Goal: Task Accomplishment & Management: Manage account settings

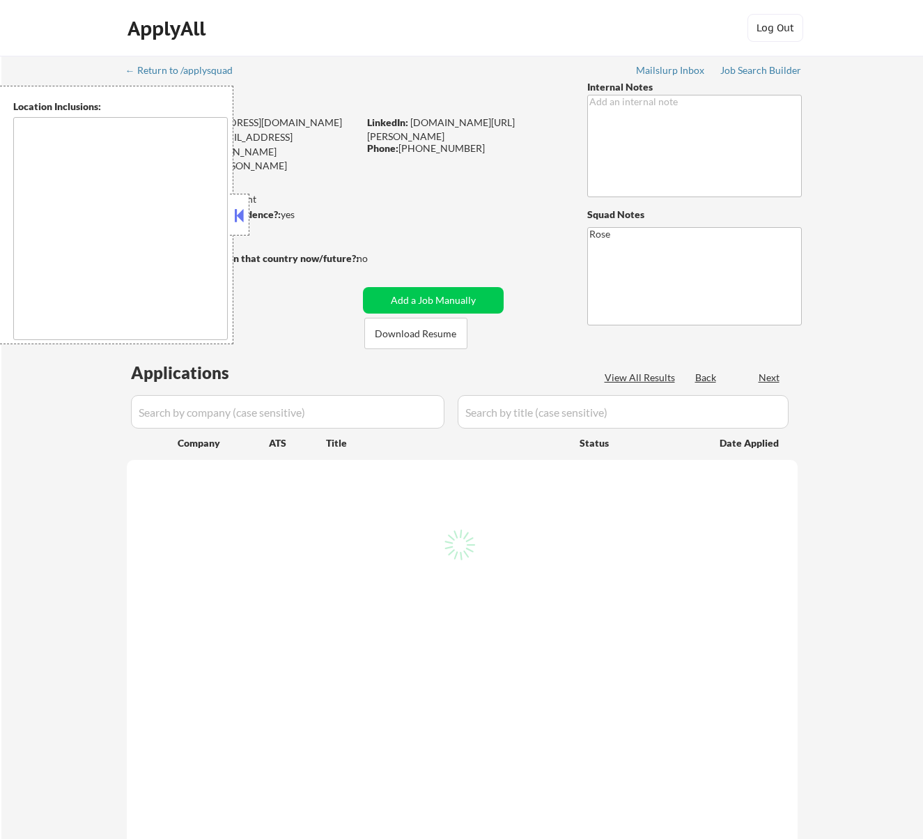
type textarea "[GEOGRAPHIC_DATA], [GEOGRAPHIC_DATA] [GEOGRAPHIC_DATA], [GEOGRAPHIC_DATA] [GEOG…"
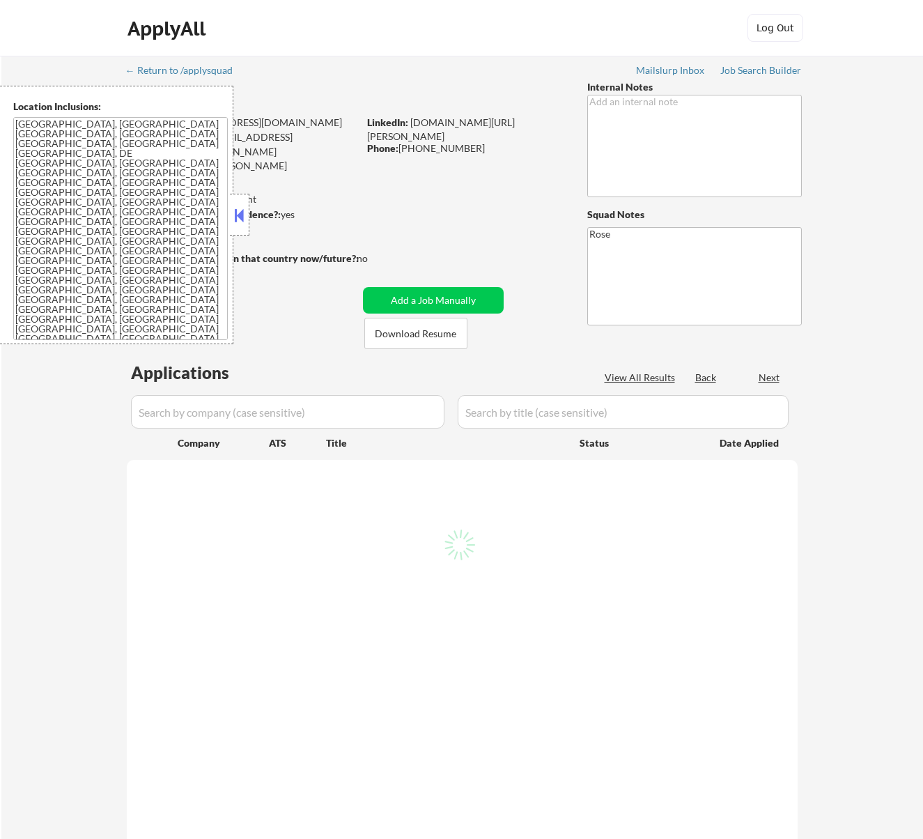
select select ""pending""
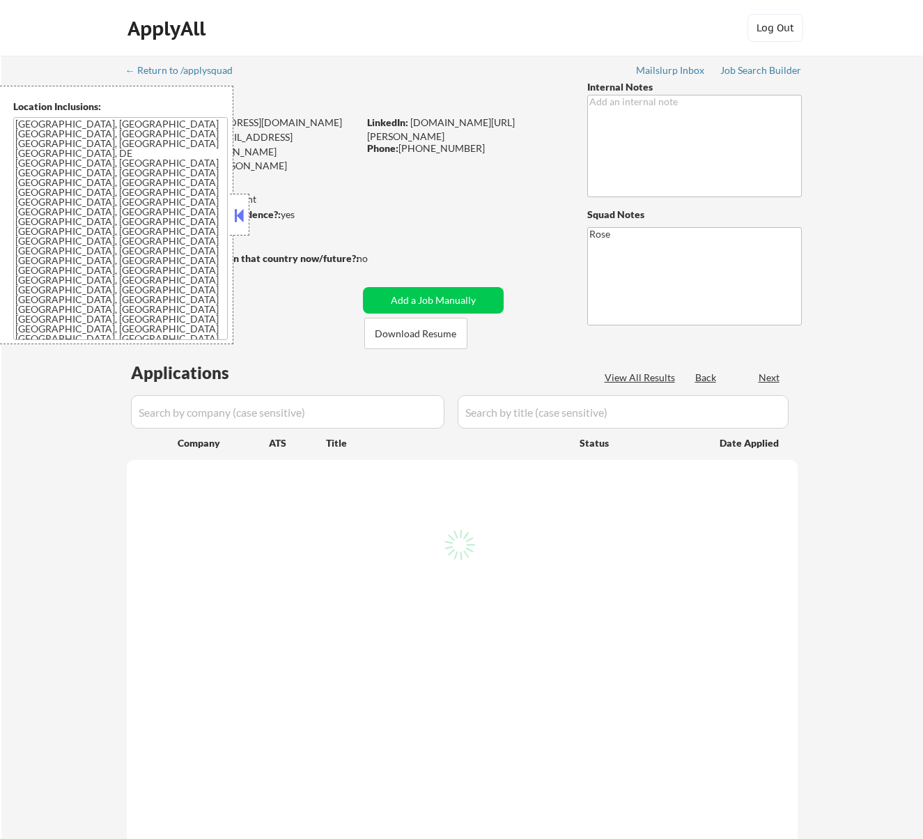
select select ""pending""
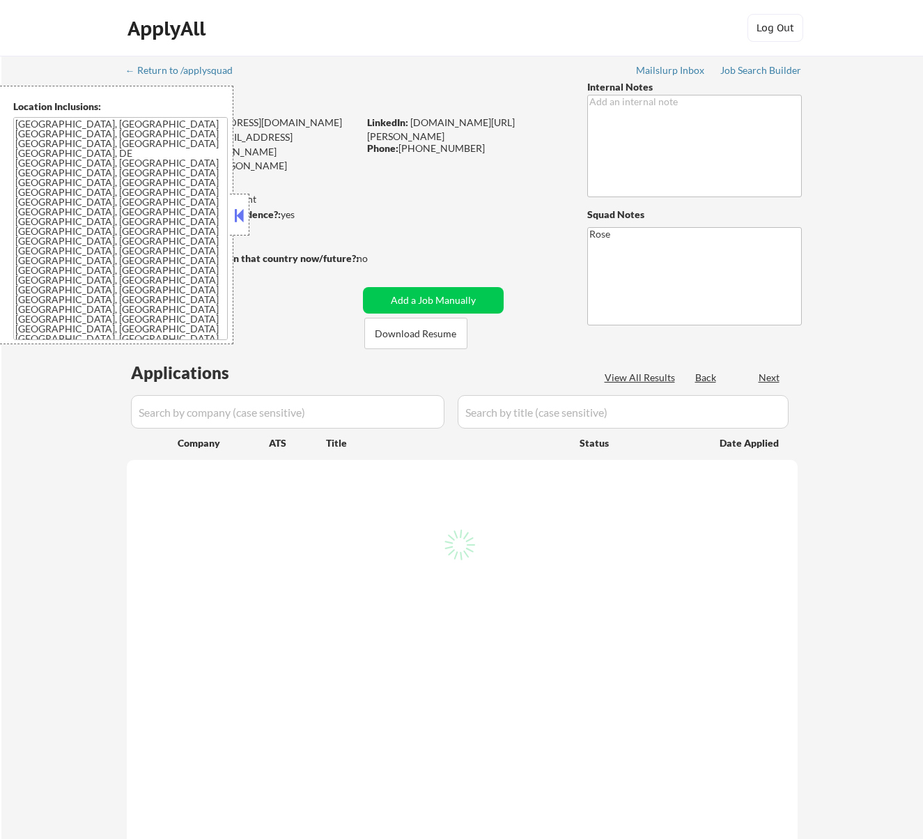
select select ""pending""
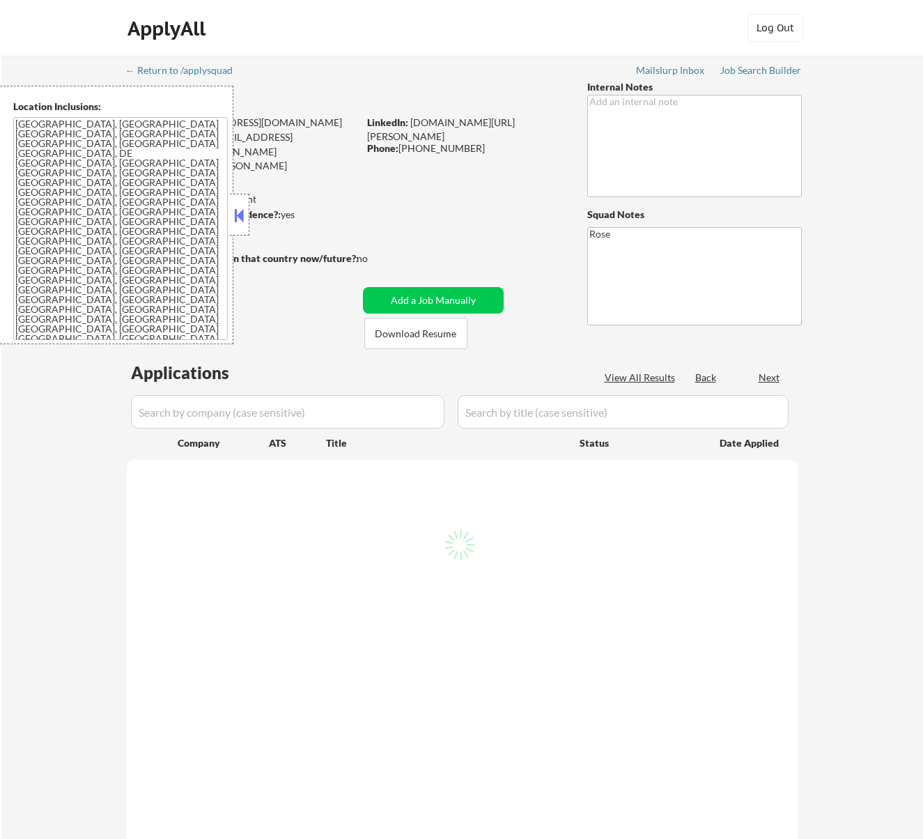
select select ""pending""
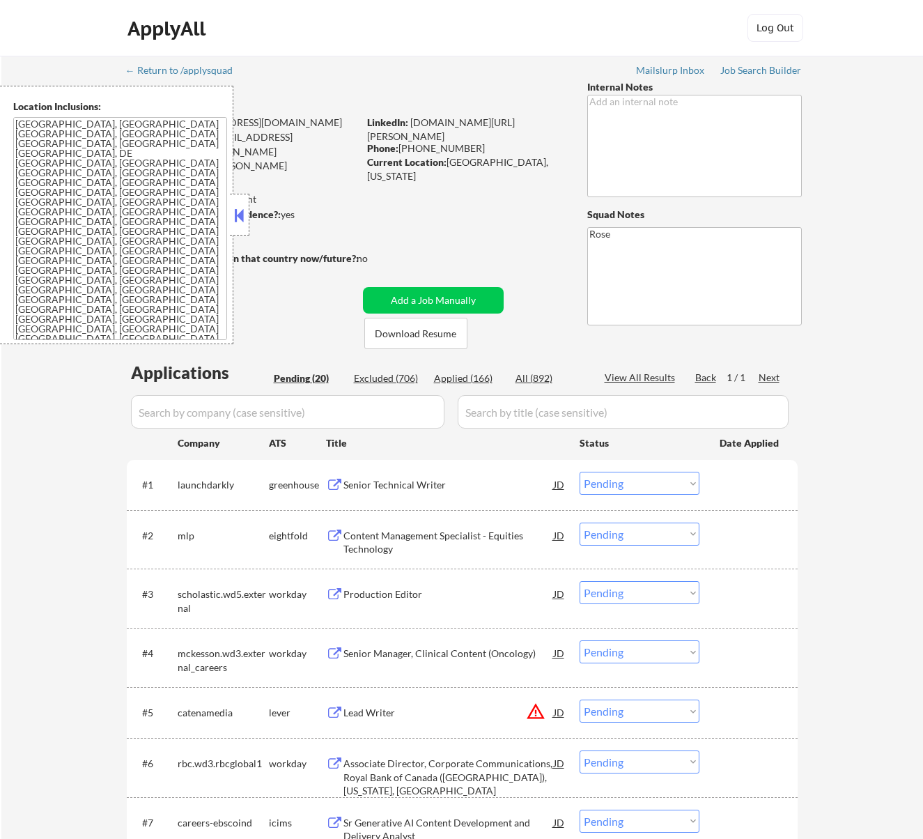
scroll to position [93, 0]
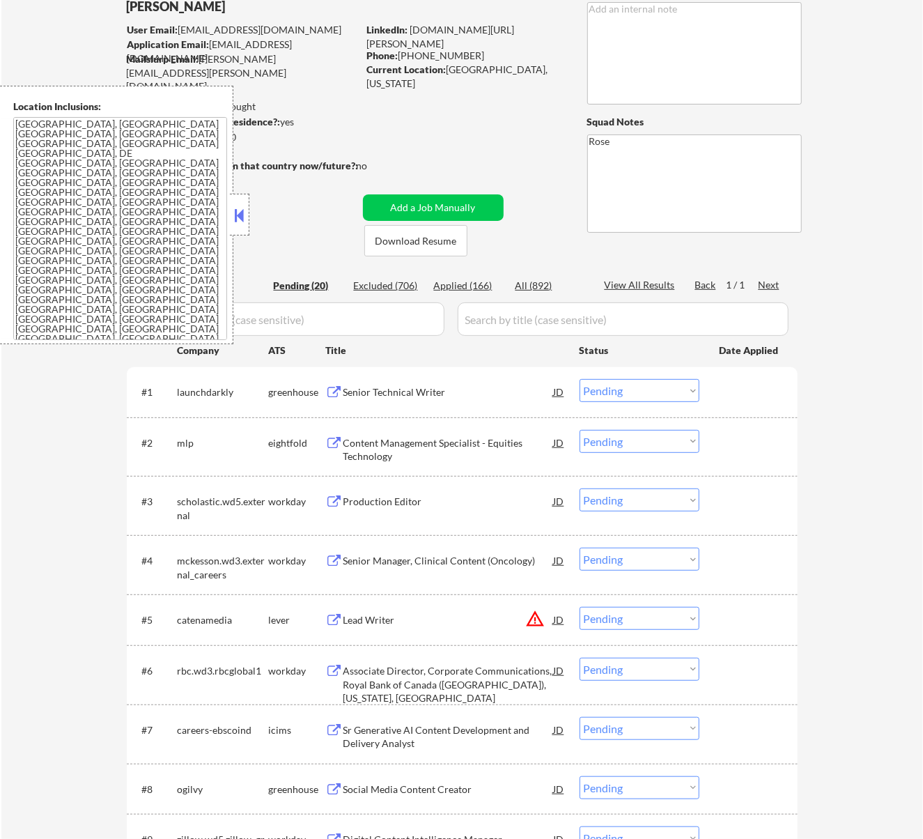
click at [243, 213] on button at bounding box center [238, 215] width 15 height 21
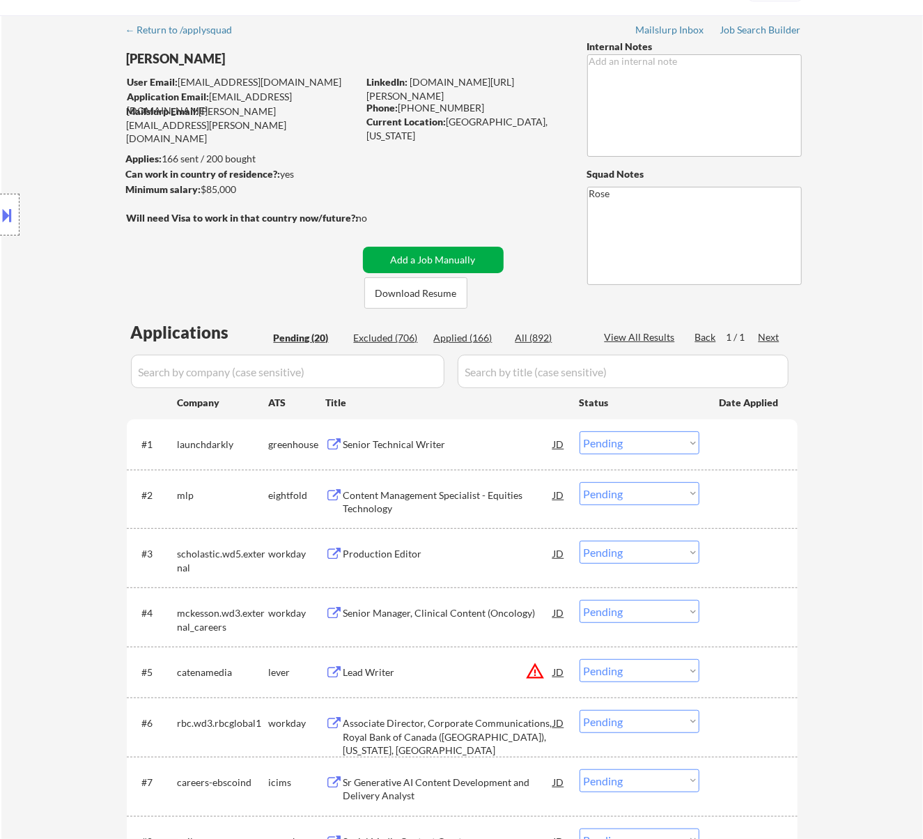
scroll to position [0, 0]
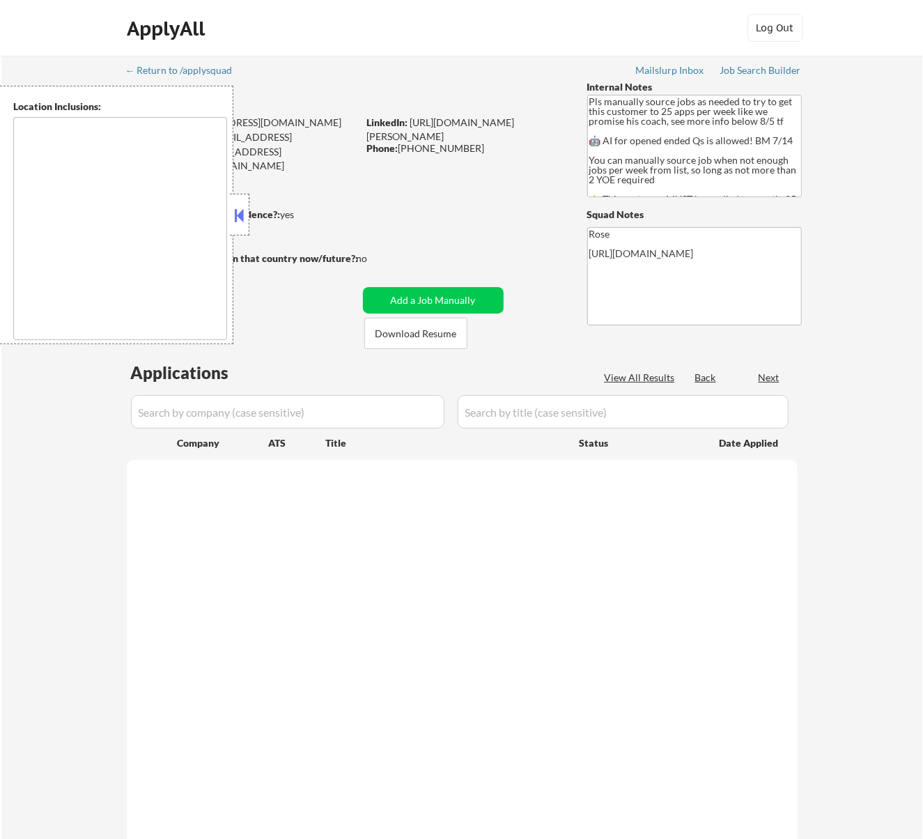
type textarea "Here is a list of metro areas, cities, and towns within approximately a 30-minu…"
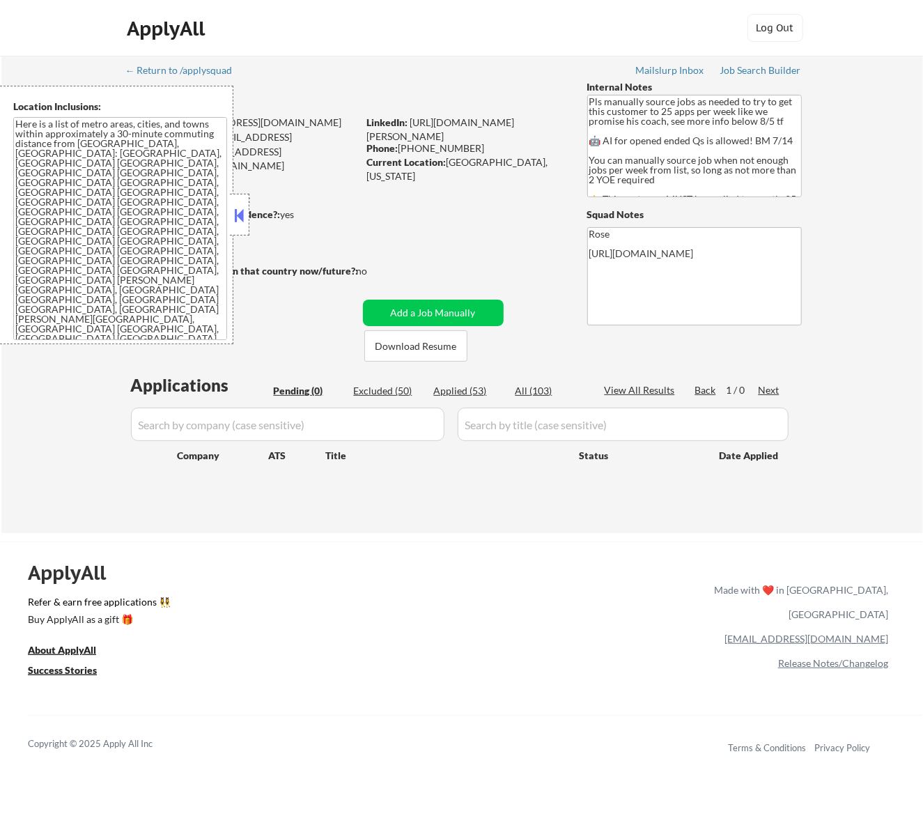
click at [246, 213] on button at bounding box center [238, 215] width 15 height 21
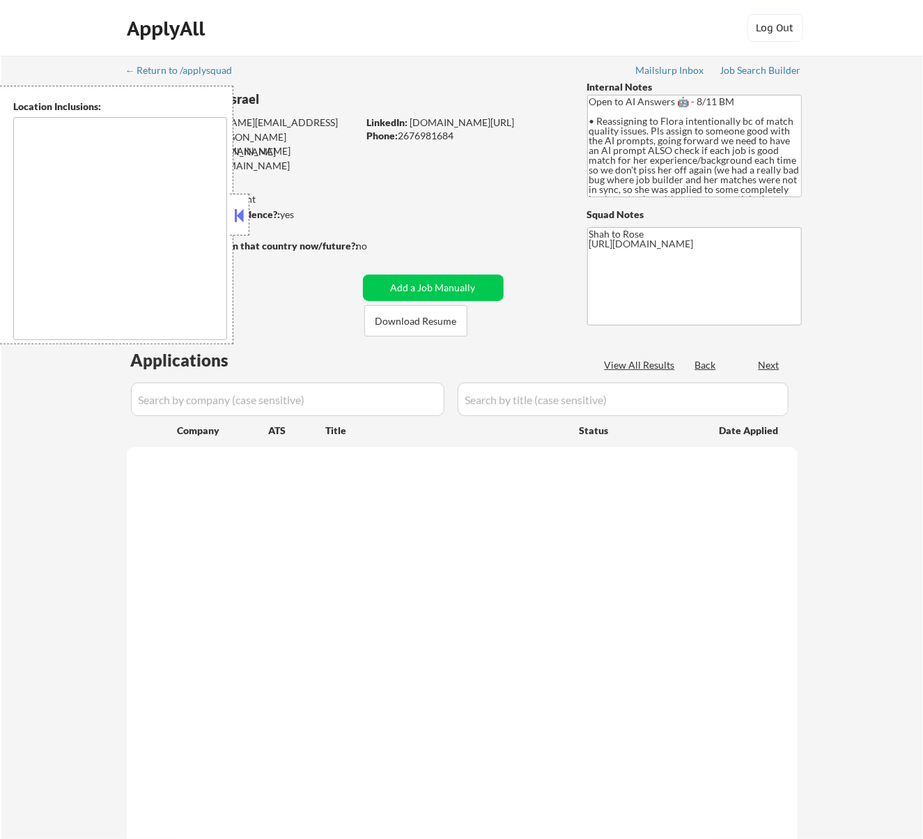
select select ""pending""
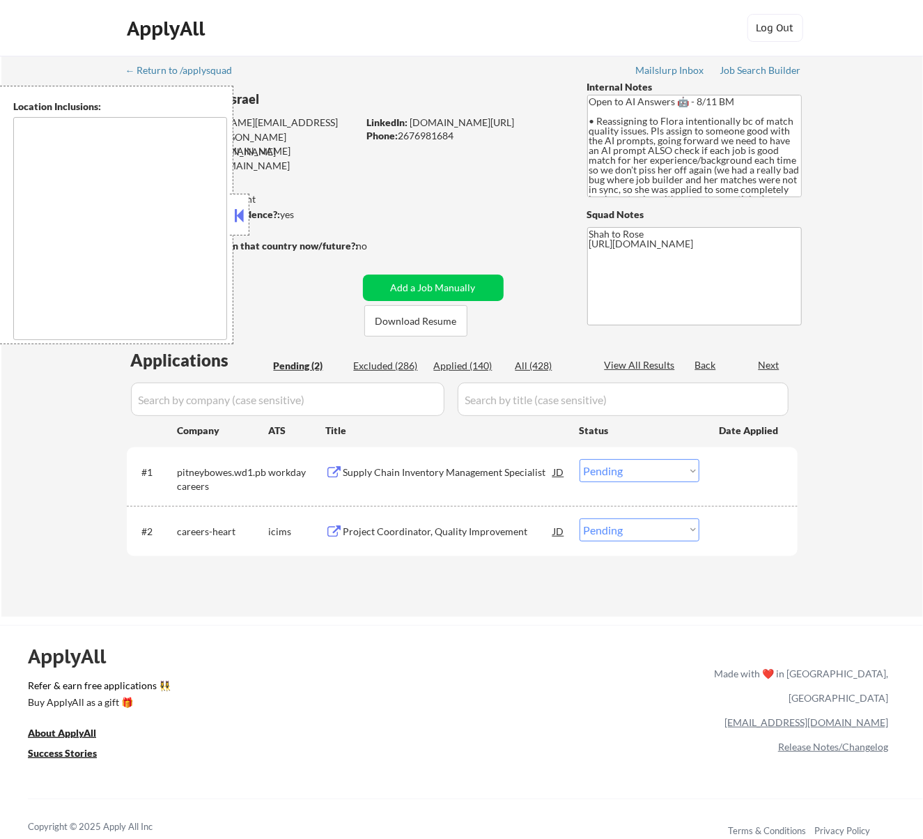
type textarea "remote"
click at [240, 216] on button at bounding box center [238, 215] width 15 height 21
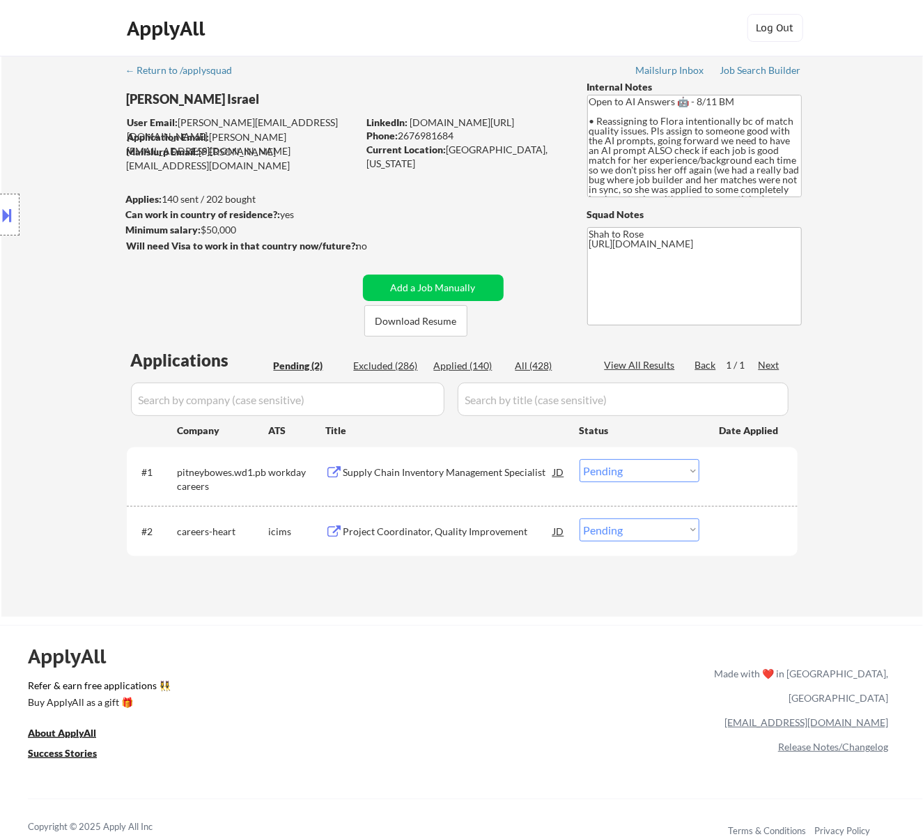
scroll to position [93, 0]
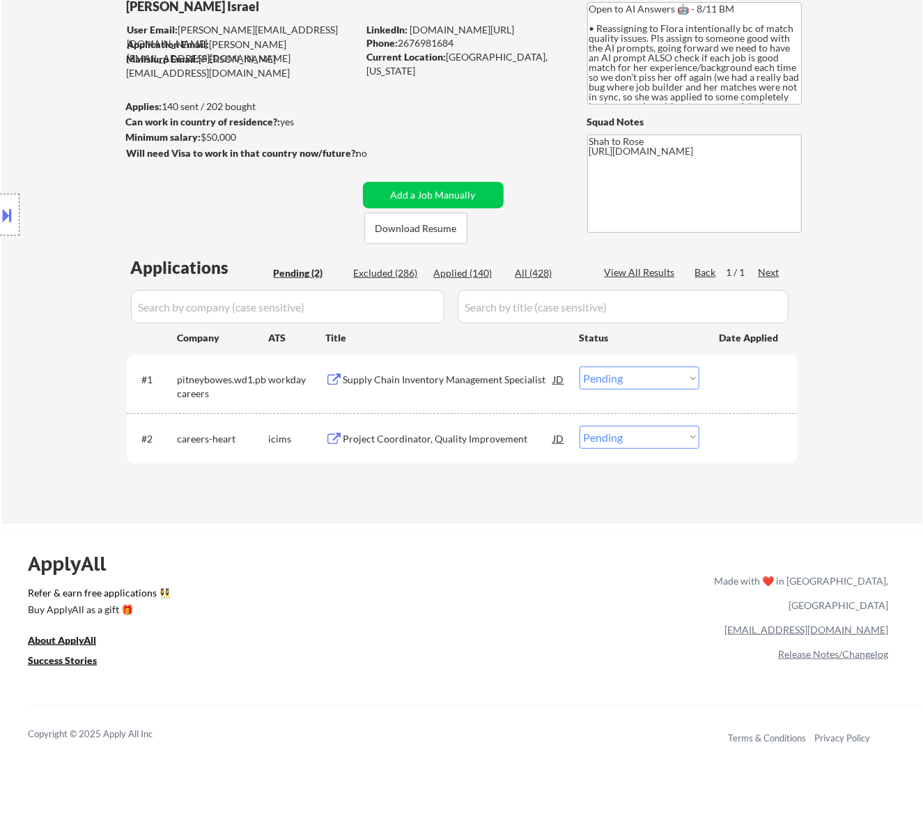
click at [502, 371] on div "Supply Chain Inventory Management Specialist" at bounding box center [449, 379] width 210 height 25
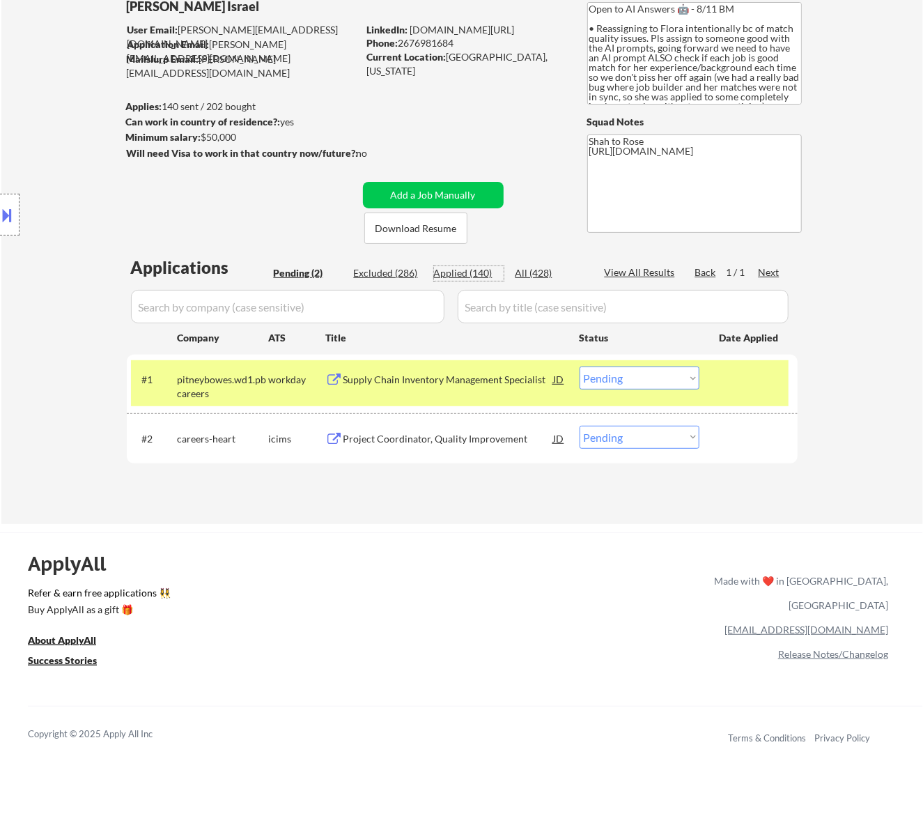
click at [485, 271] on div "Applied (140)" at bounding box center [469, 273] width 70 height 14
click at [432, 301] on input "input" at bounding box center [288, 306] width 314 height 33
select select ""applied""
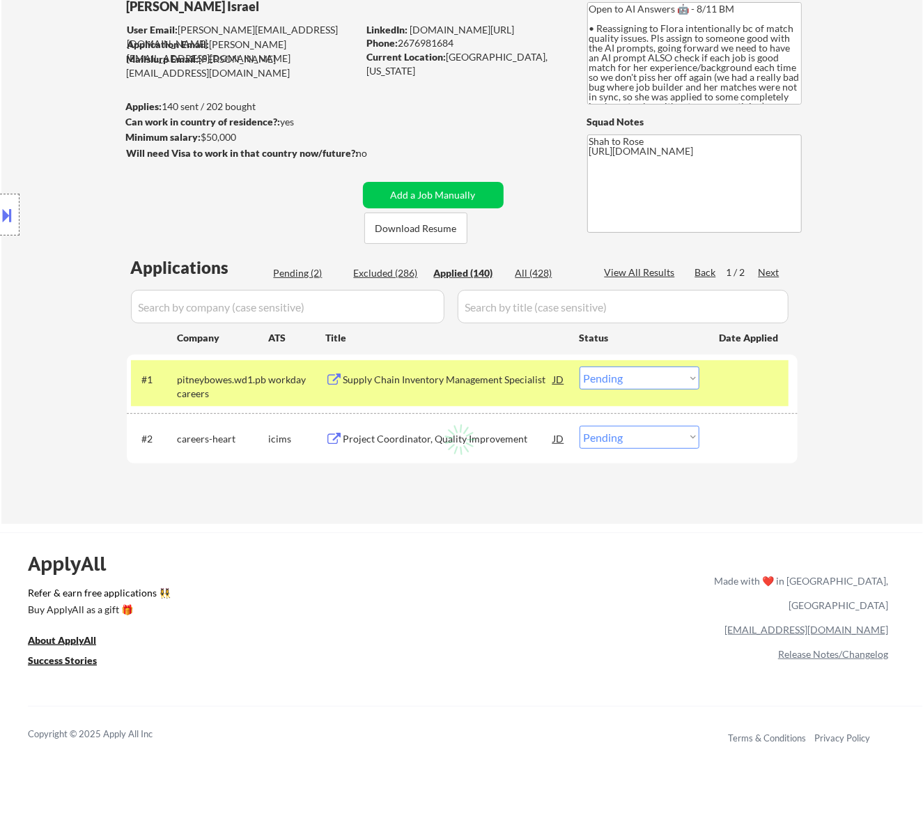
select select ""applied""
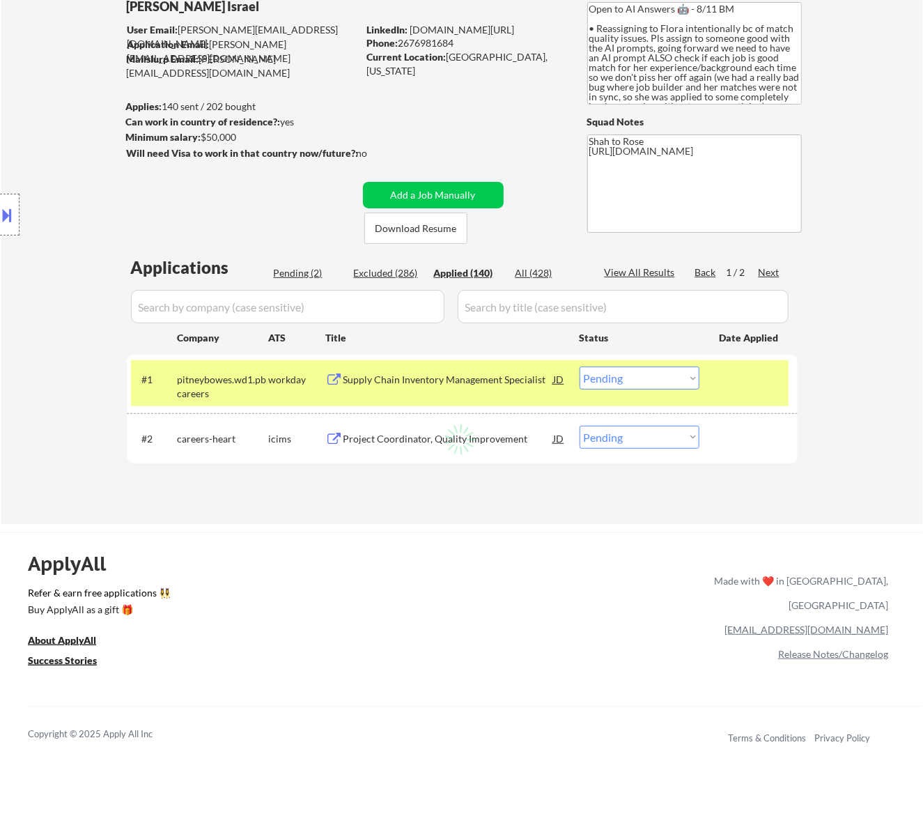
select select ""applied""
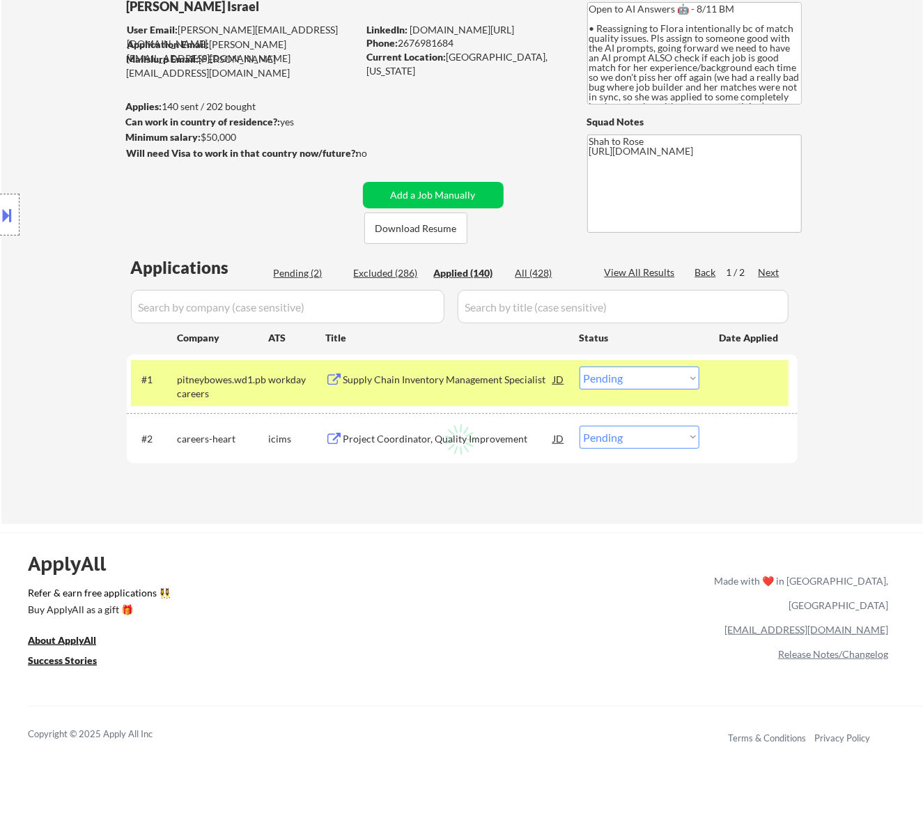
select select ""applied""
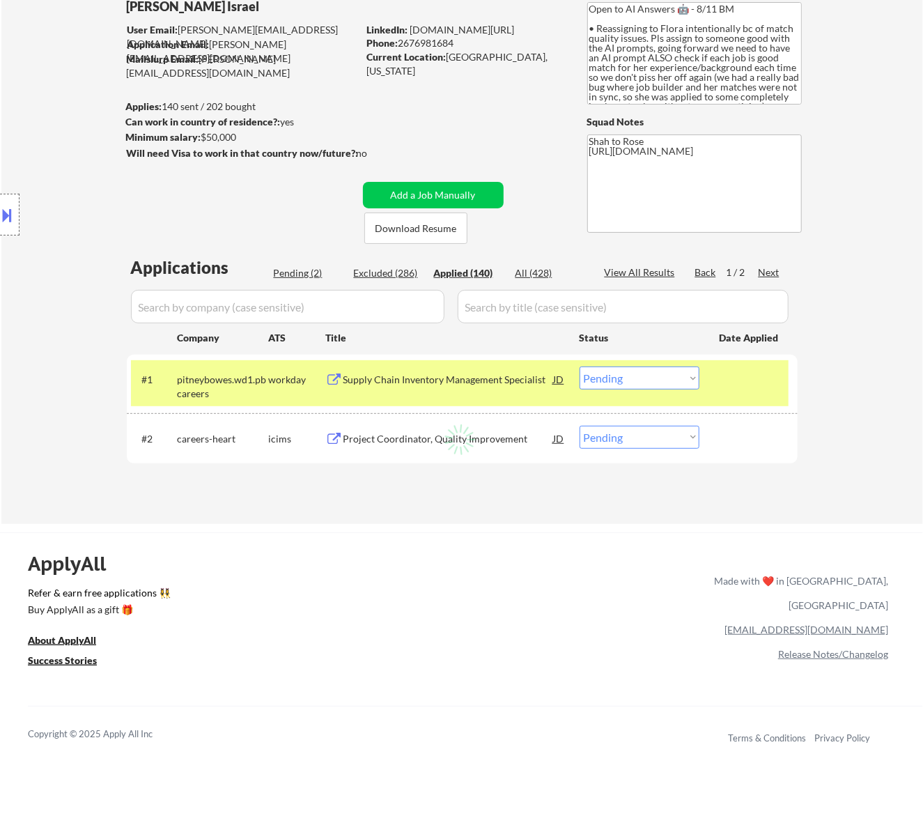
select select ""applied""
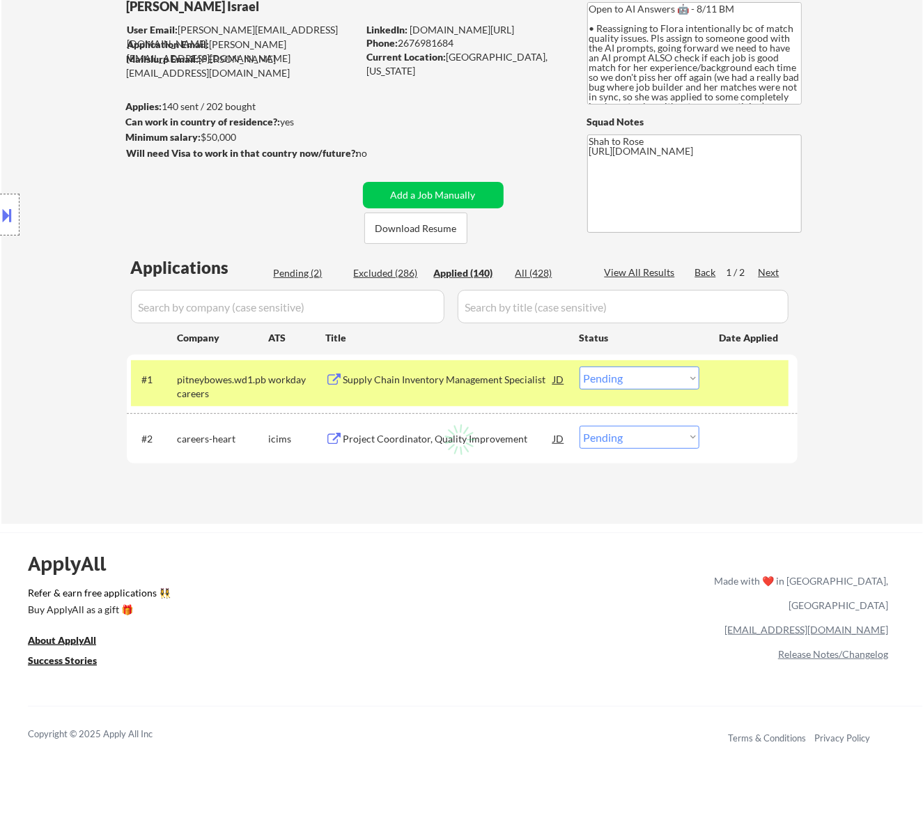
select select ""applied""
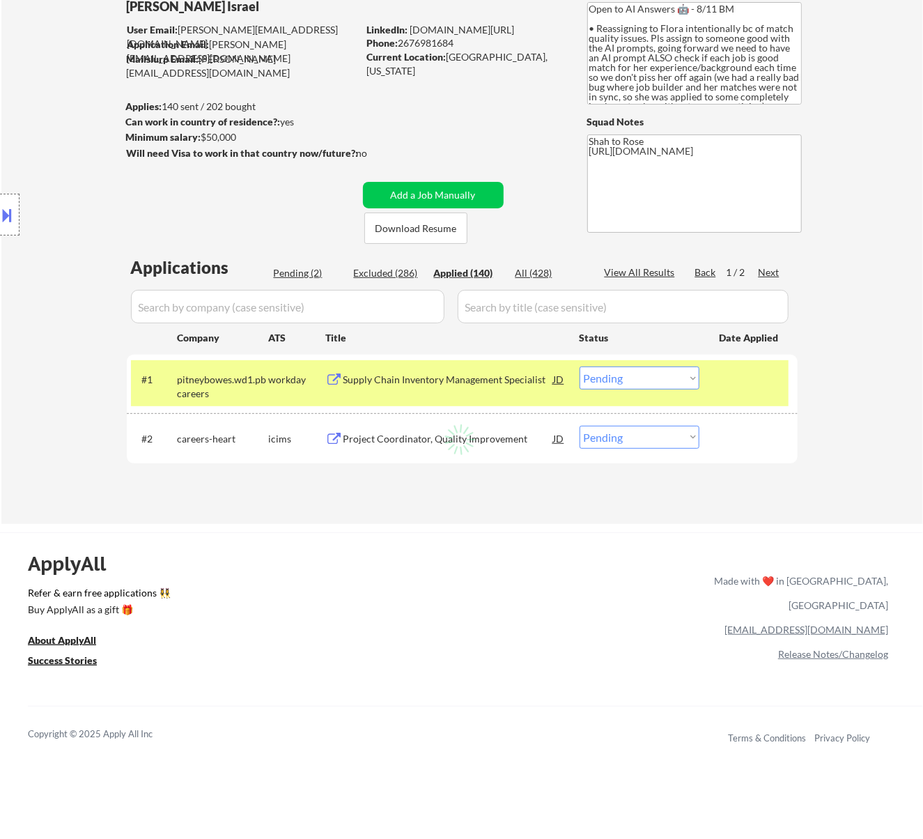
select select ""applied""
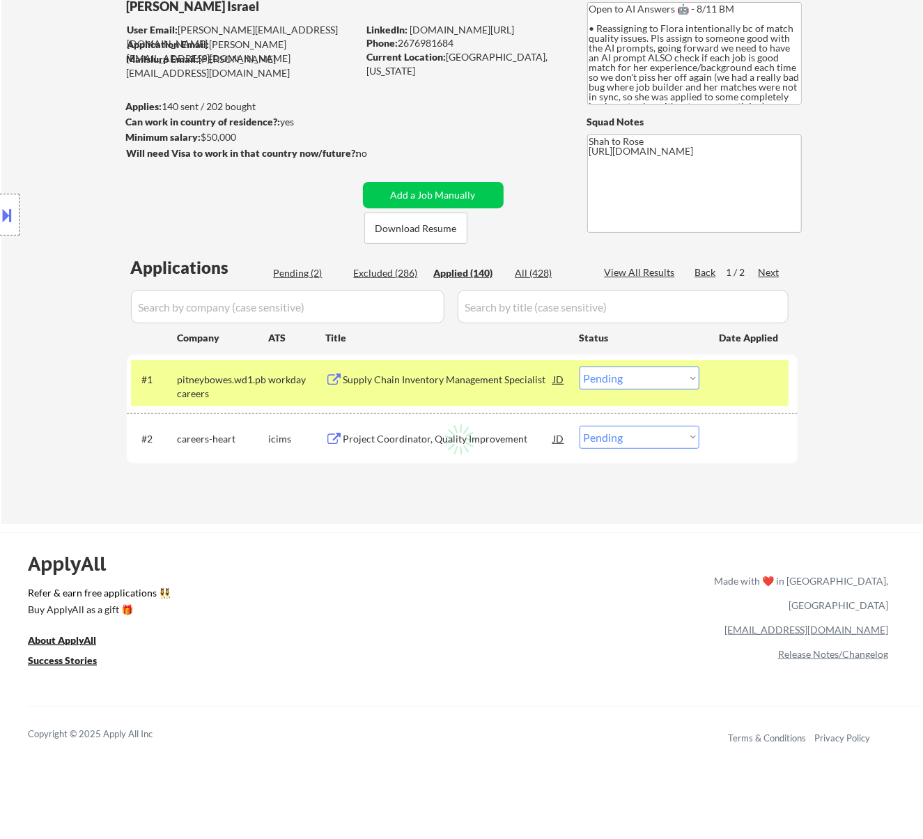
select select ""applied""
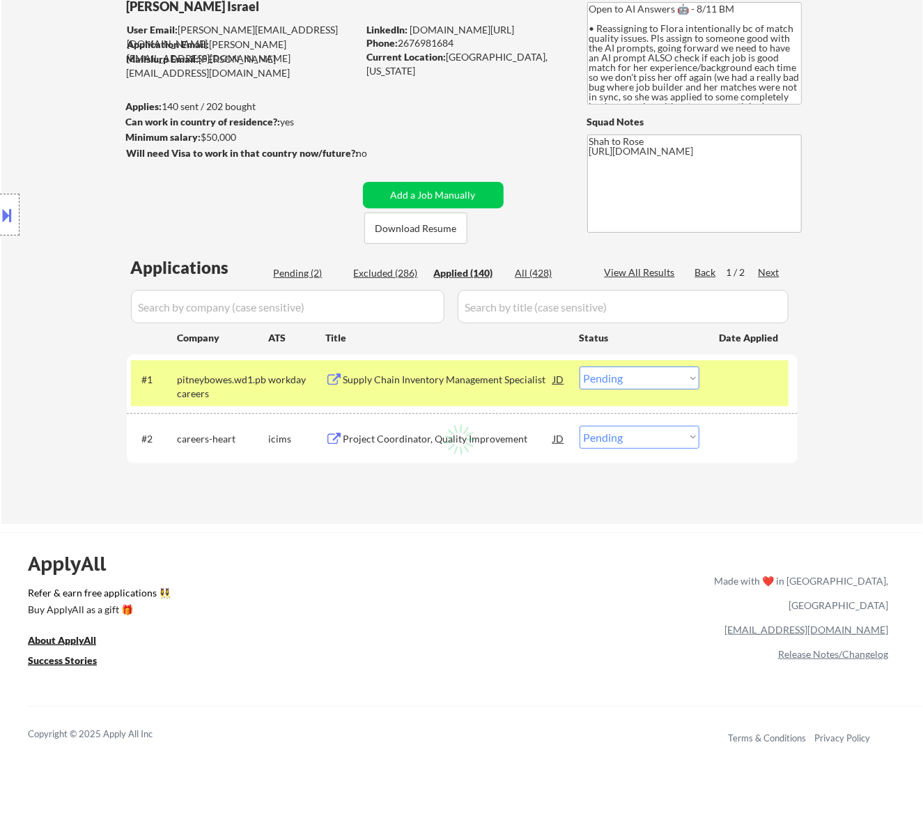
select select ""applied""
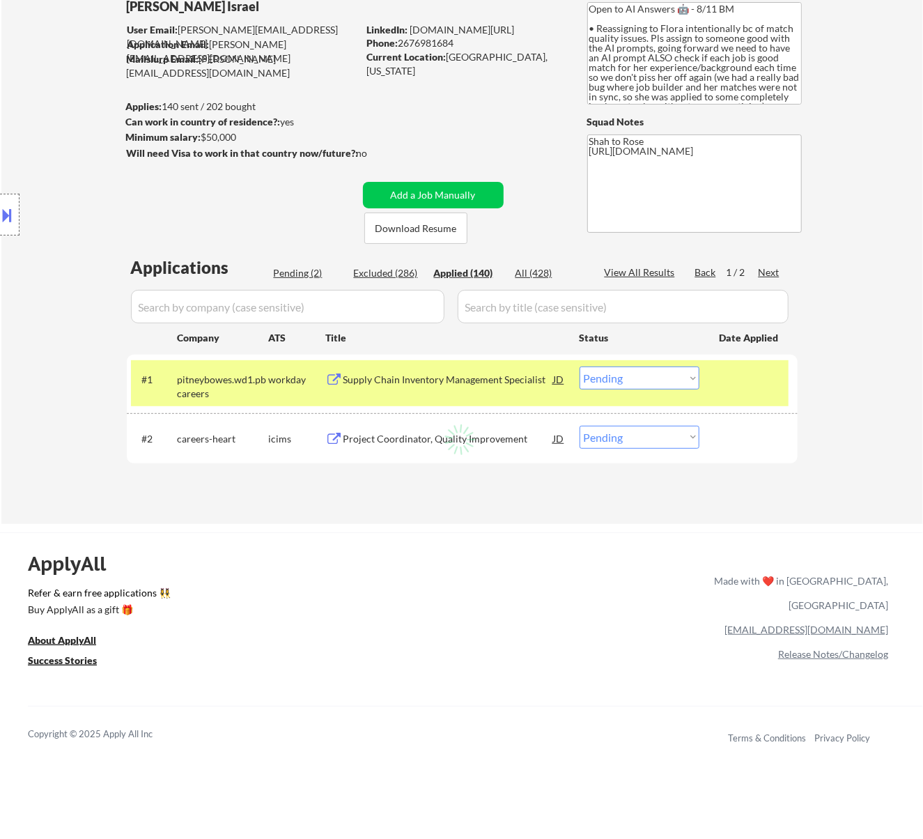
select select ""applied""
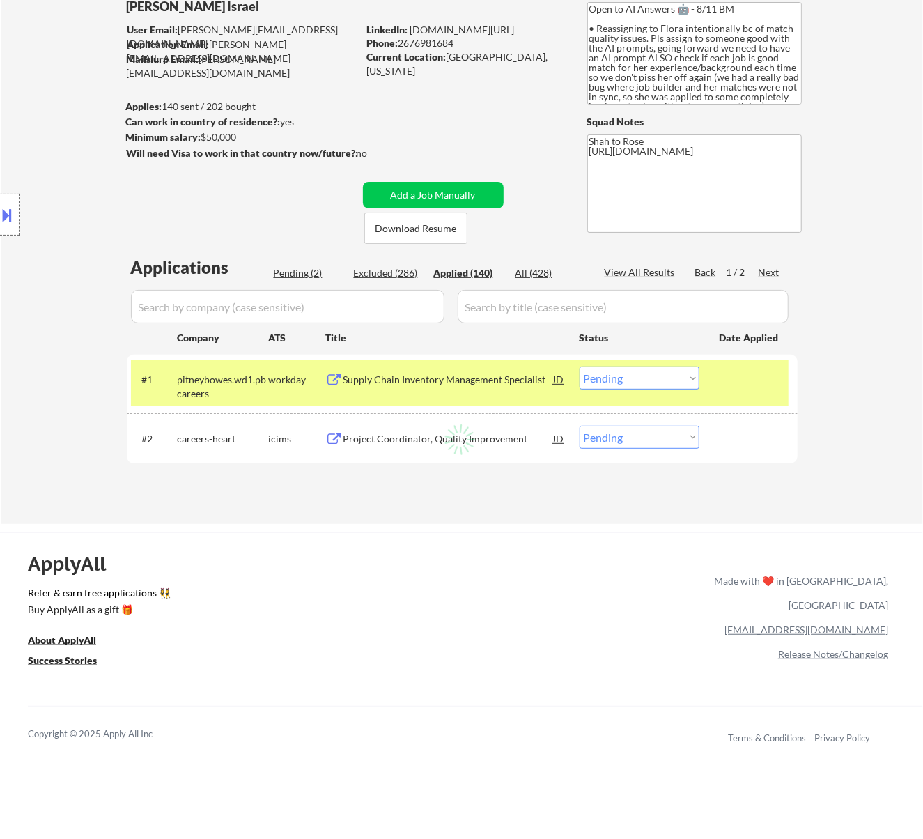
select select ""applied""
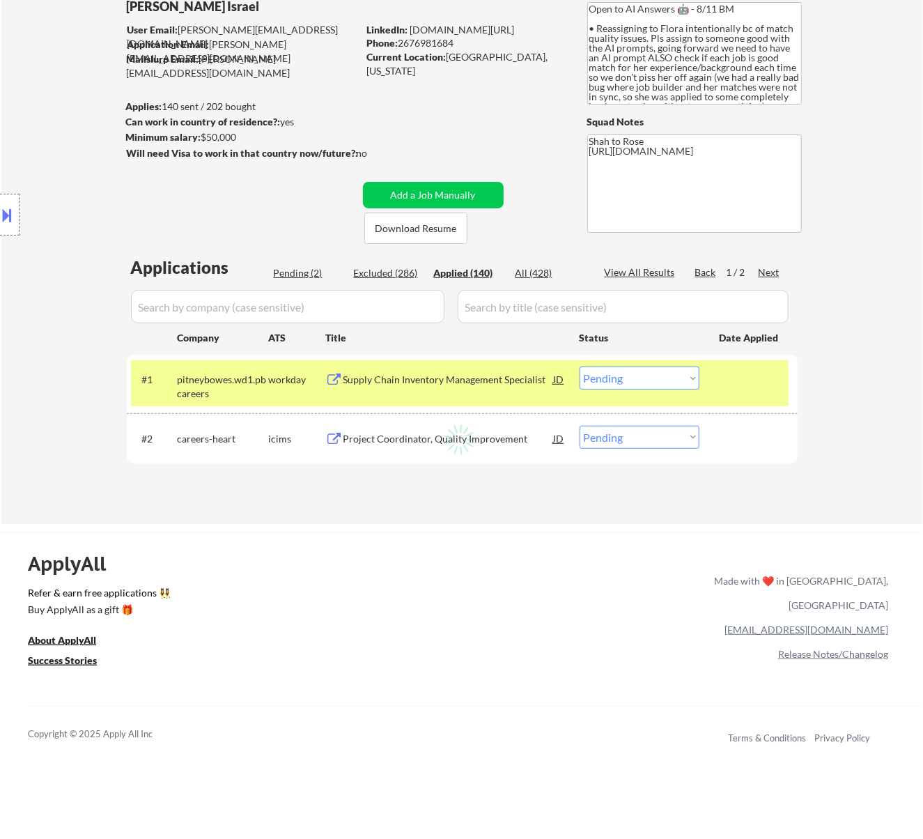
select select ""applied""
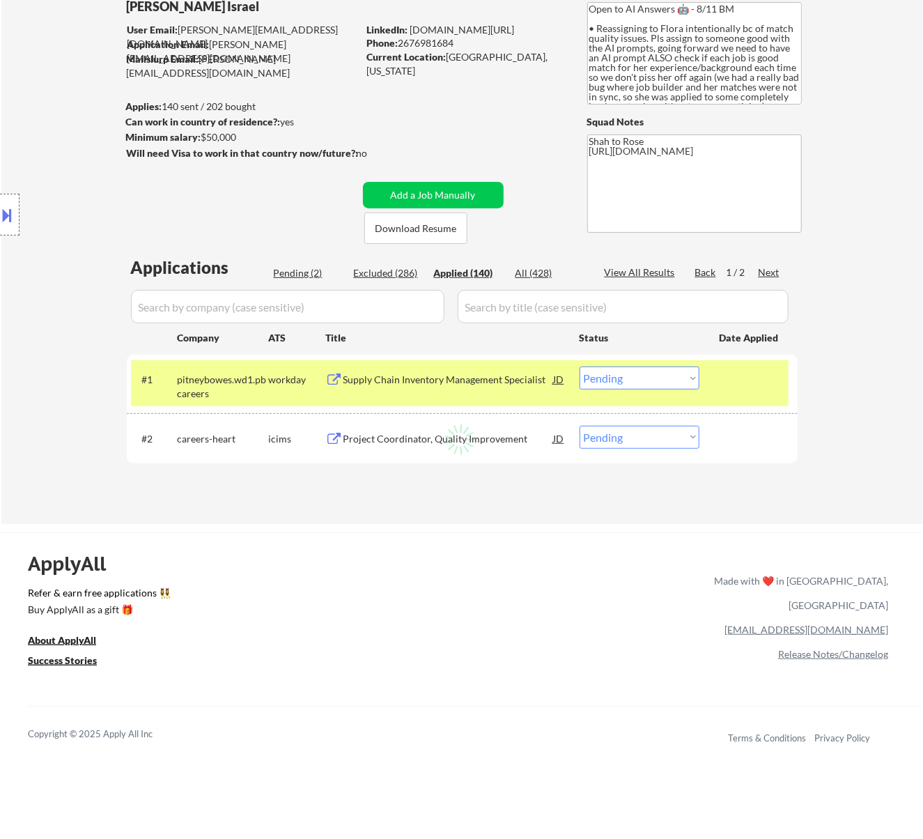
select select ""applied""
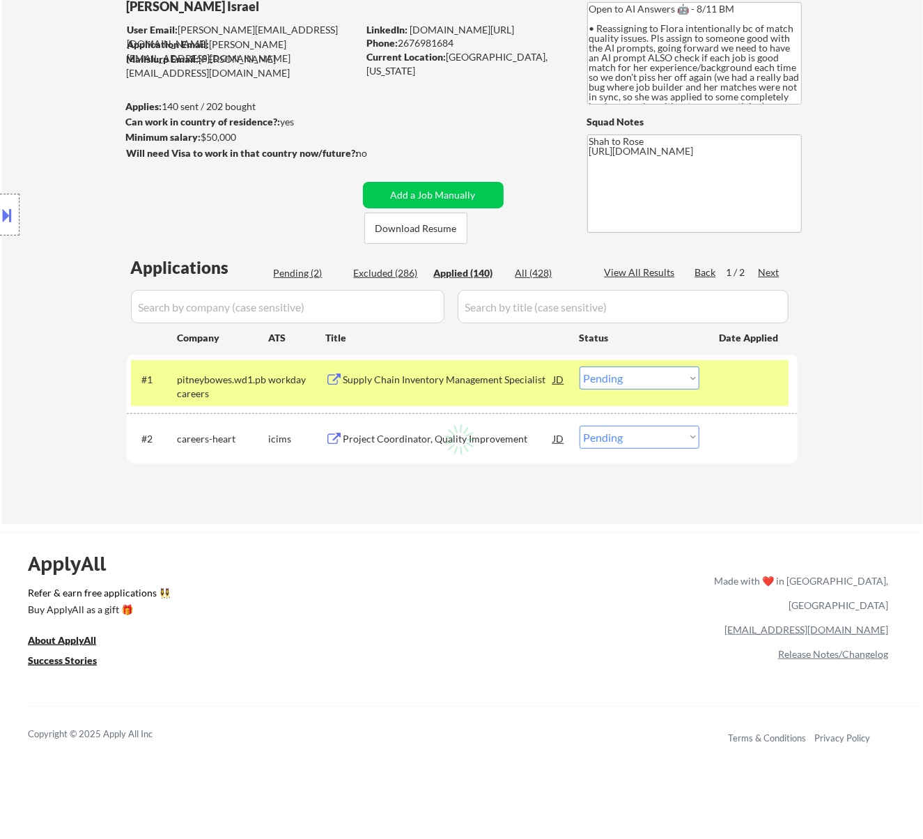
select select ""applied""
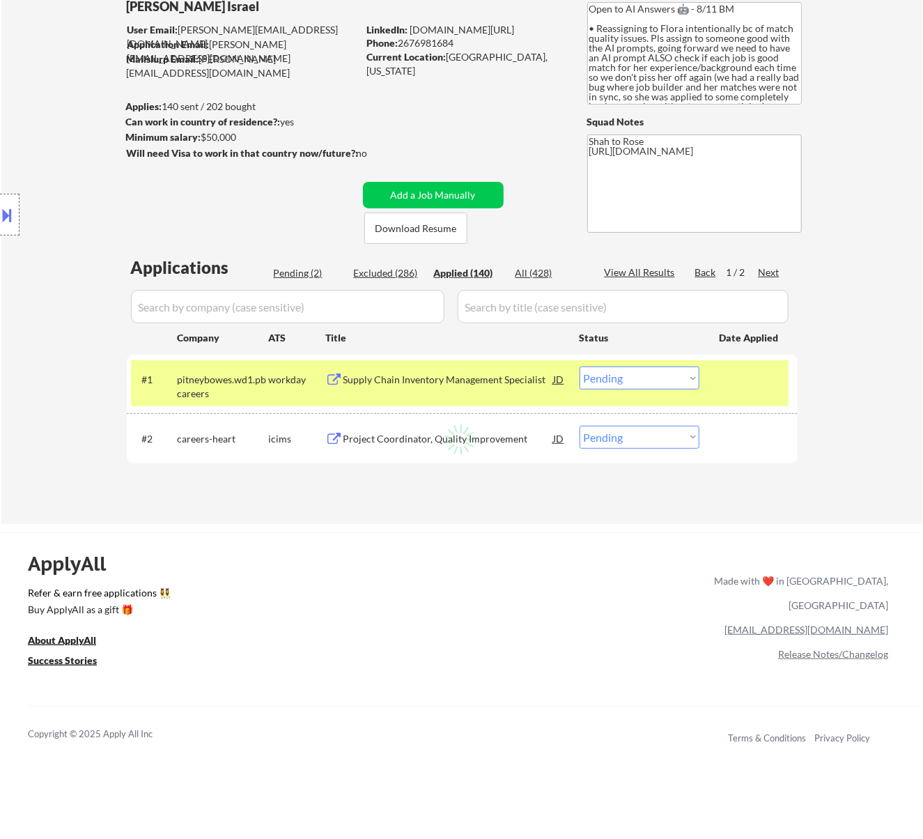
select select ""applied""
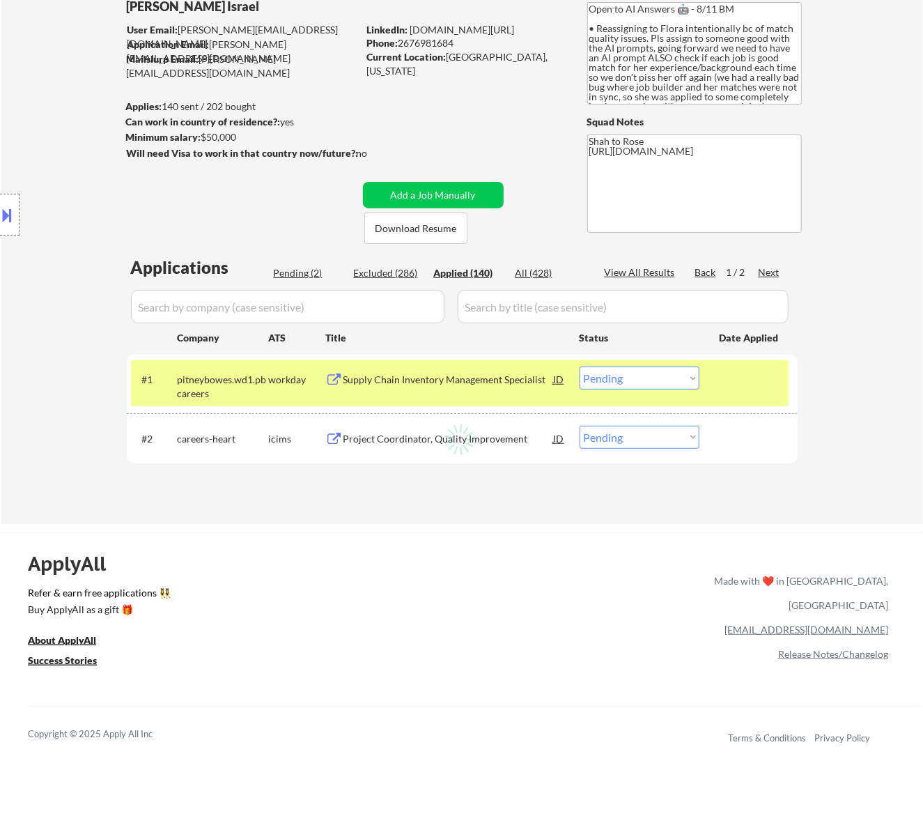
select select ""applied""
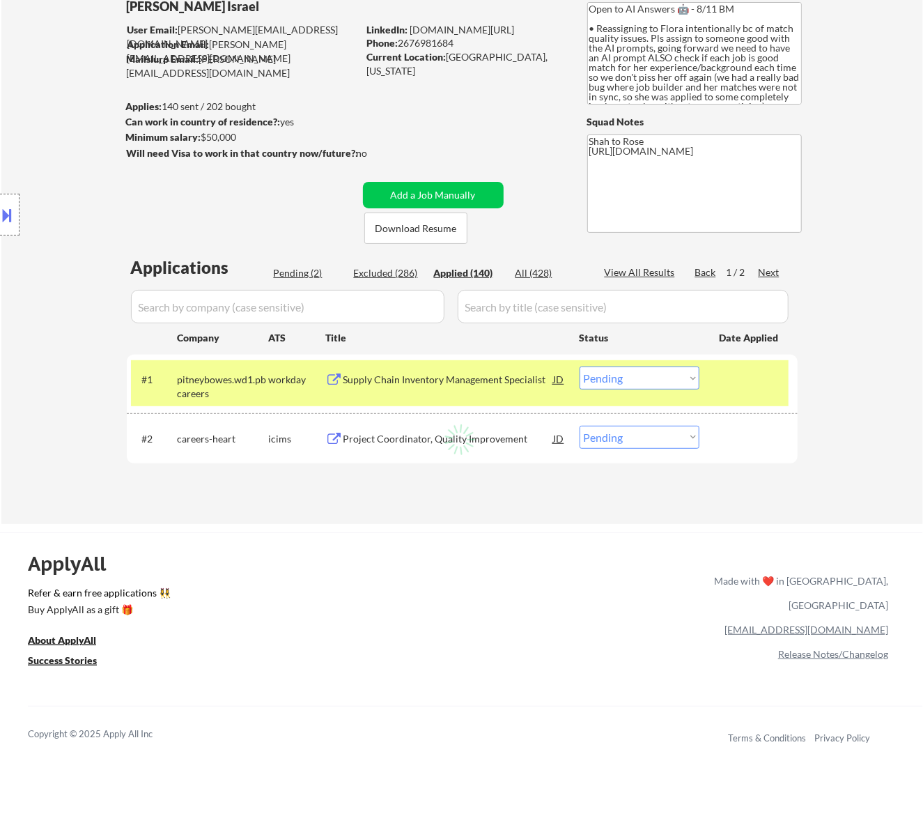
select select ""applied""
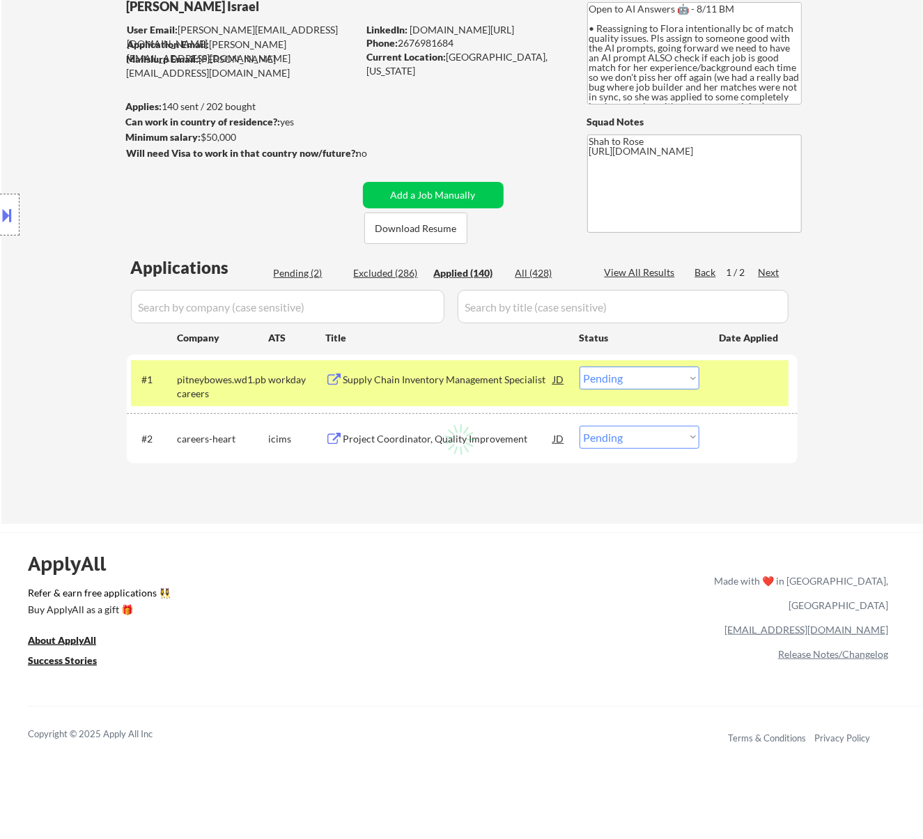
select select ""applied""
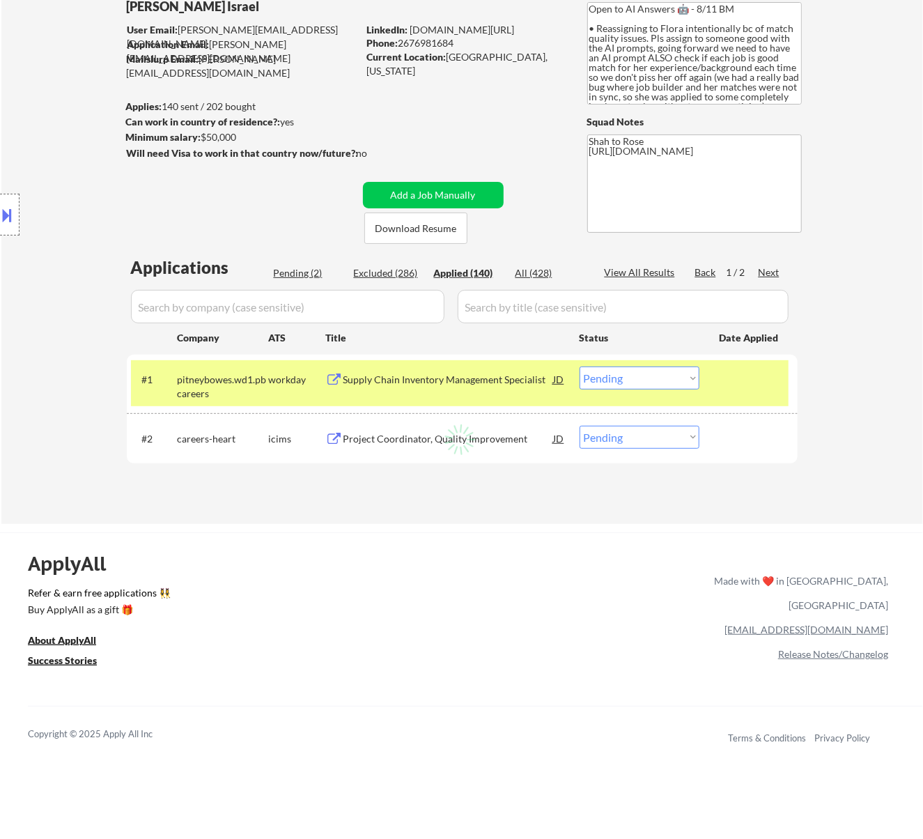
select select ""applied""
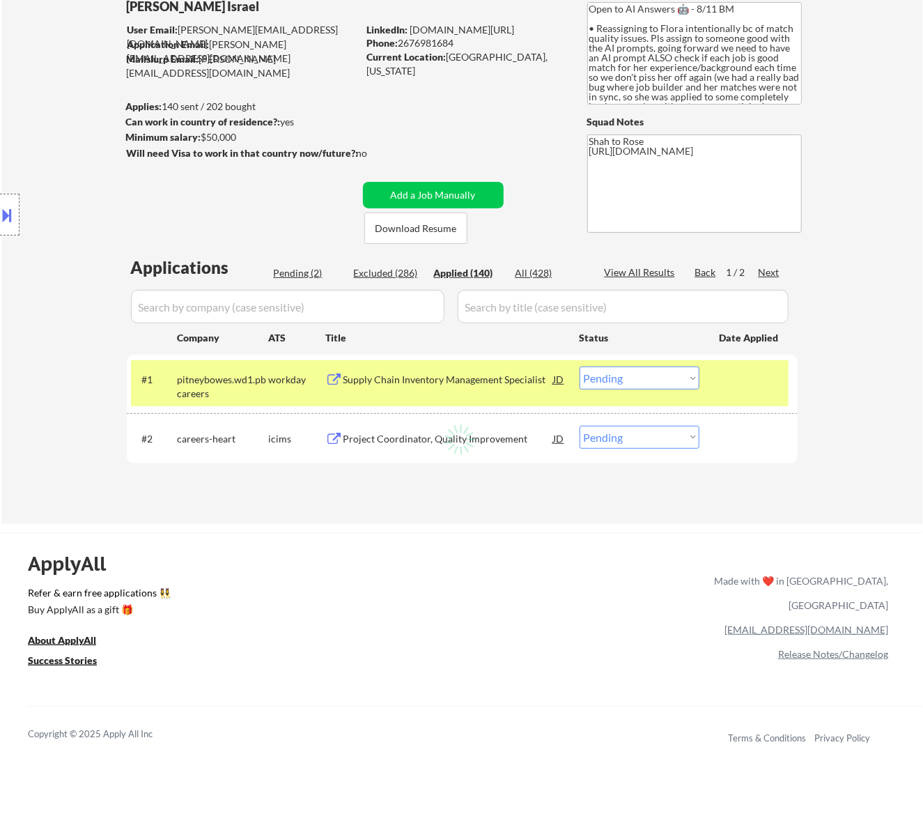
select select ""applied""
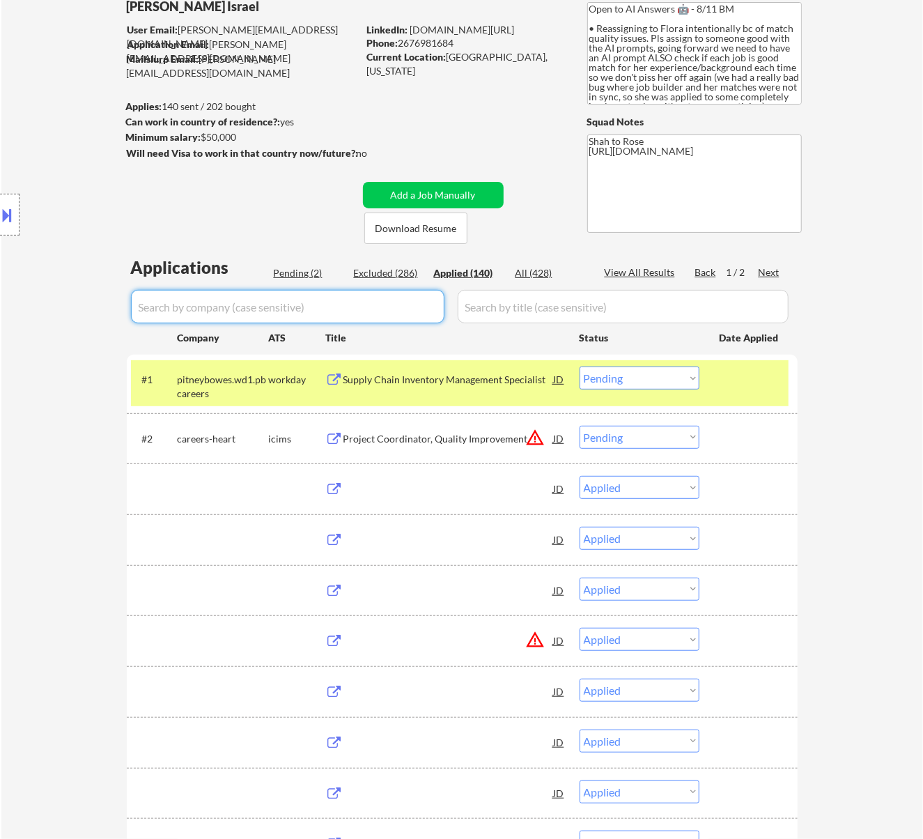
select select ""applied""
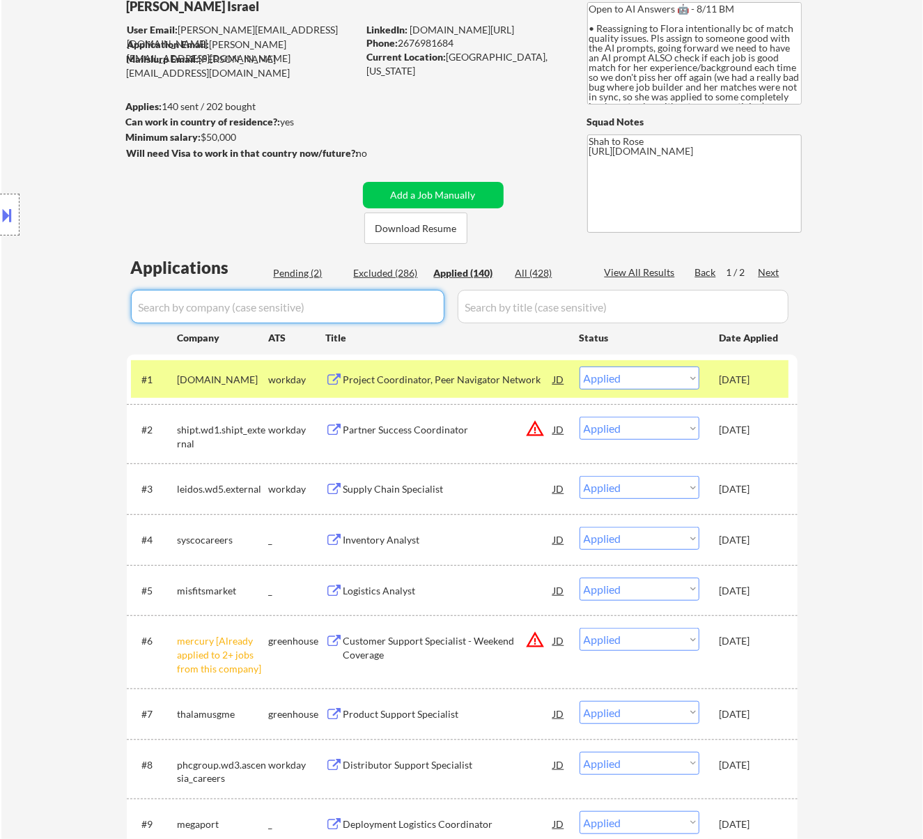
click at [436, 304] on input "input" at bounding box center [288, 306] width 314 height 33
paste input "Pitney Bowes"
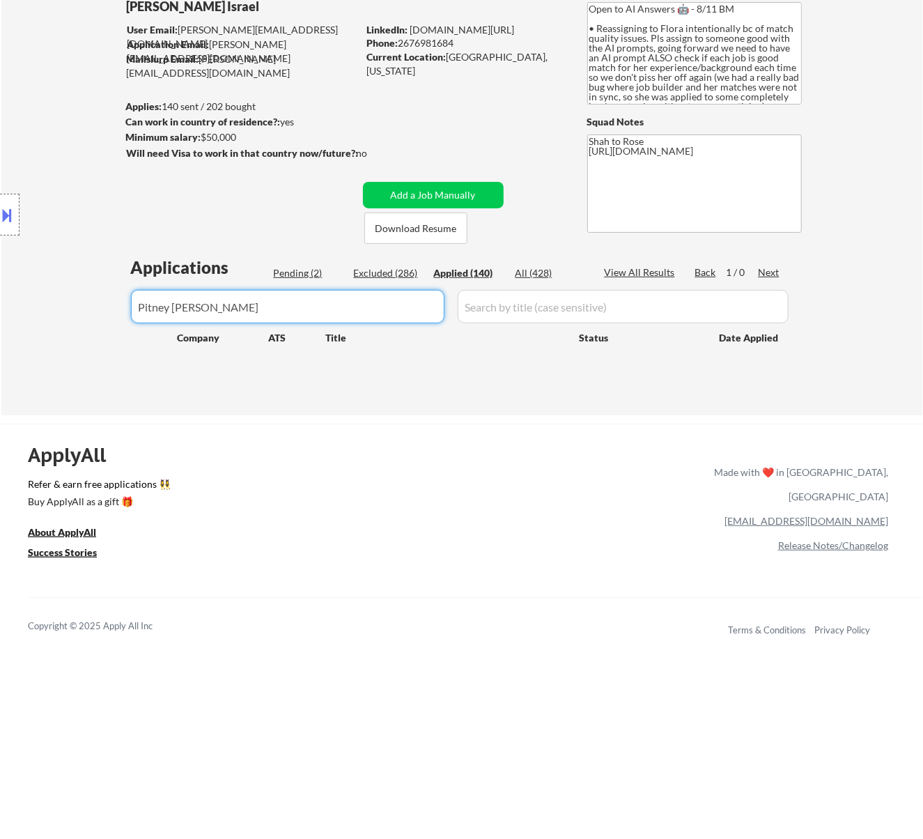
type input "Pitney Bowes"
drag, startPoint x: 241, startPoint y: 311, endPoint x: -2, endPoint y: 327, distance: 243.7
click at [0, 327] on html "← Return to /applysquad Mailslurp Inbox Job Search Builder Nayeli Israel User E…" at bounding box center [461, 326] width 923 height 839
drag, startPoint x: 461, startPoint y: 43, endPoint x: 401, endPoint y: 45, distance: 60.0
click at [401, 45] on div "Phone: 2676981684" at bounding box center [465, 43] width 197 height 14
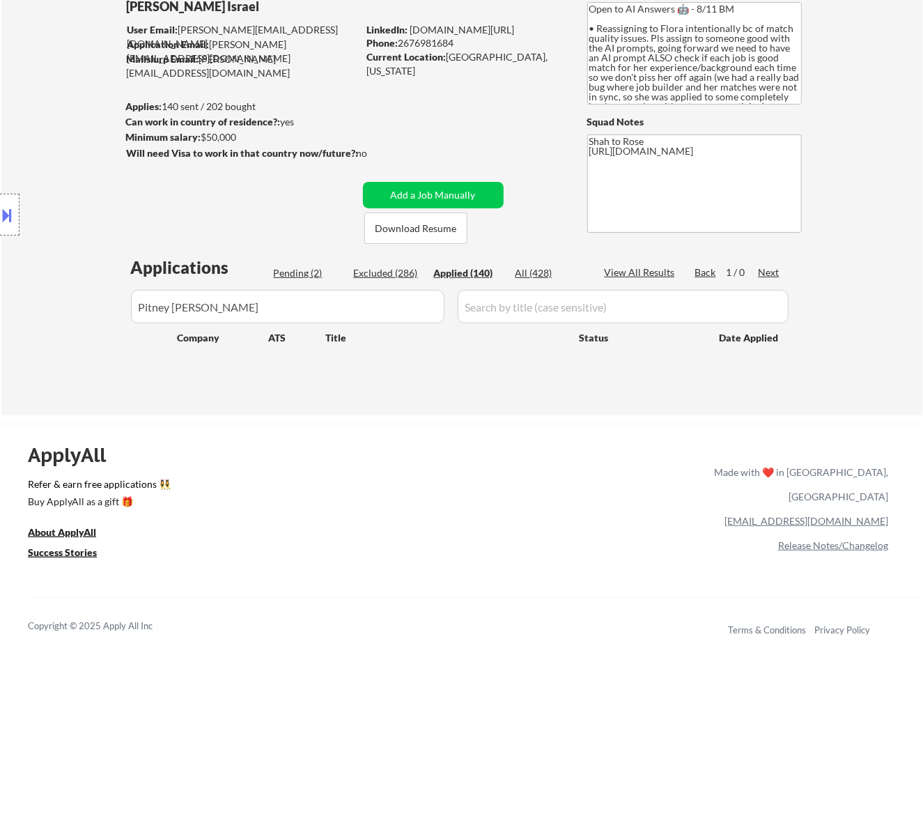
copy div "2676981684"
click at [391, 308] on input "input" at bounding box center [288, 306] width 314 height 33
drag, startPoint x: 302, startPoint y: 307, endPoint x: -56, endPoint y: 307, distance: 357.4
click at [0, 307] on html "← Return to /applysquad Mailslurp Inbox Job Search Builder Nayeli Israel User E…" at bounding box center [461, 326] width 923 height 839
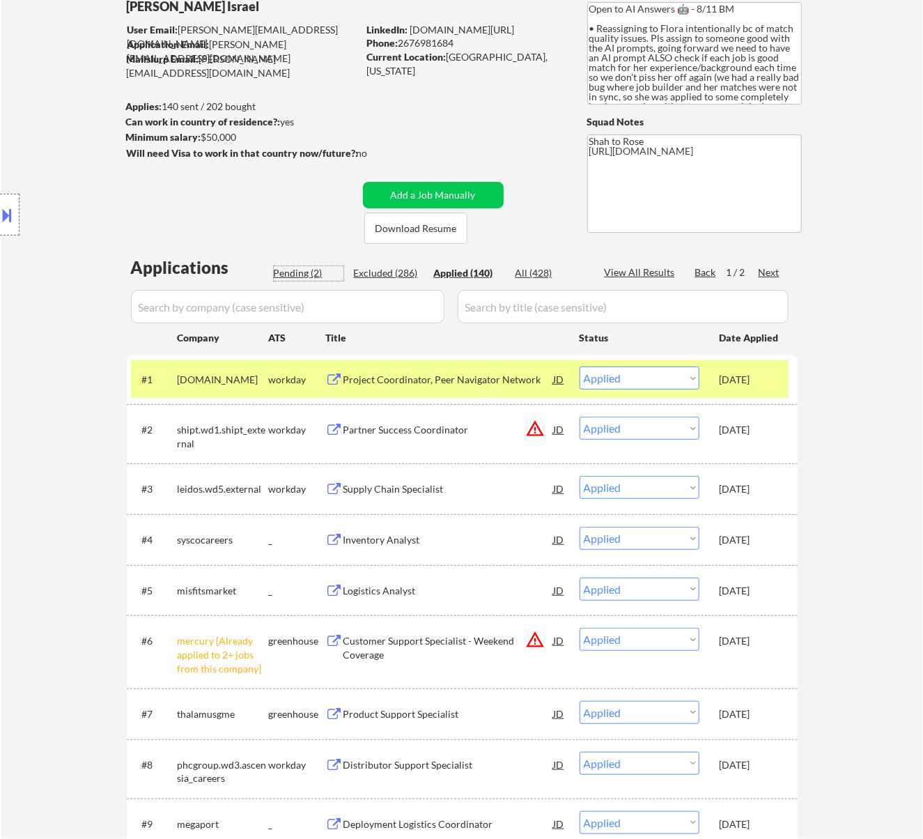
click at [301, 274] on div "Pending (2)" at bounding box center [309, 273] width 70 height 14
select select ""pending""
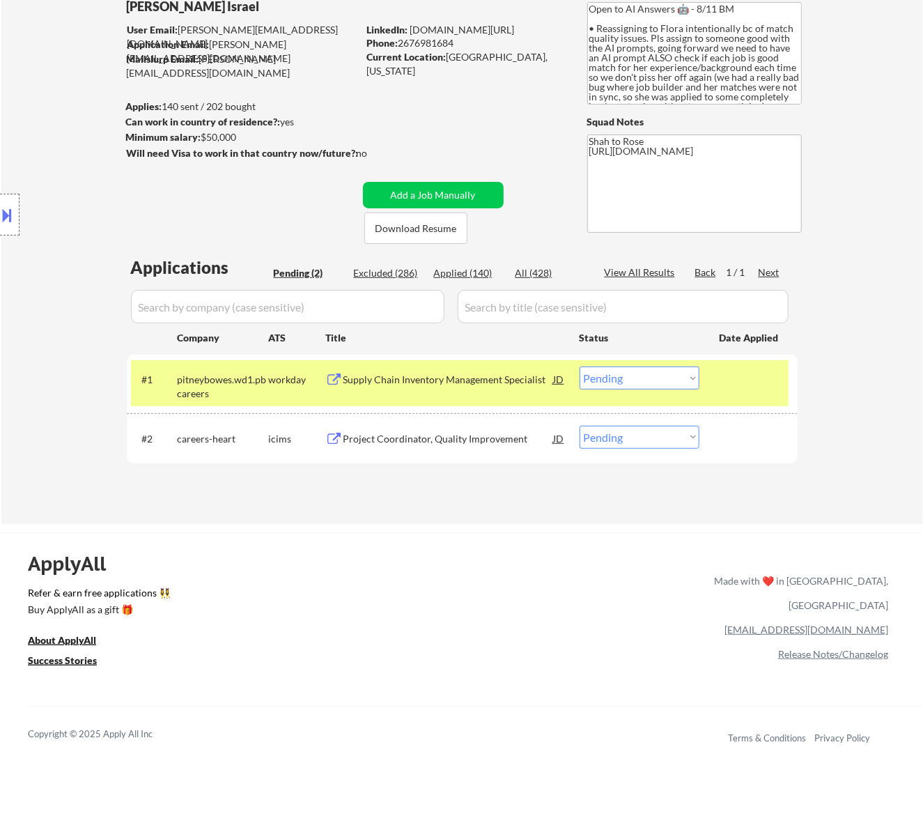
click at [684, 375] on select "Choose an option... Pending Applied Excluded (Questions) Excluded (Expired) Exc…" at bounding box center [640, 378] width 120 height 23
click at [580, 367] on select "Choose an option... Pending Applied Excluded (Questions) Excluded (Expired) Exc…" at bounding box center [640, 378] width 120 height 23
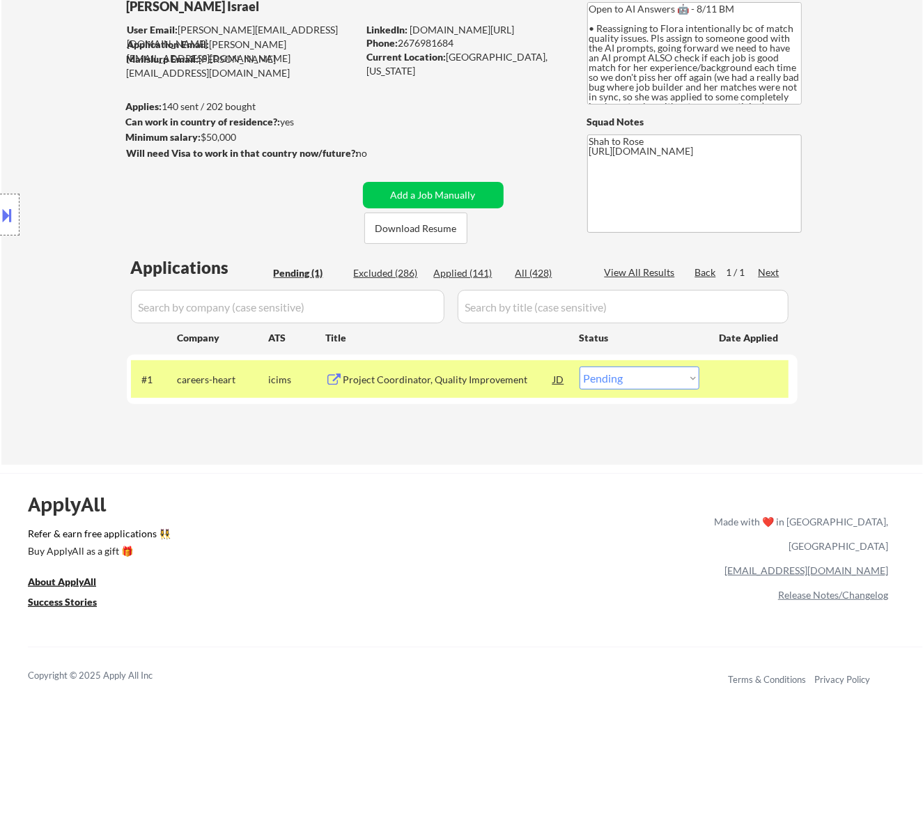
click at [452, 383] on div "Project Coordinator, Quality Improvement" at bounding box center [449, 380] width 210 height 14
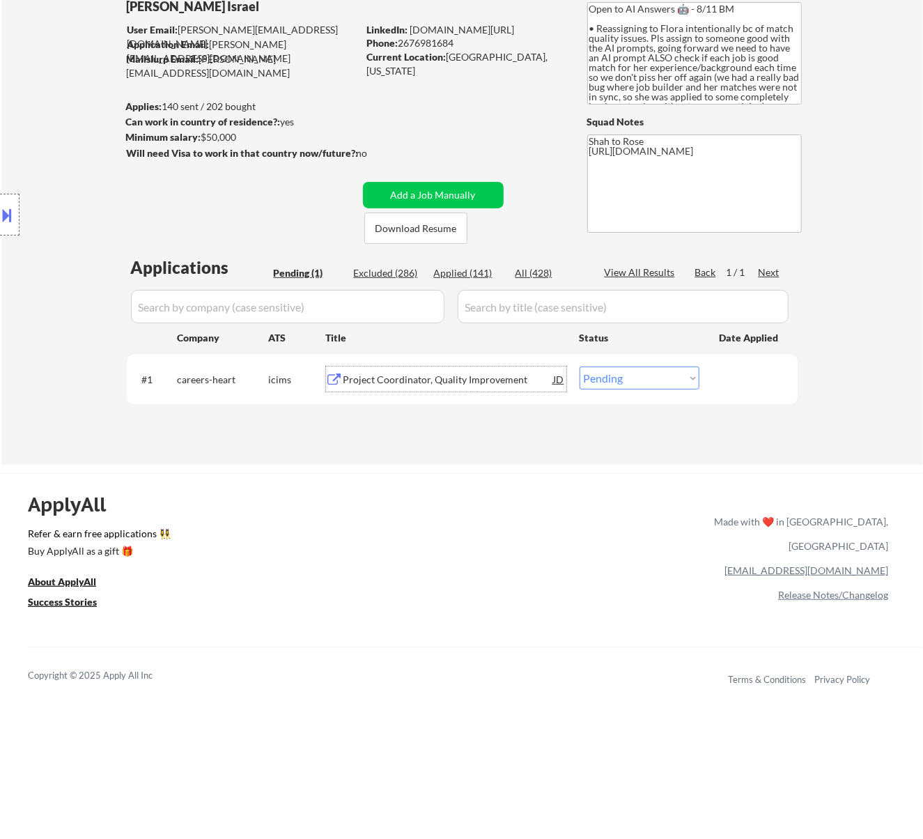
click at [603, 376] on select "Choose an option... Pending Applied Excluded (Questions) Excluded (Expired) Exc…" at bounding box center [640, 378] width 120 height 23
select select ""applied""
click at [580, 367] on select "Choose an option... Pending Applied Excluded (Questions) Excluded (Expired) Exc…" at bounding box center [640, 378] width 120 height 23
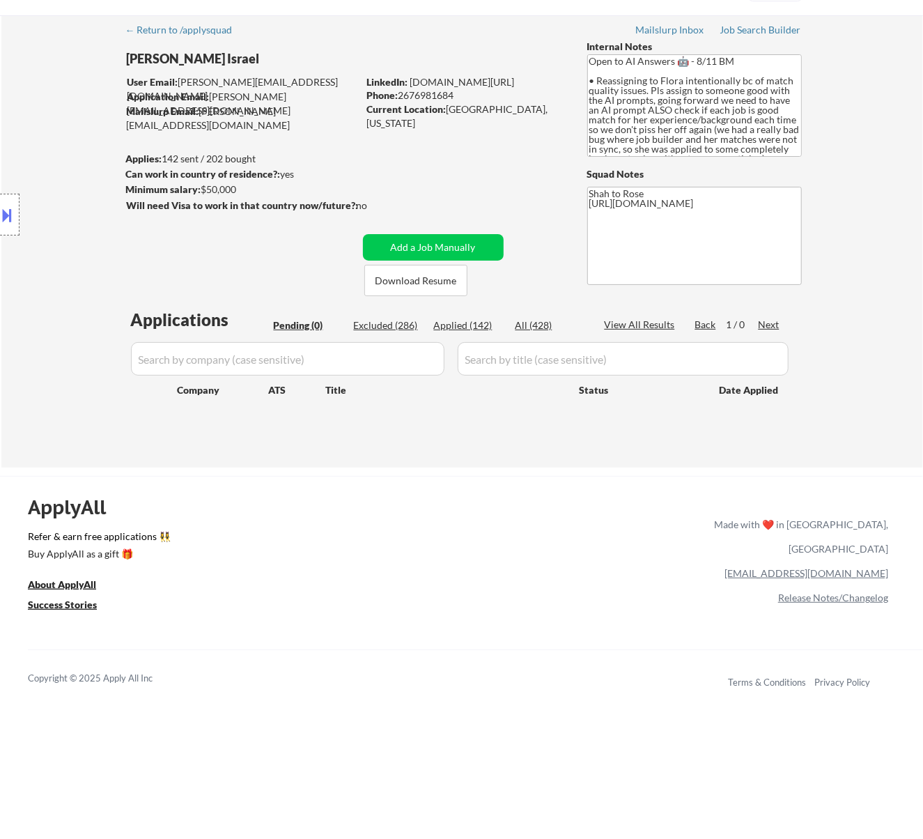
scroll to position [0, 0]
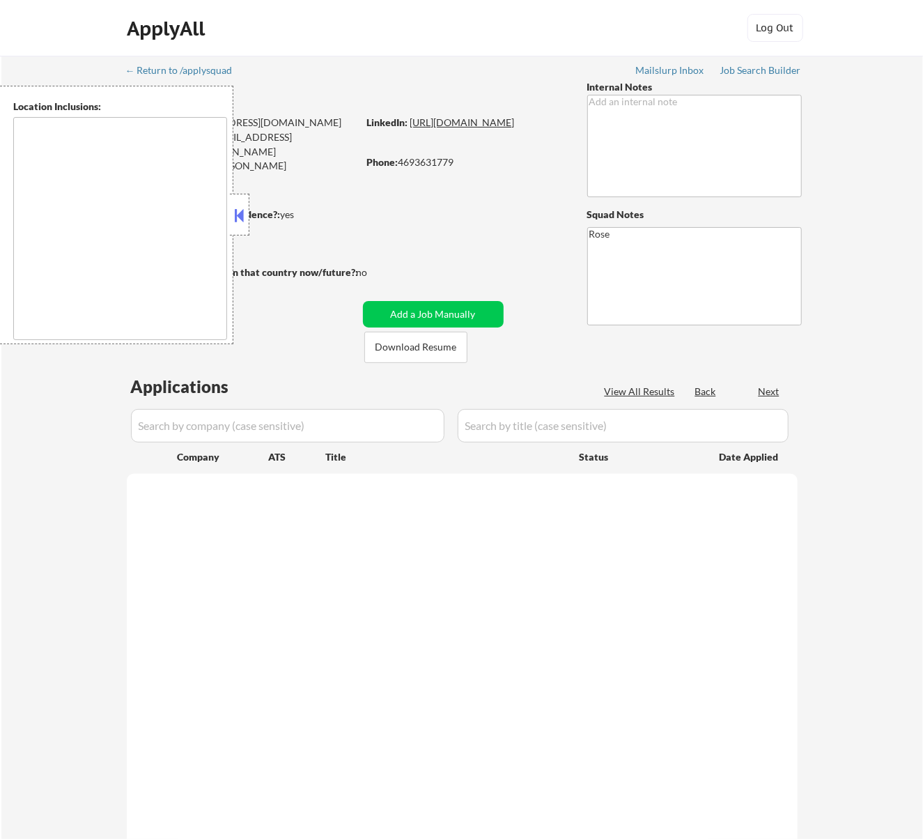
type textarea "[GEOGRAPHIC_DATA], [GEOGRAPHIC_DATA] [GEOGRAPHIC_DATA], [GEOGRAPHIC_DATA] [GEOG…"
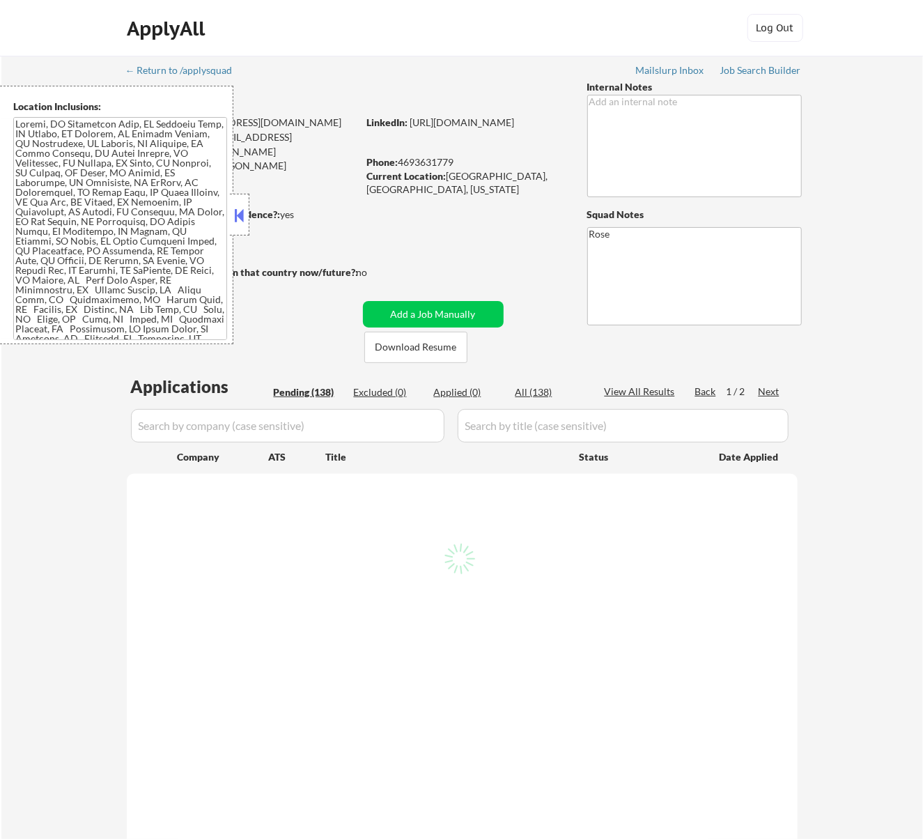
select select ""pending""
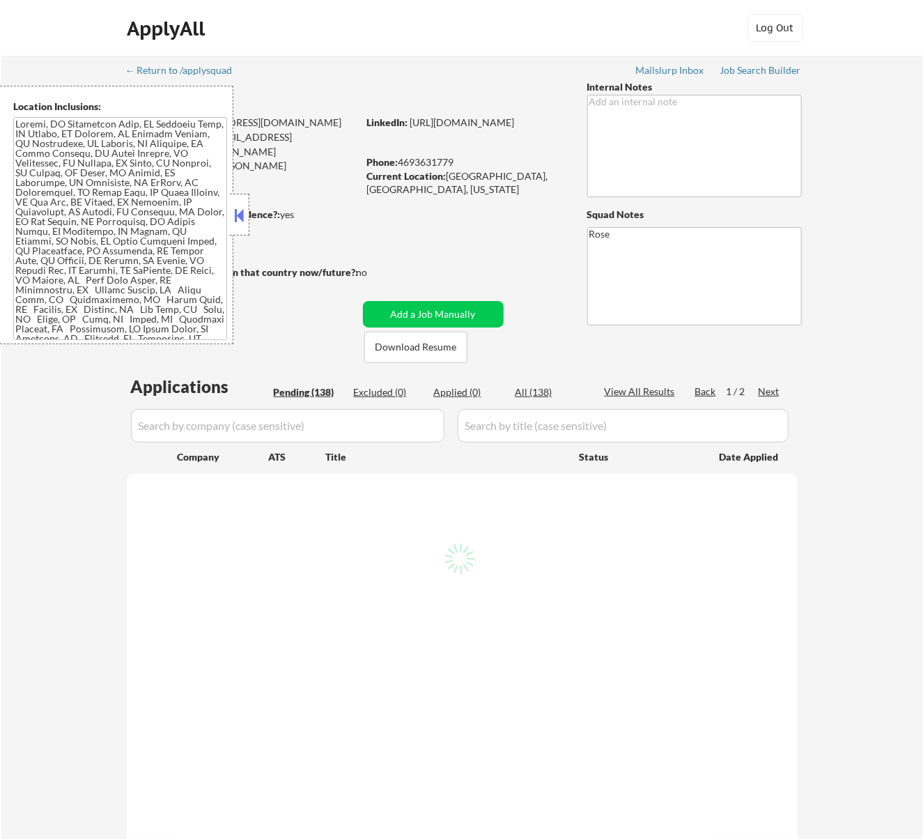
select select ""pending""
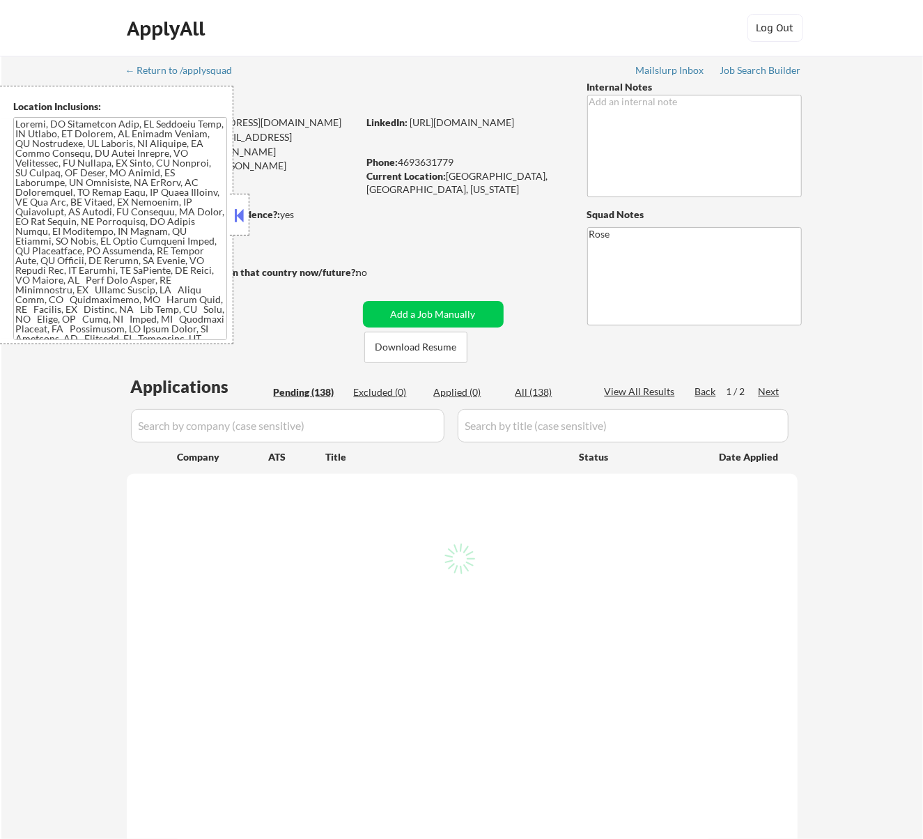
select select ""pending""
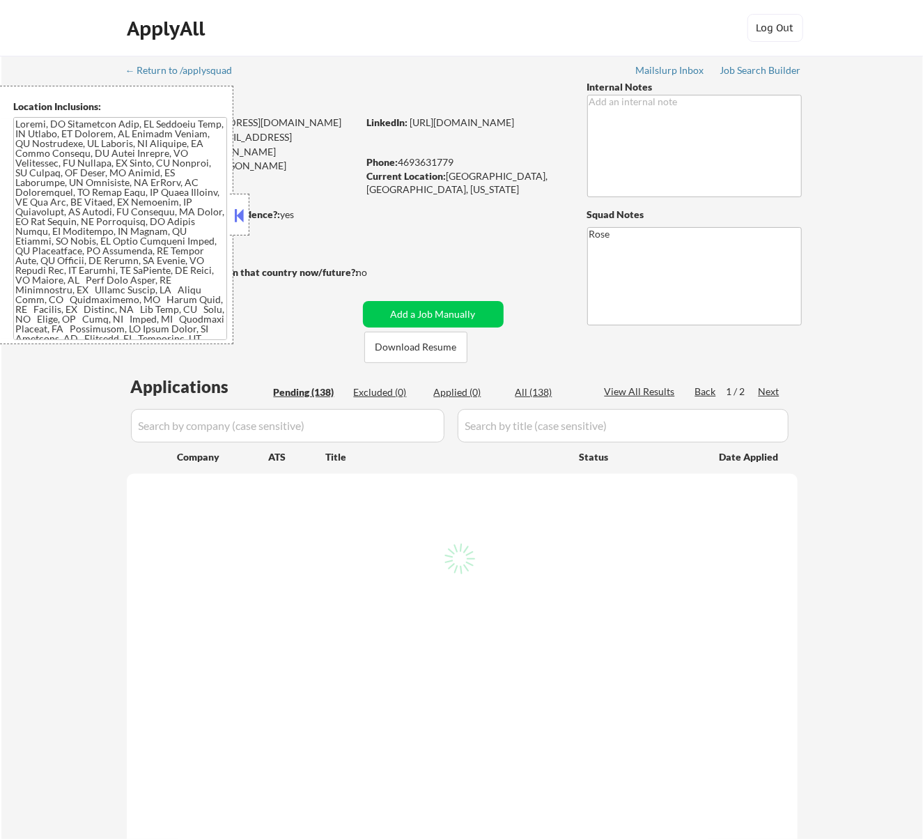
select select ""pending""
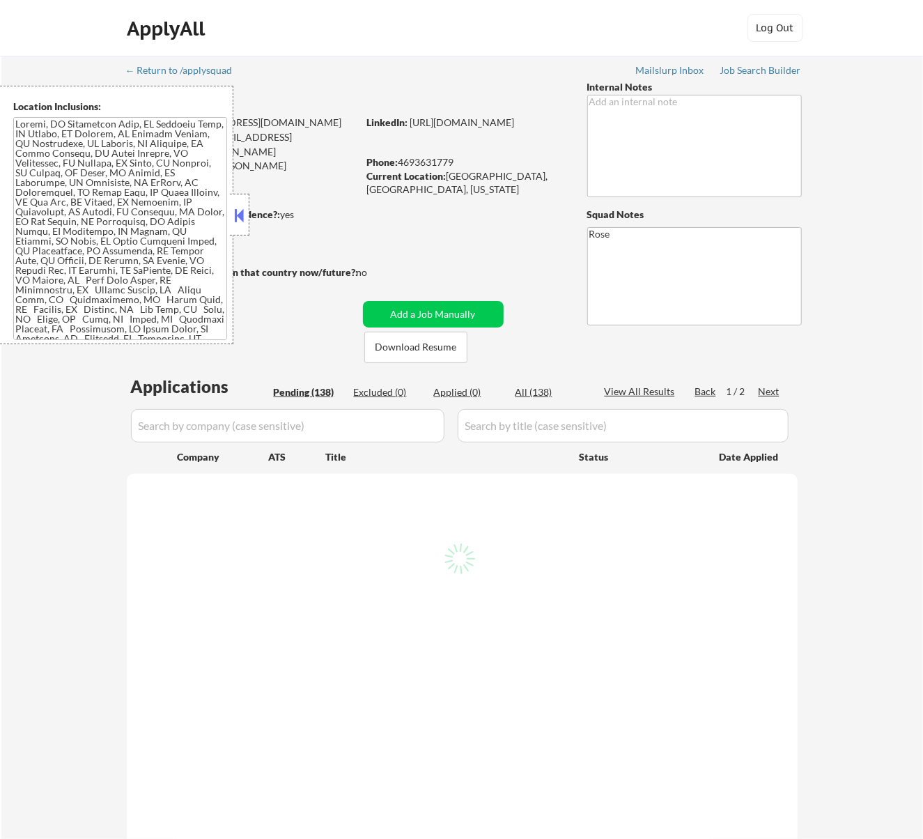
select select ""pending""
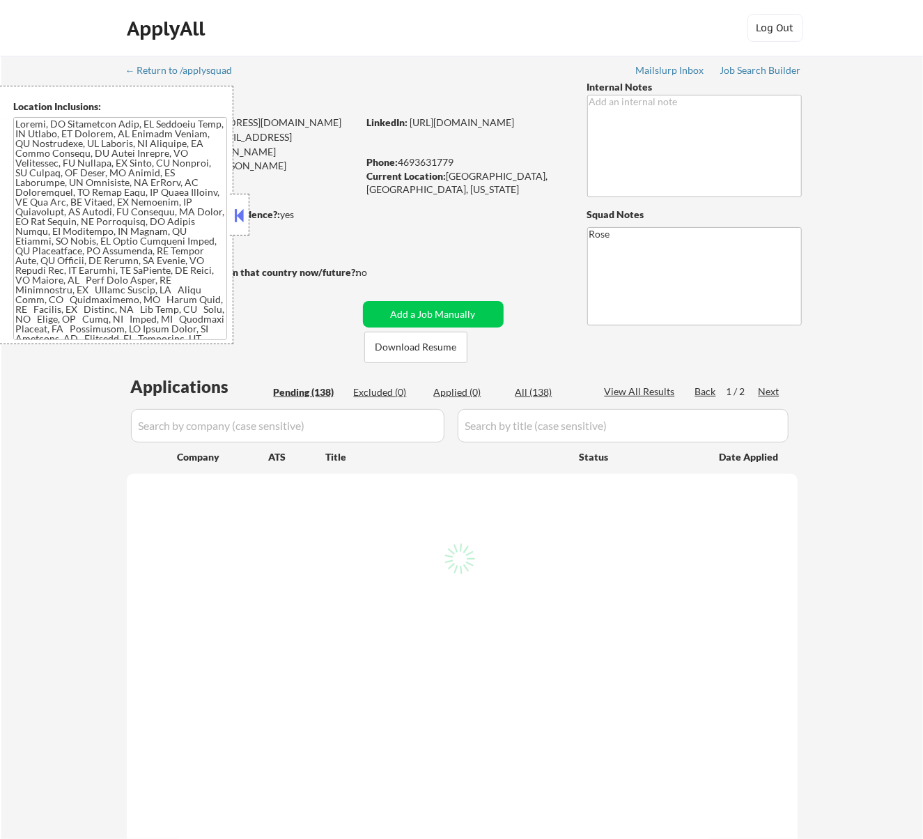
select select ""pending""
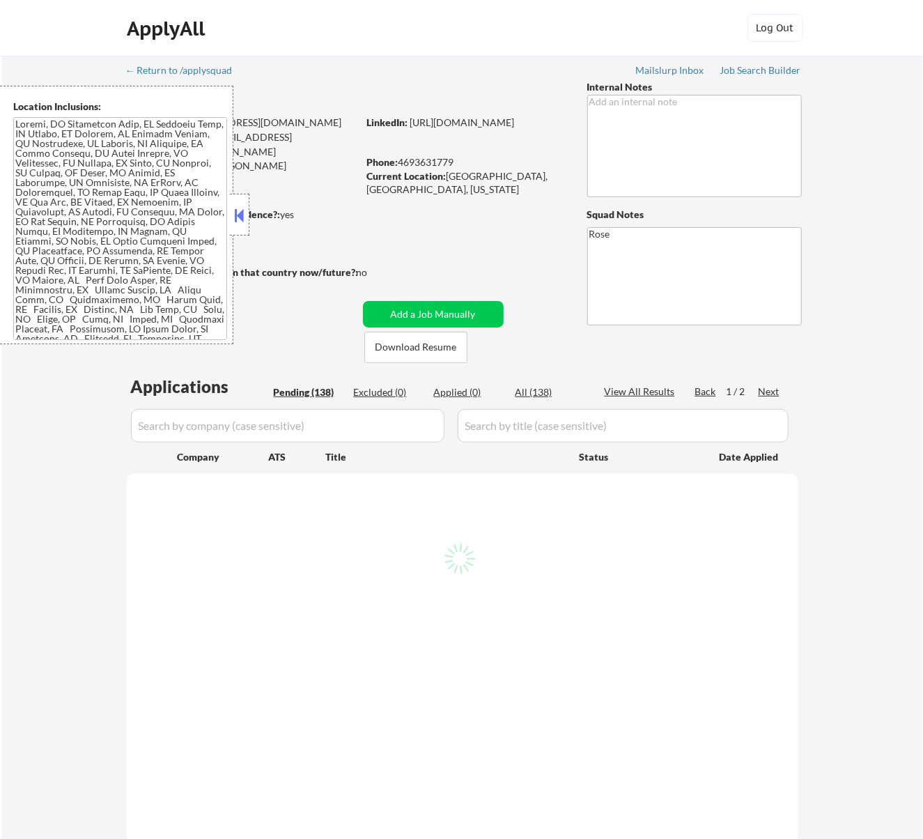
select select ""pending""
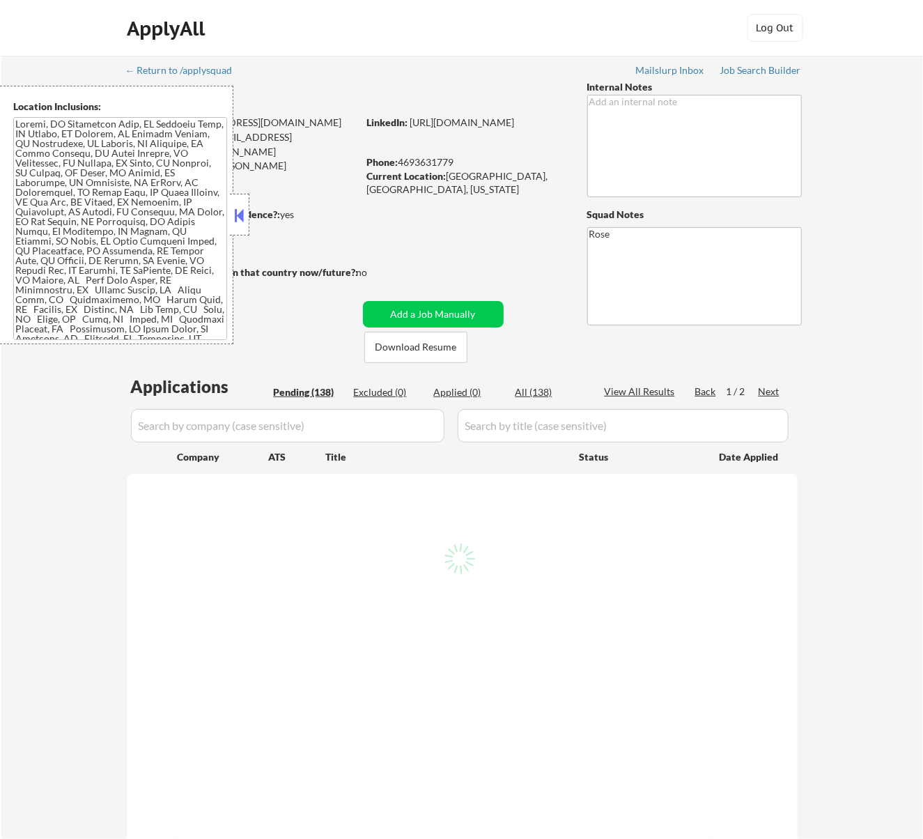
select select ""pending""
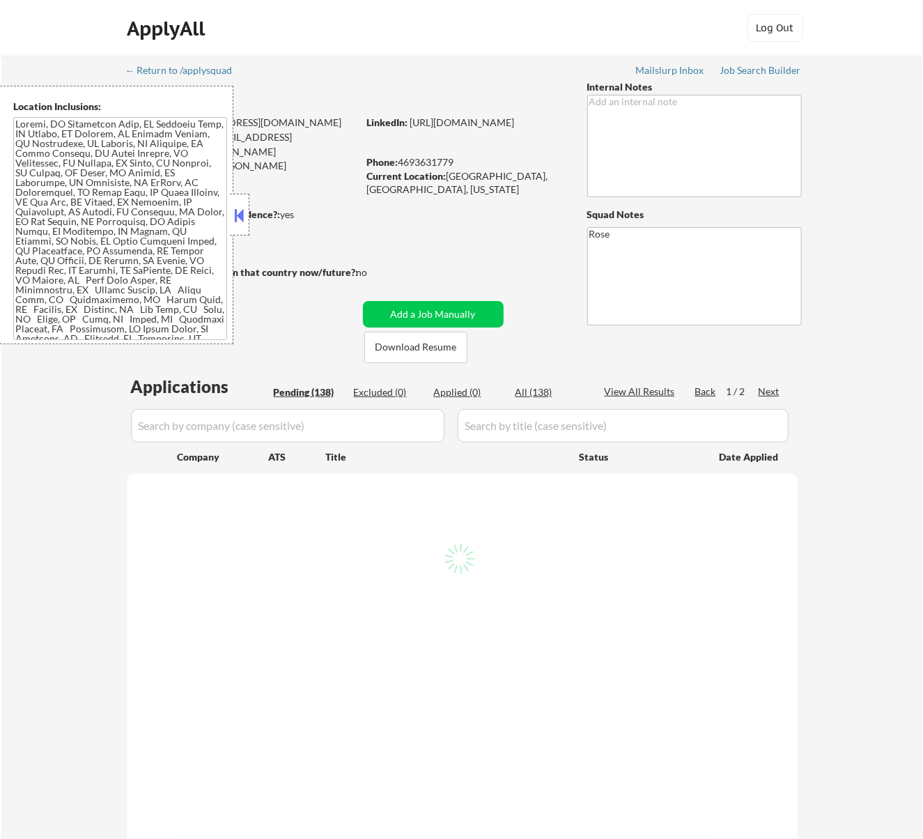
select select ""pending""
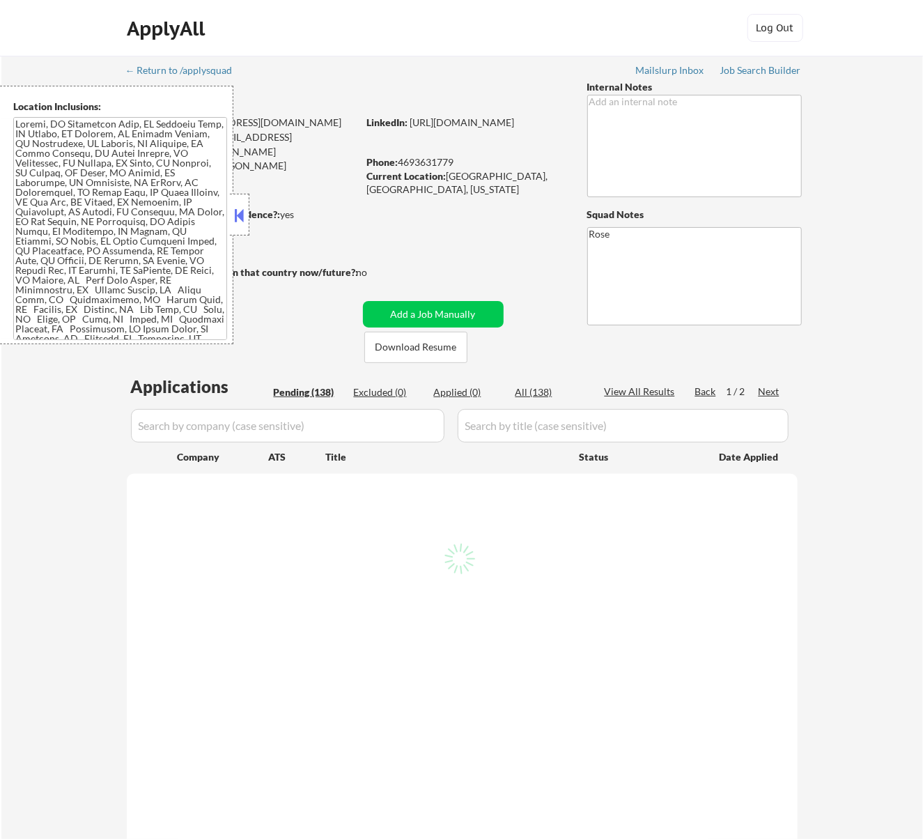
select select ""pending""
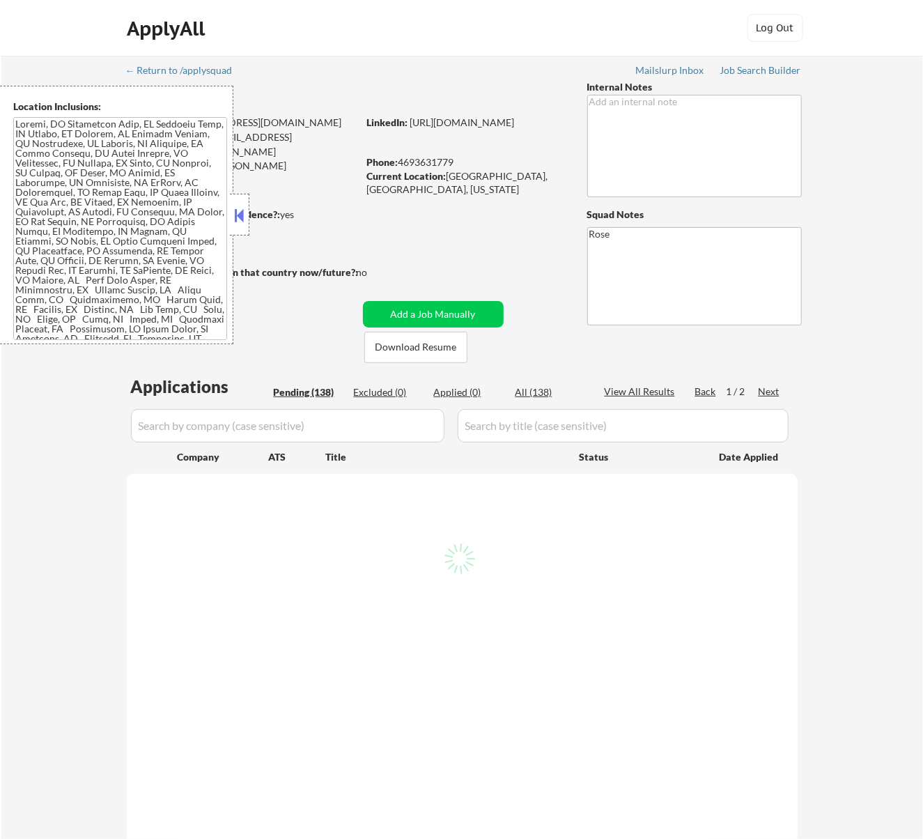
select select ""pending""
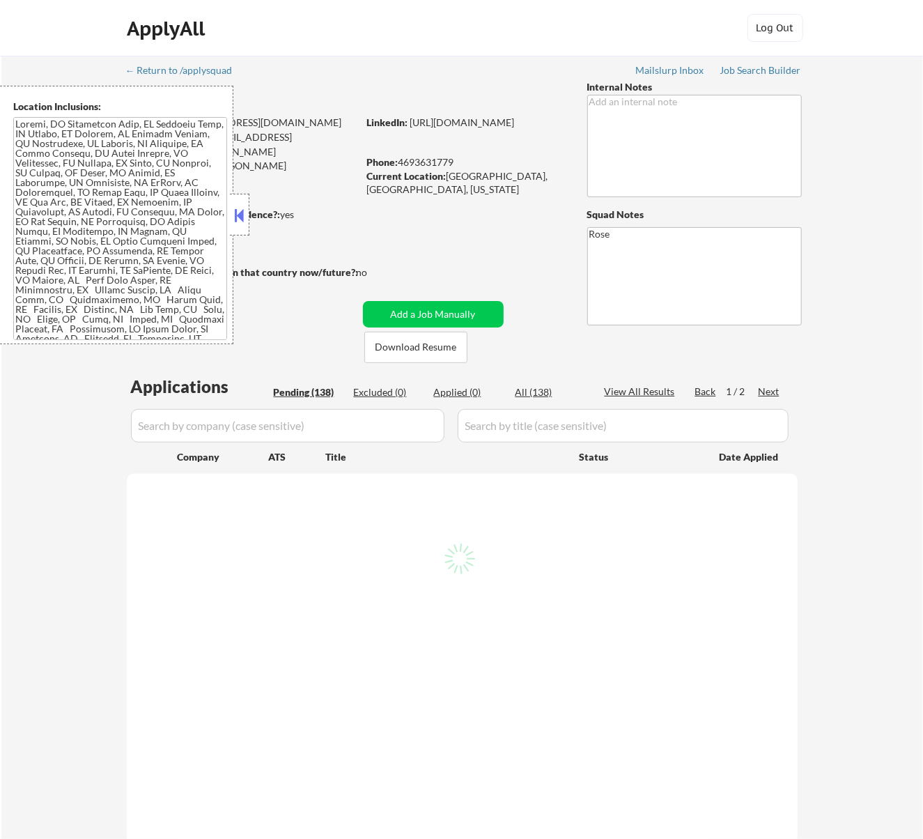
select select ""pending""
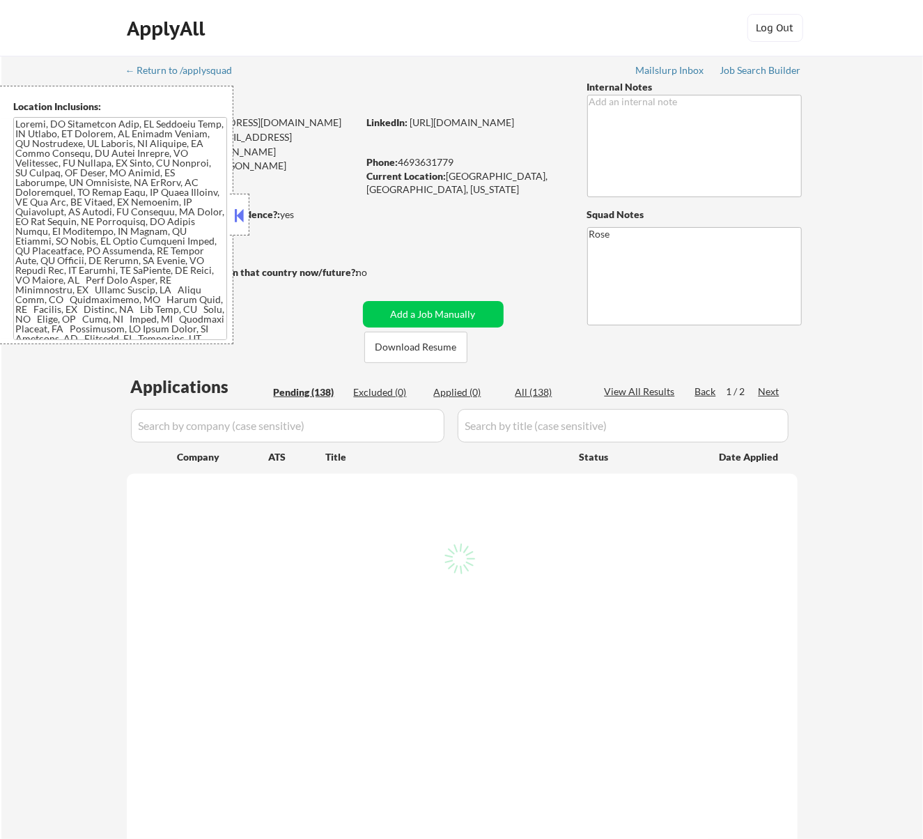
select select ""pending""
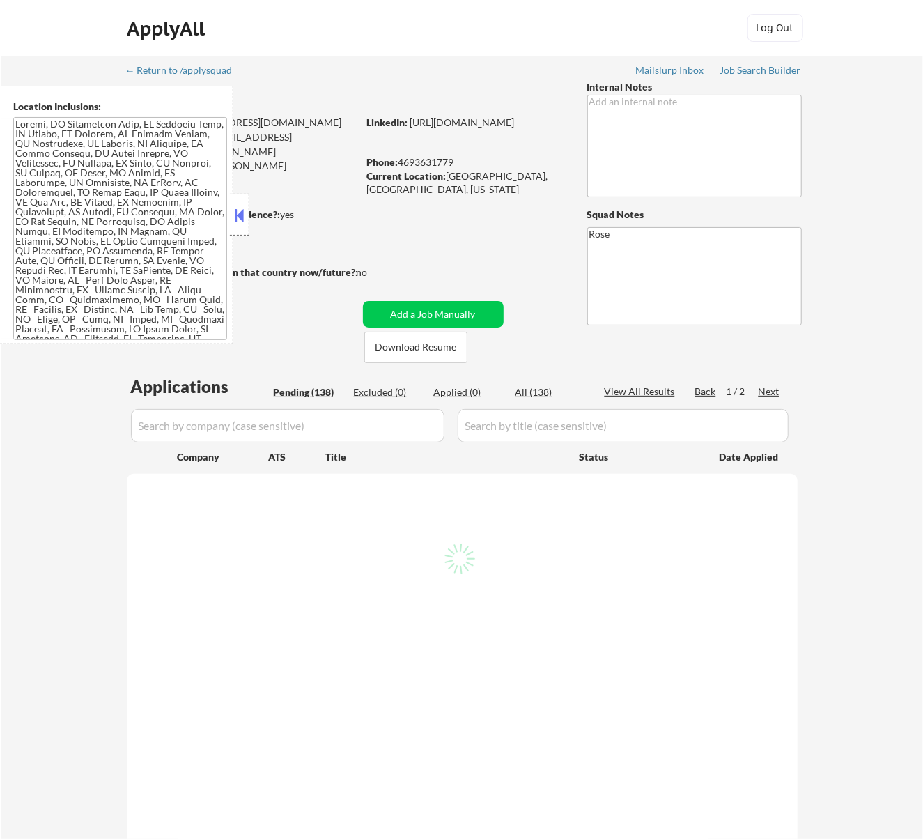
select select ""pending""
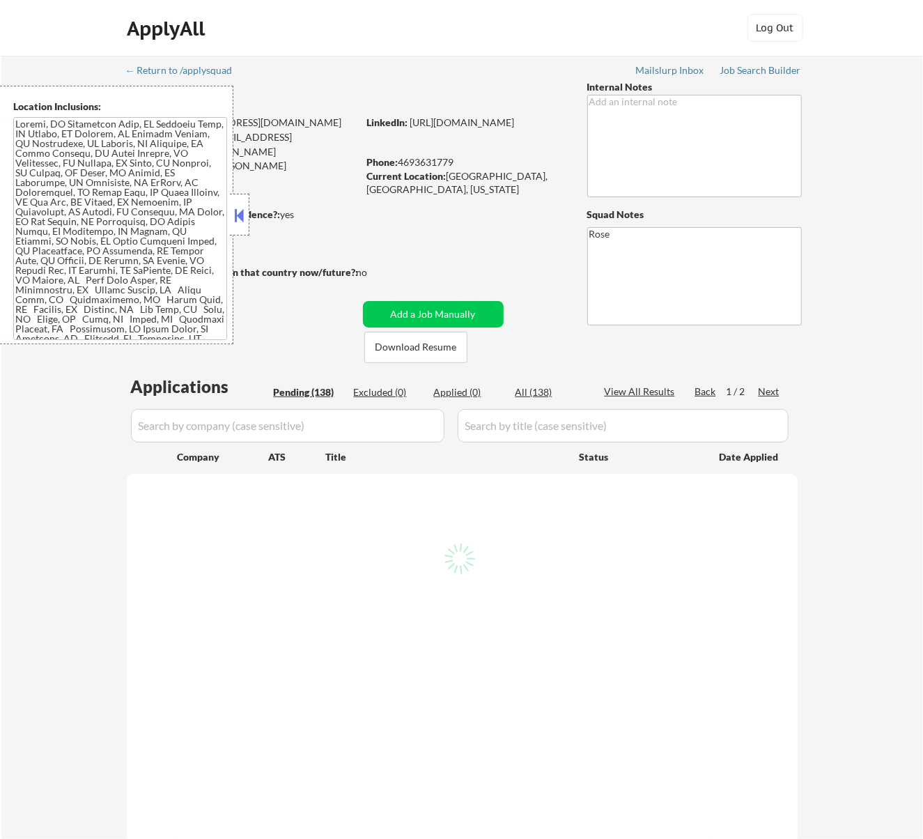
select select ""pending""
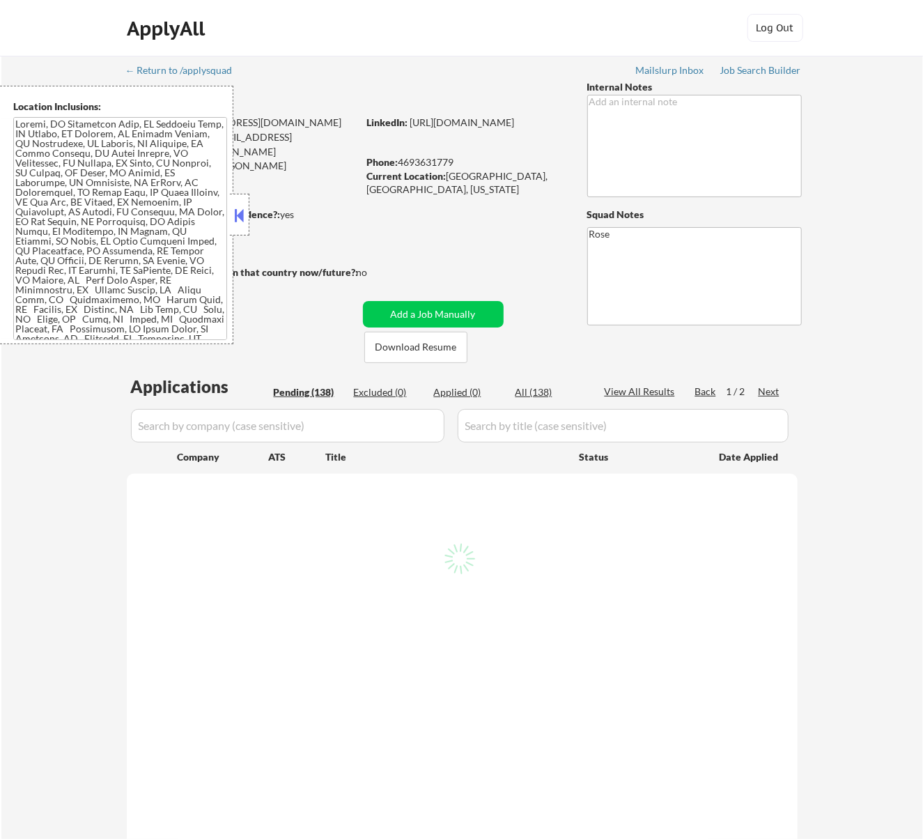
select select ""pending""
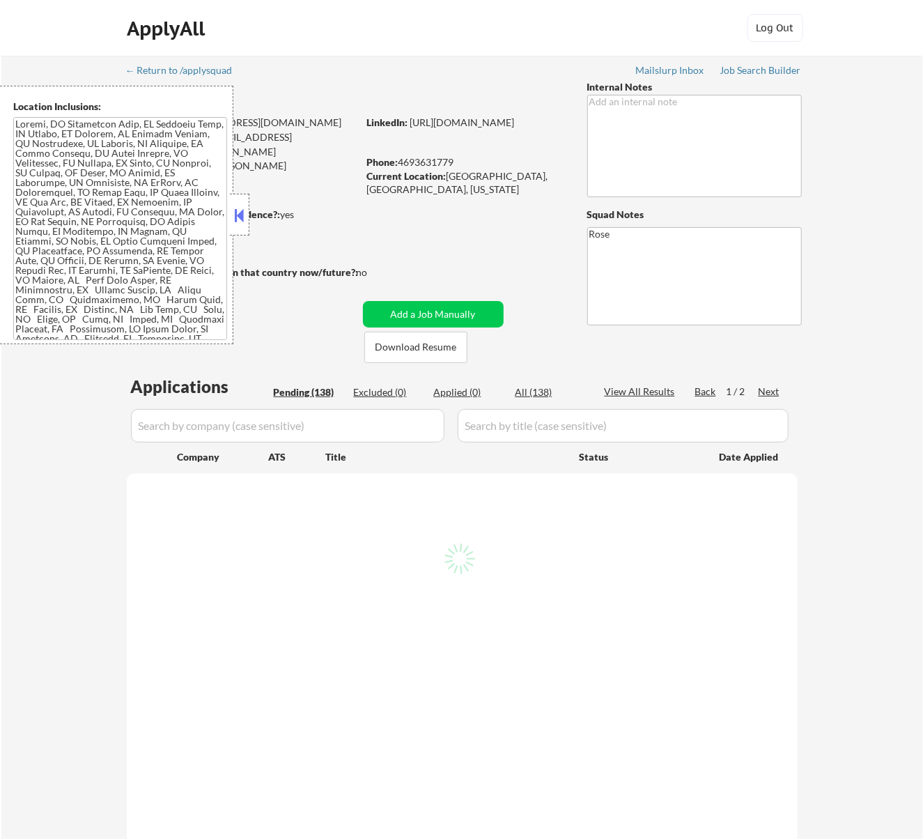
select select ""pending""
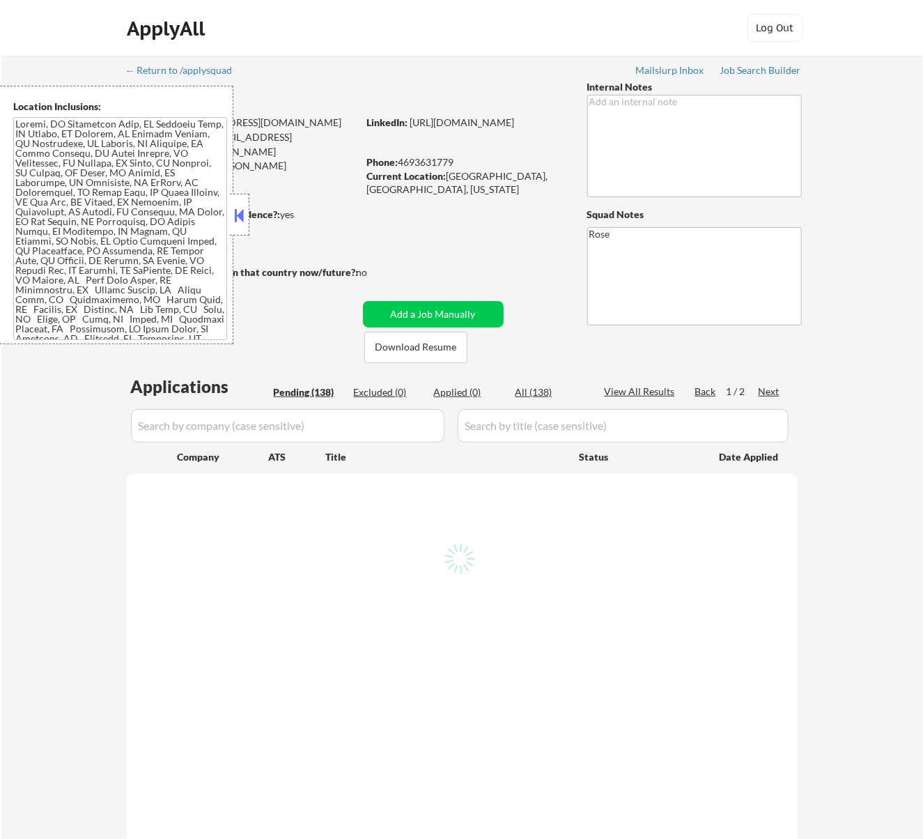
select select ""pending""
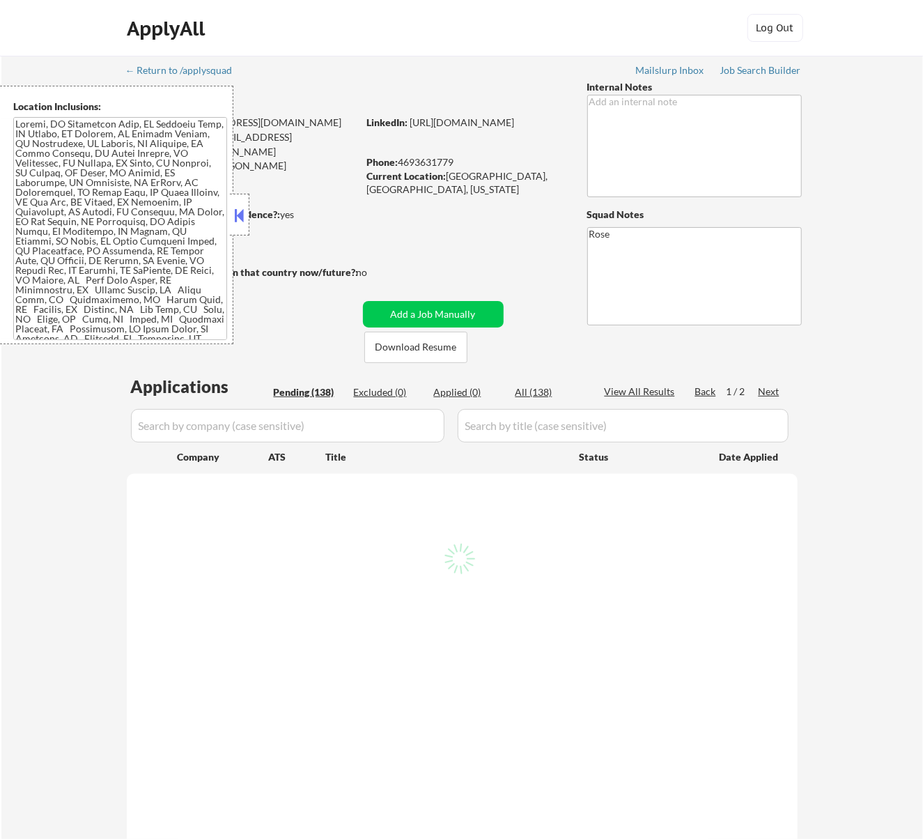
select select ""pending""
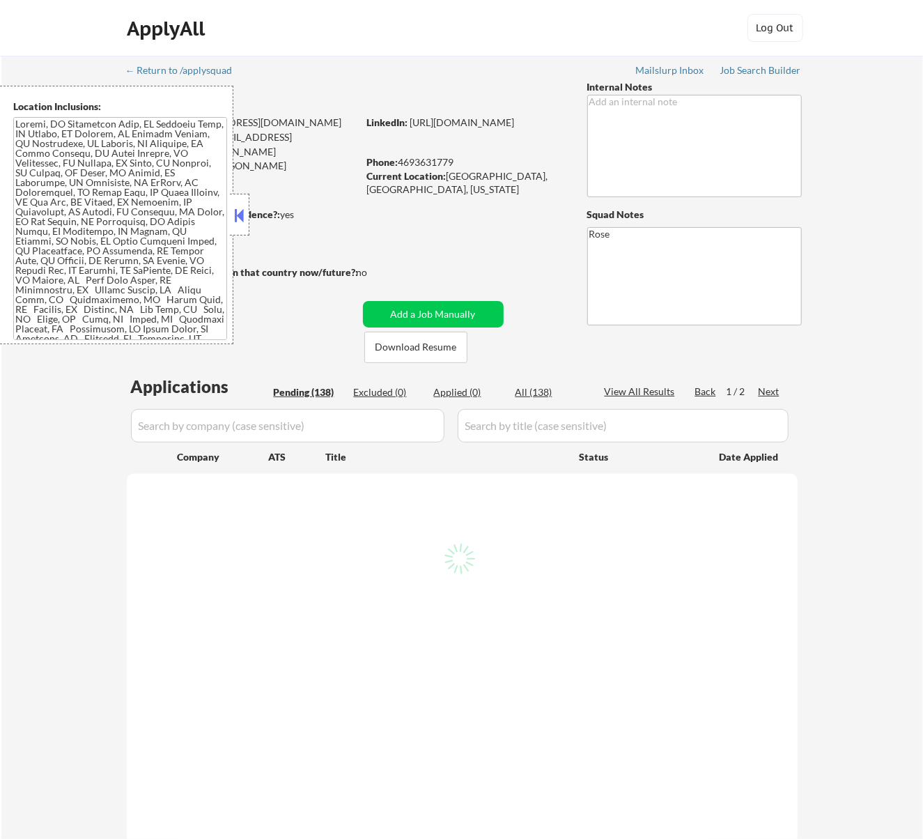
select select ""pending""
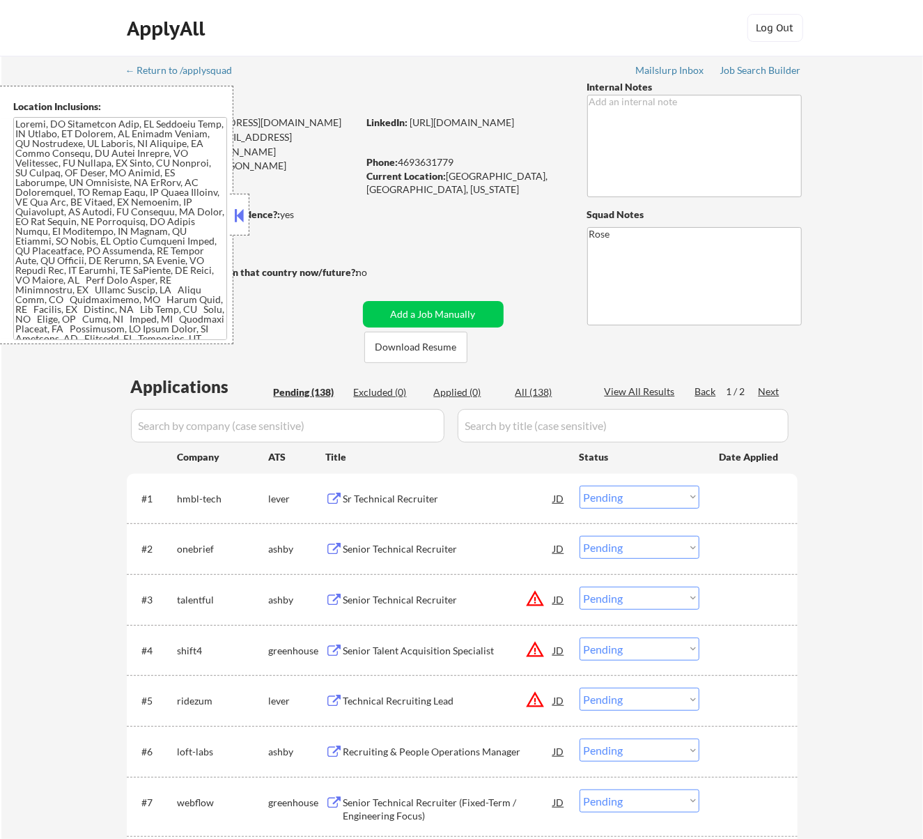
click at [240, 215] on button at bounding box center [238, 215] width 15 height 21
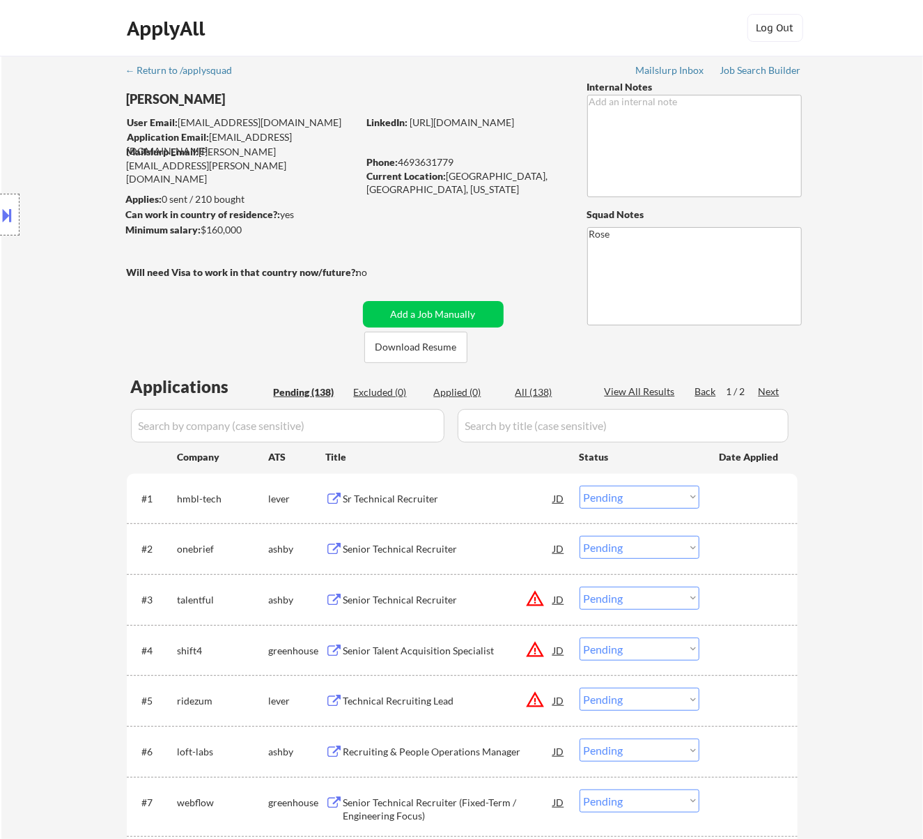
drag, startPoint x: 213, startPoint y: 98, endPoint x: 174, endPoint y: 95, distance: 39.1
click at [173, 99] on div "Location Inclusions:" at bounding box center [124, 215] width 249 height 259
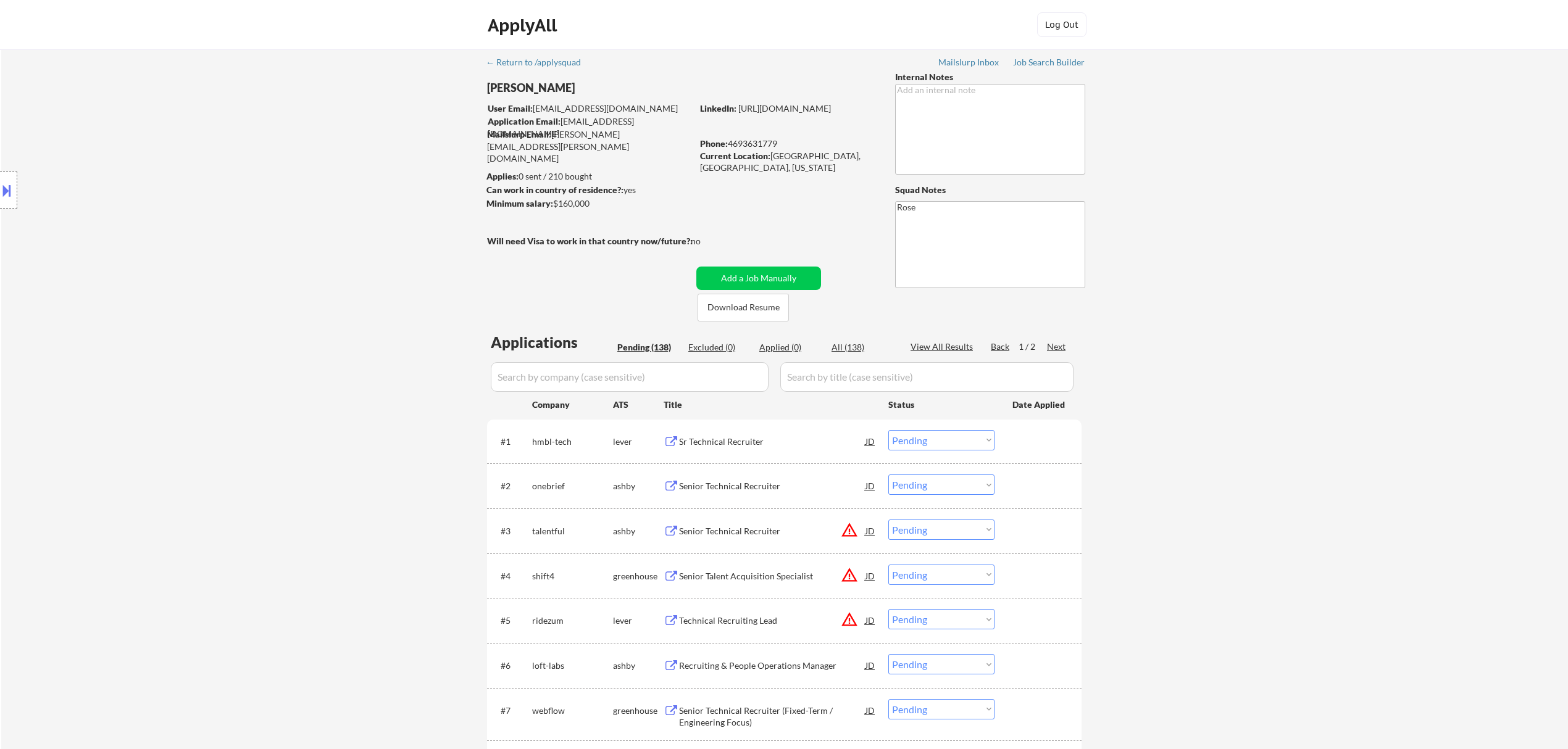
drag, startPoint x: 573, startPoint y: 85, endPoint x: 482, endPoint y: 90, distance: 91.1
copy div "Jonathan Miller"
click at [6, 189] on button at bounding box center [6, 189] width 13 height 20
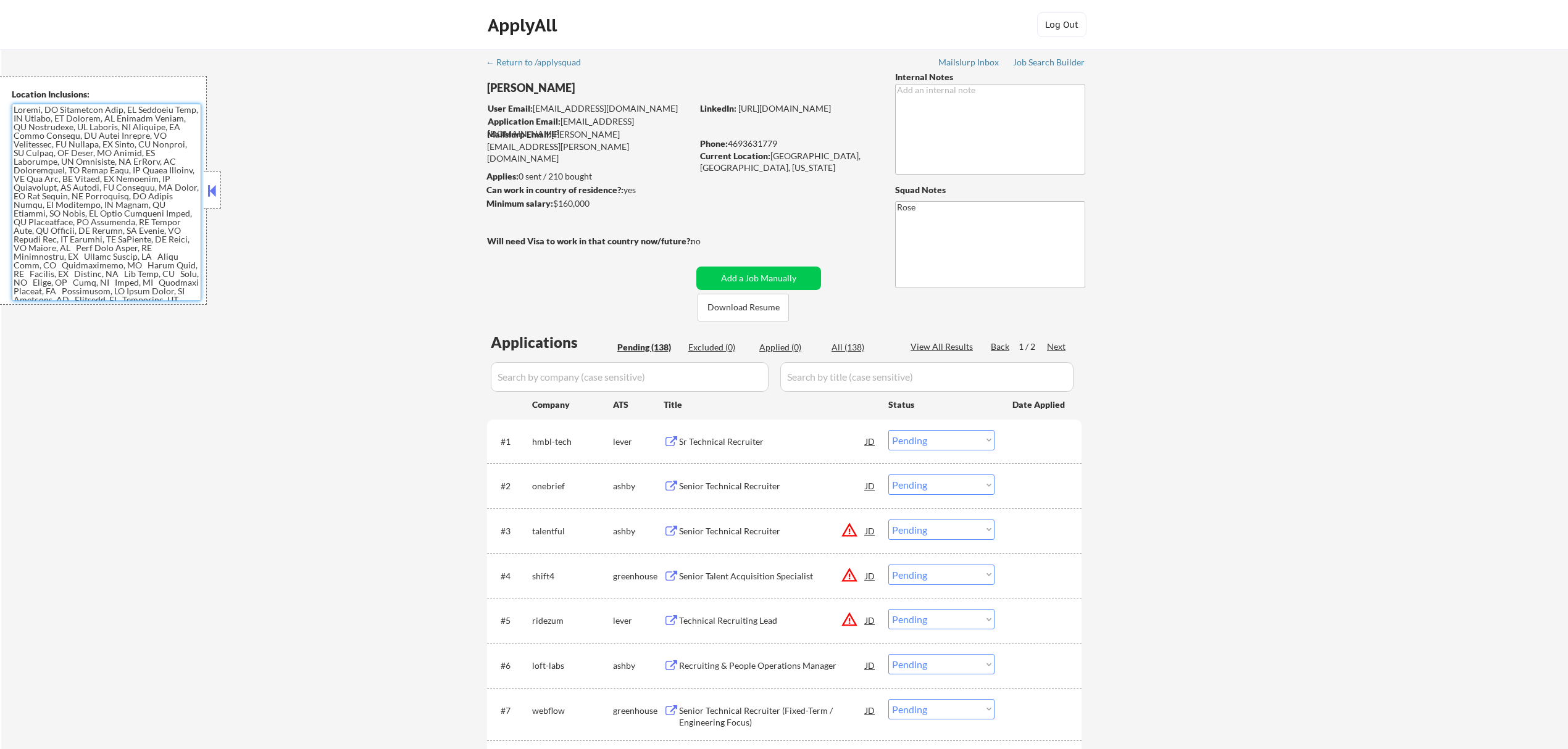
click at [73, 228] on textarea at bounding box center [106, 202] width 190 height 197
click at [734, 442] on div "Sr Technical Recruiter" at bounding box center [772, 442] width 186 height 12
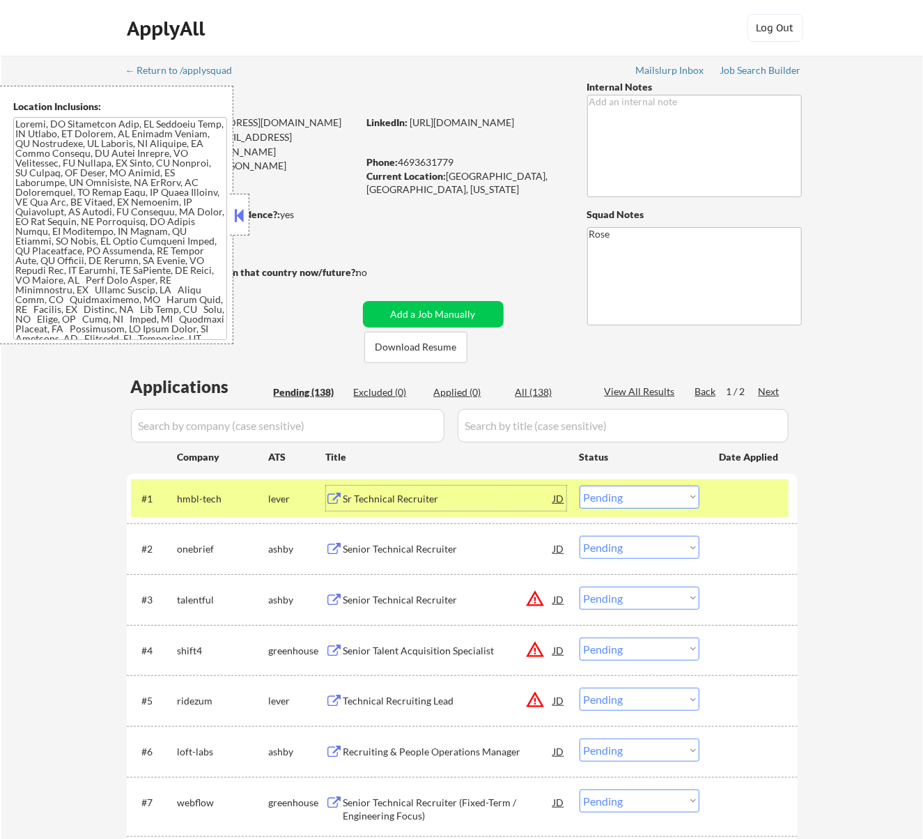
click at [645, 495] on select "Choose an option... Pending Applied Excluded (Questions) Excluded (Expired) Exc…" at bounding box center [640, 497] width 120 height 23
click at [580, 486] on select "Choose an option... Pending Applied Excluded (Questions) Excluded (Expired) Exc…" at bounding box center [640, 497] width 120 height 23
click at [235, 213] on button at bounding box center [238, 215] width 15 height 21
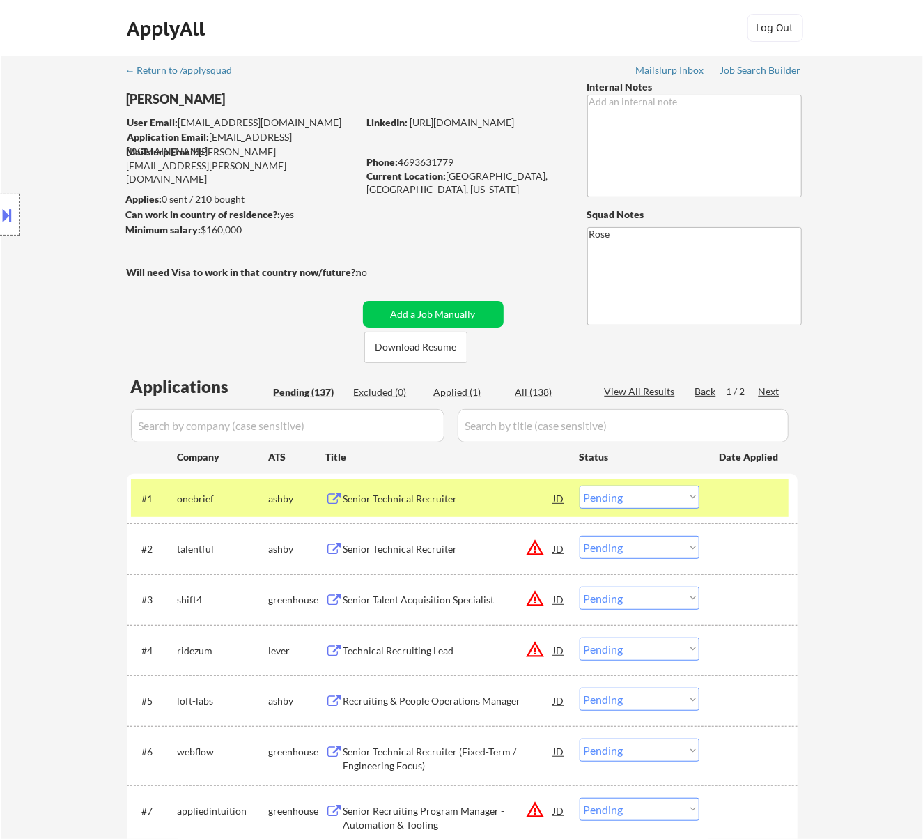
click at [495, 502] on div "Senior Technical Recruiter" at bounding box center [449, 499] width 210 height 14
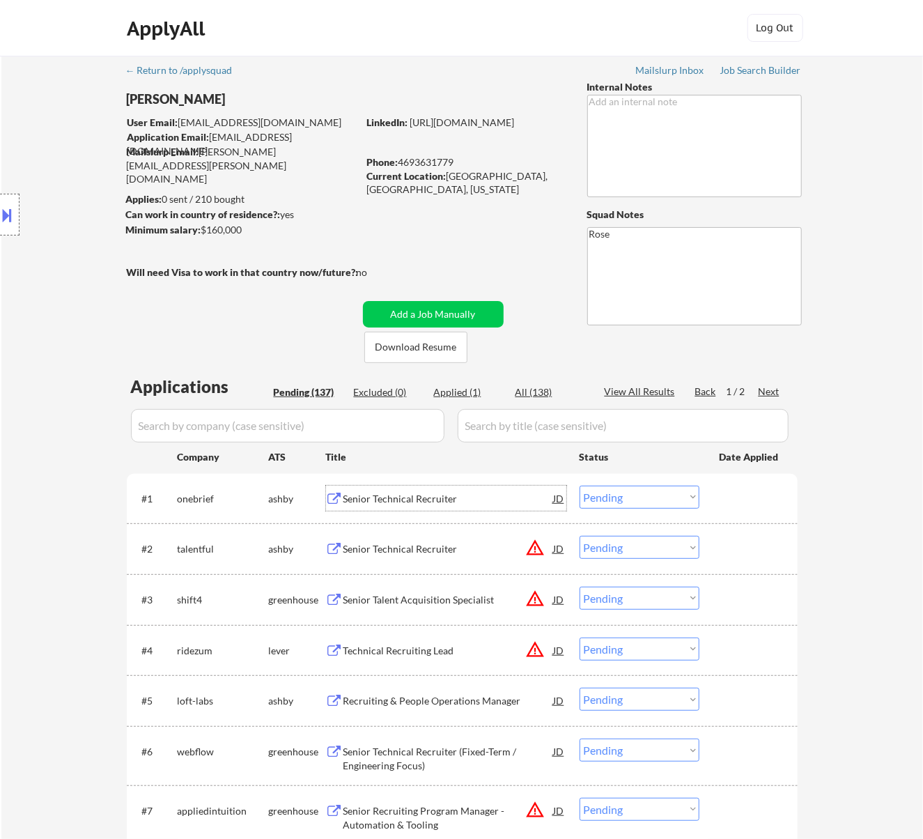
click at [658, 493] on select "Choose an option... Pending Applied Excluded (Questions) Excluded (Expired) Exc…" at bounding box center [640, 497] width 120 height 23
click at [580, 486] on select "Choose an option... Pending Applied Excluded (Questions) Excluded (Expired) Exc…" at bounding box center [640, 497] width 120 height 23
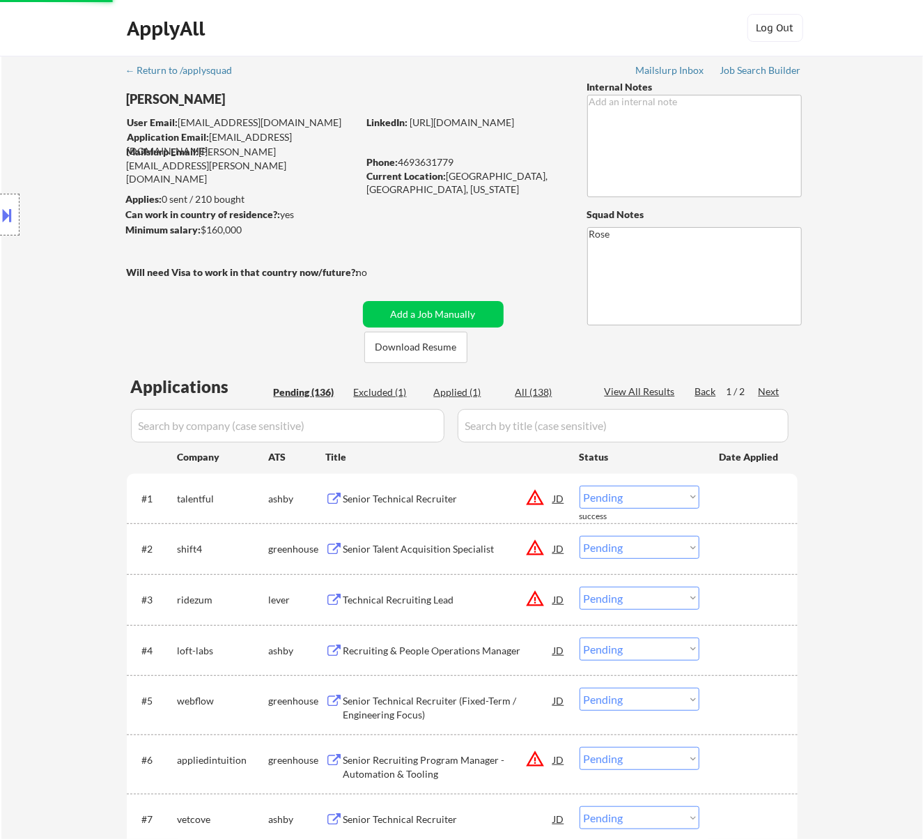
click at [472, 497] on div "Senior Technical Recruiter" at bounding box center [449, 499] width 210 height 14
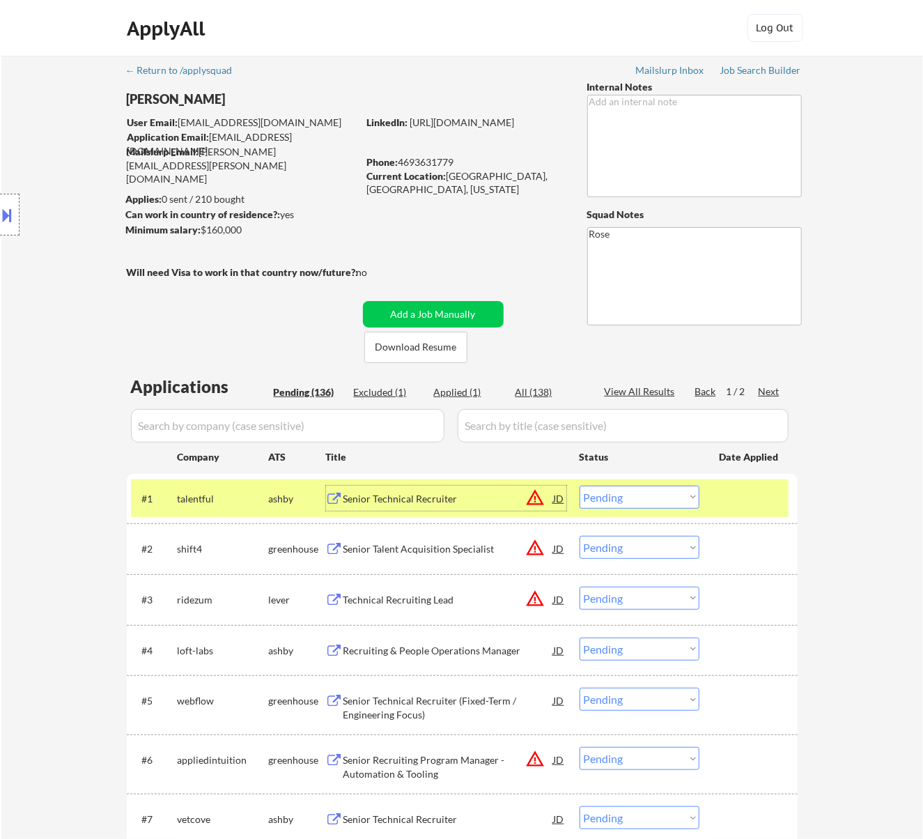
click at [15, 208] on button at bounding box center [7, 214] width 15 height 23
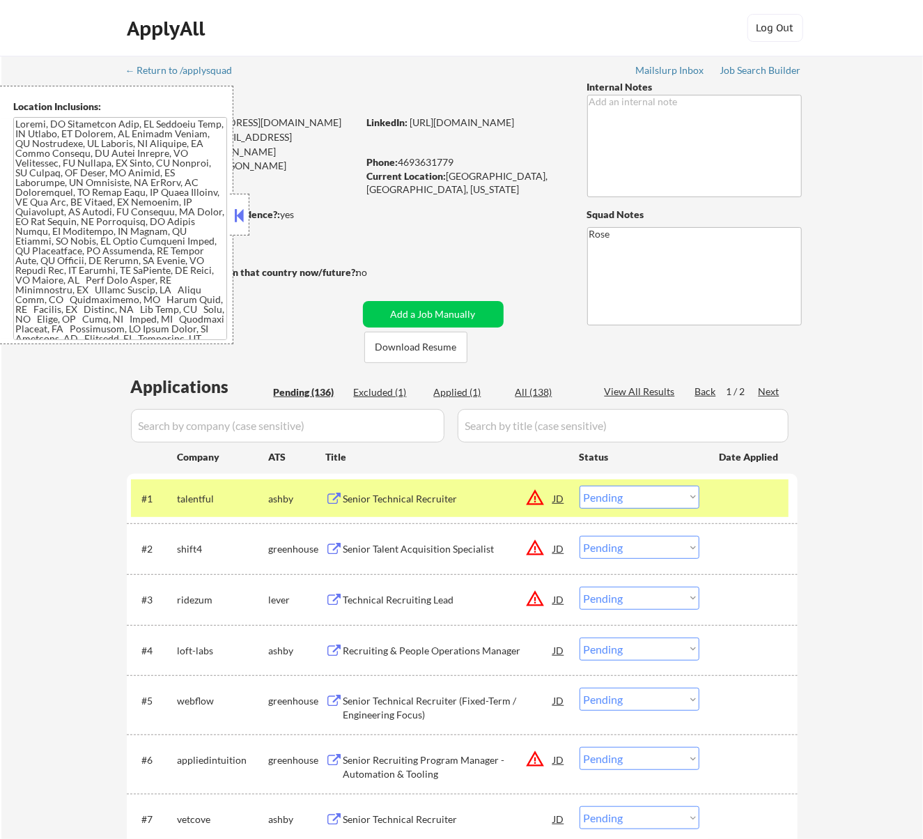
click at [243, 224] on button at bounding box center [238, 215] width 15 height 21
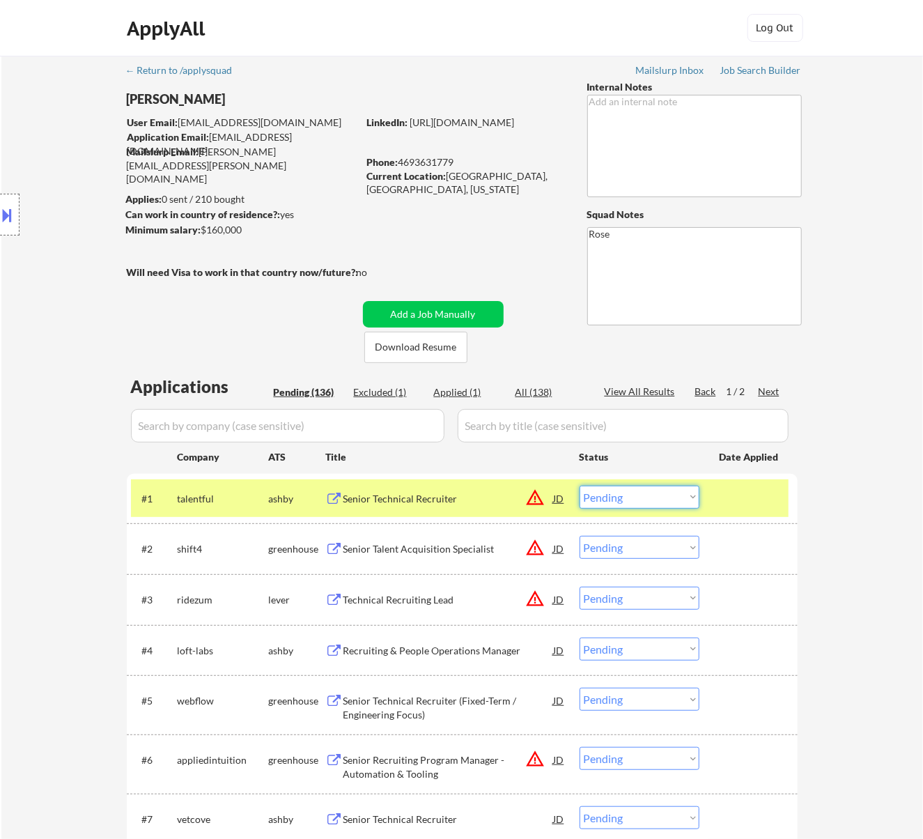
drag, startPoint x: 648, startPoint y: 489, endPoint x: 651, endPoint y: 502, distance: 12.8
click at [648, 489] on select "Choose an option... Pending Applied Excluded (Questions) Excluded (Expired) Exc…" at bounding box center [640, 497] width 120 height 23
click at [580, 486] on select "Choose an option... Pending Applied Excluded (Questions) Excluded (Expired) Exc…" at bounding box center [640, 497] width 120 height 23
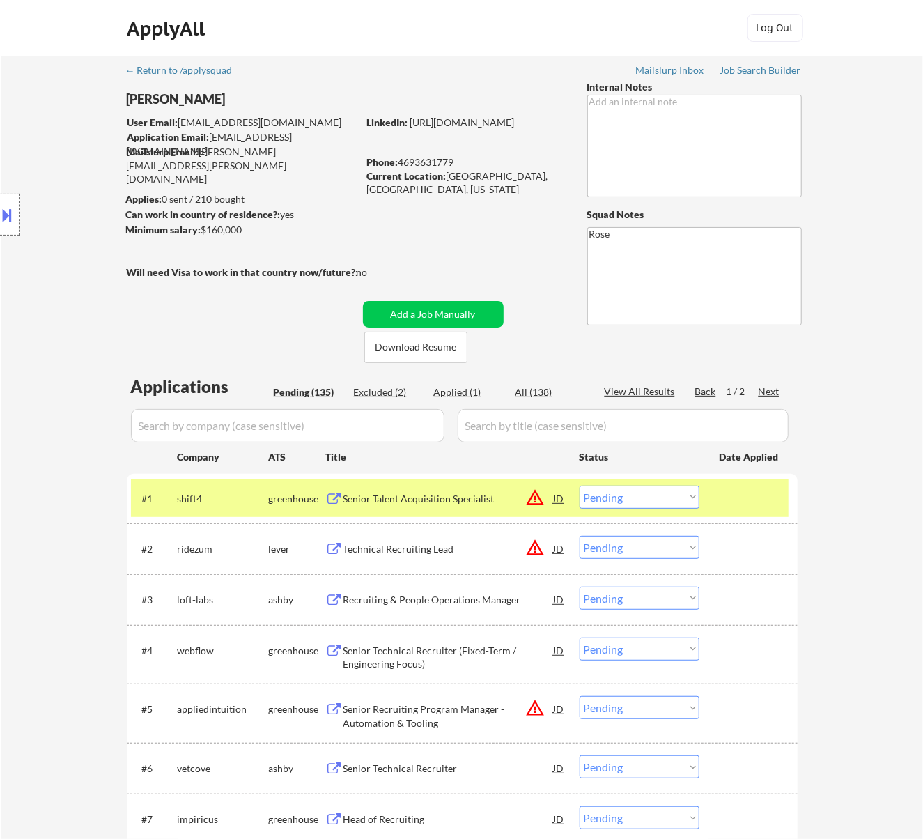
click at [492, 489] on div "Senior Talent Acquisition Specialist" at bounding box center [449, 498] width 210 height 25
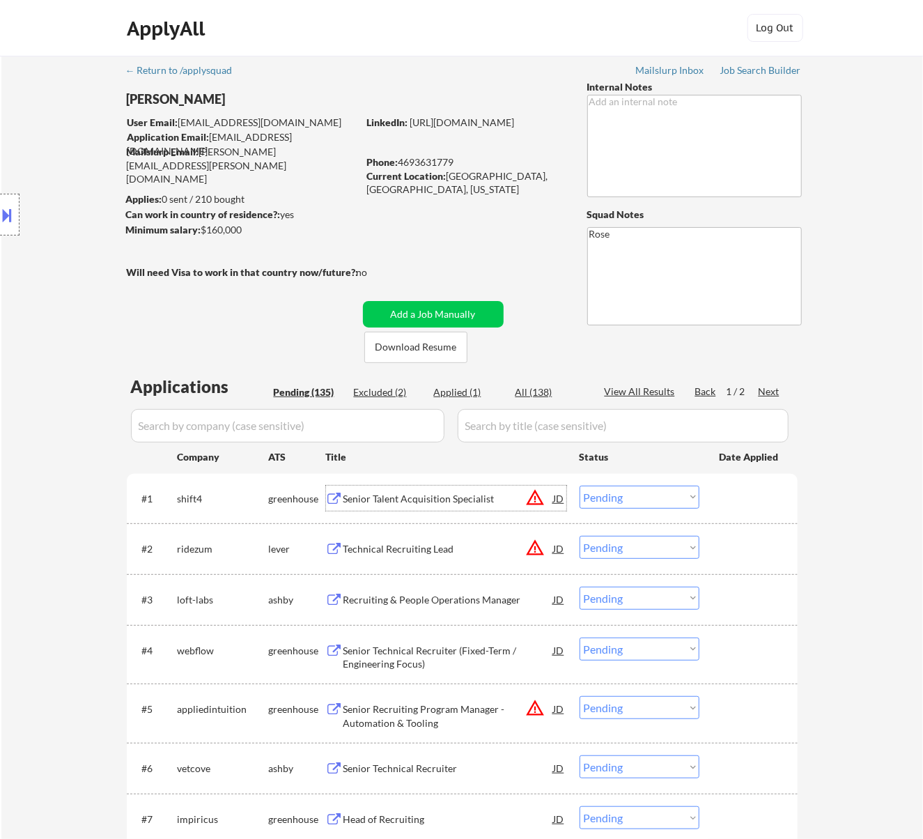
click at [633, 494] on select "Choose an option... Pending Applied Excluded (Questions) Excluded (Expired) Exc…" at bounding box center [640, 497] width 120 height 23
click at [580, 486] on select "Choose an option... Pending Applied Excluded (Questions) Excluded (Expired) Exc…" at bounding box center [640, 497] width 120 height 23
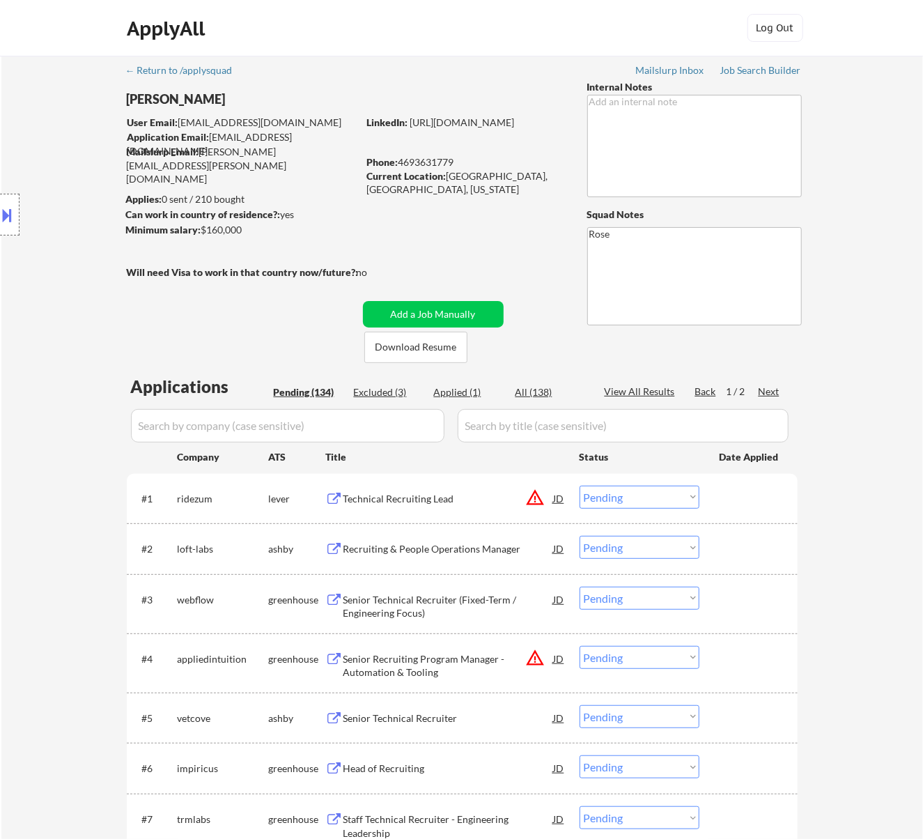
click at [499, 500] on div "Technical Recruiting Lead" at bounding box center [449, 499] width 210 height 14
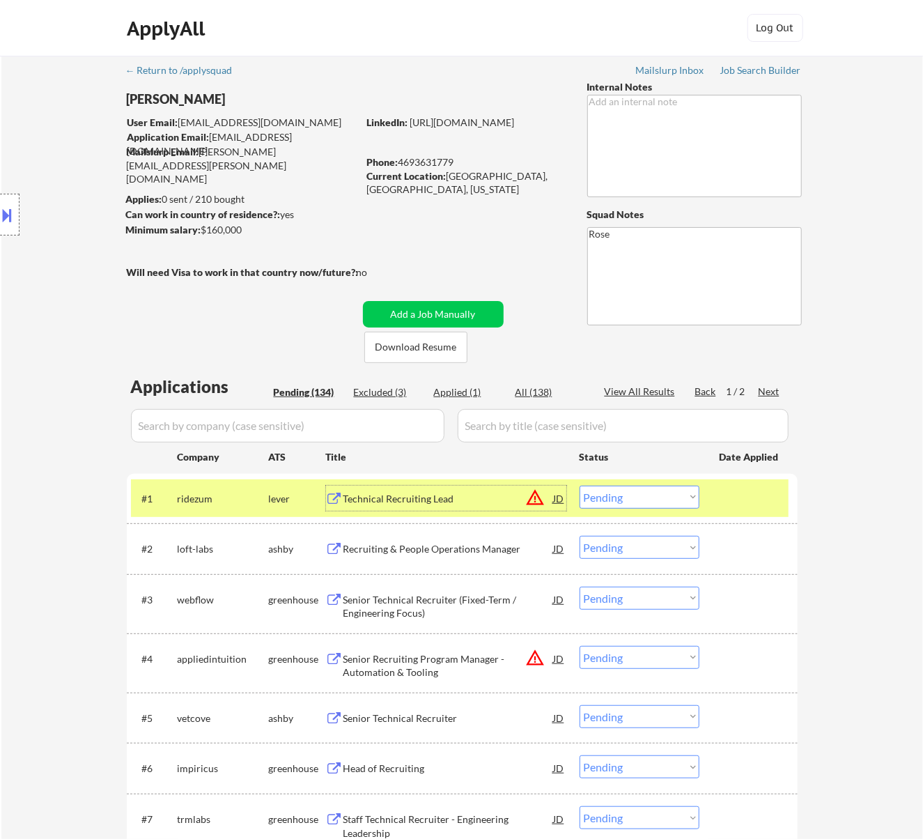
click at [642, 496] on select "Choose an option... Pending Applied Excluded (Questions) Excluded (Expired) Exc…" at bounding box center [640, 497] width 120 height 23
click at [580, 486] on select "Choose an option... Pending Applied Excluded (Questions) Excluded (Expired) Exc…" at bounding box center [640, 497] width 120 height 23
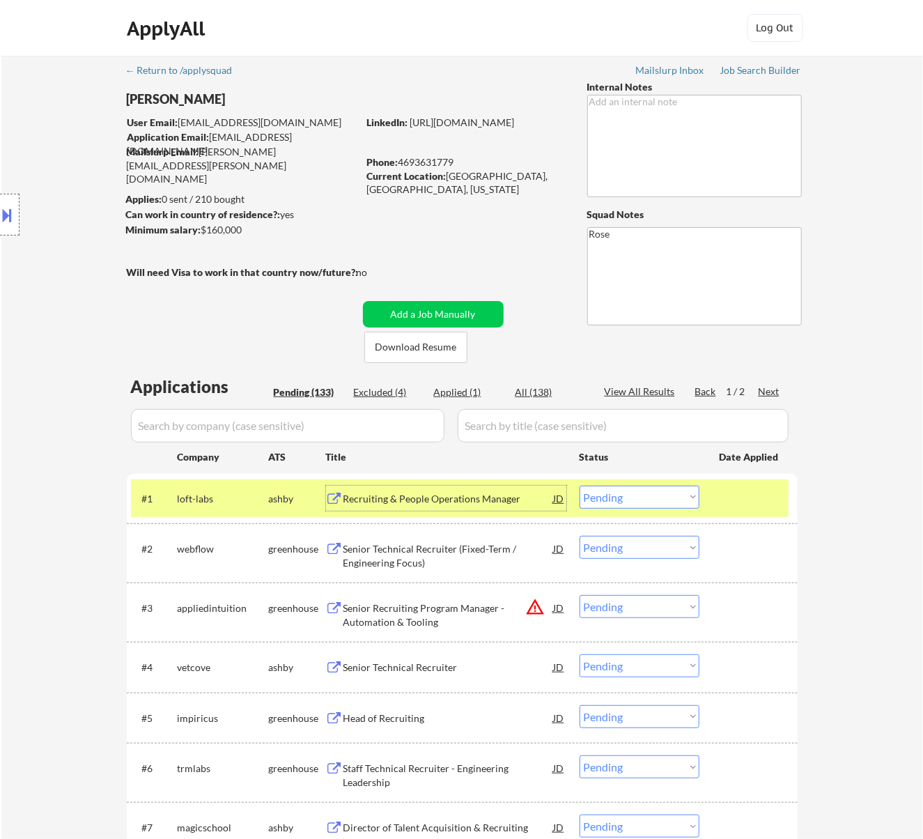
click at [491, 486] on div "Recruiting & People Operations Manager" at bounding box center [449, 498] width 210 height 25
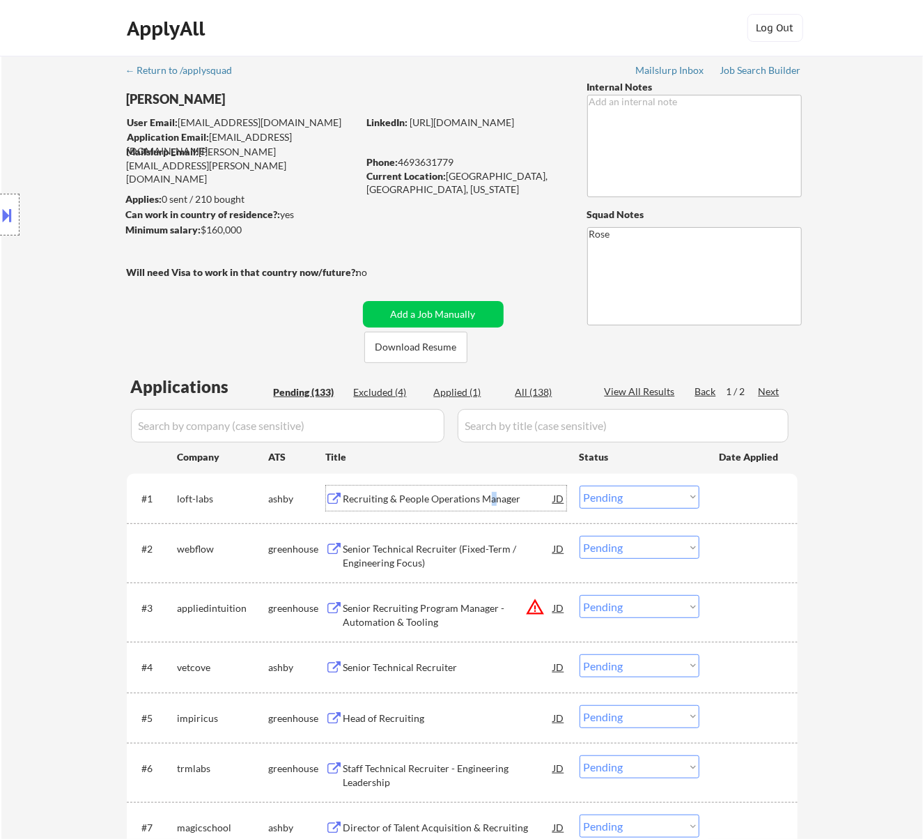
click at [658, 496] on select "Choose an option... Pending Applied Excluded (Questions) Excluded (Expired) Exc…" at bounding box center [640, 497] width 120 height 23
click at [580, 486] on select "Choose an option... Pending Applied Excluded (Questions) Excluded (Expired) Exc…" at bounding box center [640, 497] width 120 height 23
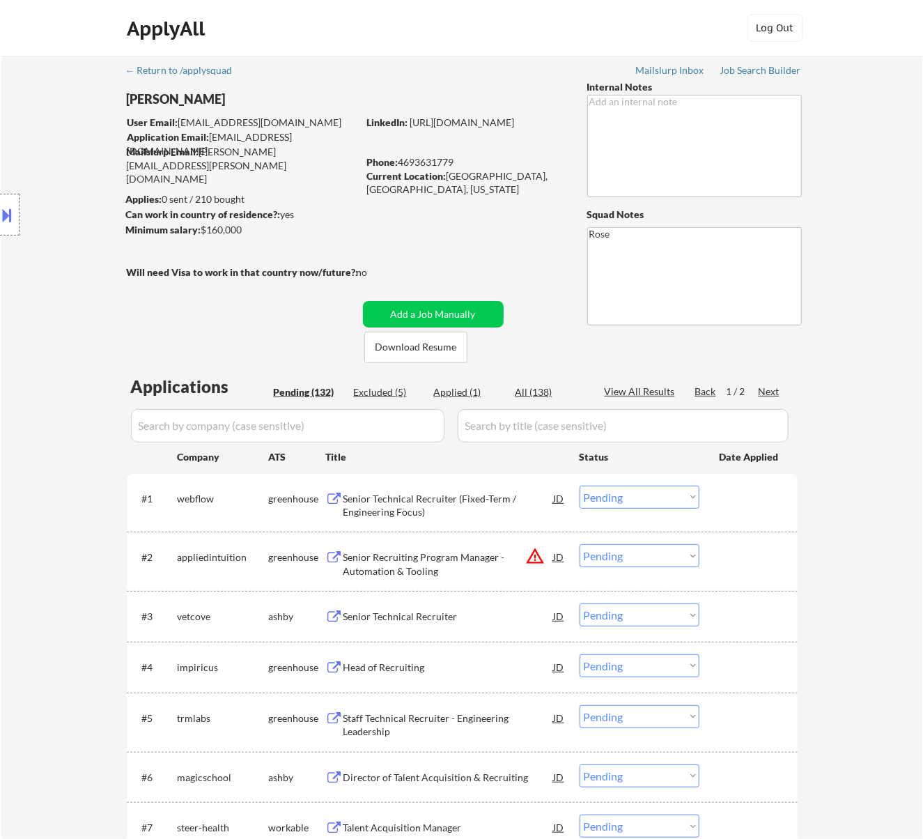
click at [474, 506] on div "Senior Technical Recruiter (Fixed-Term / Engineering Focus)" at bounding box center [449, 505] width 210 height 27
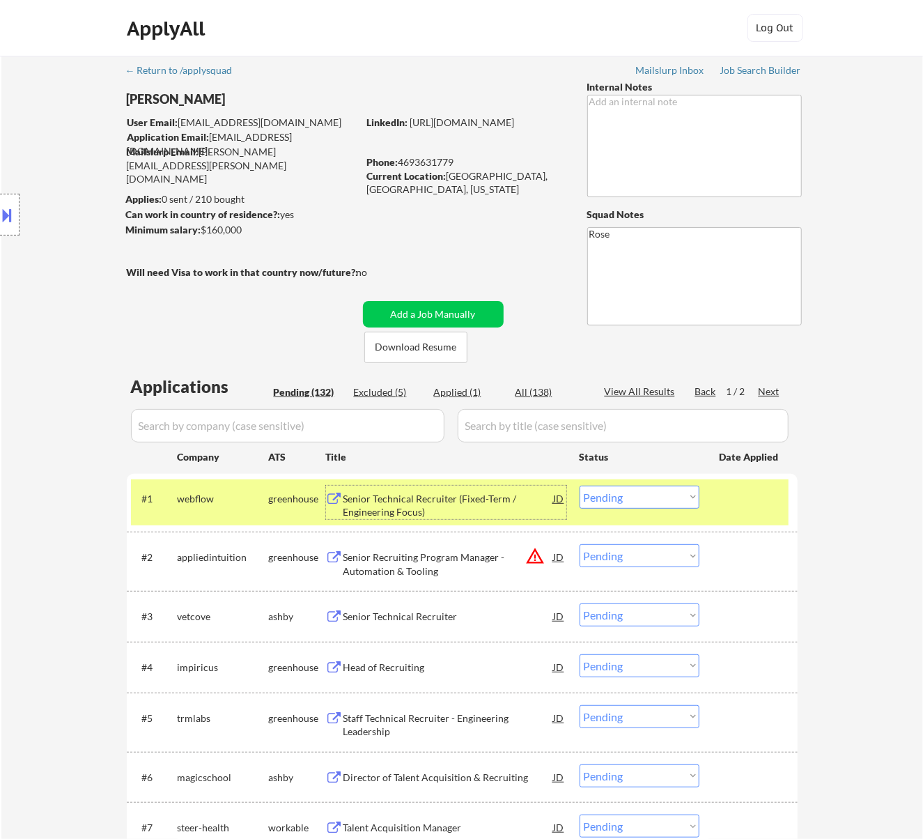
click at [658, 494] on select "Choose an option... Pending Applied Excluded (Questions) Excluded (Expired) Exc…" at bounding box center [640, 497] width 120 height 23
click at [580, 486] on select "Choose an option... Pending Applied Excluded (Questions) Excluded (Expired) Exc…" at bounding box center [640, 497] width 120 height 23
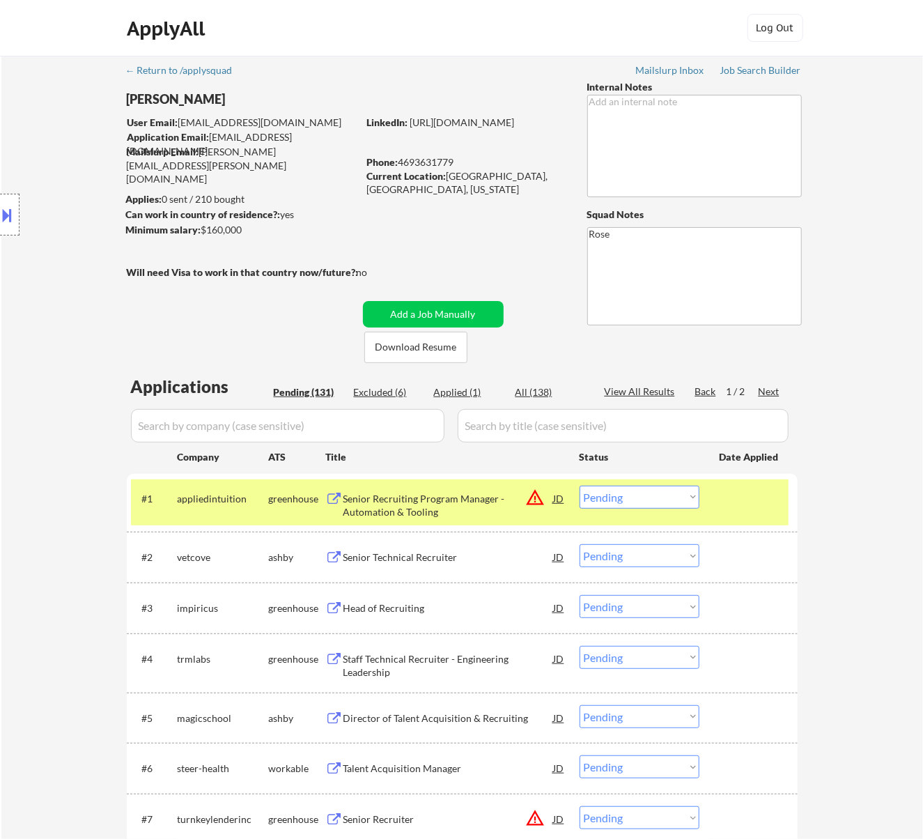
click at [479, 500] on div "Senior Recruiting Program Manager - Automation & Tooling" at bounding box center [449, 505] width 210 height 27
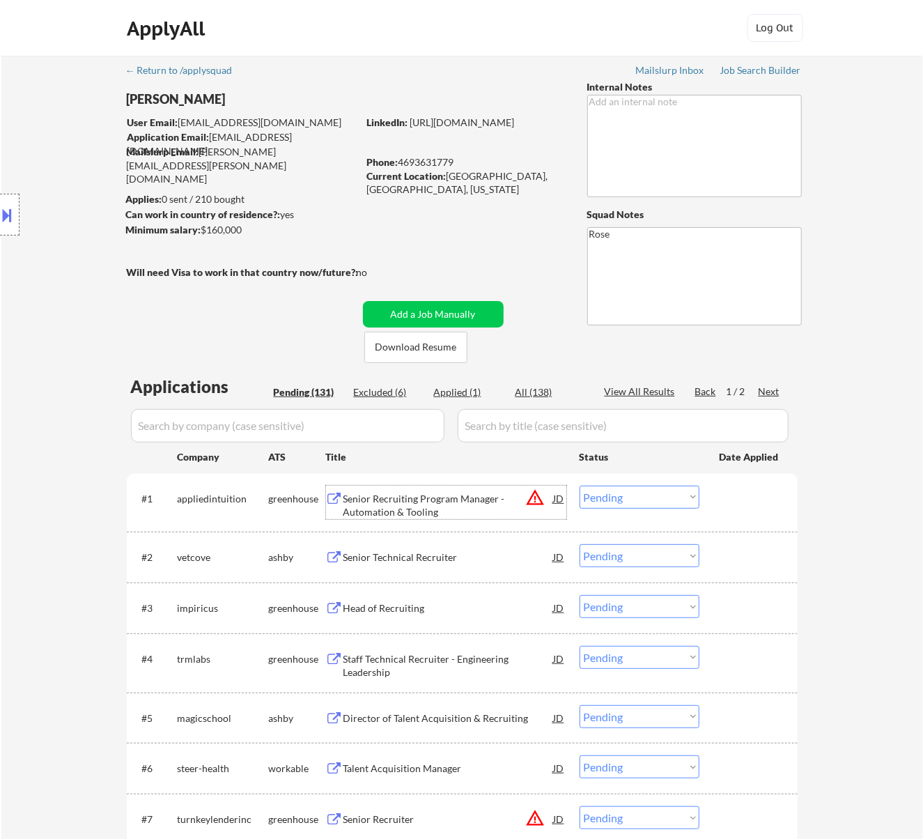
click at [650, 491] on select "Choose an option... Pending Applied Excluded (Questions) Excluded (Expired) Exc…" at bounding box center [640, 497] width 120 height 23
click at [580, 486] on select "Choose an option... Pending Applied Excluded (Questions) Excluded (Expired) Exc…" at bounding box center [640, 497] width 120 height 23
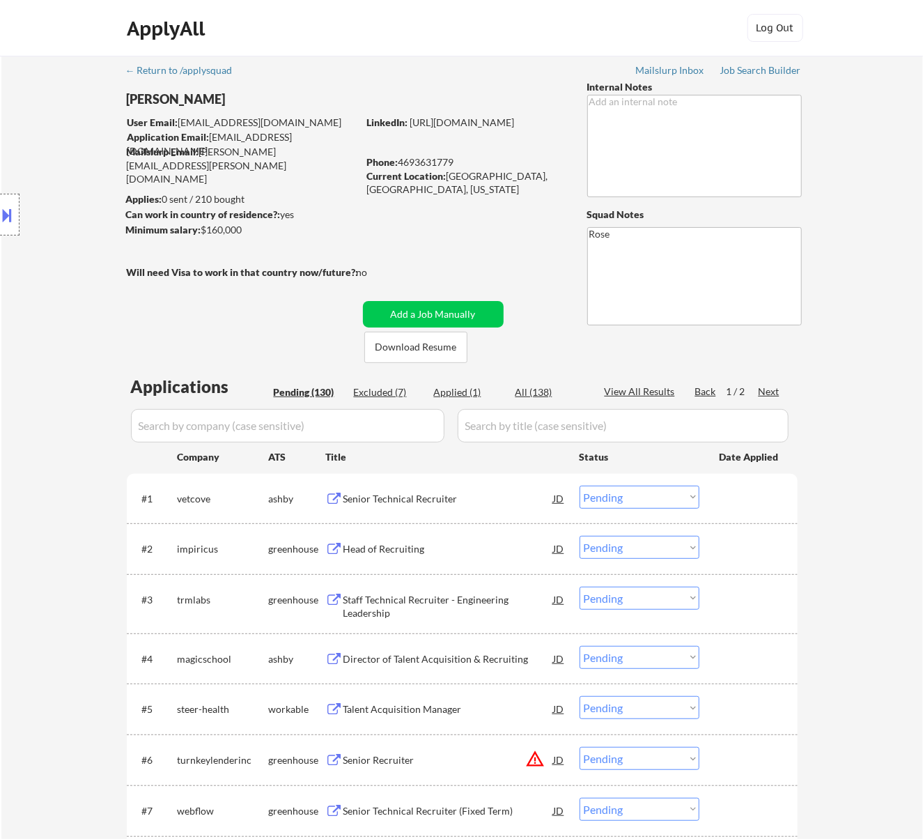
click at [502, 497] on div "Senior Technical Recruiter" at bounding box center [449, 499] width 210 height 14
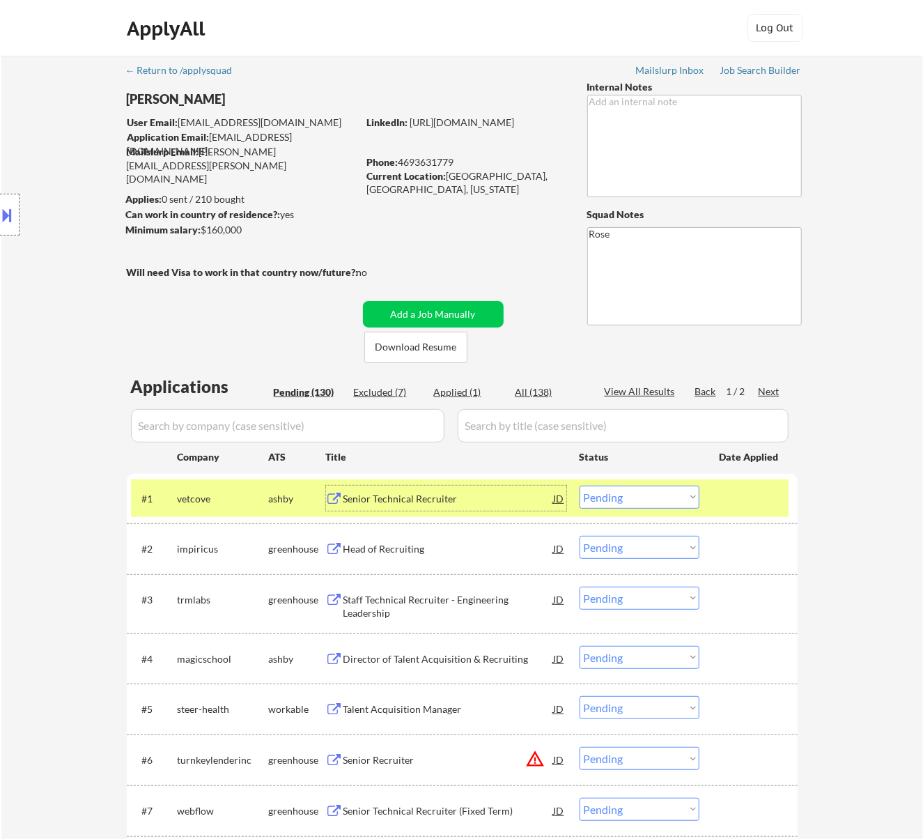
click at [672, 489] on select "Choose an option... Pending Applied Excluded (Questions) Excluded (Expired) Exc…" at bounding box center [640, 497] width 120 height 23
click at [580, 486] on select "Choose an option... Pending Applied Excluded (Questions) Excluded (Expired) Exc…" at bounding box center [640, 497] width 120 height 23
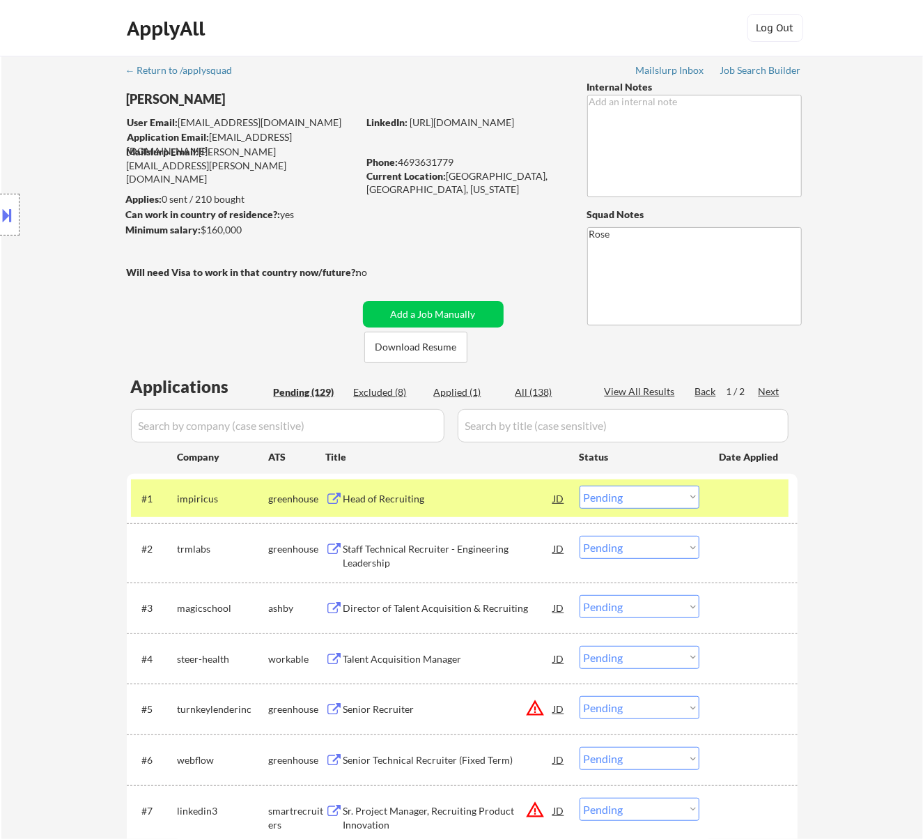
click at [519, 496] on div "Head of Recruiting" at bounding box center [449, 499] width 210 height 14
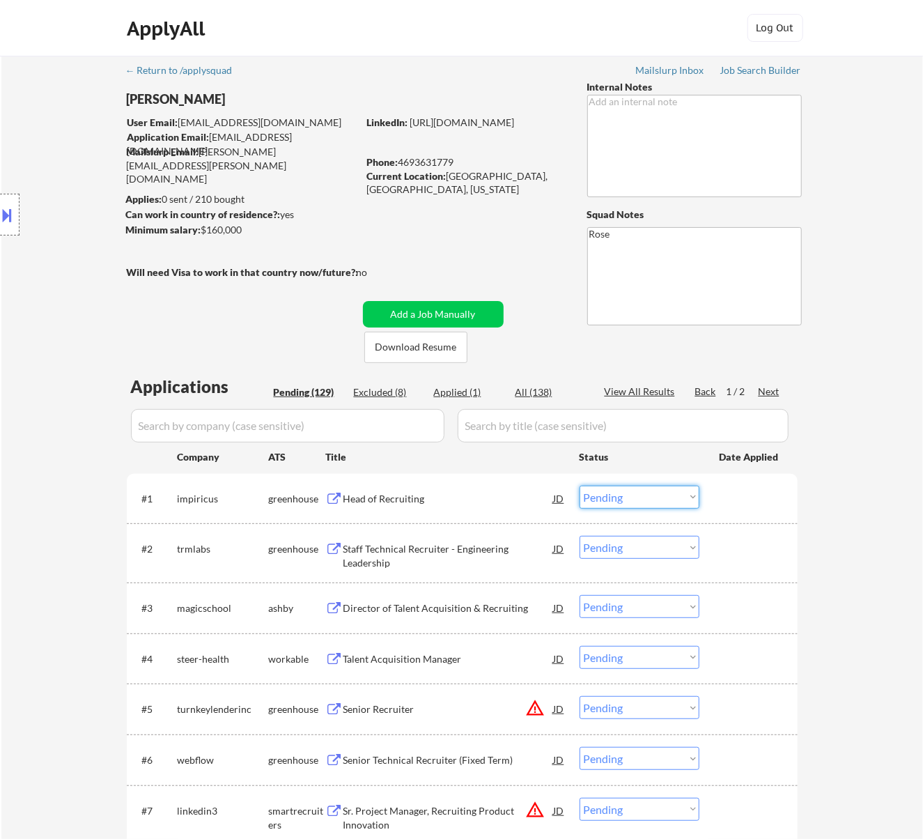
click at [631, 497] on select "Choose an option... Pending Applied Excluded (Questions) Excluded (Expired) Exc…" at bounding box center [640, 497] width 120 height 23
click at [580, 486] on select "Choose an option... Pending Applied Excluded (Questions) Excluded (Expired) Exc…" at bounding box center [640, 497] width 120 height 23
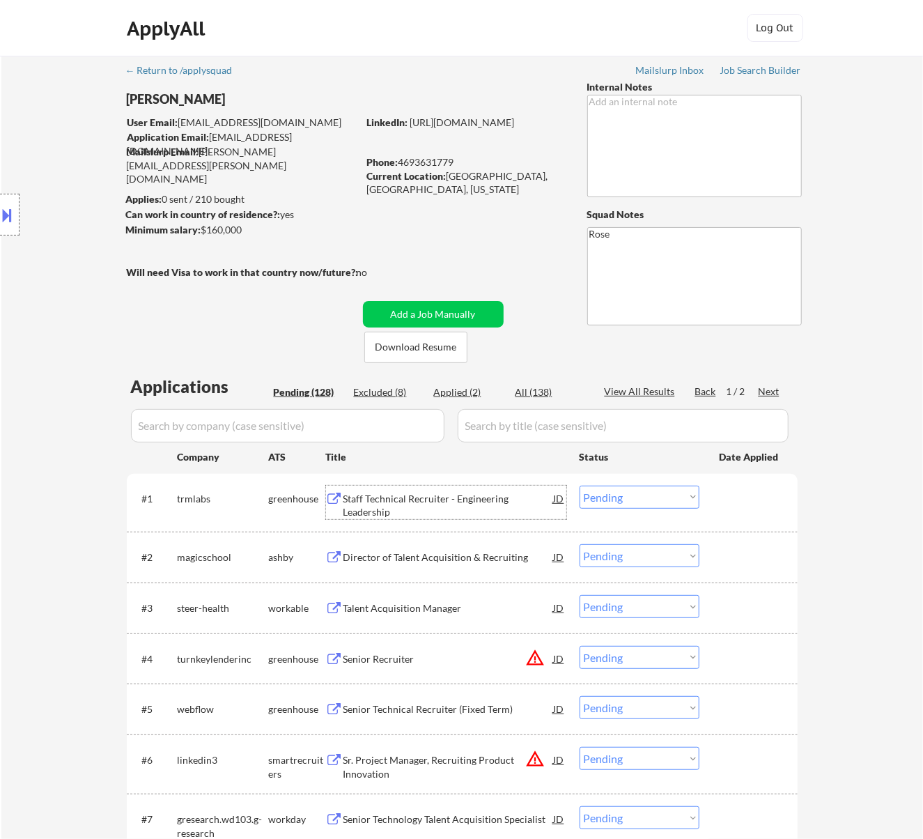
click at [500, 493] on div "Staff Technical Recruiter - Engineering Leadership" at bounding box center [449, 505] width 210 height 27
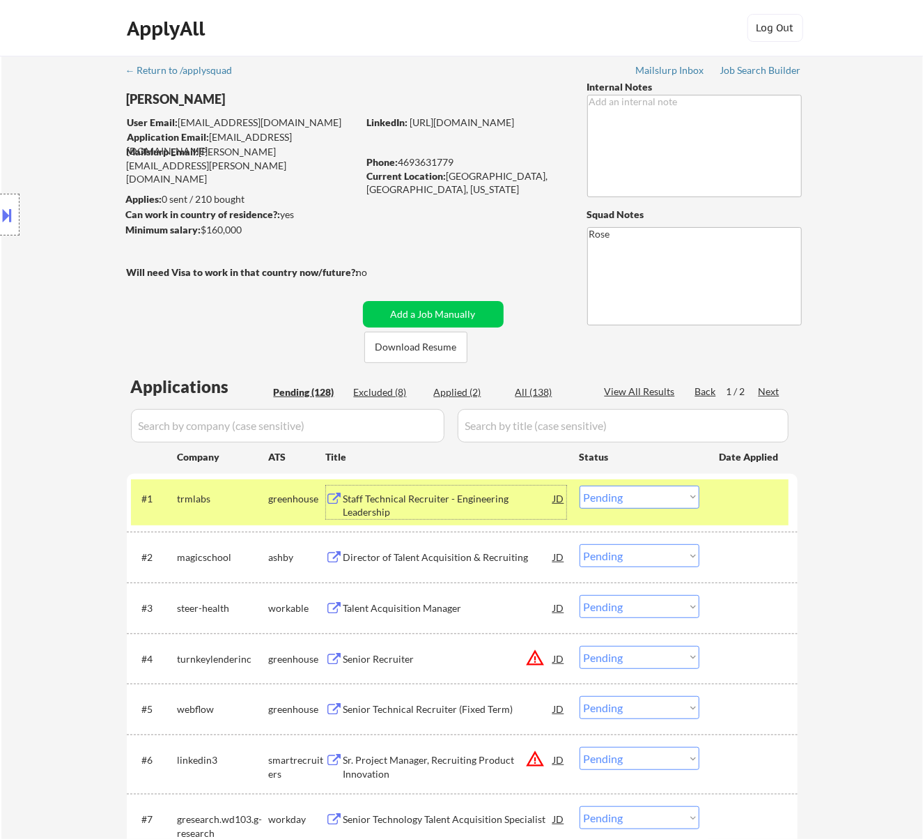
click at [658, 496] on select "Choose an option... Pending Applied Excluded (Questions) Excluded (Expired) Exc…" at bounding box center [640, 497] width 120 height 23
click at [580, 486] on select "Choose an option... Pending Applied Excluded (Questions) Excluded (Expired) Exc…" at bounding box center [640, 497] width 120 height 23
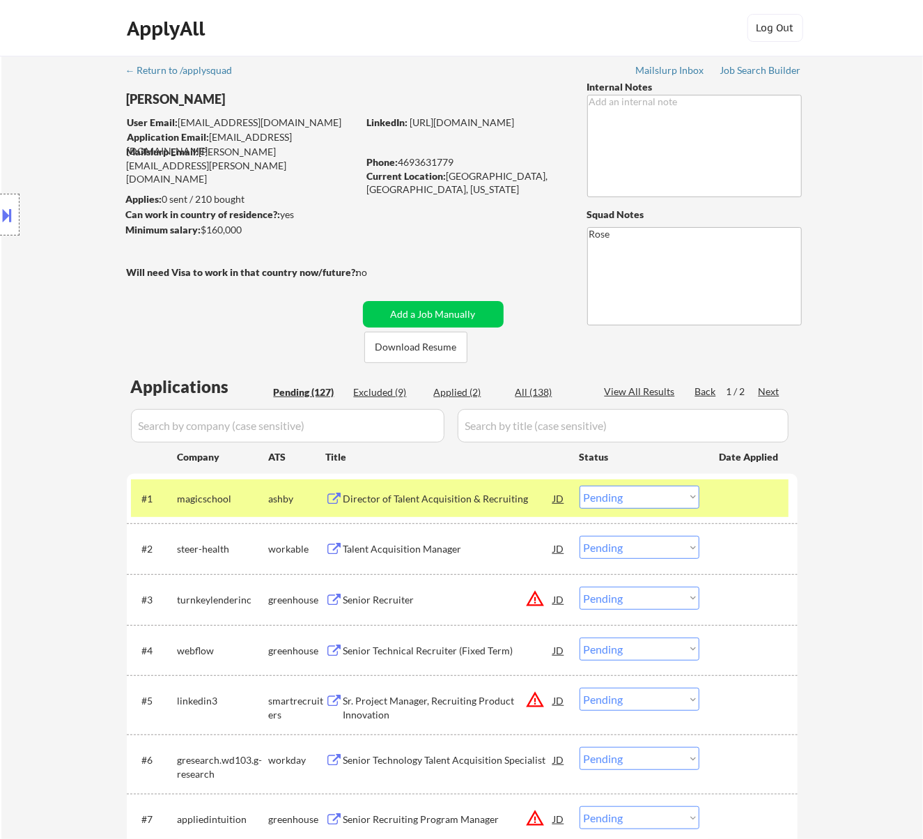
click at [491, 502] on div "Director of Talent Acquisition & Recruiting" at bounding box center [449, 499] width 210 height 14
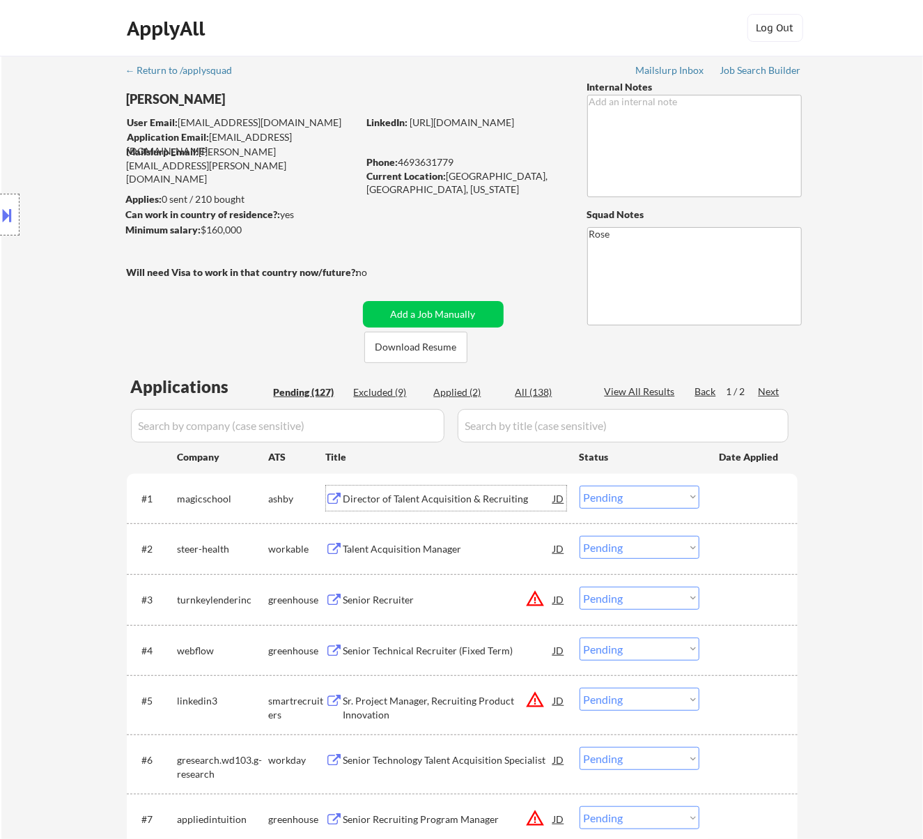
click at [612, 491] on select "Choose an option... Pending Applied Excluded (Questions) Excluded (Expired) Exc…" at bounding box center [640, 497] width 120 height 23
click at [580, 486] on select "Choose an option... Pending Applied Excluded (Questions) Excluded (Expired) Exc…" at bounding box center [640, 497] width 120 height 23
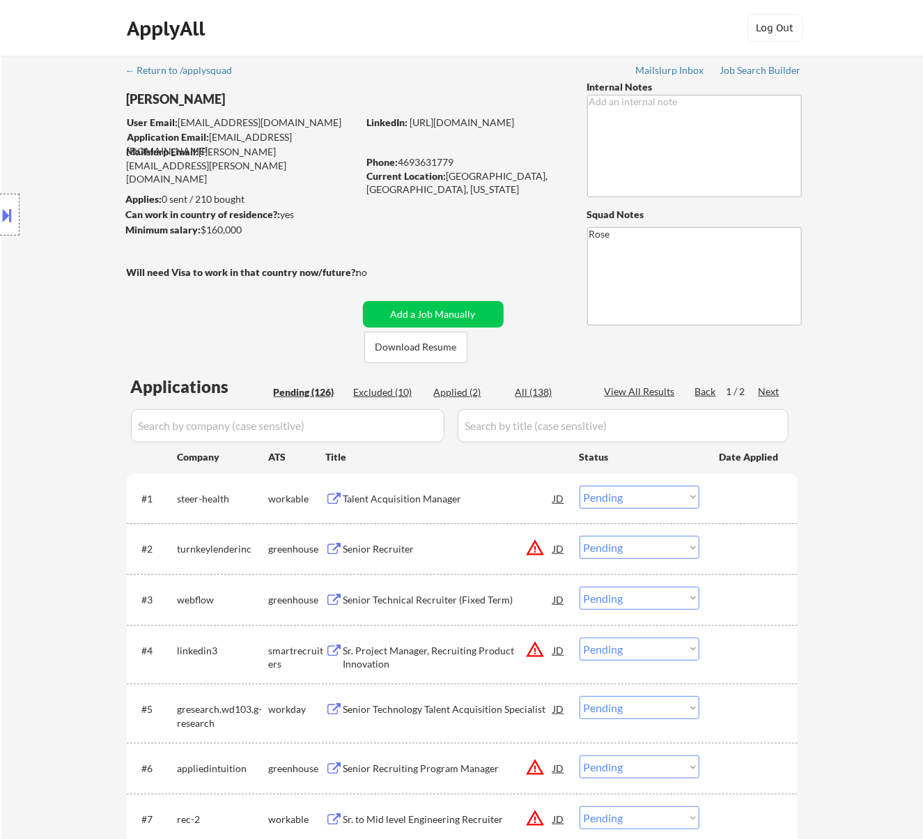
click at [503, 496] on div "Talent Acquisition Manager" at bounding box center [449, 499] width 210 height 14
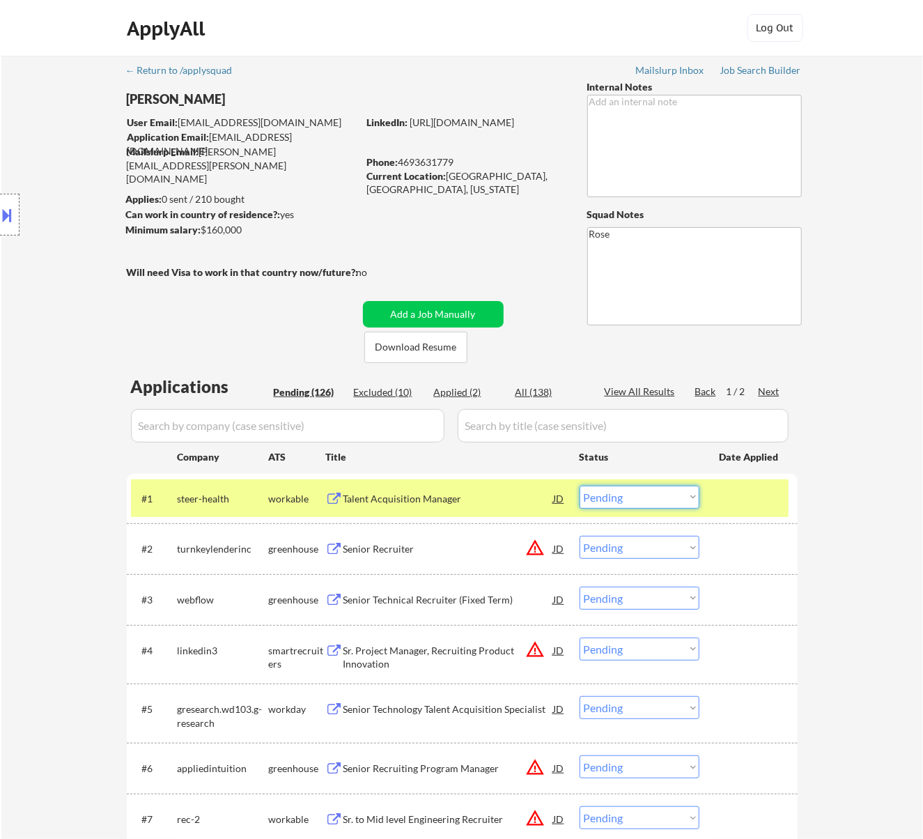
click at [631, 492] on select "Choose an option... Pending Applied Excluded (Questions) Excluded (Expired) Exc…" at bounding box center [640, 497] width 120 height 23
click at [580, 486] on select "Choose an option... Pending Applied Excluded (Questions) Excluded (Expired) Exc…" at bounding box center [640, 497] width 120 height 23
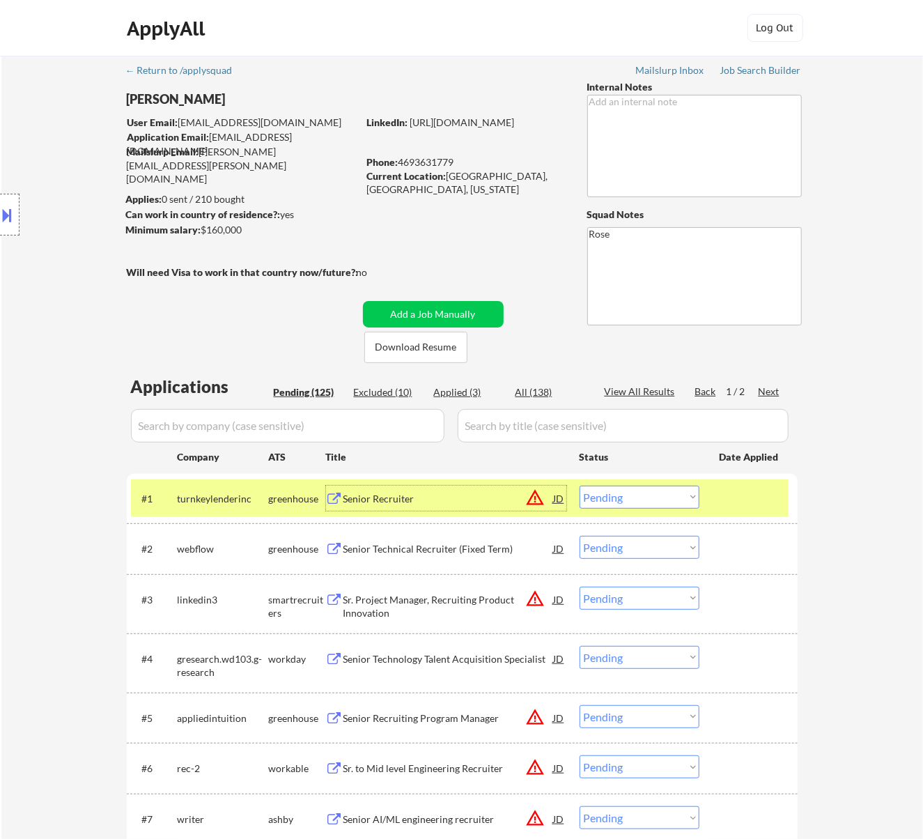
click at [499, 489] on div "Senior Recruiter" at bounding box center [449, 498] width 210 height 25
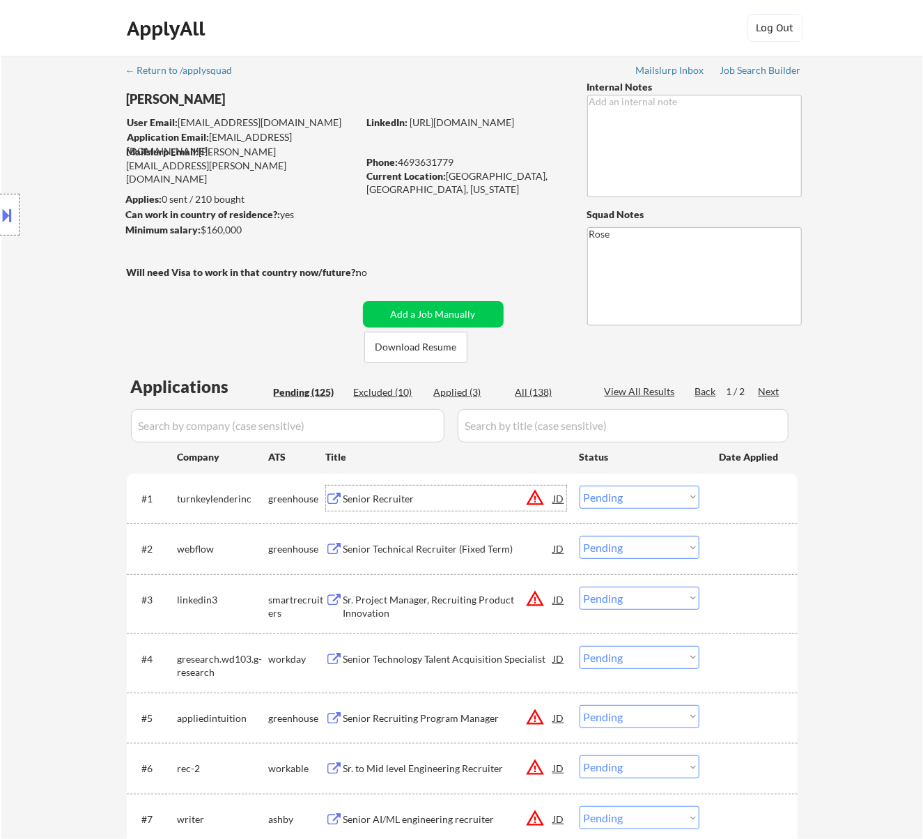
click at [617, 486] on select "Choose an option... Pending Applied Excluded (Questions) Excluded (Expired) Exc…" at bounding box center [640, 497] width 120 height 23
click at [580, 486] on select "Choose an option... Pending Applied Excluded (Questions) Excluded (Expired) Exc…" at bounding box center [640, 497] width 120 height 23
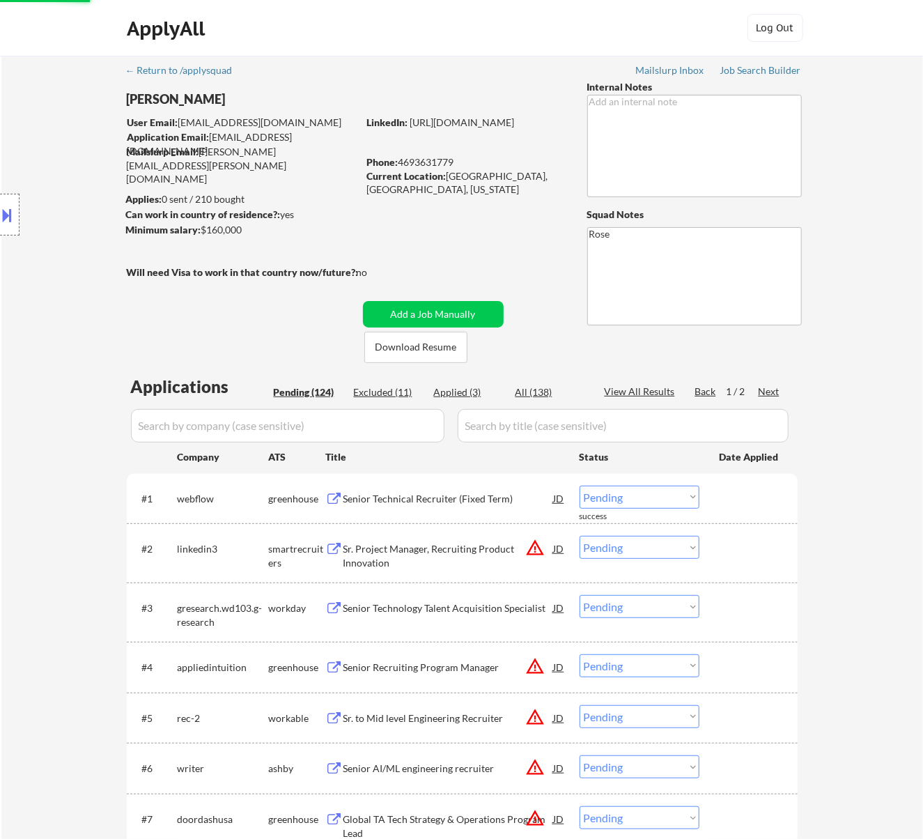
click at [425, 494] on div "Senior Technical Recruiter (Fixed Term)" at bounding box center [449, 499] width 210 height 14
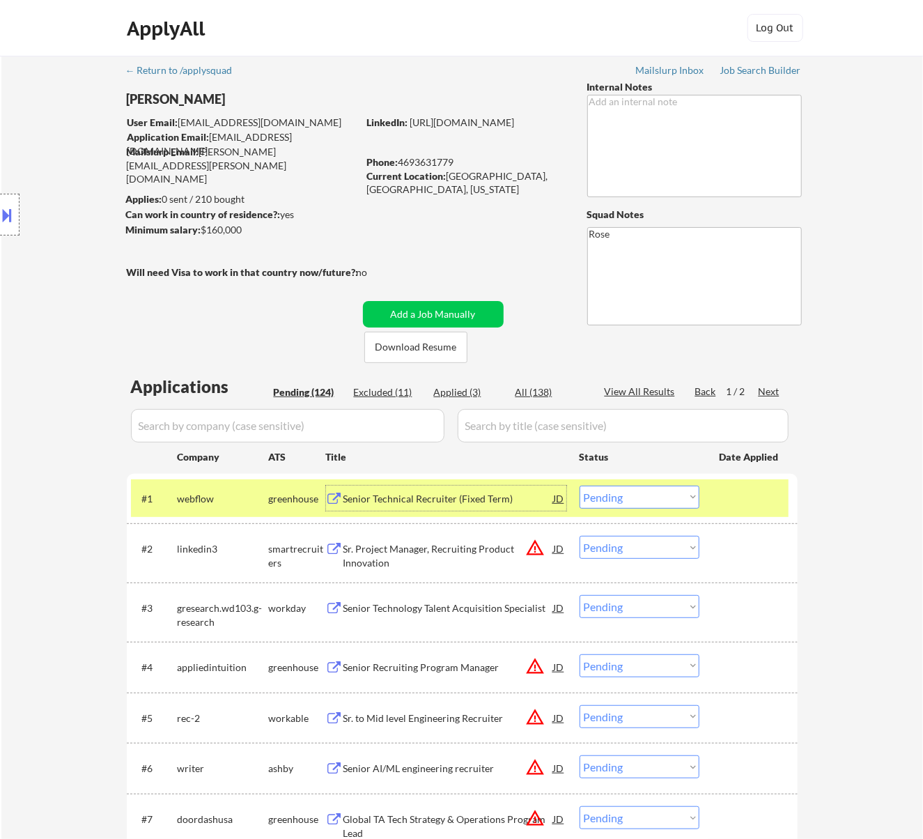
click at [640, 492] on select "Choose an option... Pending Applied Excluded (Questions) Excluded (Expired) Exc…" at bounding box center [640, 497] width 120 height 23
click at [580, 486] on select "Choose an option... Pending Applied Excluded (Questions) Excluded (Expired) Exc…" at bounding box center [640, 497] width 120 height 23
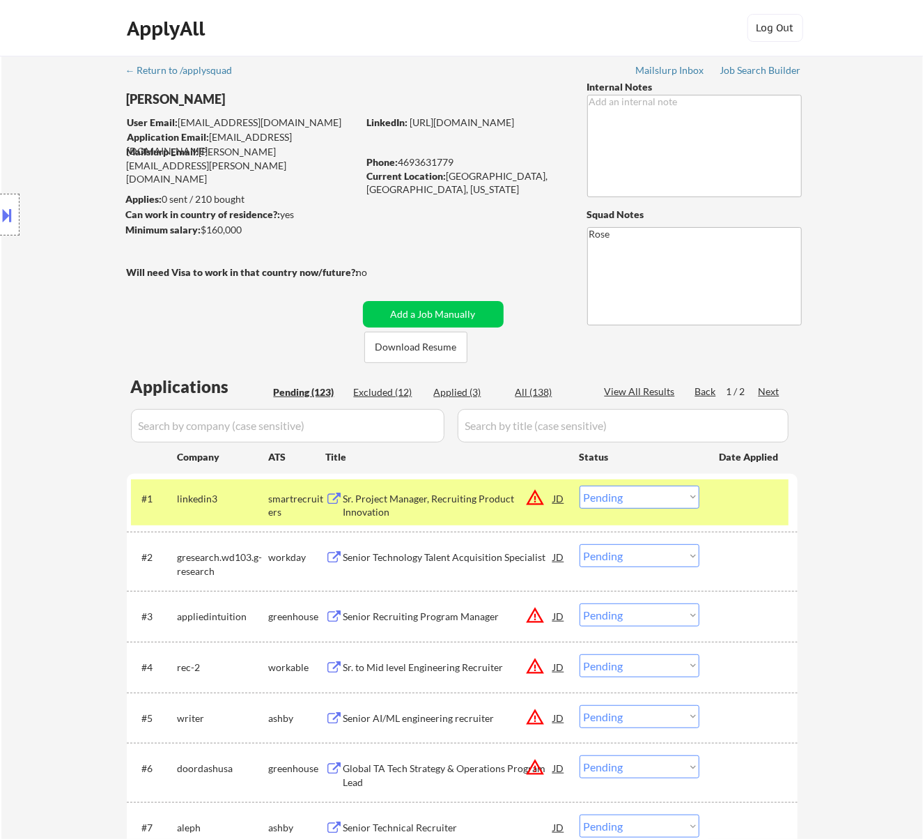
click at [477, 504] on div "Sr. Project Manager, Recruiting Product Innovation" at bounding box center [449, 505] width 210 height 27
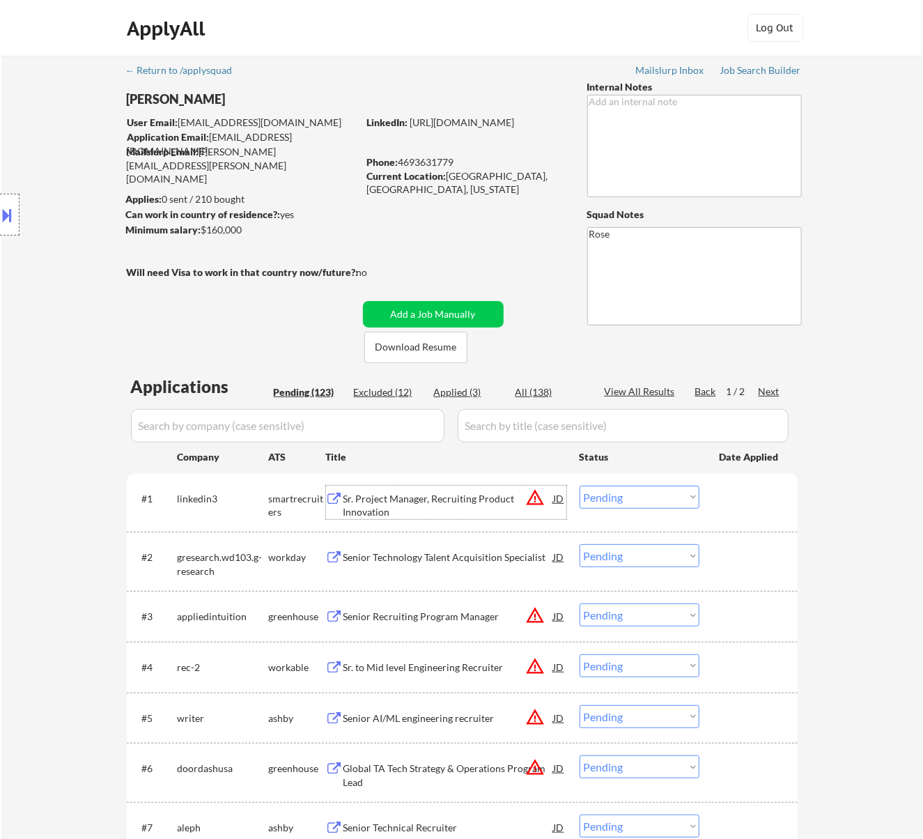
click at [635, 494] on select "Choose an option... Pending Applied Excluded (Questions) Excluded (Expired) Exc…" at bounding box center [640, 497] width 120 height 23
click at [580, 486] on select "Choose an option... Pending Applied Excluded (Questions) Excluded (Expired) Exc…" at bounding box center [640, 497] width 120 height 23
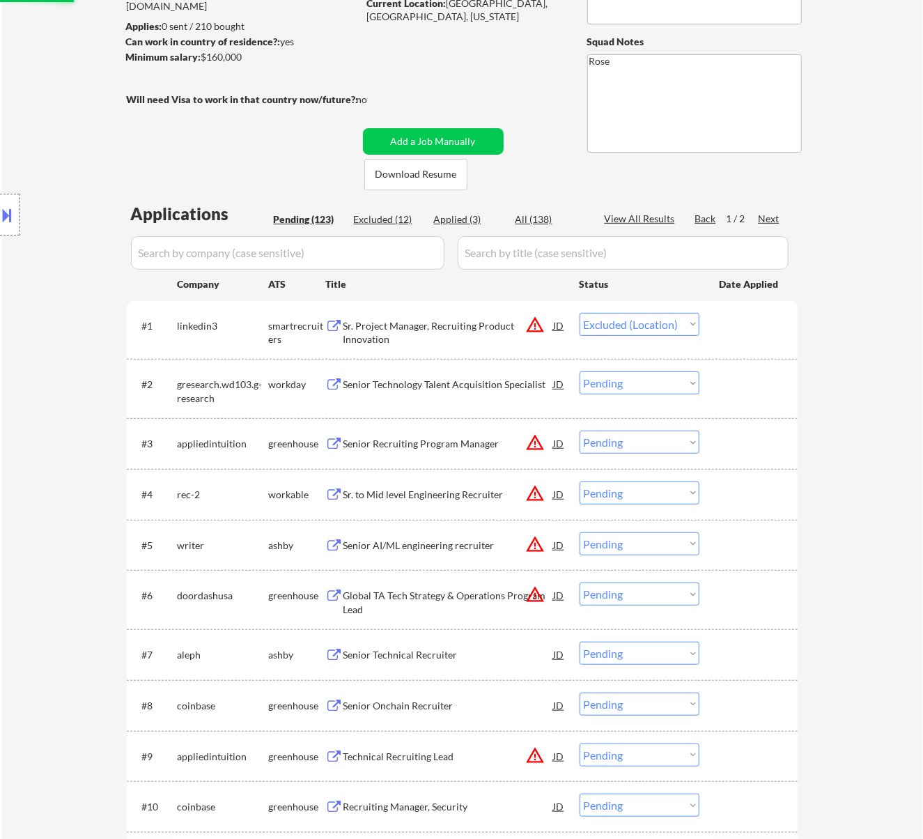
scroll to position [185, 0]
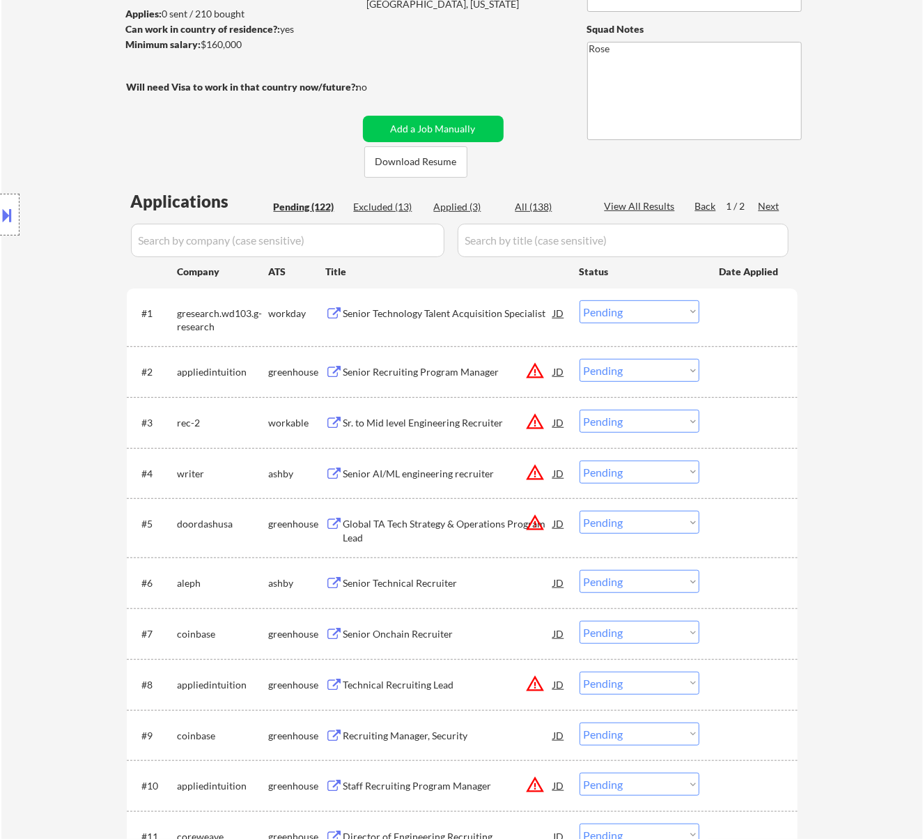
click at [491, 316] on div "Senior Technology Talent Acquisition Specialist" at bounding box center [449, 314] width 210 height 14
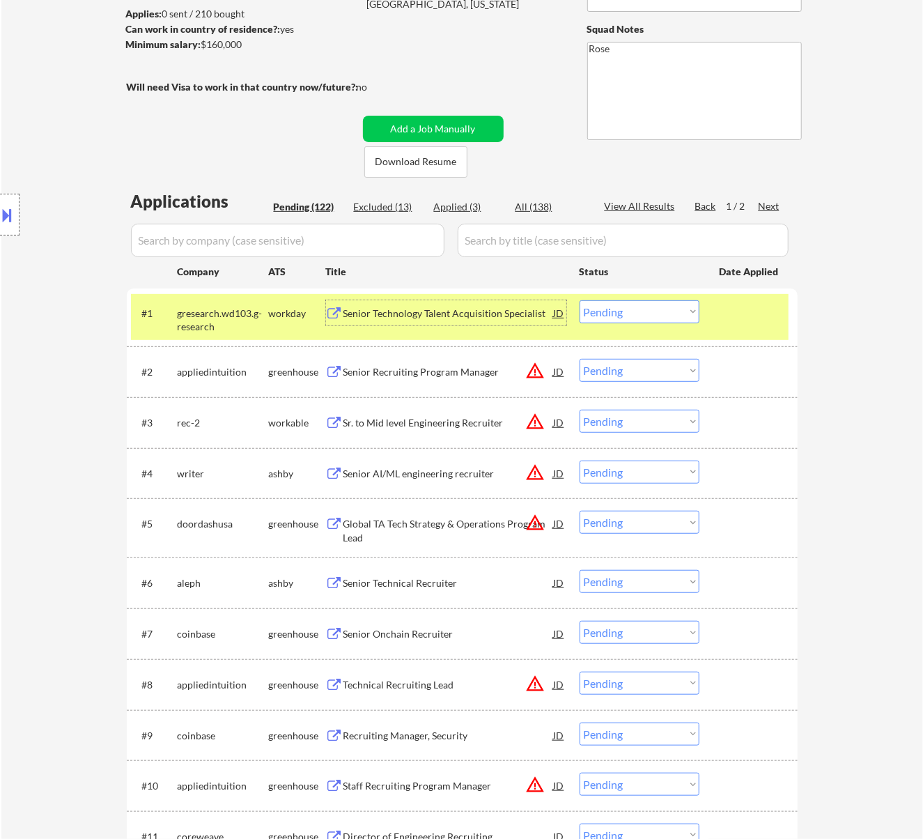
click at [640, 300] on select "Choose an option... Pending Applied Excluded (Questions) Excluded (Expired) Exc…" at bounding box center [640, 311] width 120 height 23
click at [580, 300] on select "Choose an option... Pending Applied Excluded (Questions) Excluded (Expired) Exc…" at bounding box center [640, 311] width 120 height 23
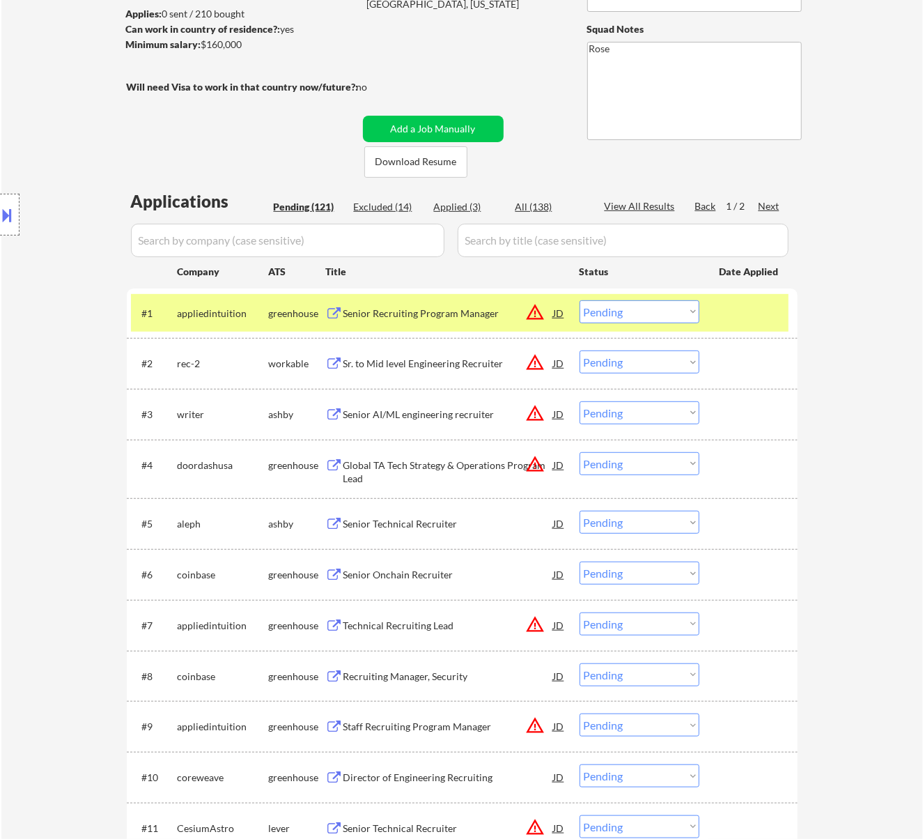
click at [497, 310] on div "Senior Recruiting Program Manager" at bounding box center [449, 314] width 210 height 14
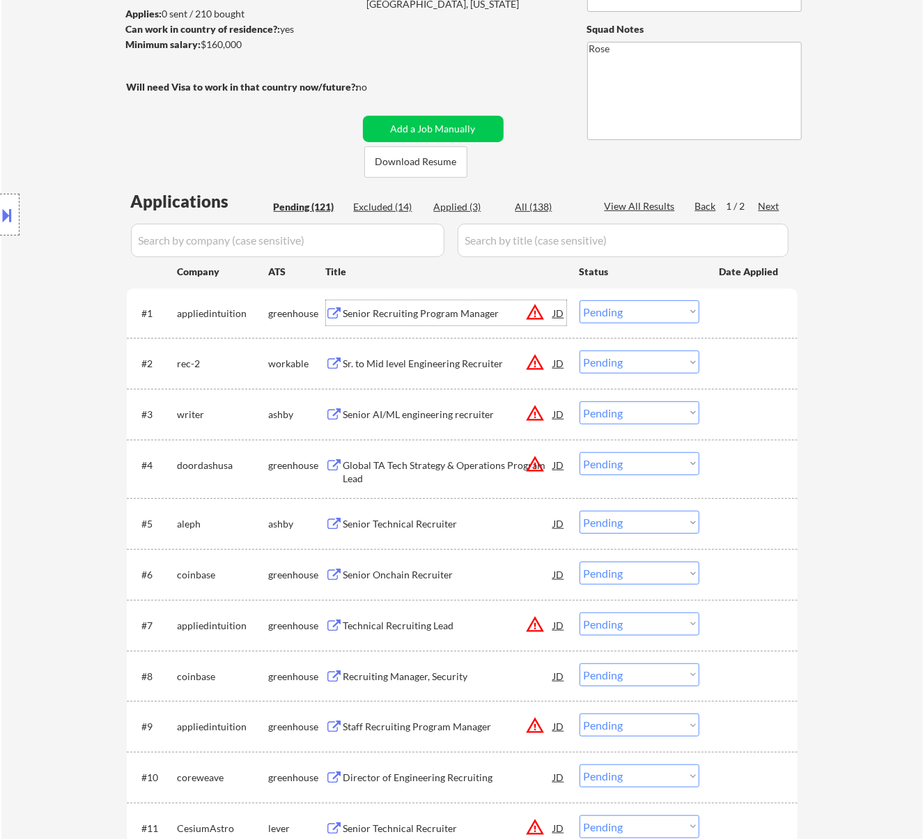
click at [652, 311] on select "Choose an option... Pending Applied Excluded (Questions) Excluded (Expired) Exc…" at bounding box center [640, 311] width 120 height 23
click at [580, 300] on select "Choose an option... Pending Applied Excluded (Questions) Excluded (Expired) Exc…" at bounding box center [640, 311] width 120 height 23
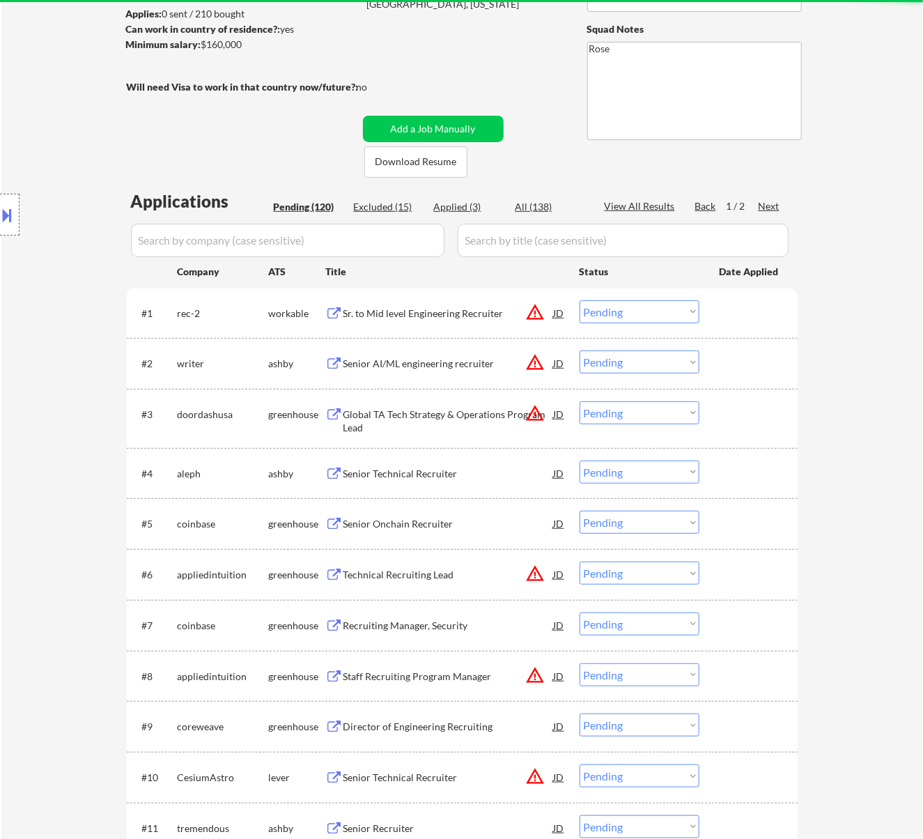
click at [465, 314] on div "Sr. to Mid level Engineering Recruiter" at bounding box center [449, 314] width 210 height 14
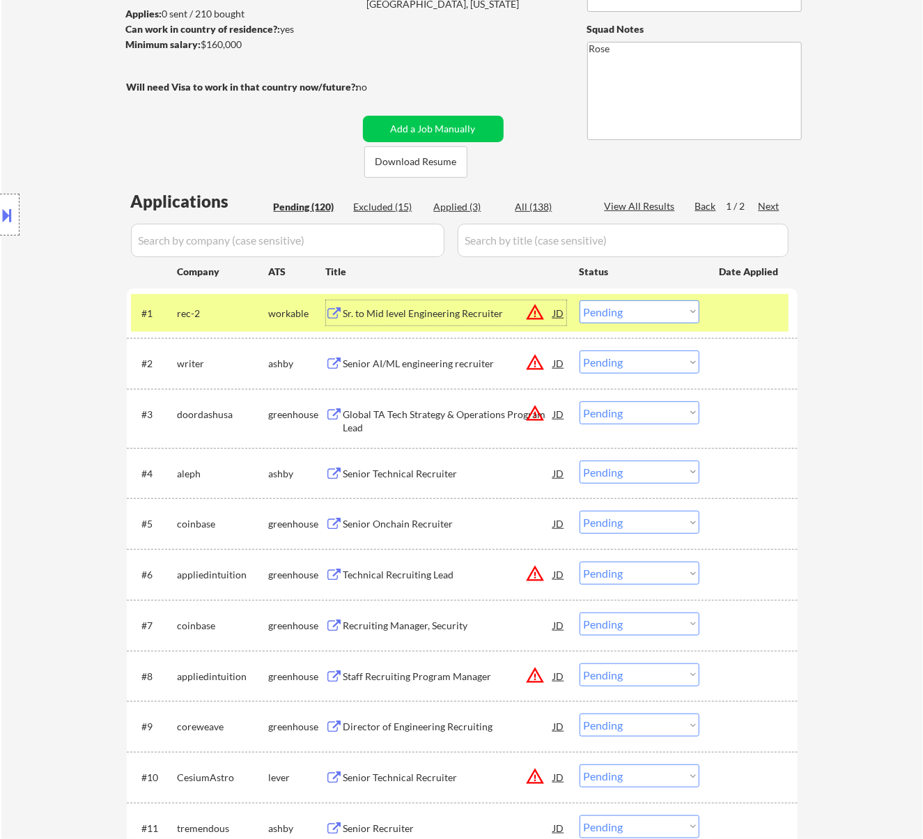
click at [7, 213] on button at bounding box center [7, 214] width 15 height 23
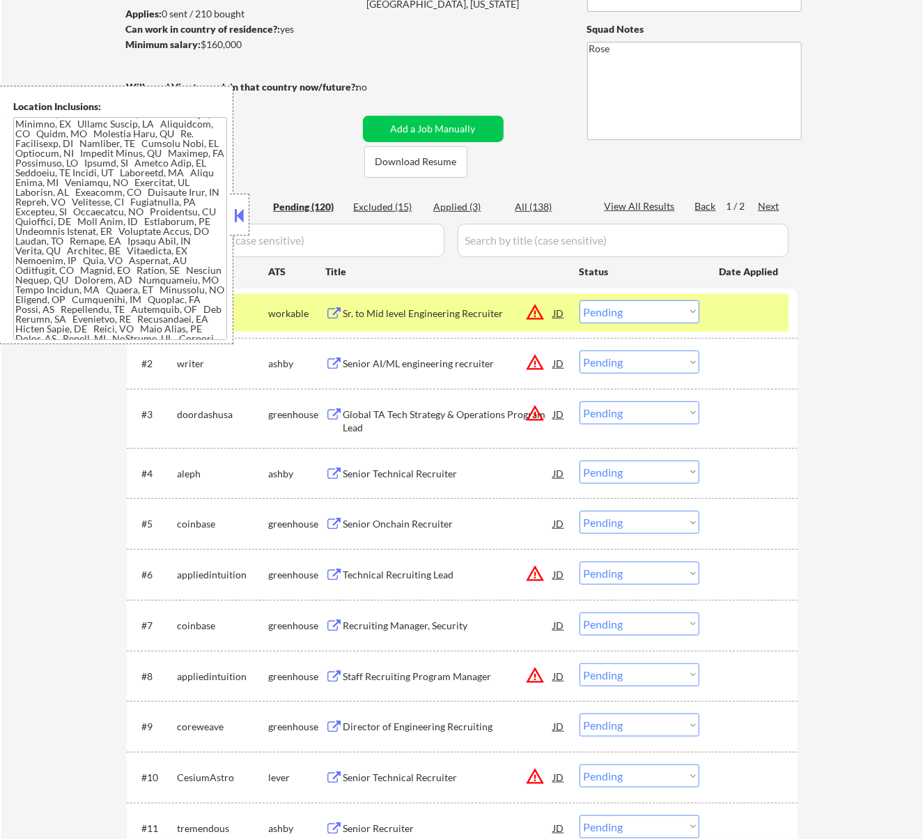
scroll to position [371, 0]
click at [455, 307] on div "Sr. to Mid level Engineering Recruiter" at bounding box center [449, 314] width 210 height 14
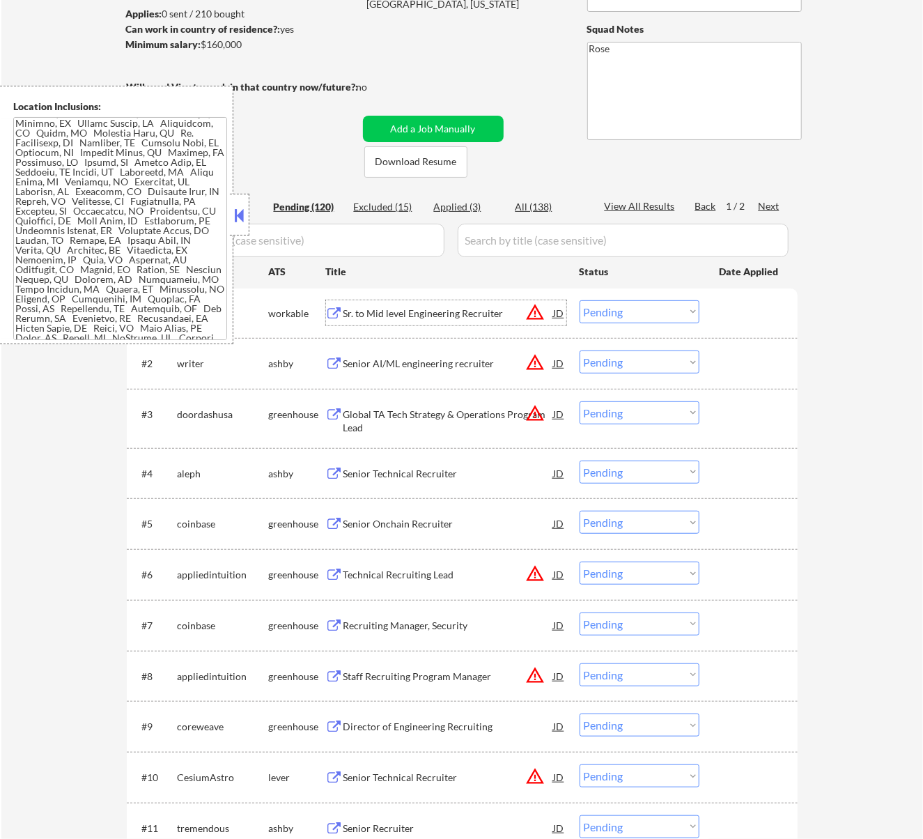
click at [238, 213] on button at bounding box center [238, 215] width 15 height 21
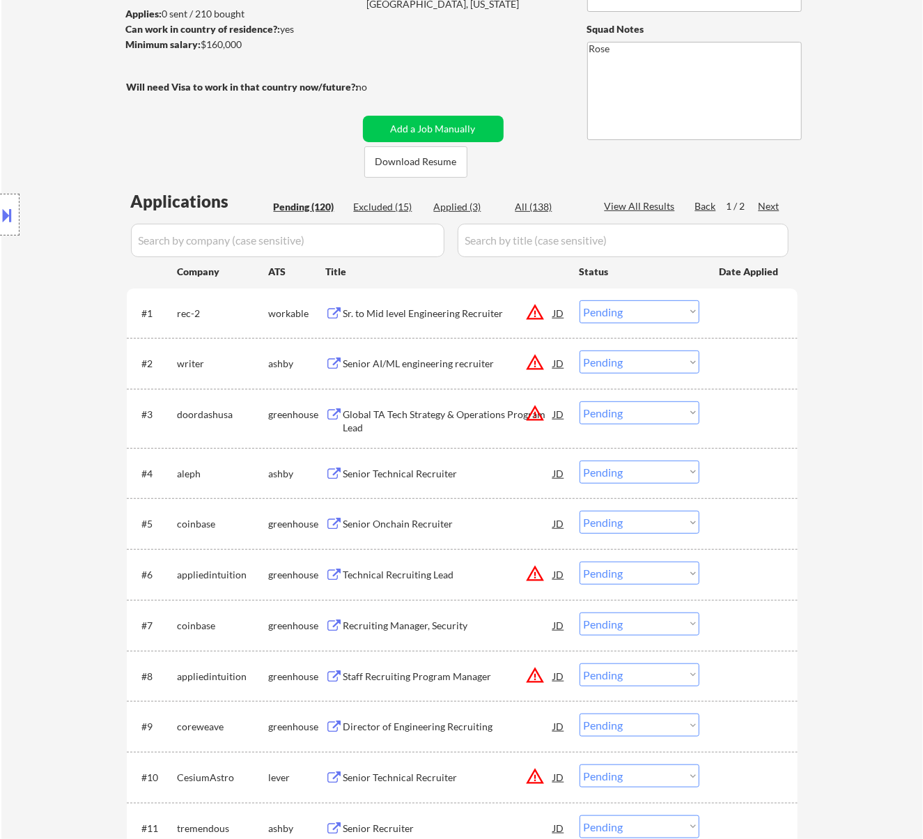
click at [648, 310] on select "Choose an option... Pending Applied Excluded (Questions) Excluded (Expired) Exc…" at bounding box center [640, 311] width 120 height 23
click at [580, 300] on select "Choose an option... Pending Applied Excluded (Questions) Excluded (Expired) Exc…" at bounding box center [640, 311] width 120 height 23
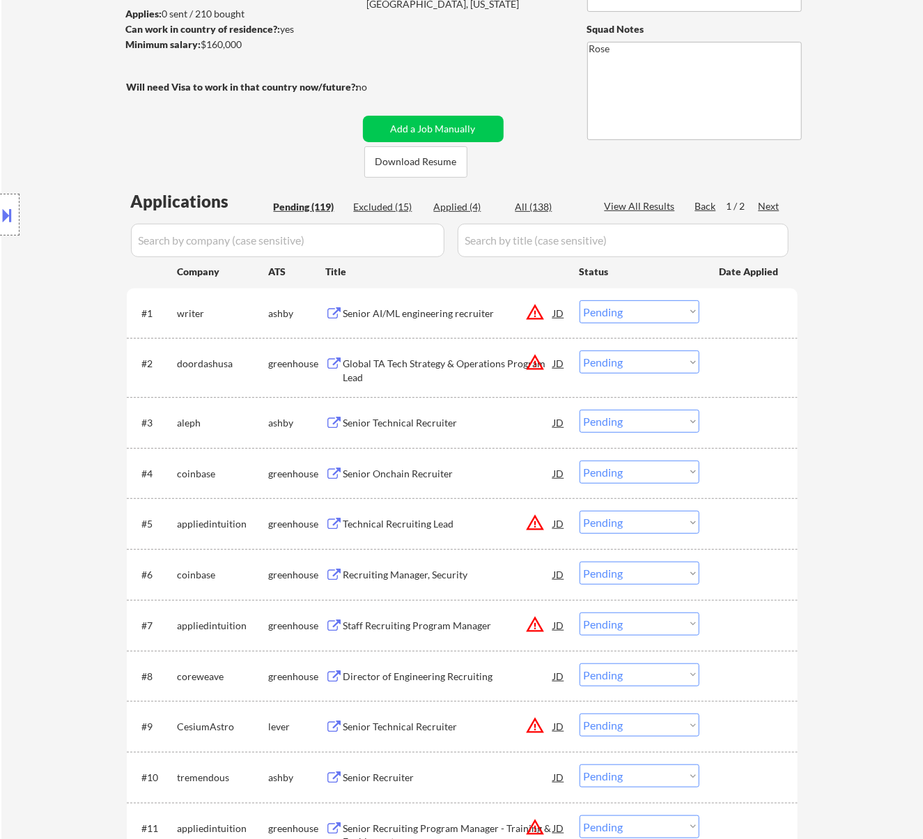
click at [460, 313] on div "Senior AI/ML engineering recruiter" at bounding box center [449, 314] width 210 height 14
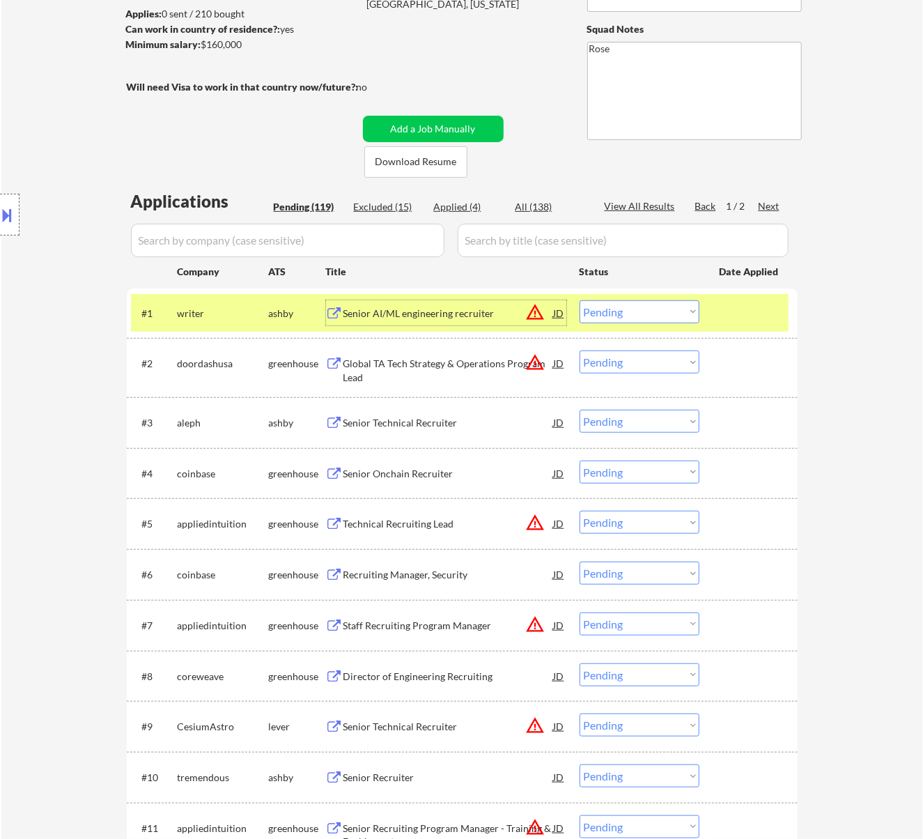
click at [605, 305] on select "Choose an option... Pending Applied Excluded (Questions) Excluded (Expired) Exc…" at bounding box center [640, 311] width 120 height 23
click at [580, 300] on select "Choose an option... Pending Applied Excluded (Questions) Excluded (Expired) Exc…" at bounding box center [640, 311] width 120 height 23
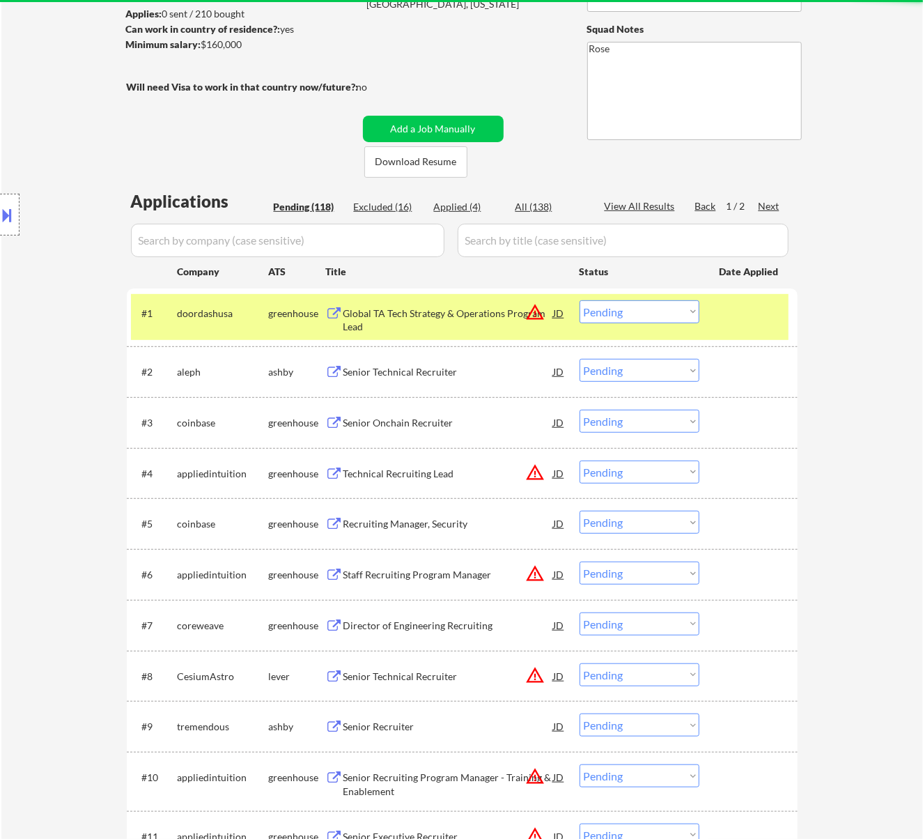
click at [495, 312] on div "Global TA Tech Strategy & Operations Program Lead" at bounding box center [449, 320] width 210 height 27
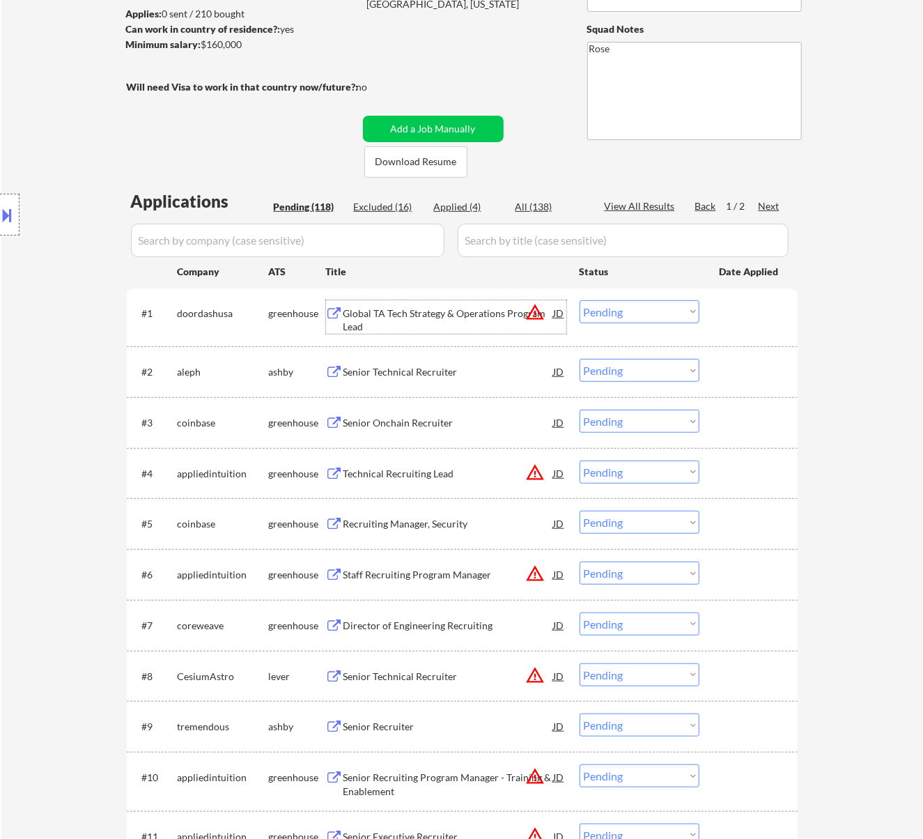
click at [602, 307] on select "Choose an option... Pending Applied Excluded (Questions) Excluded (Expired) Exc…" at bounding box center [640, 311] width 120 height 23
click at [580, 300] on select "Choose an option... Pending Applied Excluded (Questions) Excluded (Expired) Exc…" at bounding box center [640, 311] width 120 height 23
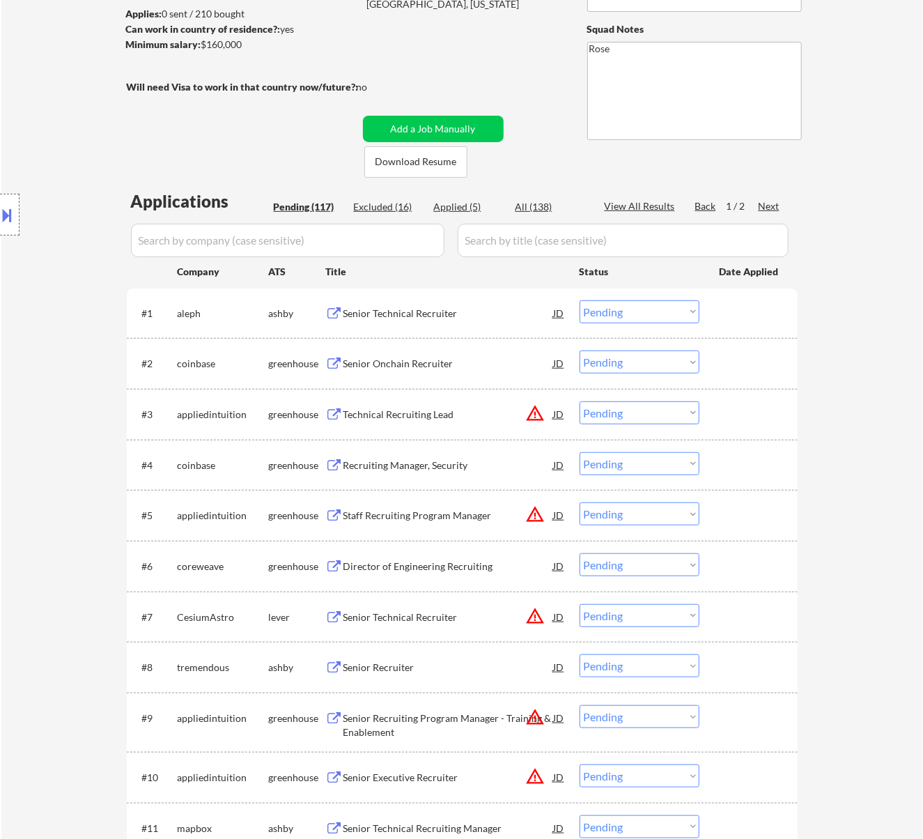
click at [468, 307] on div "Senior Technical Recruiter" at bounding box center [449, 314] width 210 height 14
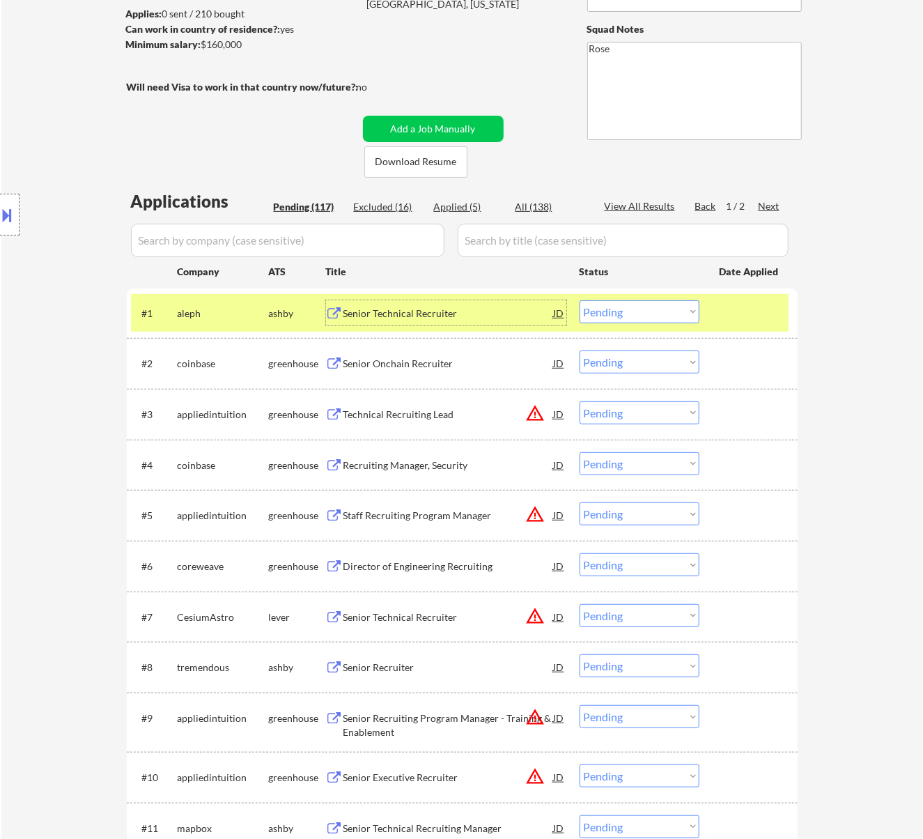
click at [622, 311] on select "Choose an option... Pending Applied Excluded (Questions) Excluded (Expired) Exc…" at bounding box center [640, 311] width 120 height 23
click at [580, 300] on select "Choose an option... Pending Applied Excluded (Questions) Excluded (Expired) Exc…" at bounding box center [640, 311] width 120 height 23
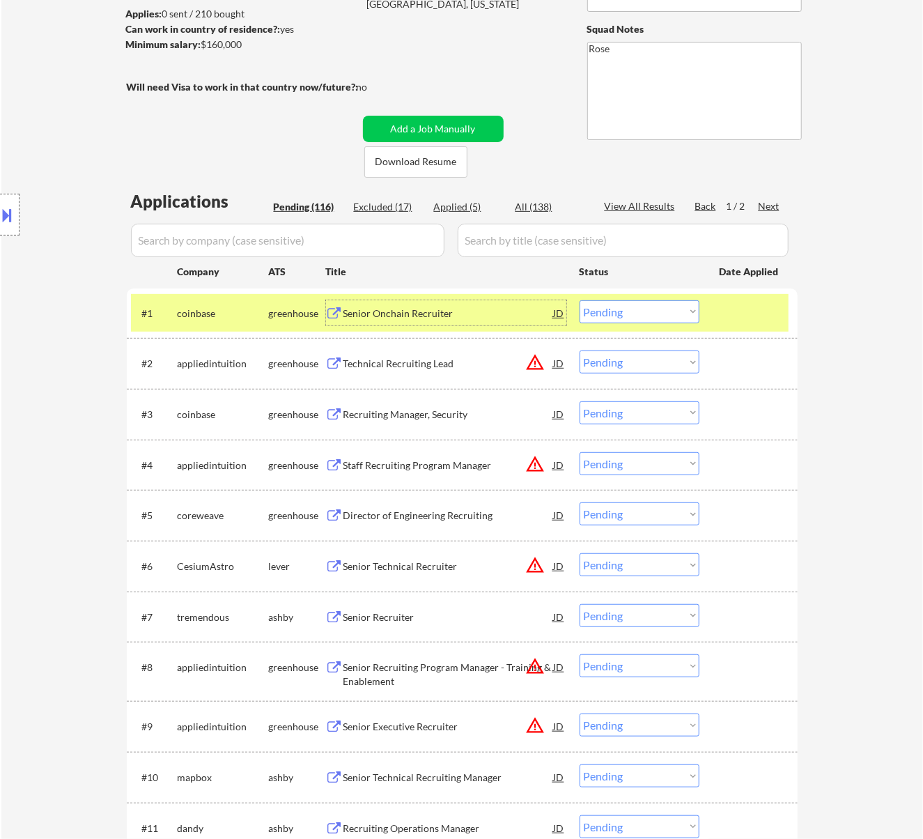
click at [493, 314] on div "Senior Onchain Recruiter" at bounding box center [449, 314] width 210 height 14
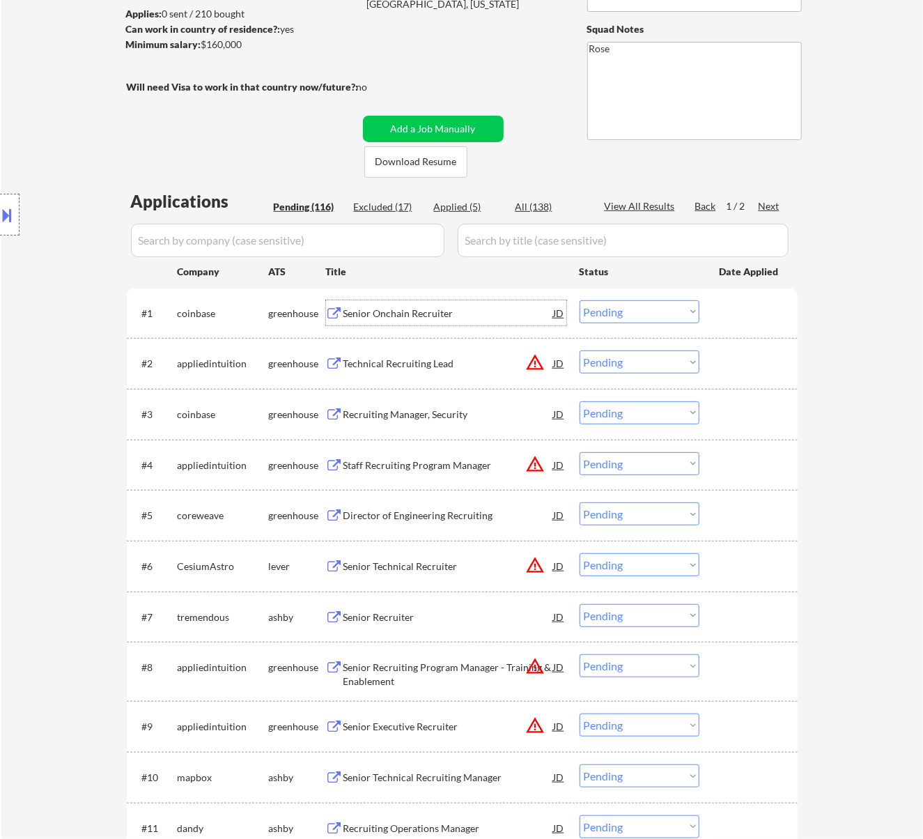
drag, startPoint x: 622, startPoint y: 308, endPoint x: 623, endPoint y: 316, distance: 7.7
click at [622, 308] on select "Choose an option... Pending Applied Excluded (Questions) Excluded (Expired) Exc…" at bounding box center [640, 311] width 120 height 23
click at [580, 300] on select "Choose an option... Pending Applied Excluded (Questions) Excluded (Expired) Exc…" at bounding box center [640, 311] width 120 height 23
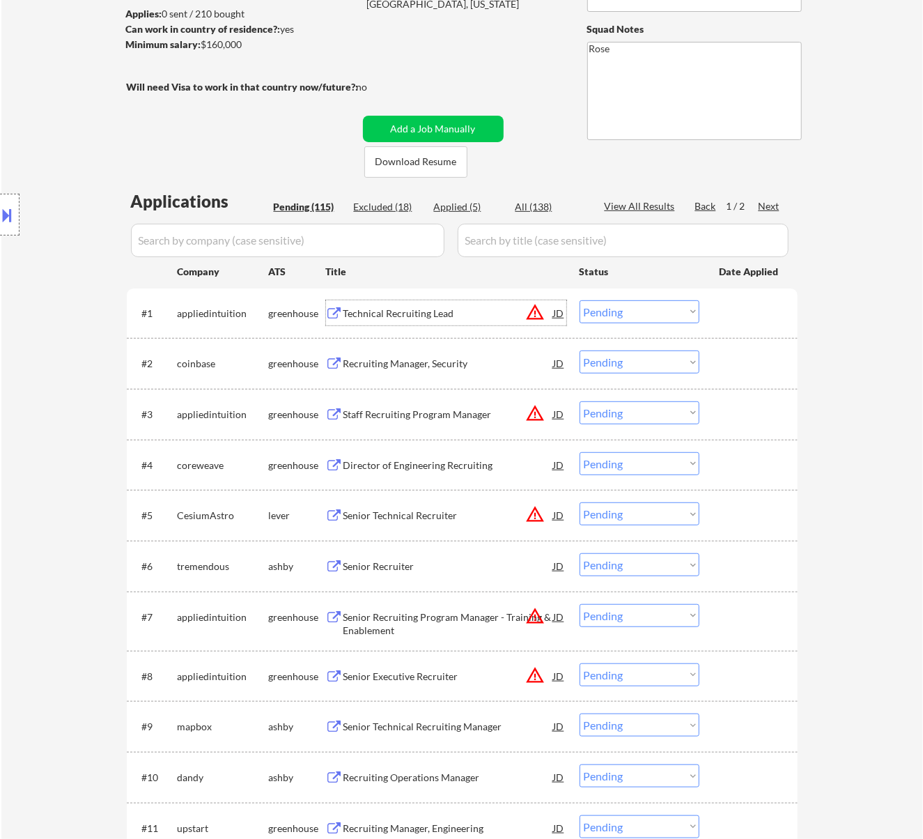
click at [452, 308] on div "Technical Recruiting Lead" at bounding box center [449, 314] width 210 height 14
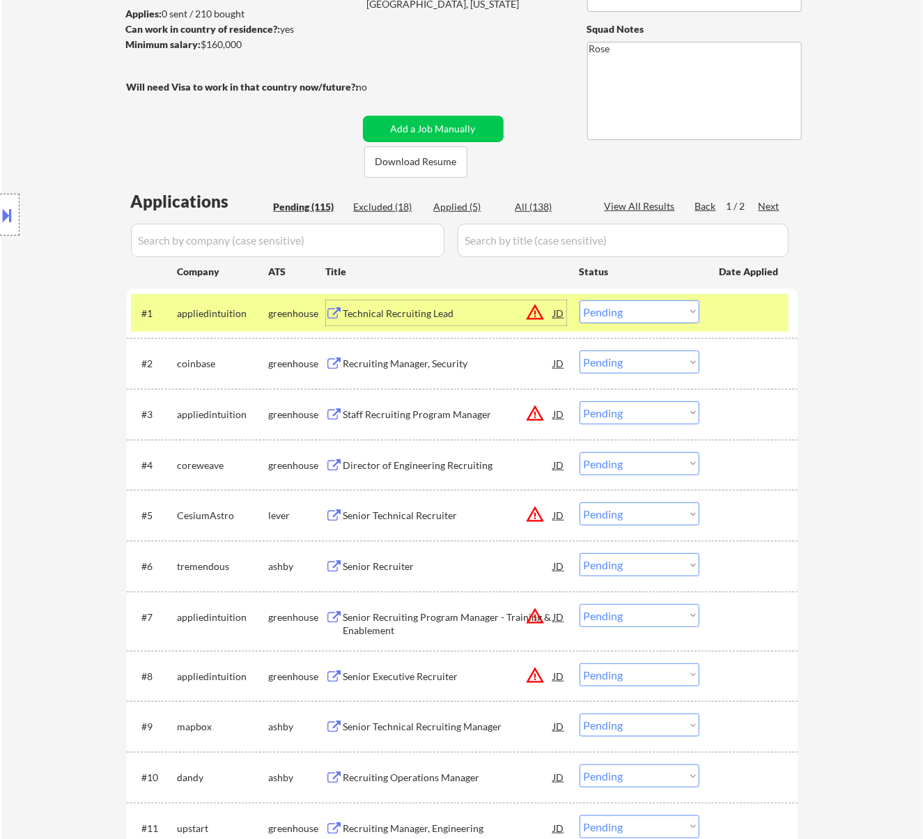
click at [635, 312] on select "Choose an option... Pending Applied Excluded (Questions) Excluded (Expired) Exc…" at bounding box center [640, 311] width 120 height 23
click at [580, 300] on select "Choose an option... Pending Applied Excluded (Questions) Excluded (Expired) Exc…" at bounding box center [640, 311] width 120 height 23
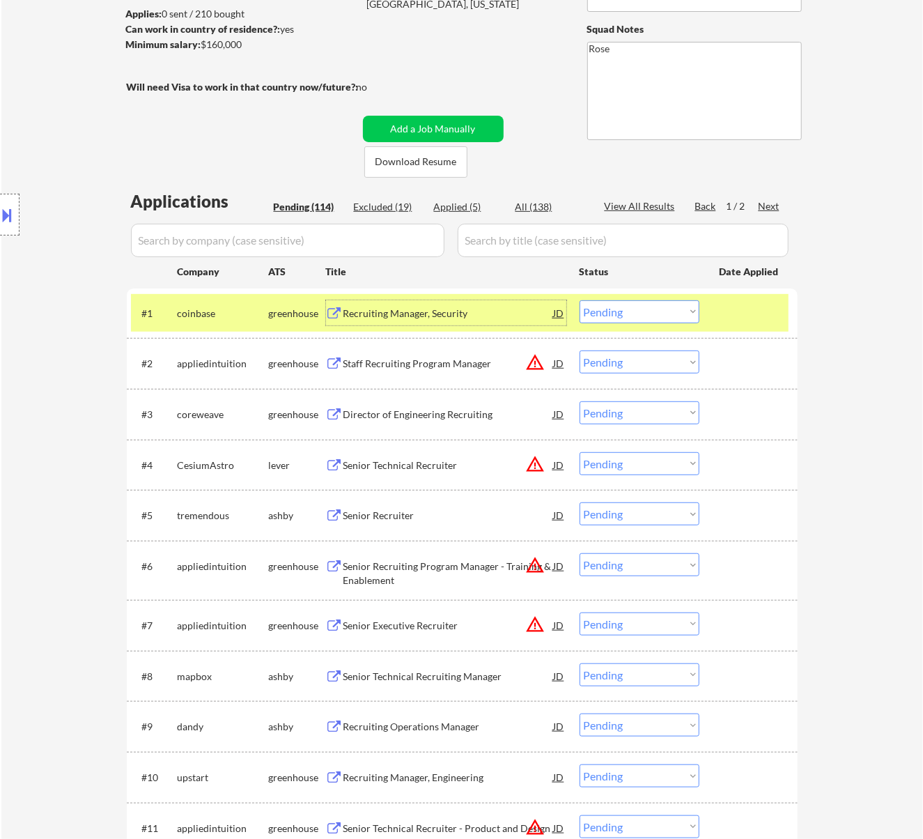
click at [485, 314] on div "Recruiting Manager, Security" at bounding box center [449, 314] width 210 height 14
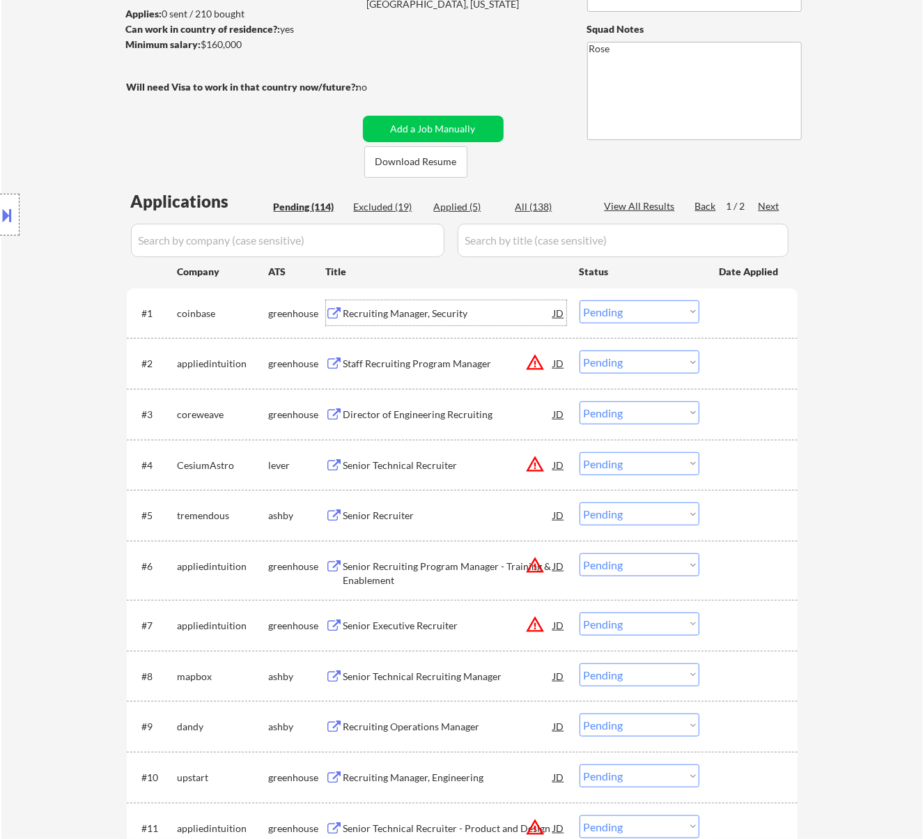
click at [611, 307] on select "Choose an option... Pending Applied Excluded (Questions) Excluded (Expired) Exc…" at bounding box center [640, 311] width 120 height 23
click at [580, 300] on select "Choose an option... Pending Applied Excluded (Questions) Excluded (Expired) Exc…" at bounding box center [640, 311] width 120 height 23
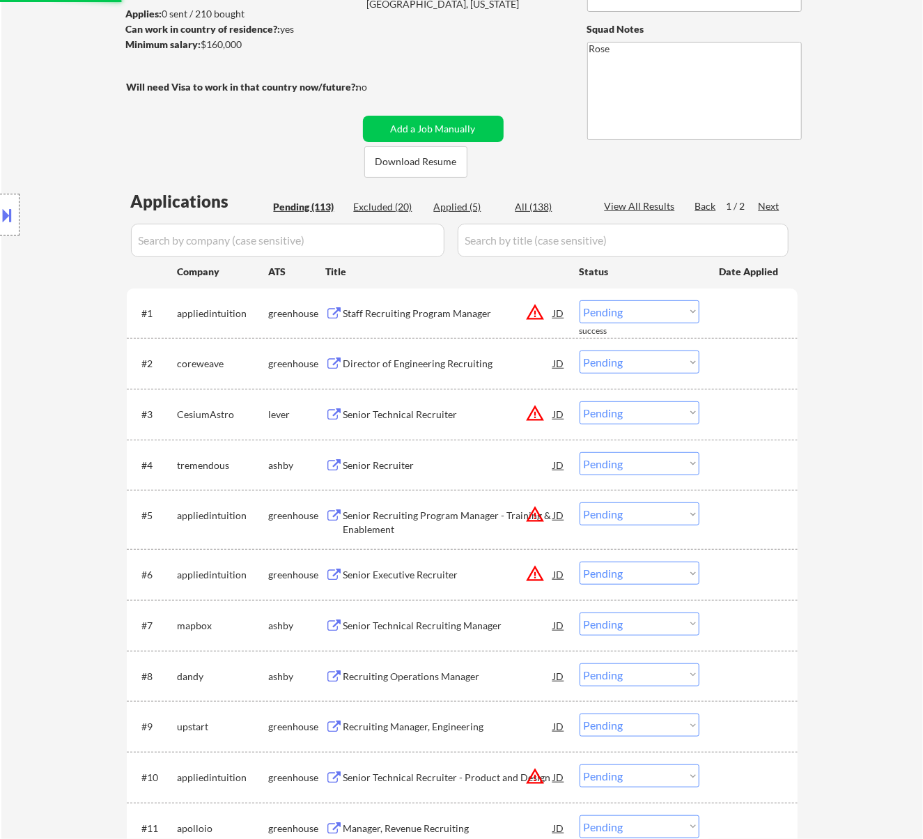
click at [447, 322] on div "Staff Recruiting Program Manager" at bounding box center [449, 312] width 210 height 25
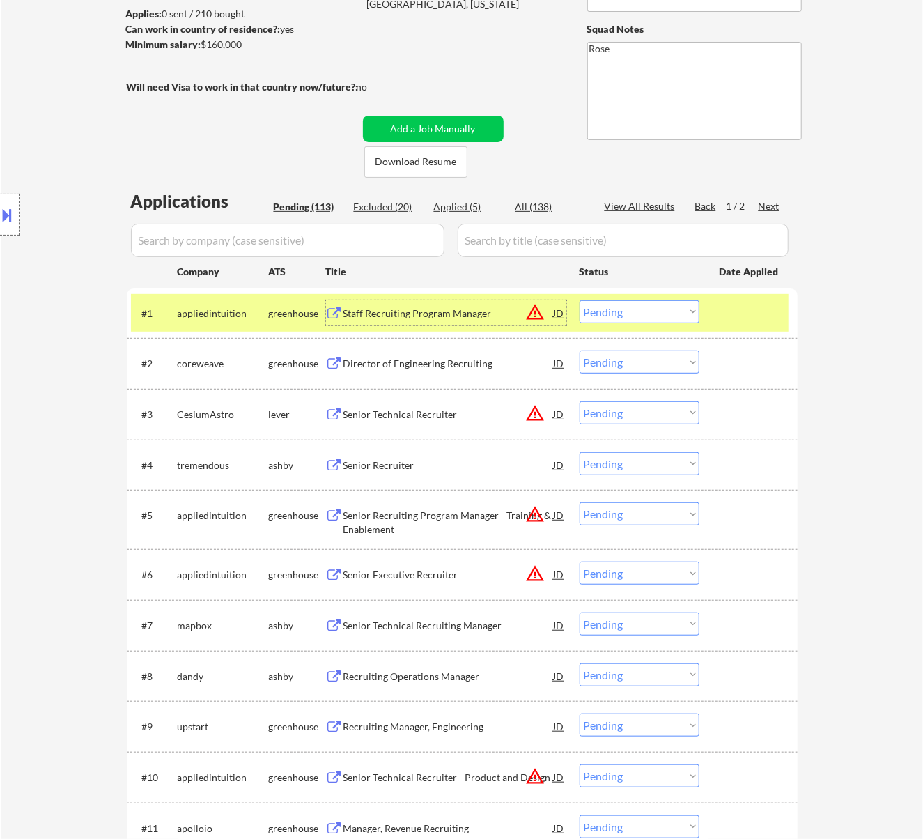
click at [605, 307] on select "Choose an option... Pending Applied Excluded (Questions) Excluded (Expired) Exc…" at bounding box center [640, 311] width 120 height 23
click at [580, 300] on select "Choose an option... Pending Applied Excluded (Questions) Excluded (Expired) Exc…" at bounding box center [640, 311] width 120 height 23
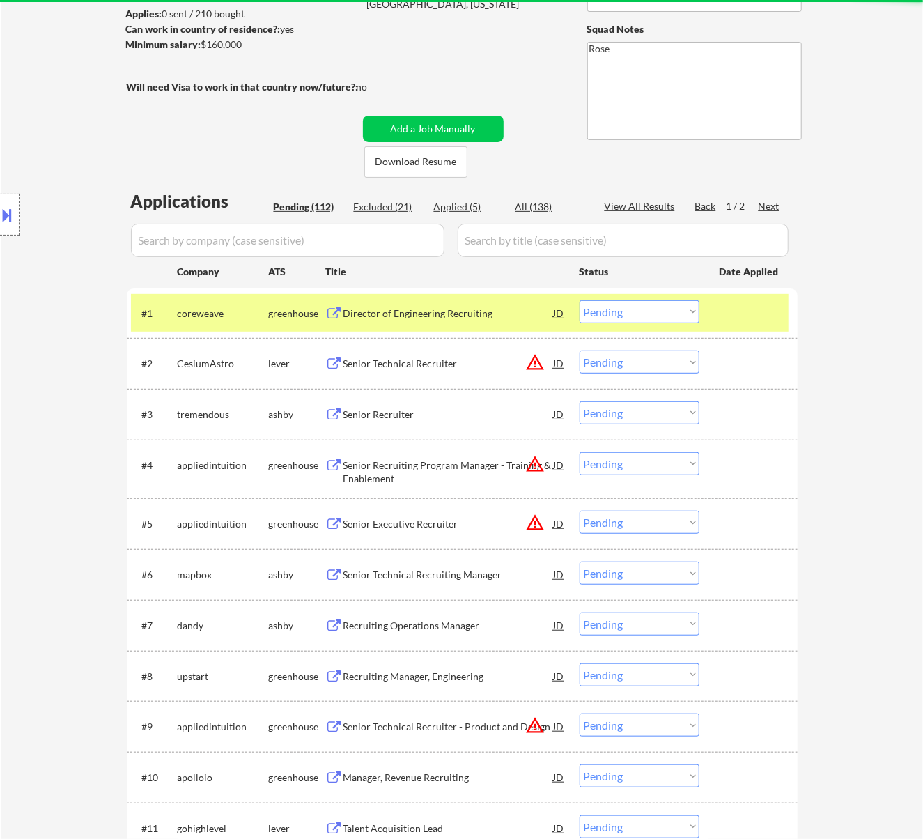
click at [469, 314] on div "Director of Engineering Recruiting" at bounding box center [449, 314] width 210 height 14
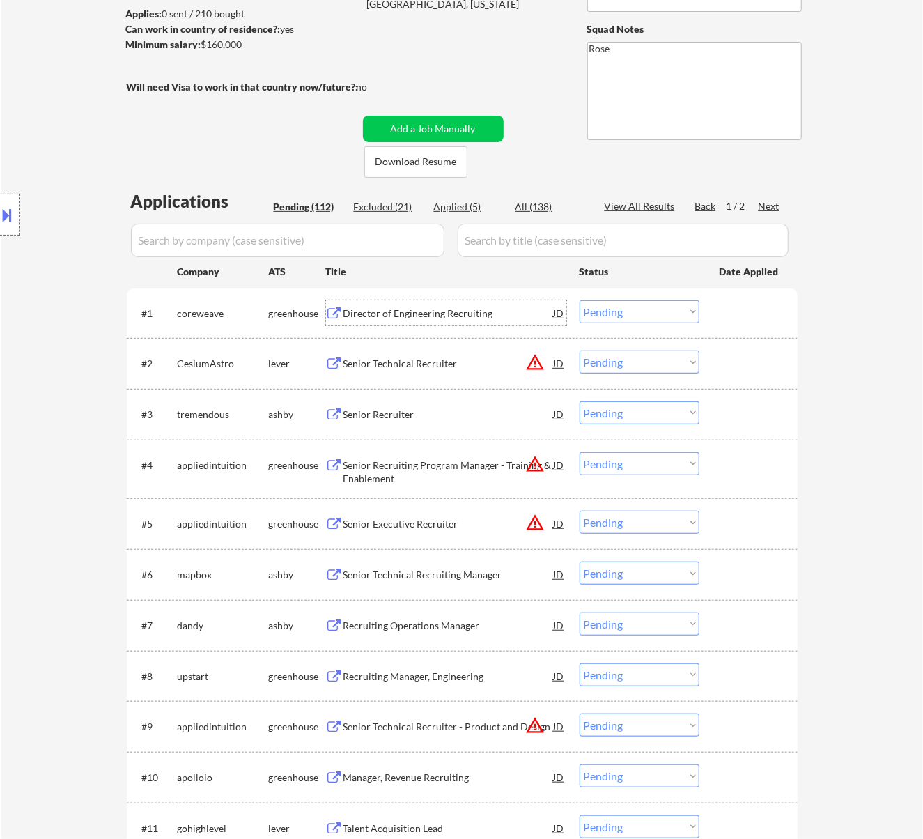
click at [11, 212] on button at bounding box center [7, 214] width 15 height 23
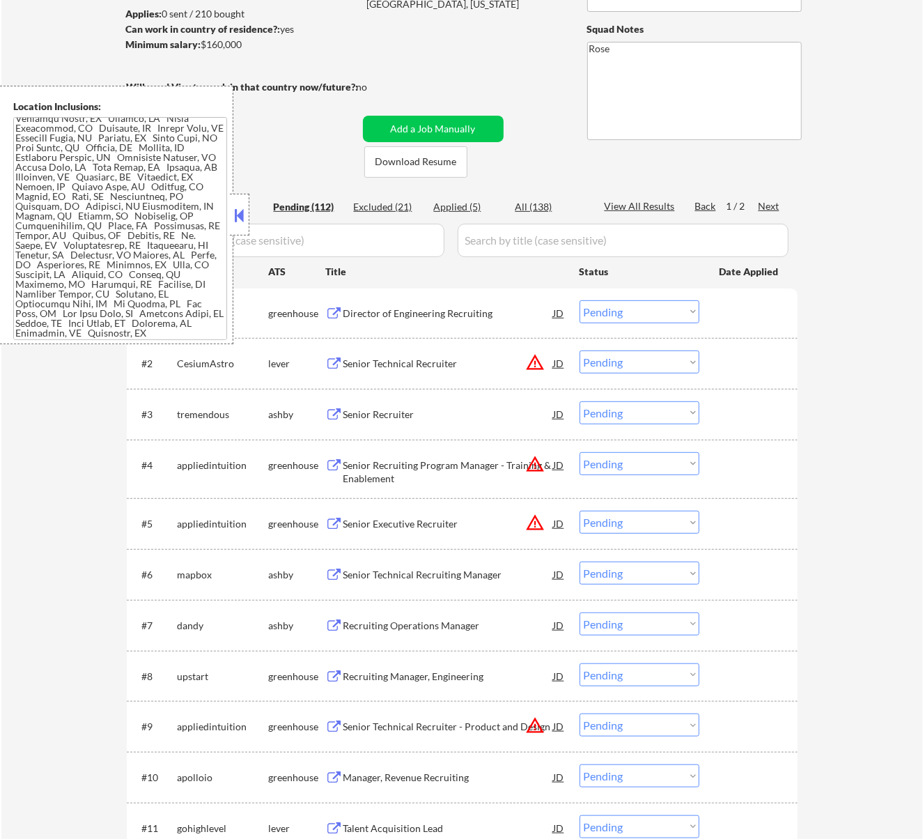
scroll to position [679, 0]
click at [241, 219] on button at bounding box center [238, 215] width 15 height 21
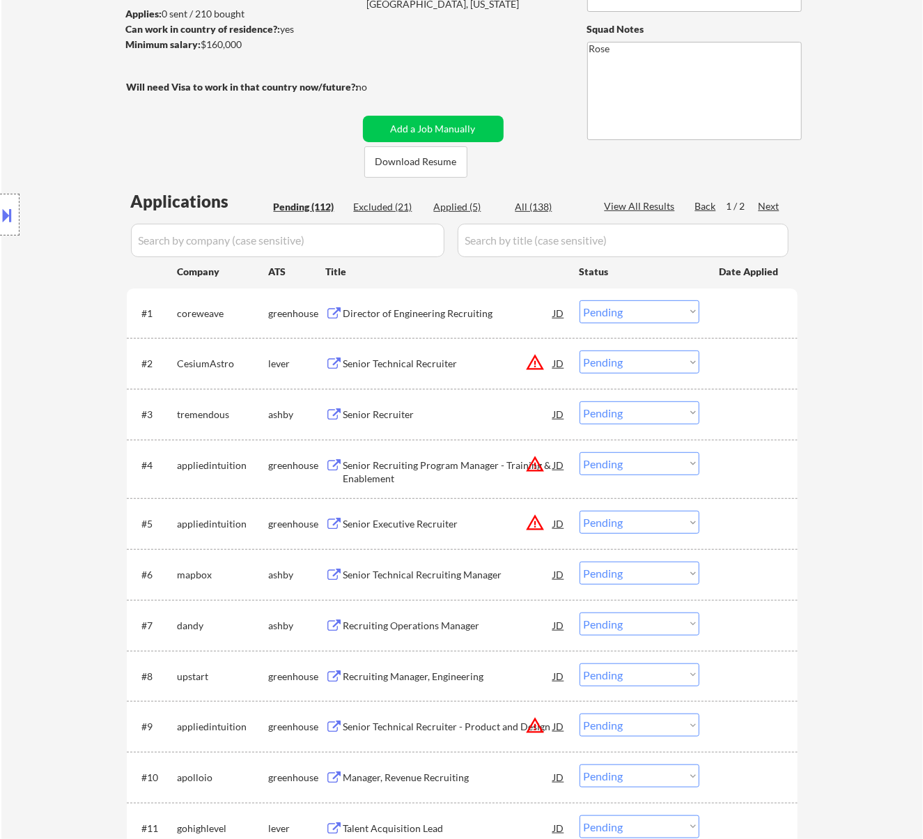
click at [13, 208] on button at bounding box center [7, 214] width 15 height 23
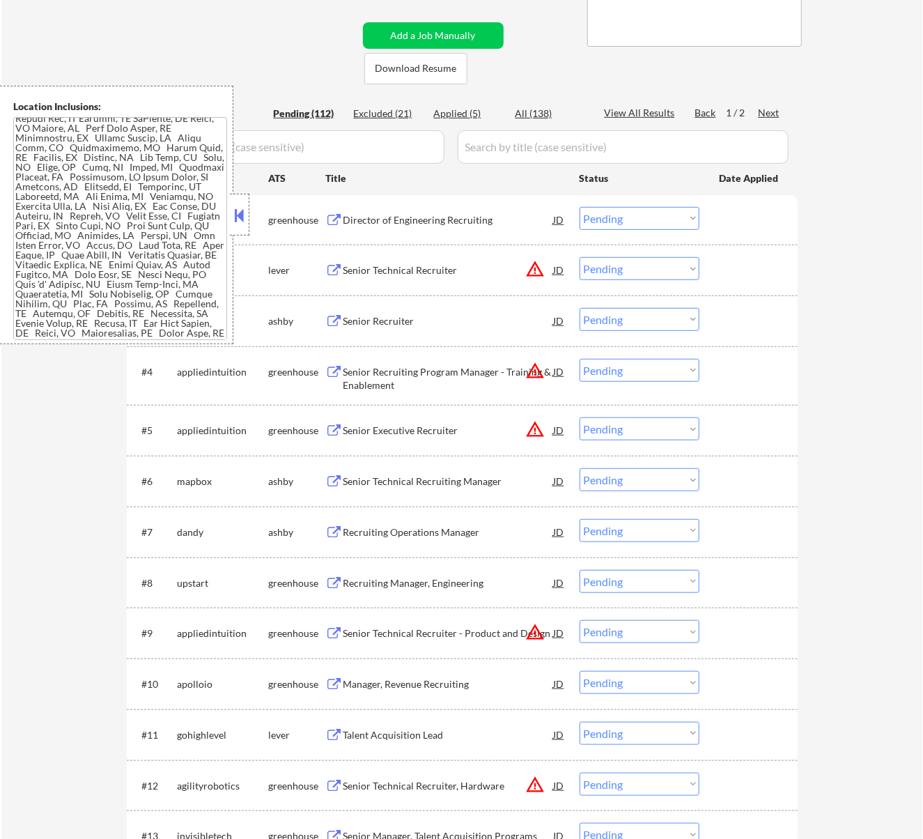
scroll to position [121, 0]
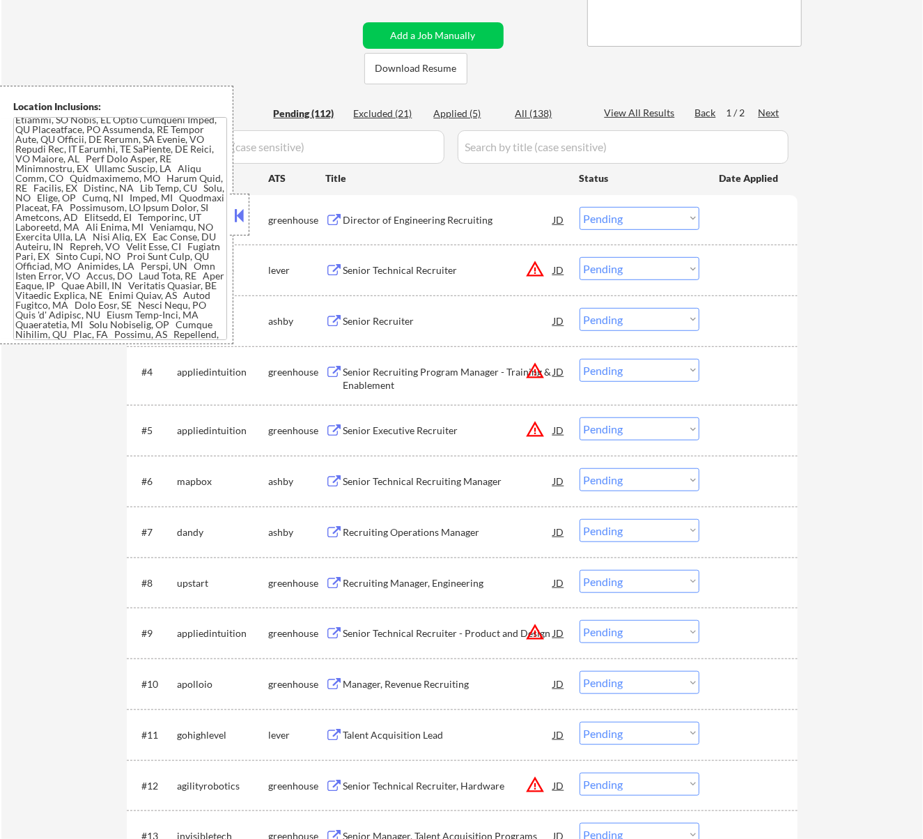
click at [238, 210] on button at bounding box center [238, 215] width 15 height 21
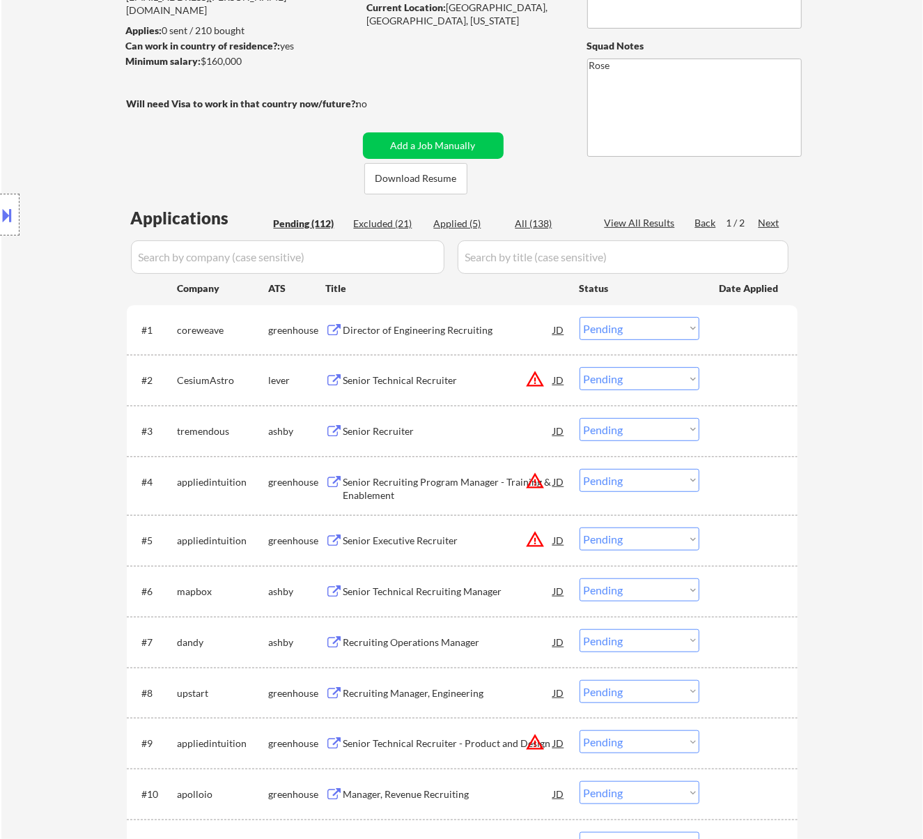
scroll to position [93, 0]
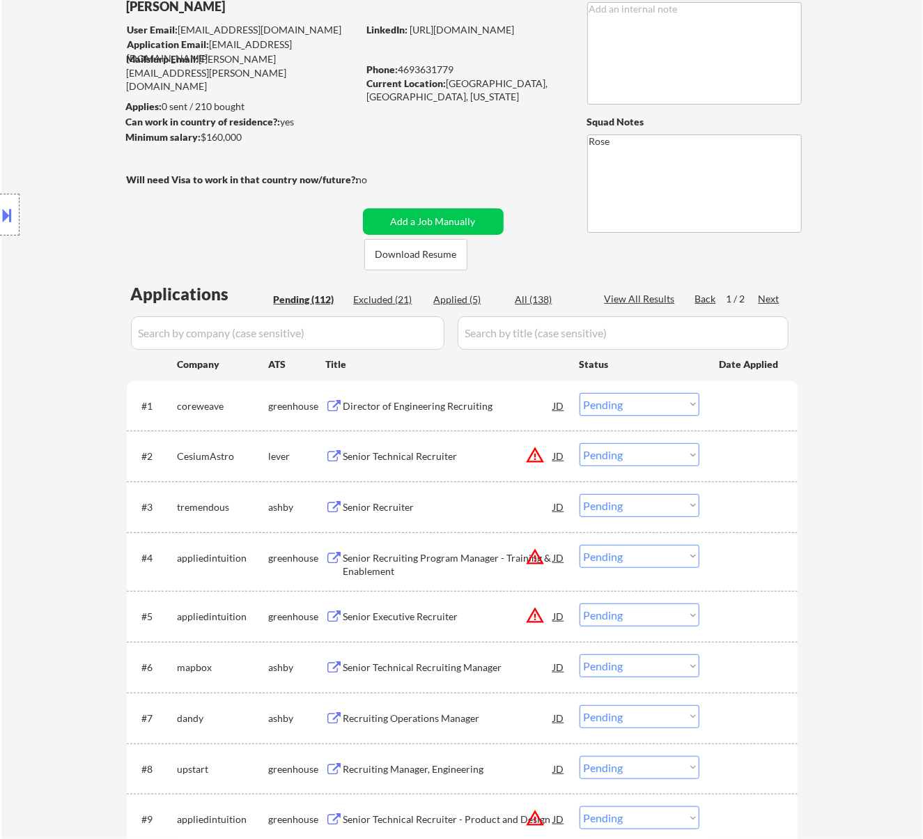
click at [619, 402] on select "Choose an option... Pending Applied Excluded (Questions) Excluded (Expired) Exc…" at bounding box center [640, 404] width 120 height 23
click at [580, 393] on select "Choose an option... Pending Applied Excluded (Questions) Excluded (Expired) Exc…" at bounding box center [640, 404] width 120 height 23
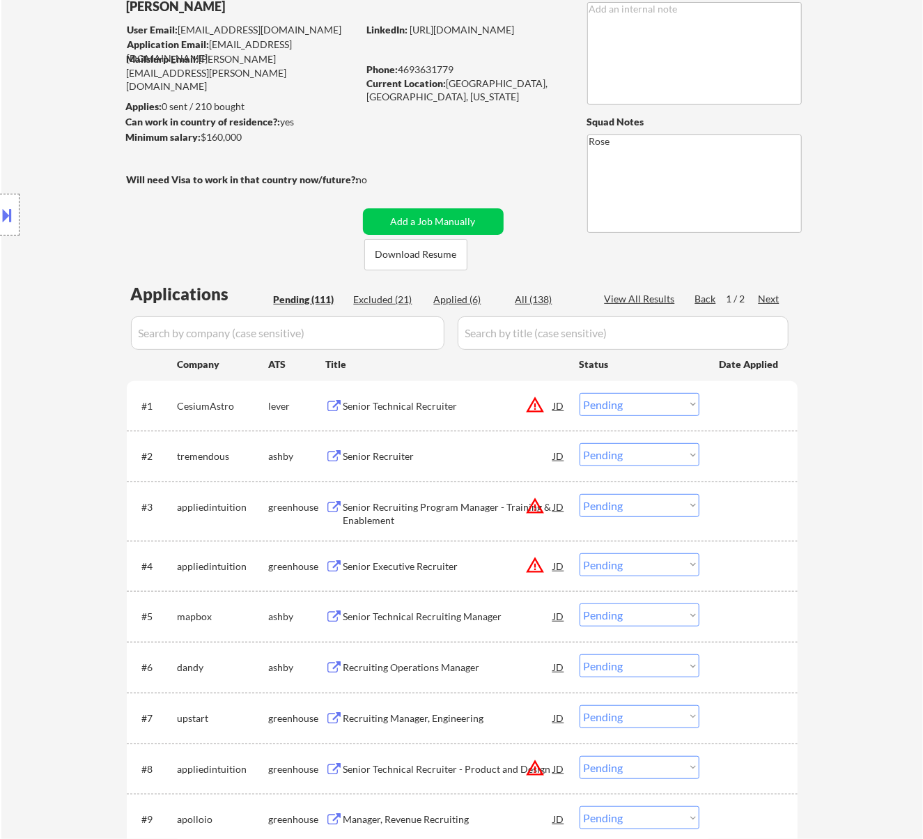
click at [389, 294] on div "Excluded (21)" at bounding box center [389, 300] width 70 height 14
select select ""excluded__expired_""
select select ""excluded__location_""
select select ""excluded__expired_""
select select ""excluded__location_""
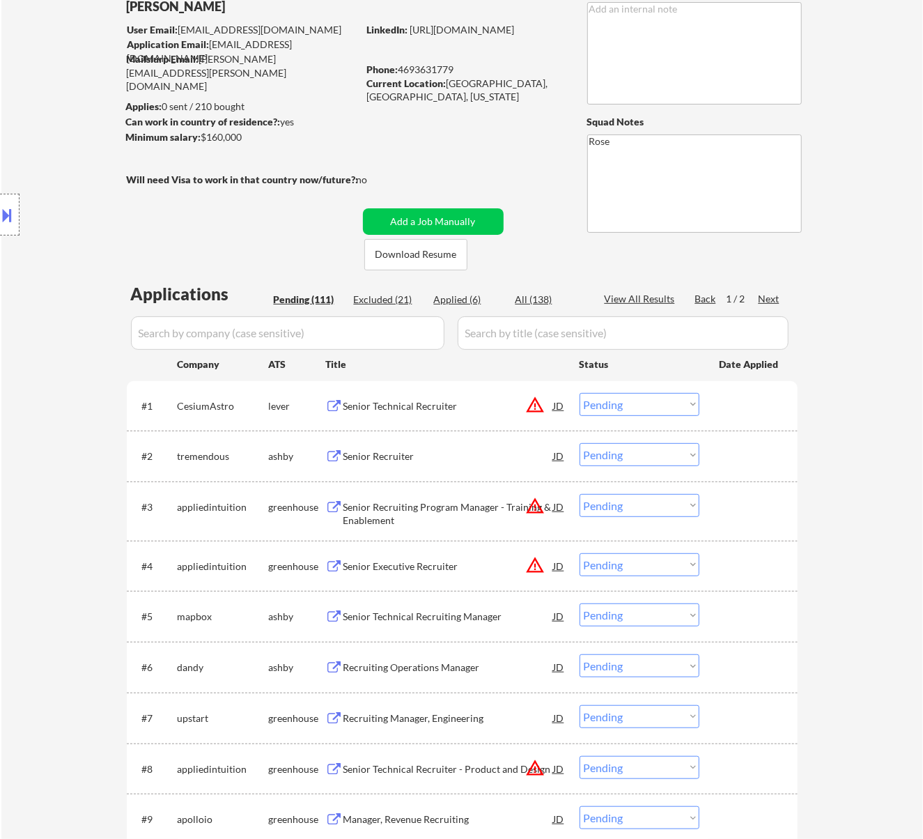
select select ""excluded__salary_""
select select ""excluded__expired_""
select select ""excluded__salary_""
select select ""excluded""
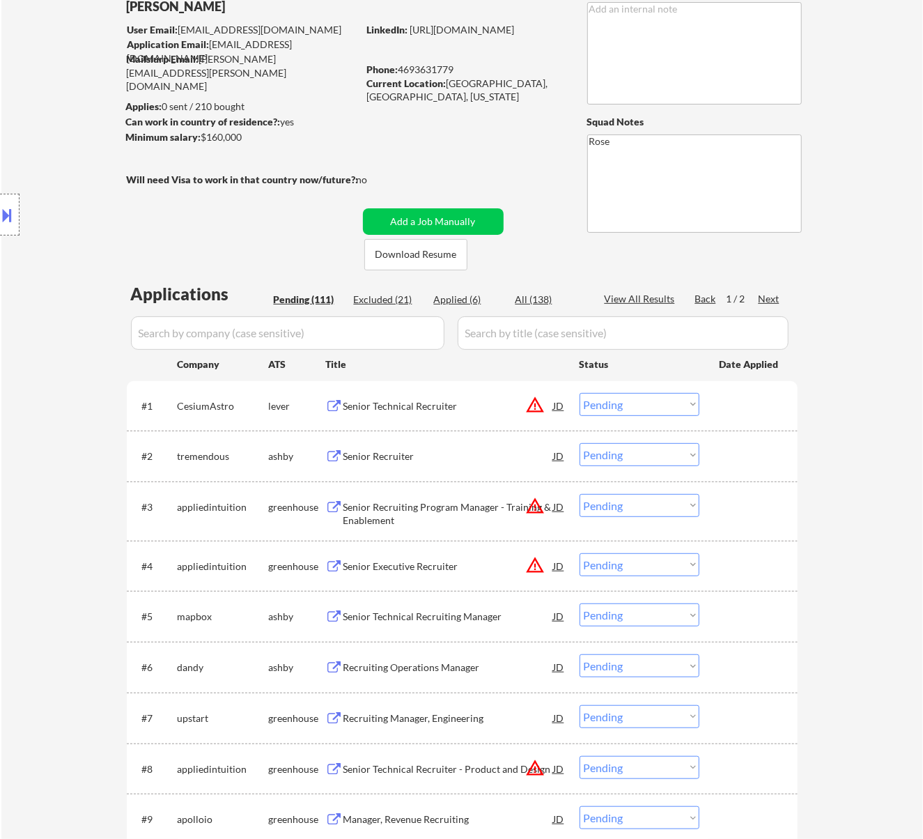
select select ""excluded__expired_""
select select ""excluded__salary_""
select select ""excluded__location_""
select select ""excluded__expired_""
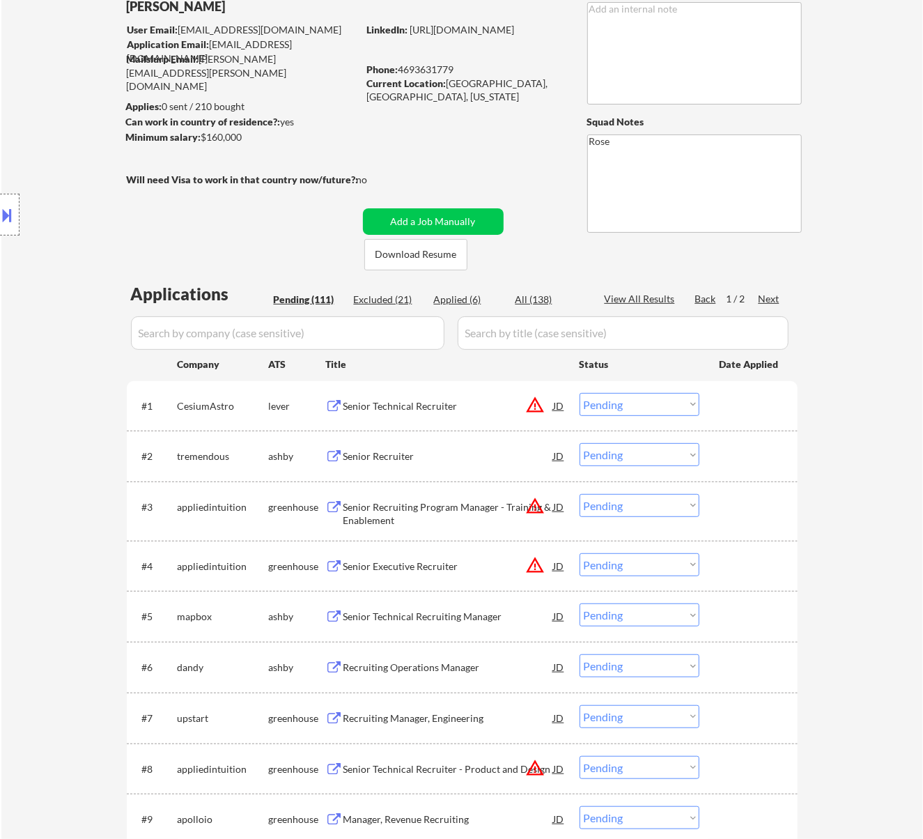
select select ""excluded__location_""
select select ""excluded__expired_""
select select ""excluded__location_""
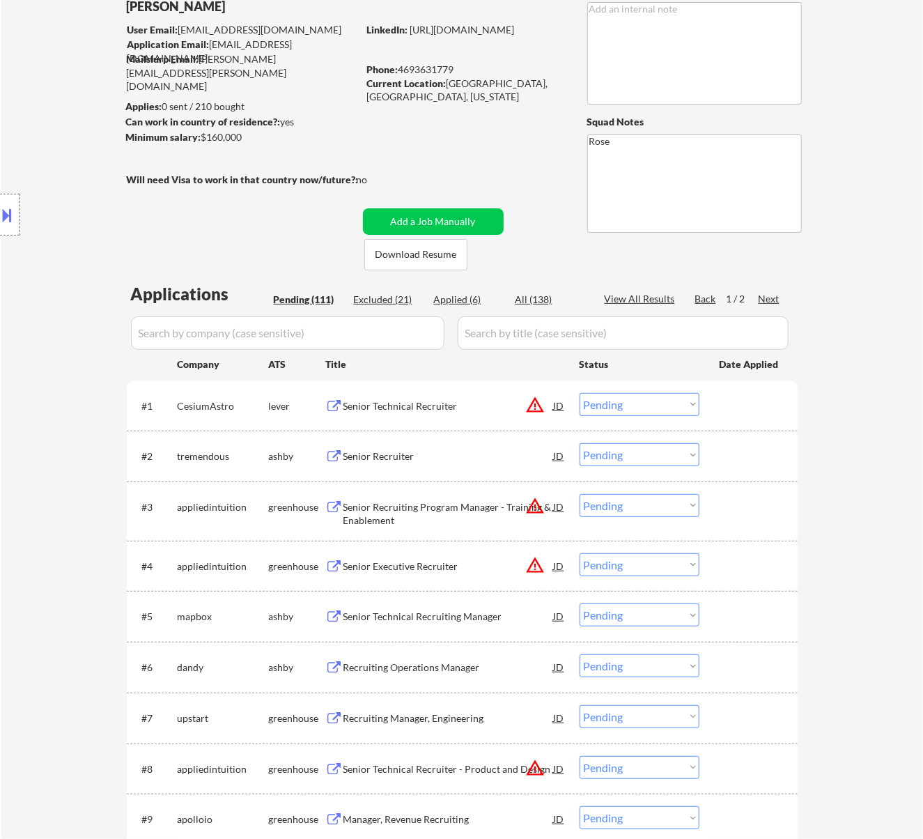
select select ""excluded__expired_""
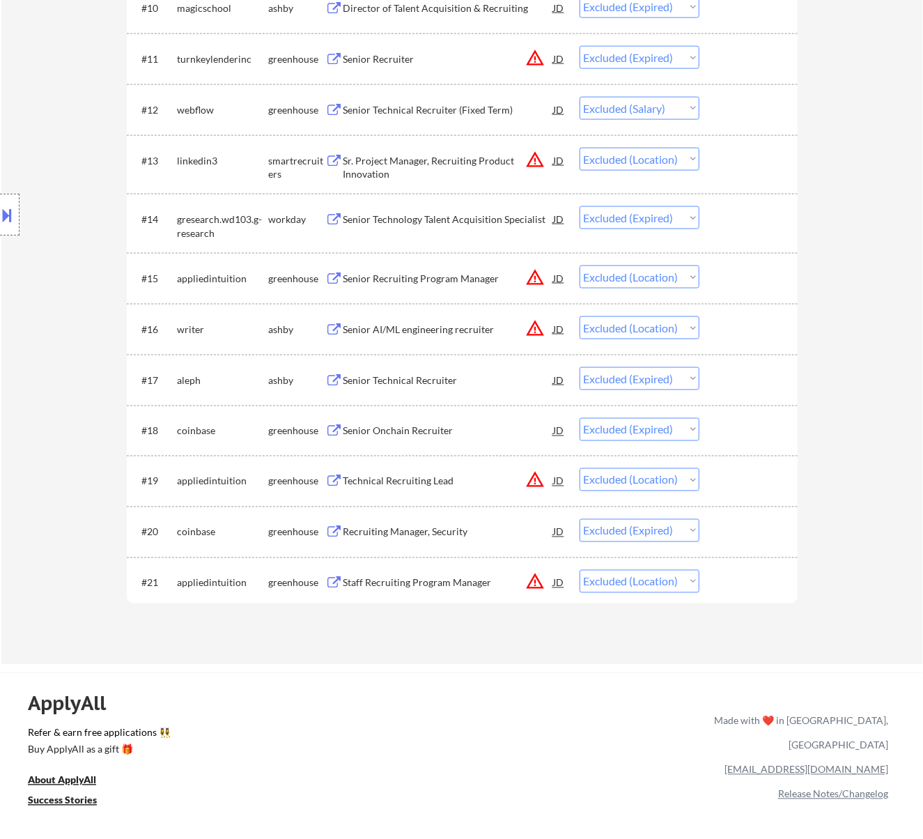
scroll to position [1021, 0]
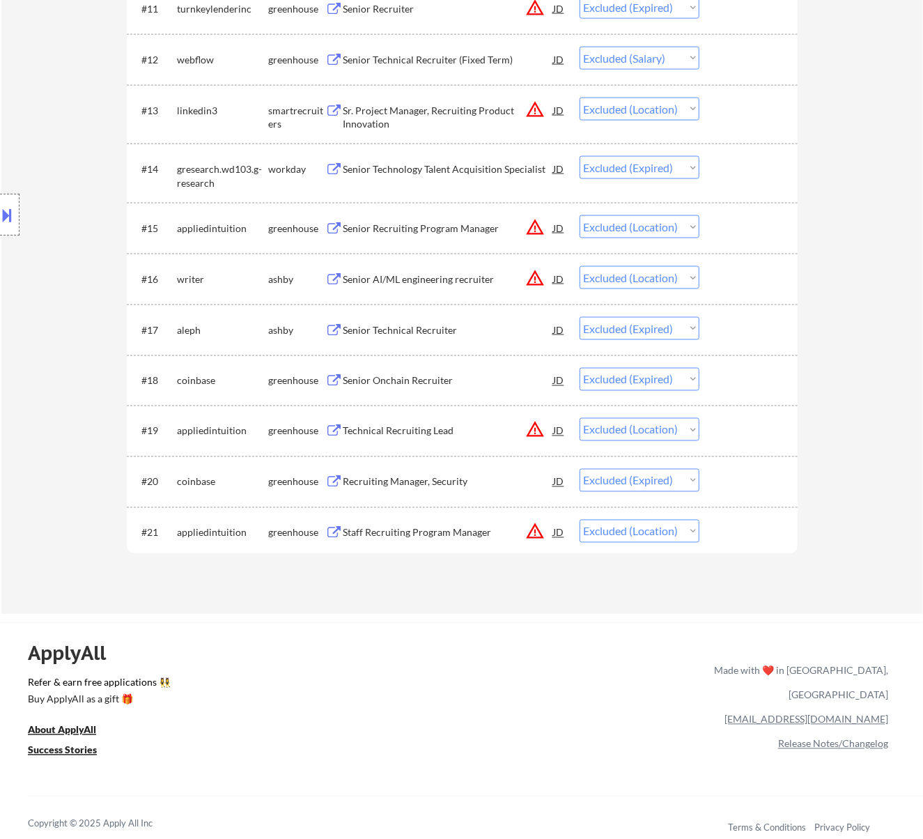
click at [449, 533] on div "Staff Recruiting Program Manager" at bounding box center [449, 533] width 210 height 14
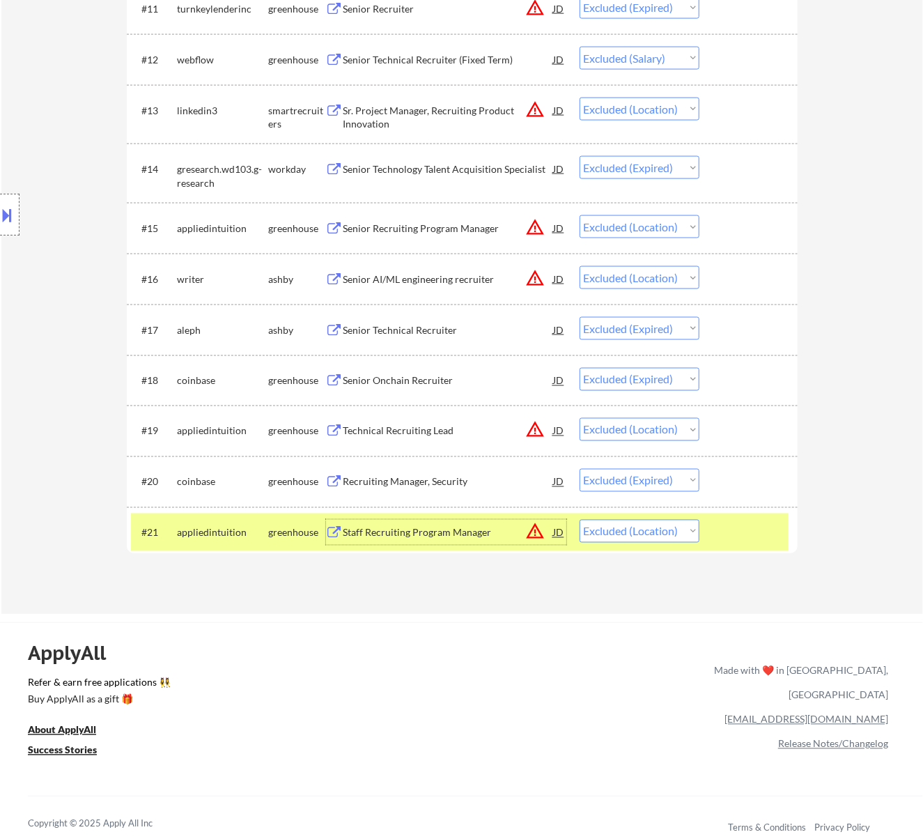
click at [676, 527] on select "Choose an option... Pending Applied Excluded (Questions) Excluded (Expired) Exc…" at bounding box center [640, 531] width 120 height 23
select select ""excluded""
click at [580, 520] on select "Choose an option... Pending Applied Excluded (Questions) Excluded (Expired) Exc…" at bounding box center [640, 531] width 120 height 23
click at [468, 429] on div "Technical Recruiting Lead" at bounding box center [449, 431] width 210 height 14
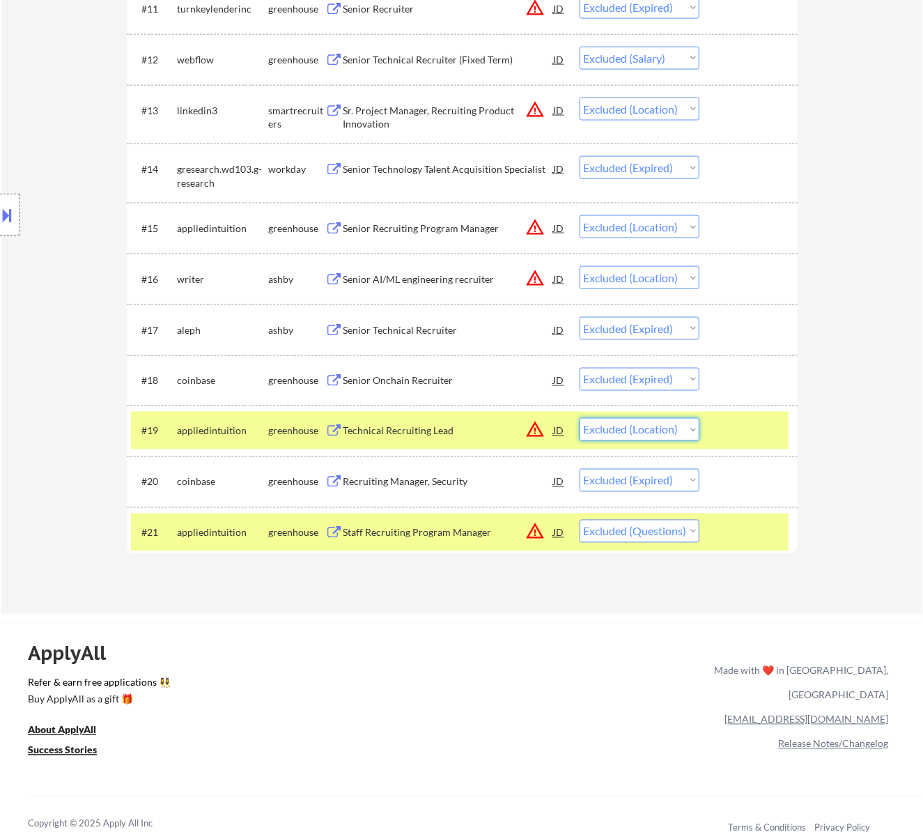
click at [674, 425] on select "Choose an option... Pending Applied Excluded (Questions) Excluded (Expired) Exc…" at bounding box center [640, 429] width 120 height 23
select select ""excluded""
click at [580, 418] on select "Choose an option... Pending Applied Excluded (Questions) Excluded (Expired) Exc…" at bounding box center [640, 429] width 120 height 23
click at [478, 223] on div "Senior Recruiting Program Manager" at bounding box center [449, 229] width 210 height 14
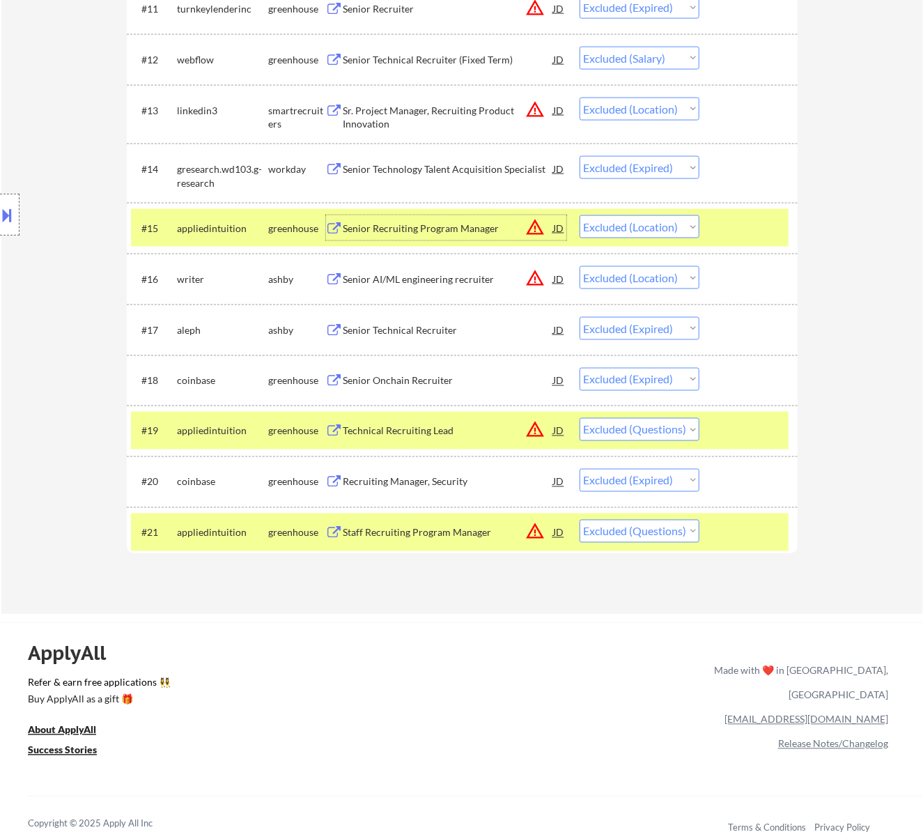
click at [676, 221] on select "Choose an option... Pending Applied Excluded (Questions) Excluded (Expired) Exc…" at bounding box center [640, 226] width 120 height 23
select select ""excluded""
click at [580, 215] on select "Choose an option... Pending Applied Excluded (Questions) Excluded (Expired) Exc…" at bounding box center [640, 226] width 120 height 23
click at [480, 277] on div "Senior AI/ML engineering recruiter" at bounding box center [449, 279] width 210 height 14
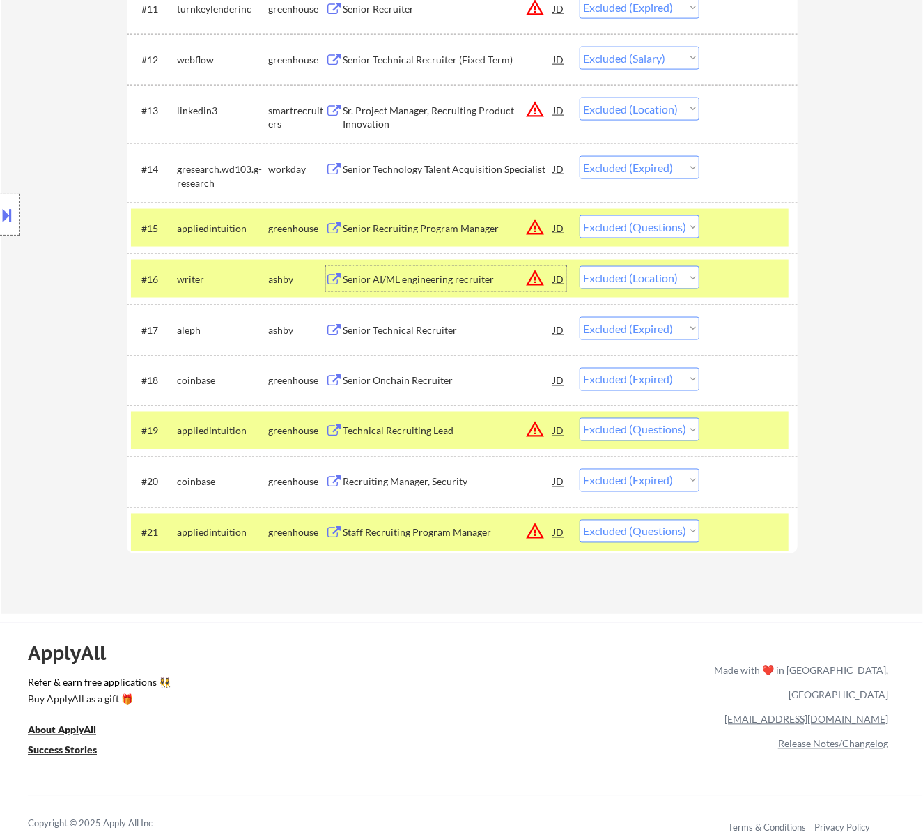
click at [15, 220] on div at bounding box center [10, 215] width 20 height 42
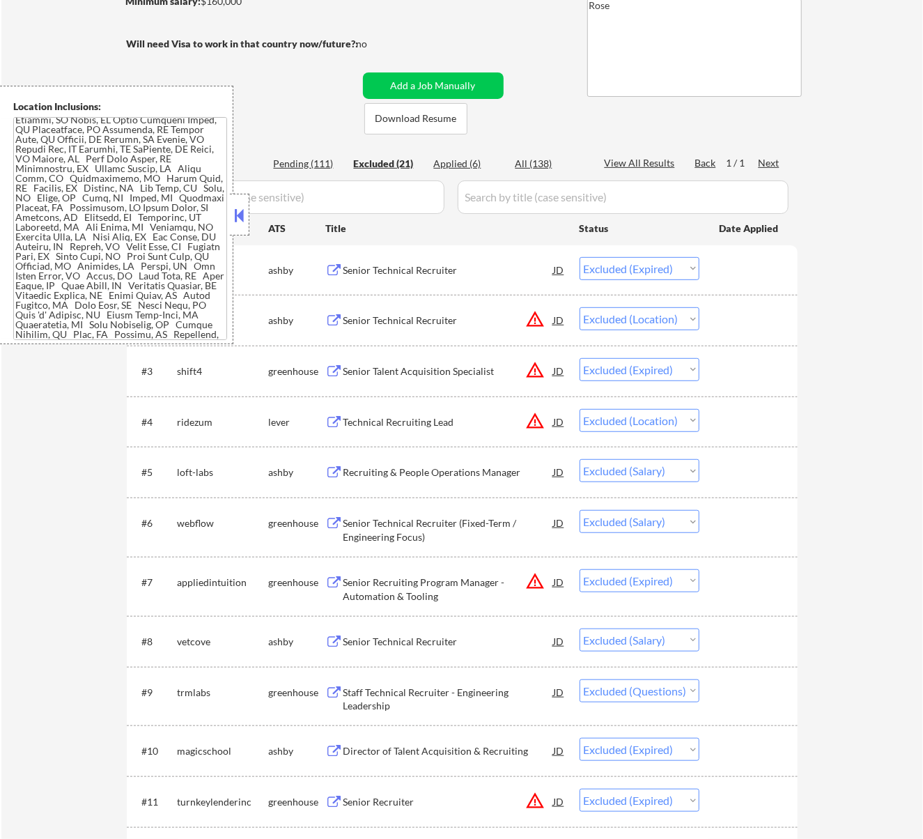
scroll to position [279, 0]
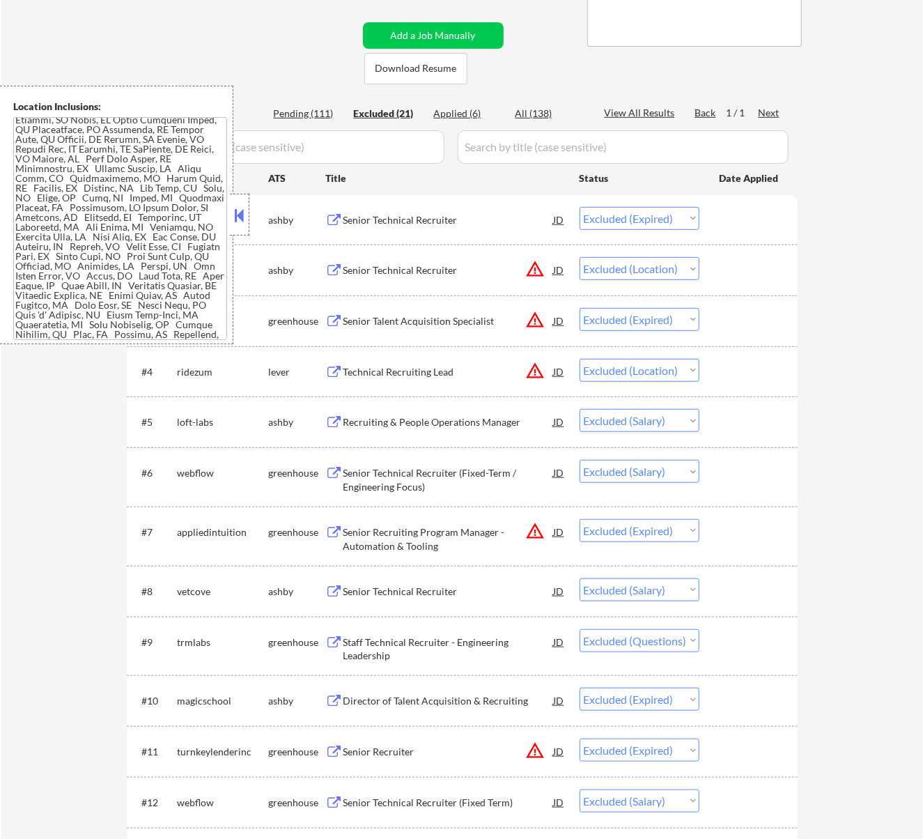
click at [244, 210] on button at bounding box center [238, 215] width 15 height 21
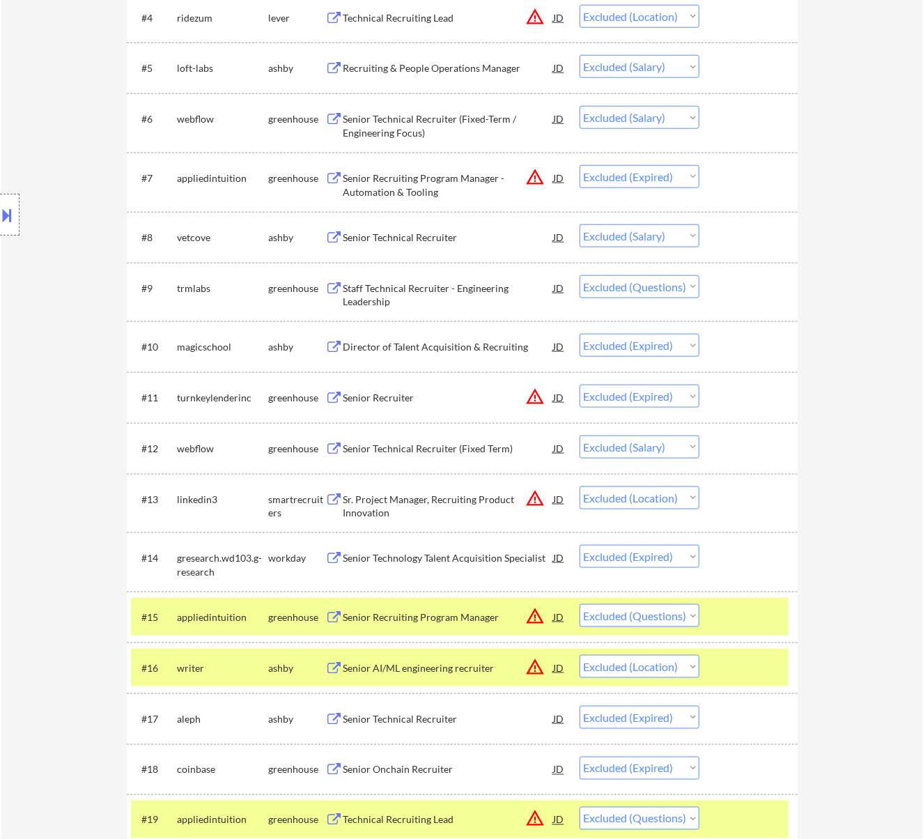
scroll to position [650, 0]
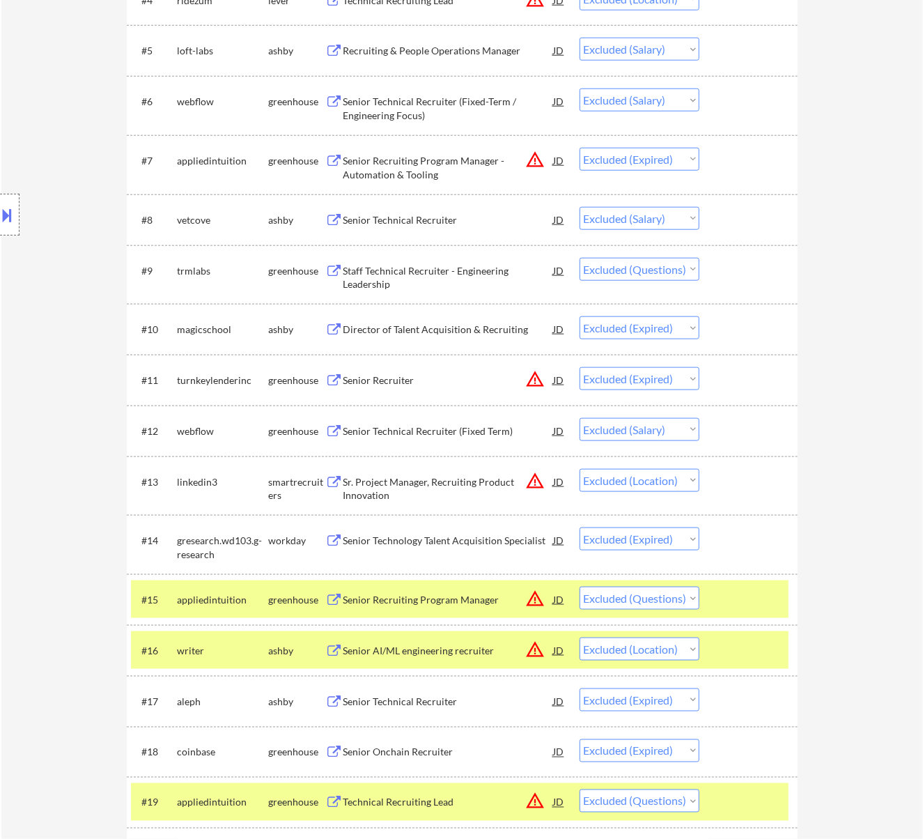
click at [467, 479] on div "Sr. Project Manager, Recruiting Product Innovation" at bounding box center [449, 488] width 210 height 27
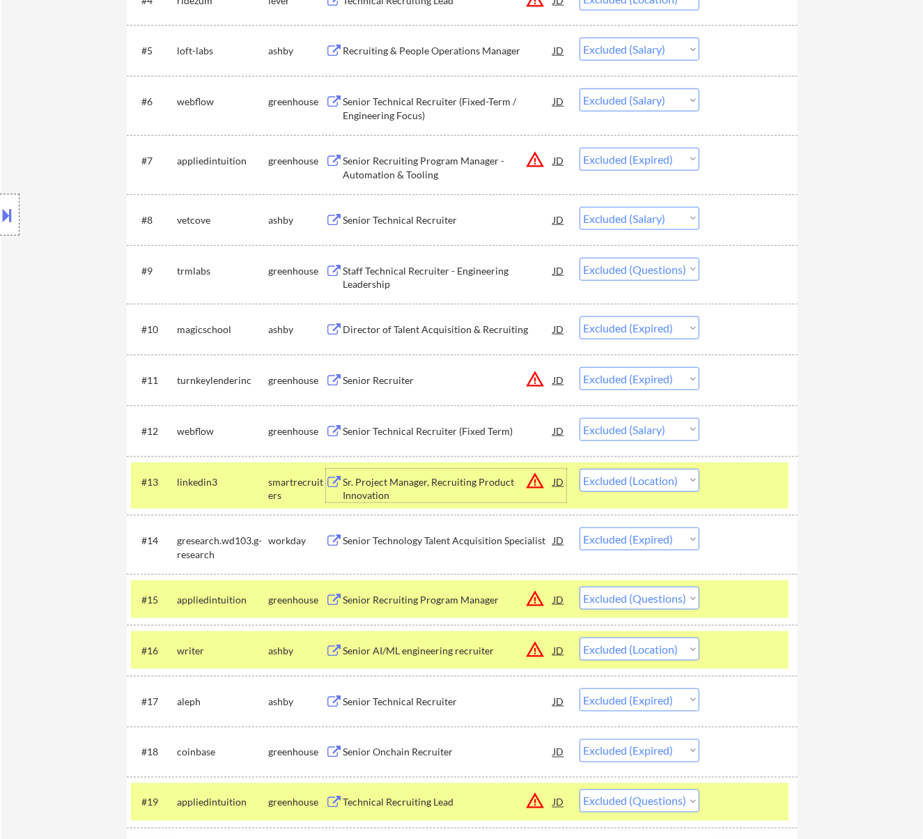
click at [670, 478] on select "Choose an option... Pending Applied Excluded (Questions) Excluded (Expired) Exc…" at bounding box center [640, 480] width 120 height 23
click at [580, 469] on select "Choose an option... Pending Applied Excluded (Questions) Excluded (Expired) Exc…" at bounding box center [640, 480] width 120 height 23
select select ""excluded__expired_""
select select ""excluded""
select select ""excluded__location_""
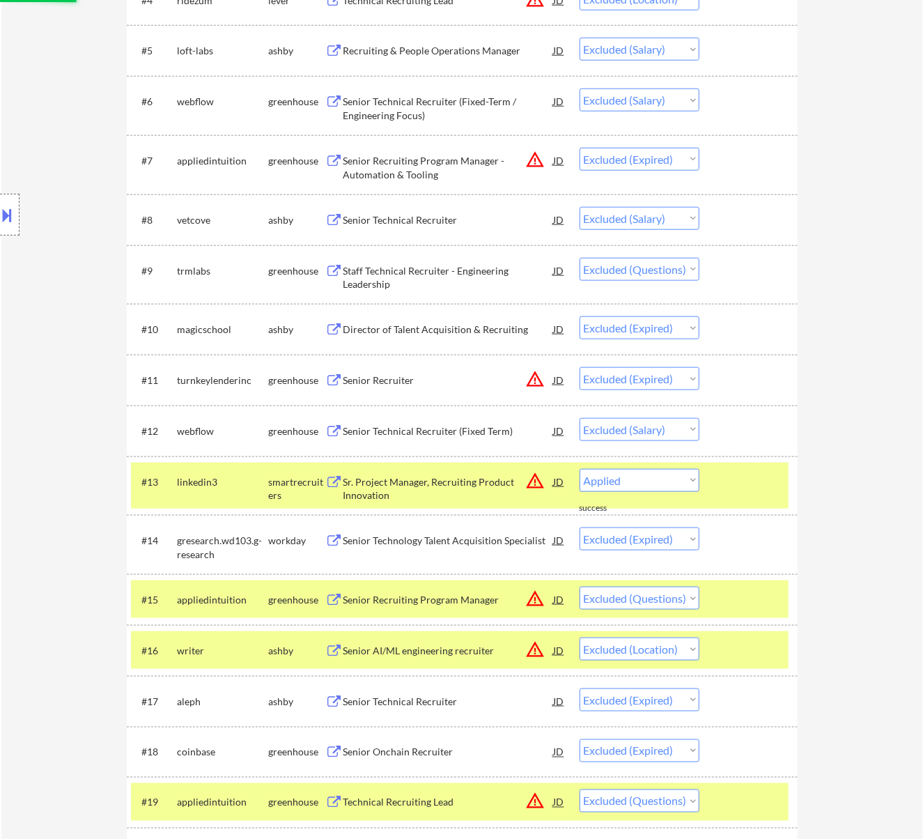
select select ""excluded__expired_""
select select ""excluded""
select select ""excluded__expired_""
select select ""excluded""
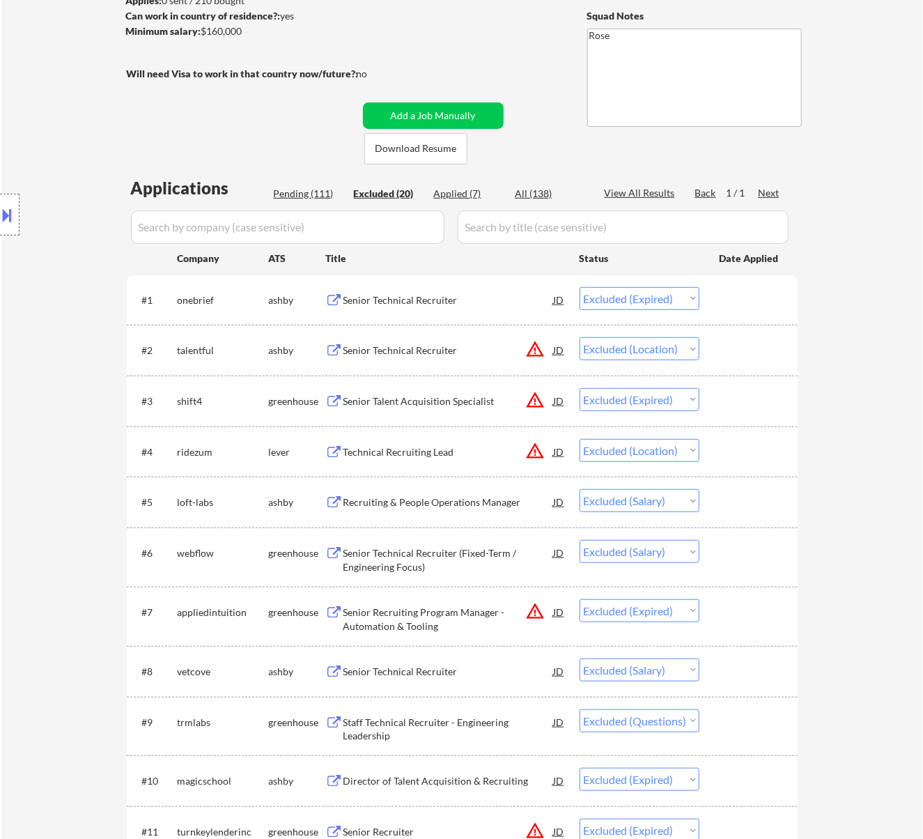
scroll to position [185, 0]
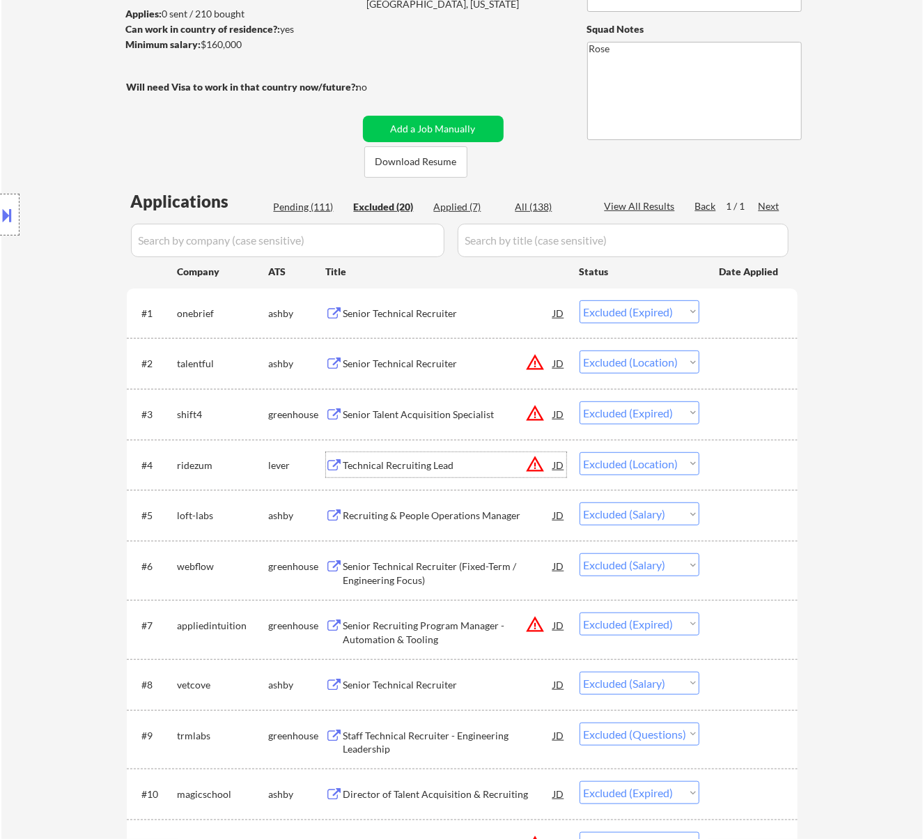
click at [472, 458] on div "Technical Recruiting Lead" at bounding box center [449, 465] width 210 height 14
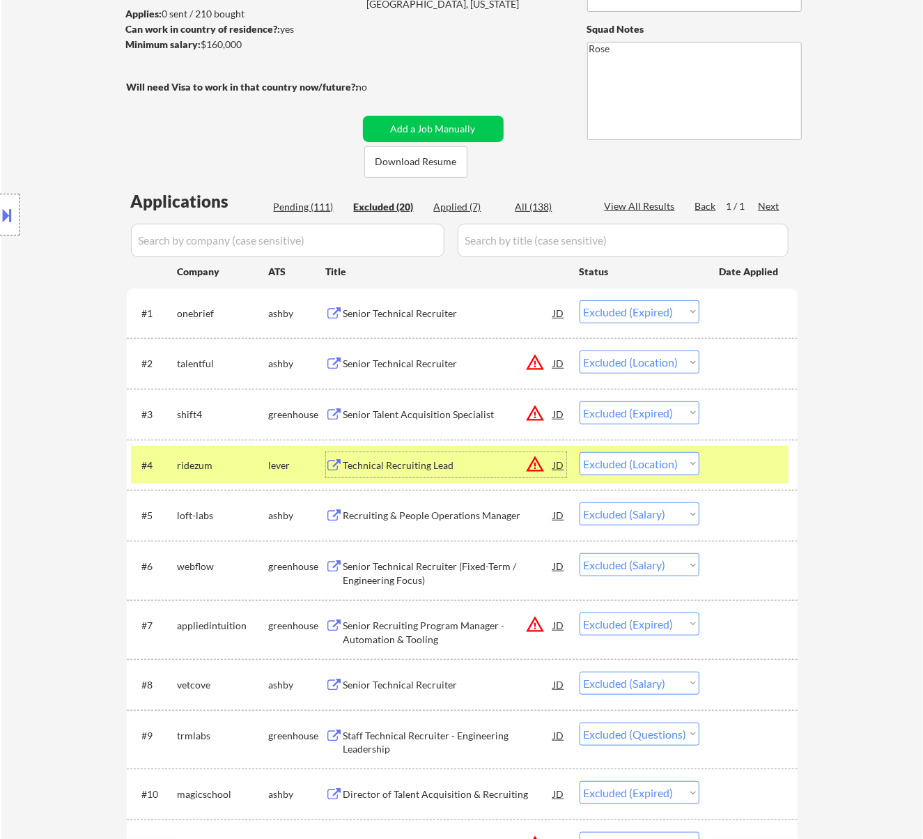
click at [6, 224] on button at bounding box center [7, 214] width 15 height 23
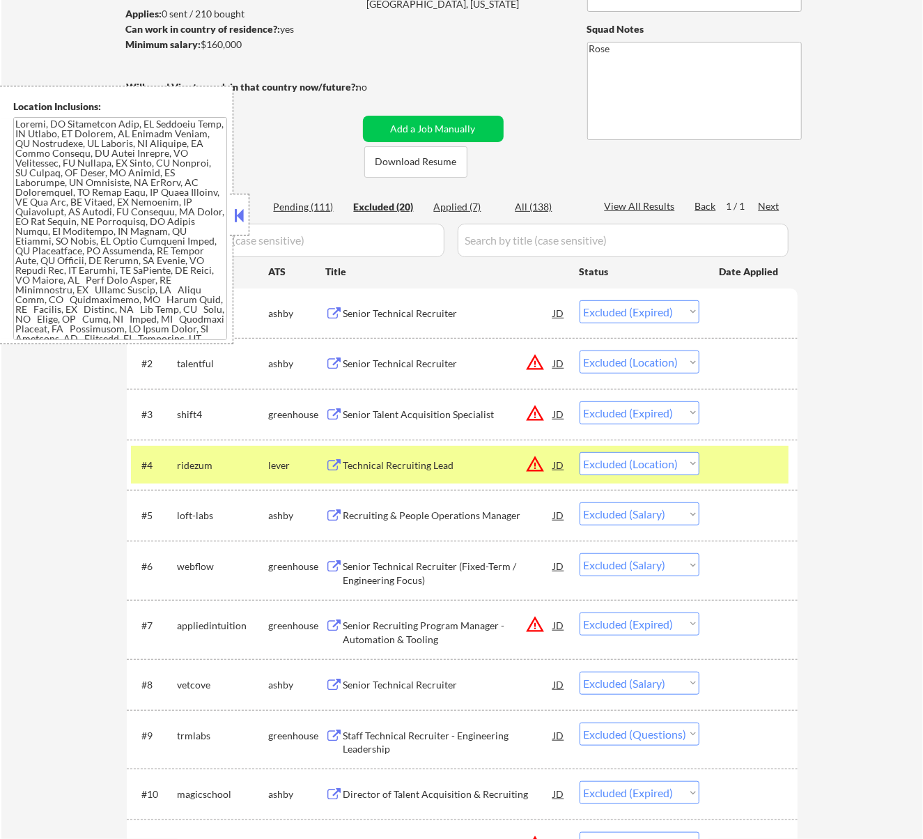
scroll to position [148, 0]
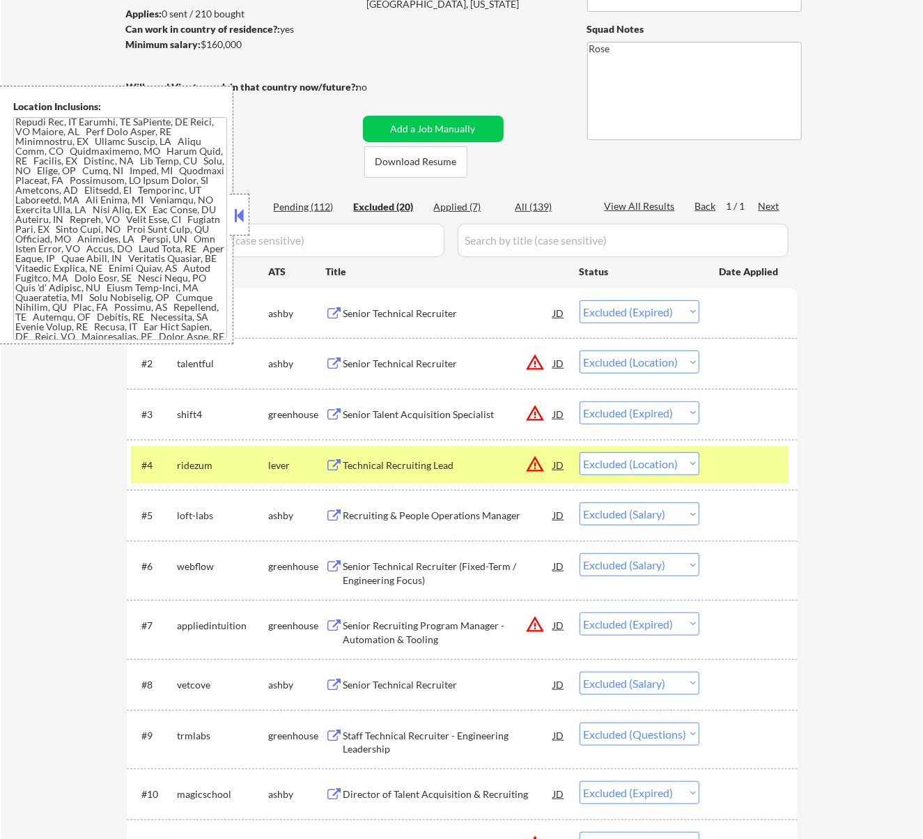
click at [666, 458] on select "Choose an option... Pending Applied Excluded (Questions) Excluded (Expired) Exc…" at bounding box center [640, 463] width 120 height 23
click at [580, 452] on select "Choose an option... Pending Applied Excluded (Questions) Excluded (Expired) Exc…" at bounding box center [640, 463] width 120 height 23
select select ""excluded__salary_""
select select ""excluded__expired_""
select select ""excluded__salary_""
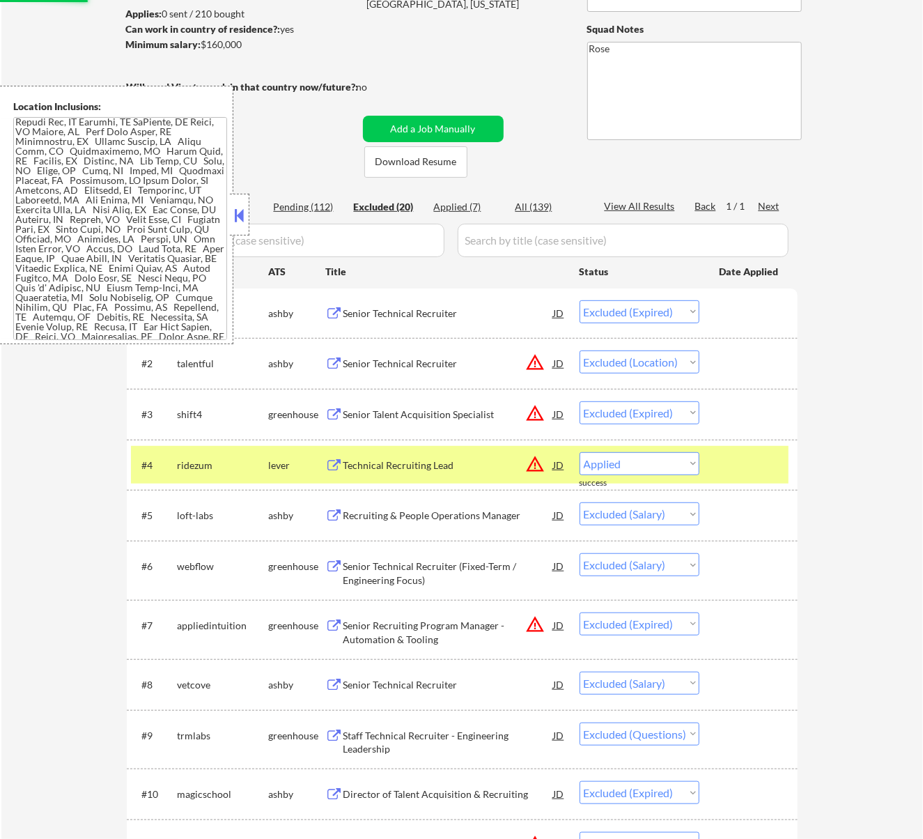
select select ""excluded""
select select ""excluded__expired_""
select select ""excluded__salary_""
select select ""excluded__expired_""
select select ""excluded""
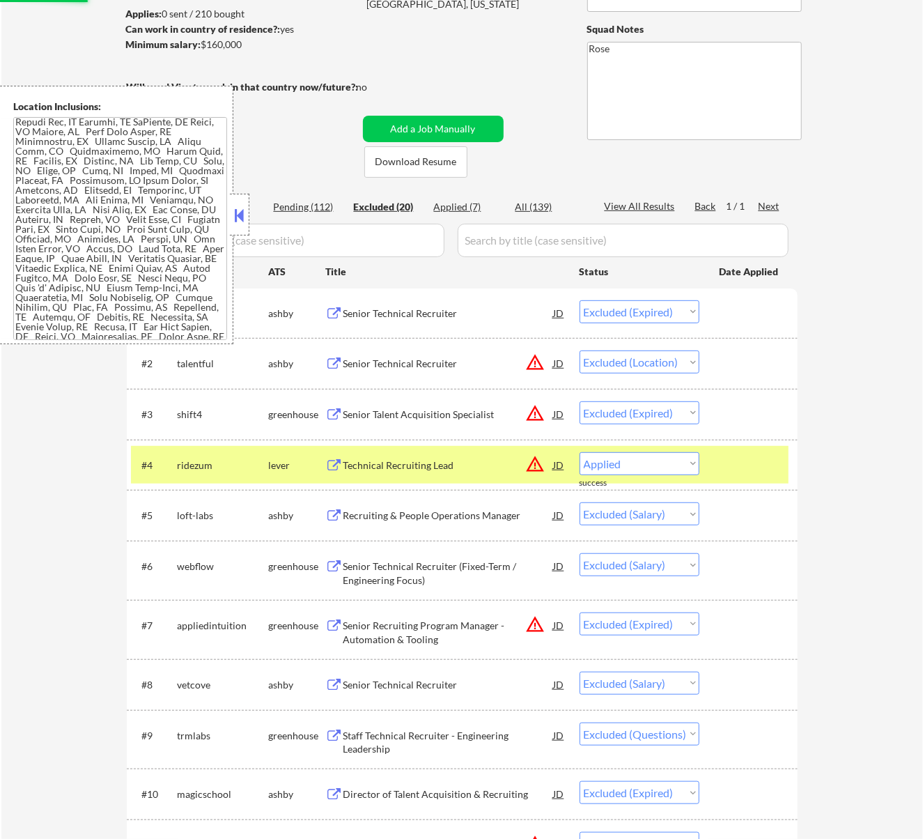
select select ""excluded__location_""
select select ""excluded__expired_""
select select ""excluded""
select select ""excluded__expired_""
select select ""excluded""
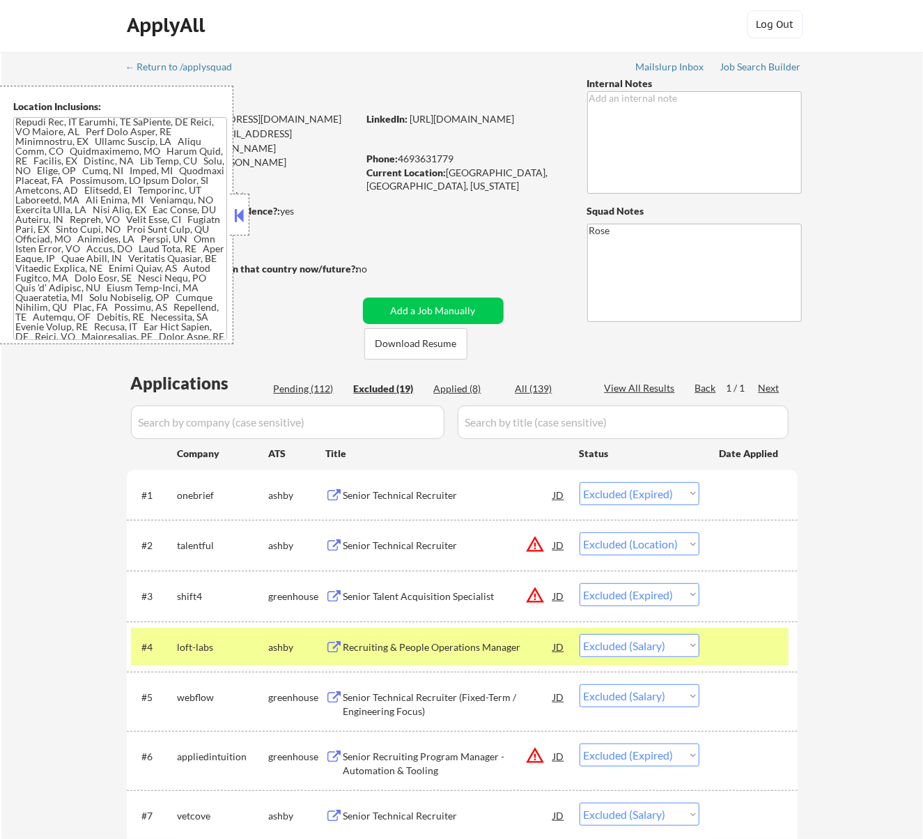
scroll to position [0, 0]
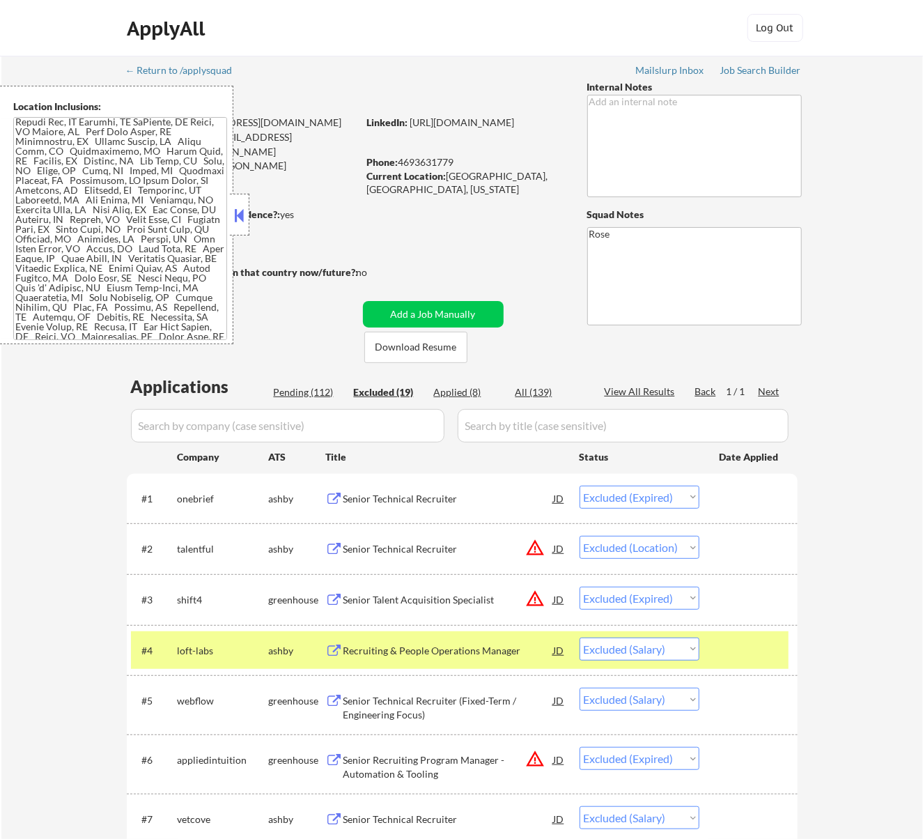
click at [449, 548] on div "Senior Technical Recruiter" at bounding box center [449, 549] width 210 height 14
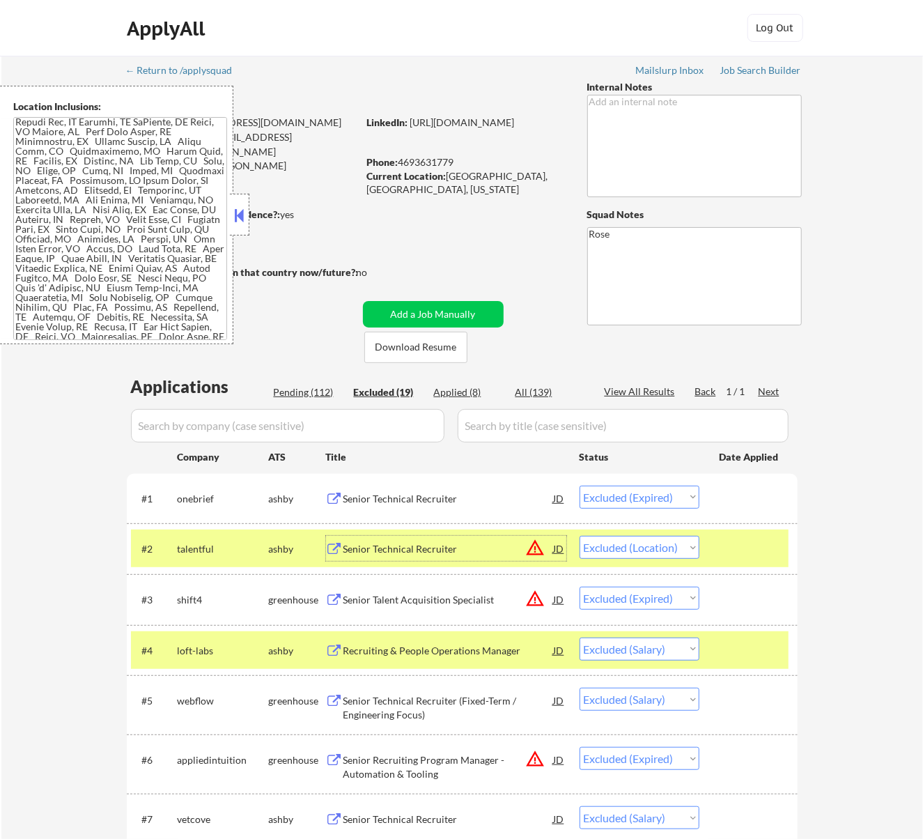
click at [322, 388] on div "Pending (112)" at bounding box center [309, 392] width 70 height 14
select select ""pending""
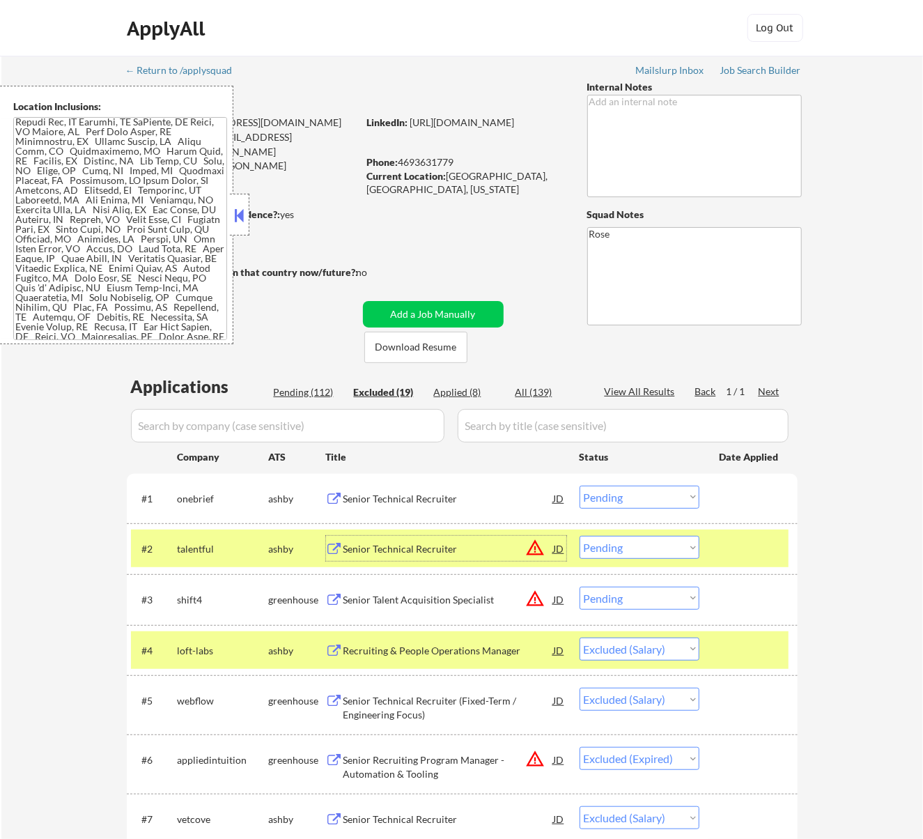
select select ""pending""
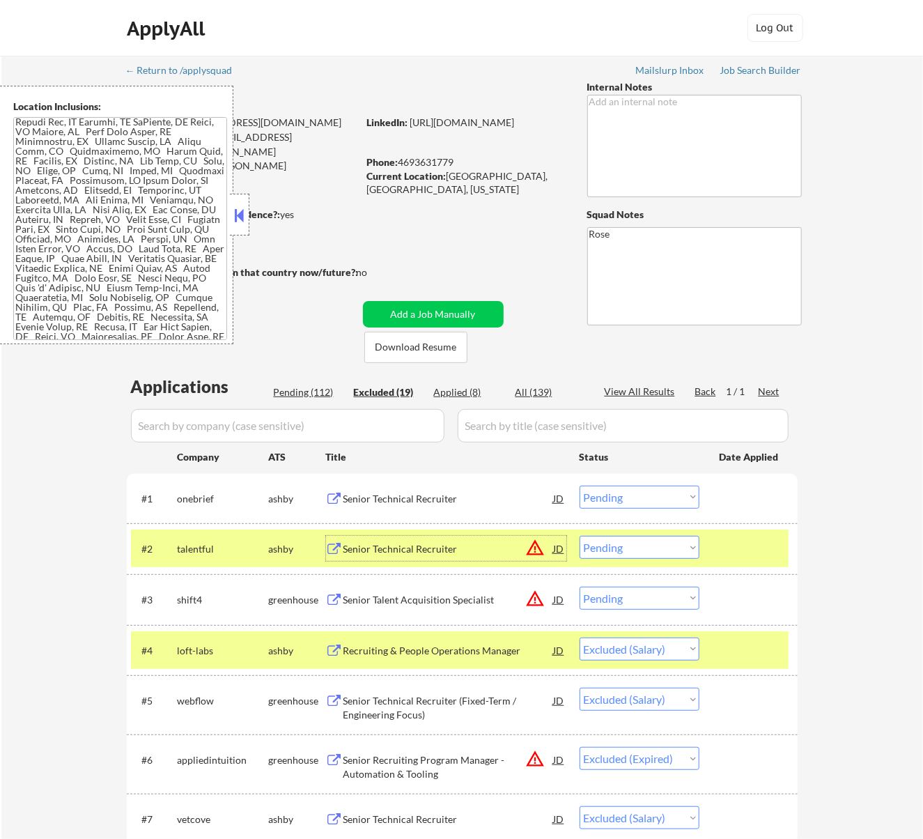
select select ""pending""
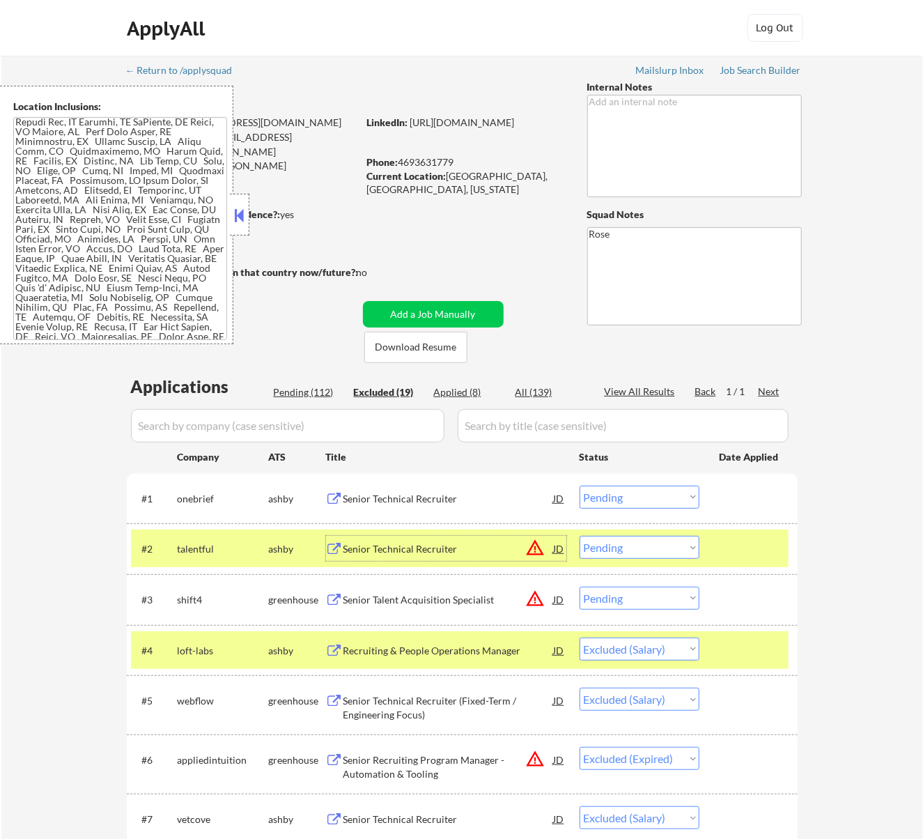
select select ""pending""
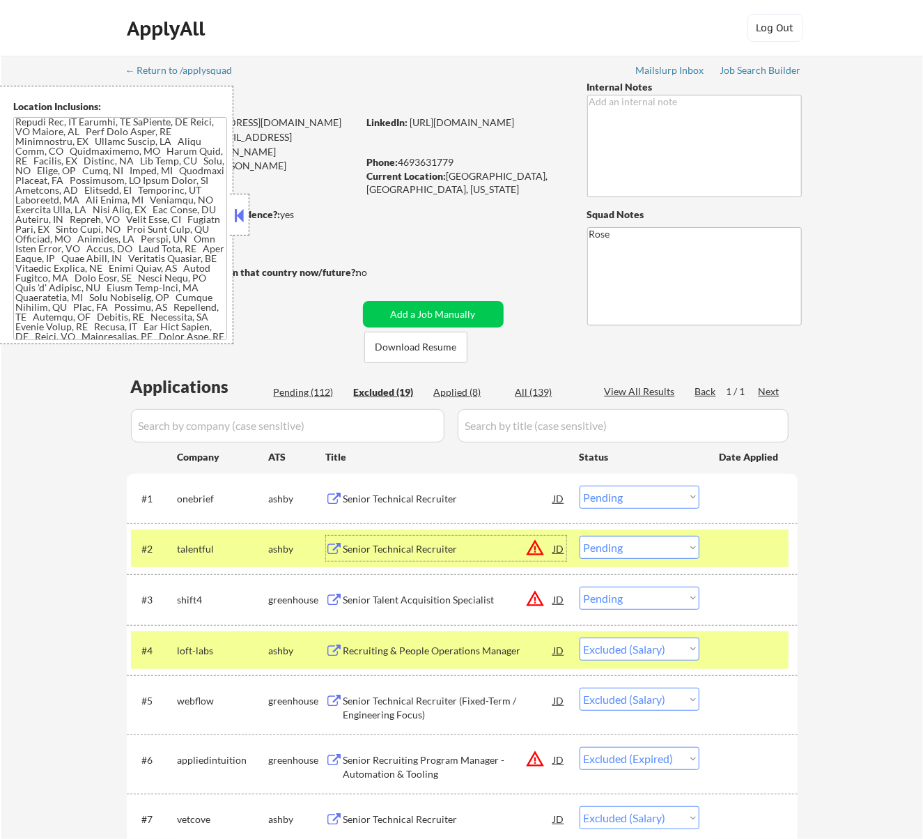
select select ""pending""
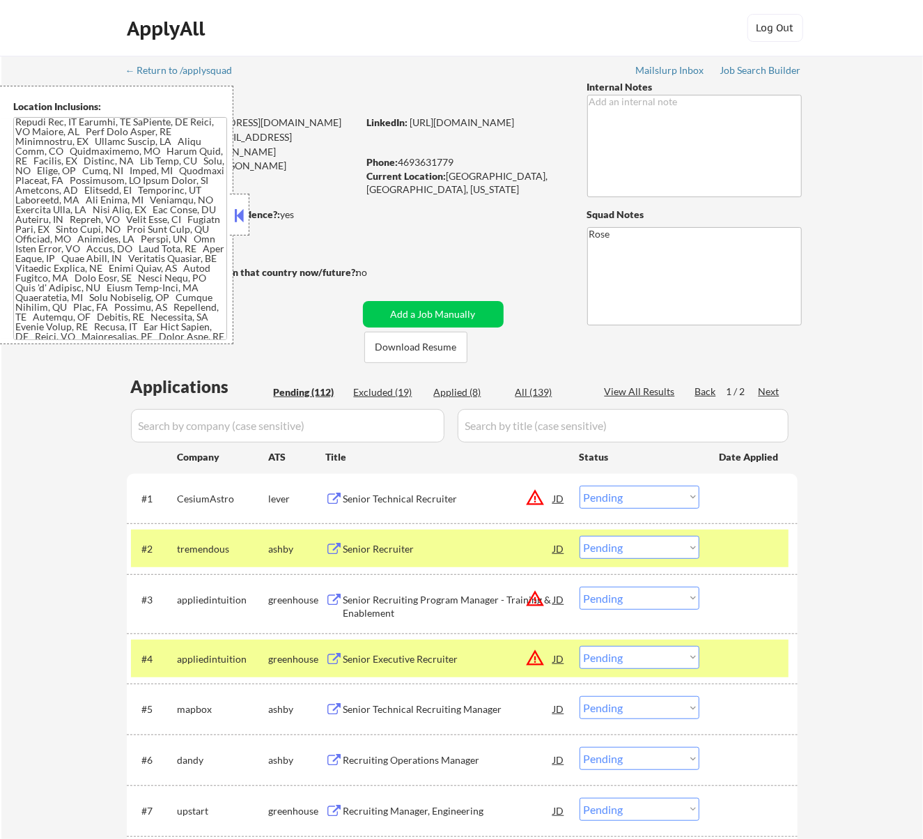
click at [483, 497] on div "Senior Technical Recruiter" at bounding box center [449, 499] width 210 height 14
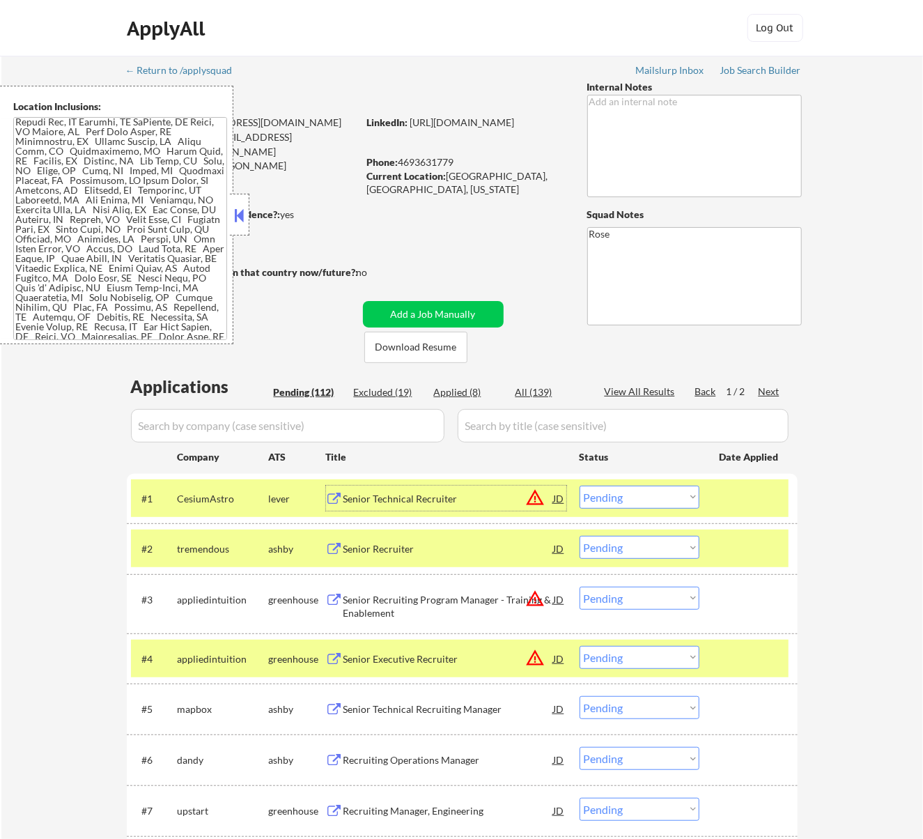
click at [628, 492] on select "Choose an option... Pending Applied Excluded (Questions) Excluded (Expired) Exc…" at bounding box center [640, 497] width 120 height 23
click at [580, 486] on select "Choose an option... Pending Applied Excluded (Questions) Excluded (Expired) Exc…" at bounding box center [640, 497] width 120 height 23
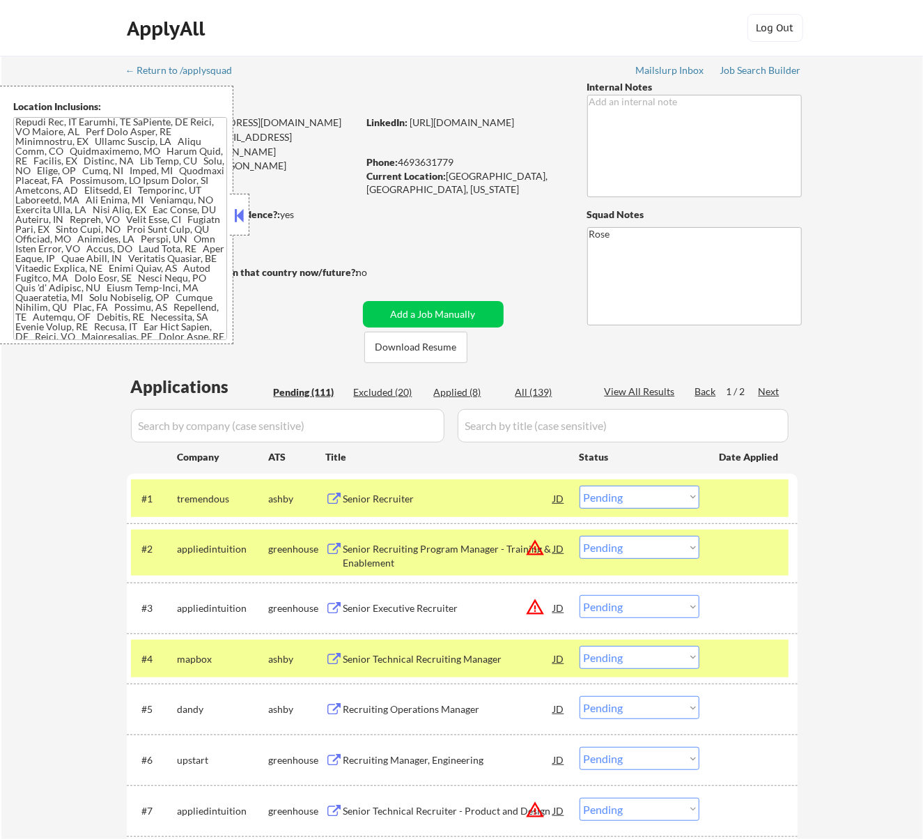
click at [513, 500] on div "Senior Recruiter" at bounding box center [449, 499] width 210 height 14
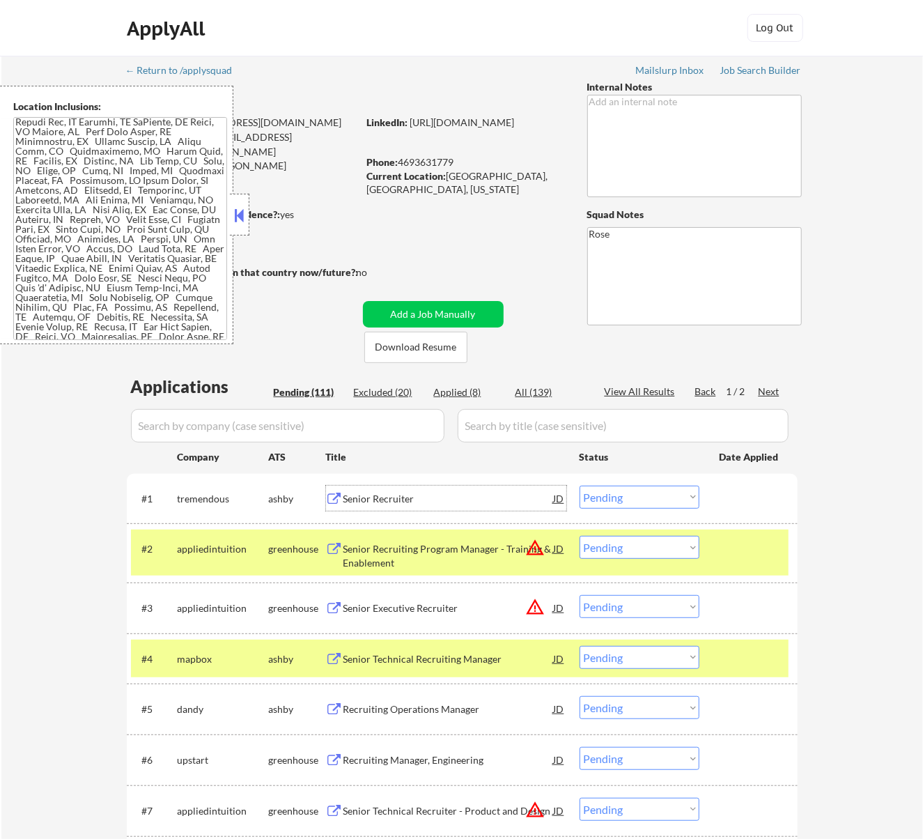
click at [642, 497] on select "Choose an option... Pending Applied Excluded (Questions) Excluded (Expired) Exc…" at bounding box center [640, 497] width 120 height 23
click at [580, 486] on select "Choose an option... Pending Applied Excluded (Questions) Excluded (Expired) Exc…" at bounding box center [640, 497] width 120 height 23
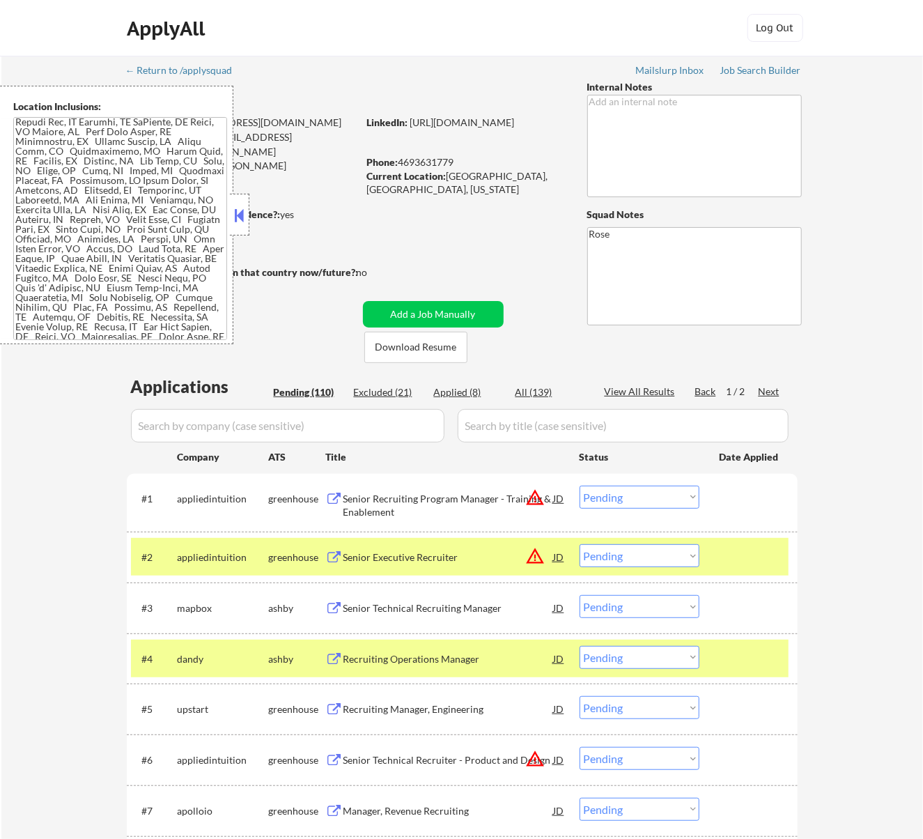
click at [491, 500] on div "Senior Recruiting Program Manager - Training & Enablement" at bounding box center [449, 505] width 210 height 27
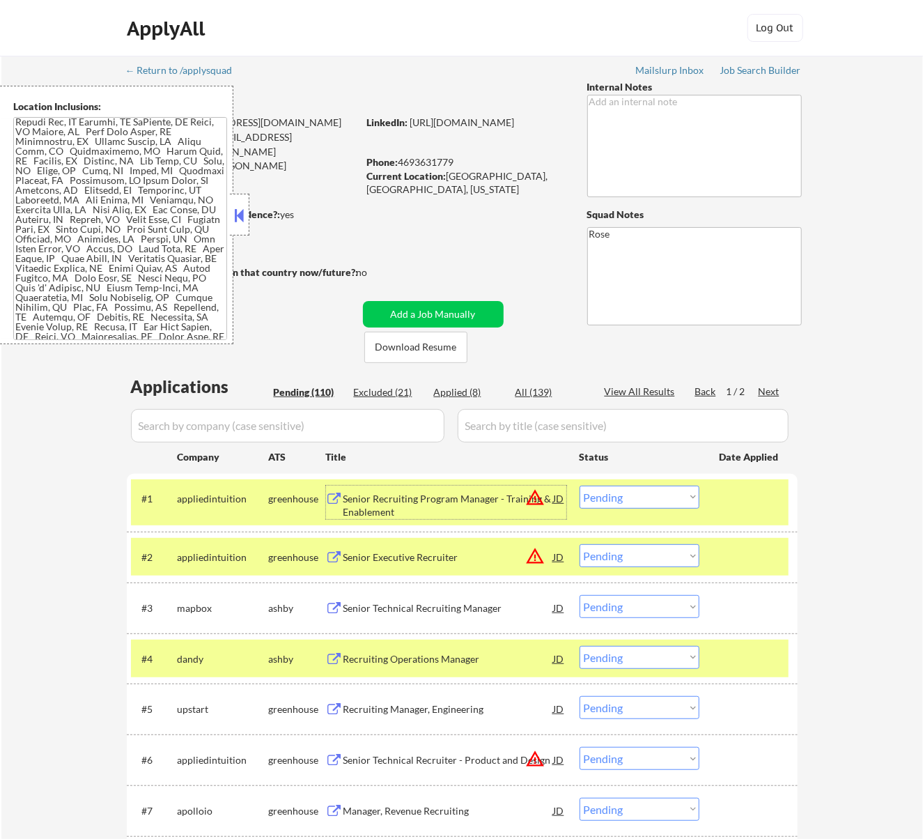
click at [679, 492] on select "Choose an option... Pending Applied Excluded (Questions) Excluded (Expired) Exc…" at bounding box center [640, 497] width 120 height 23
click at [580, 486] on select "Choose an option... Pending Applied Excluded (Questions) Excluded (Expired) Exc…" at bounding box center [640, 497] width 120 height 23
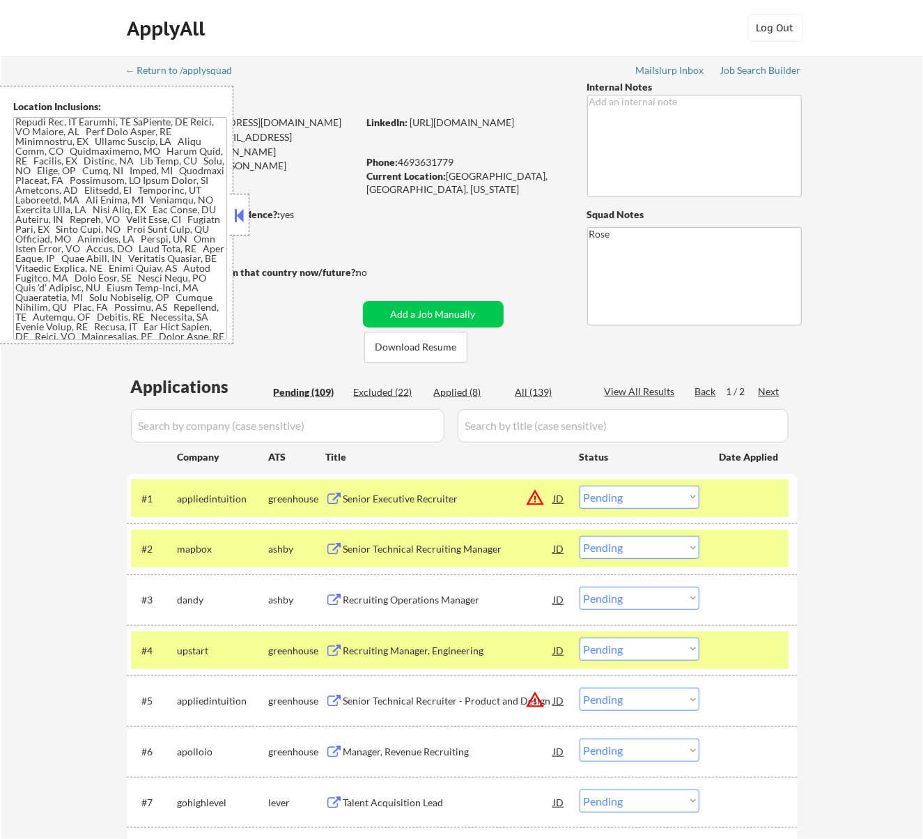
click at [494, 502] on div "Senior Executive Recruiter" at bounding box center [449, 499] width 210 height 14
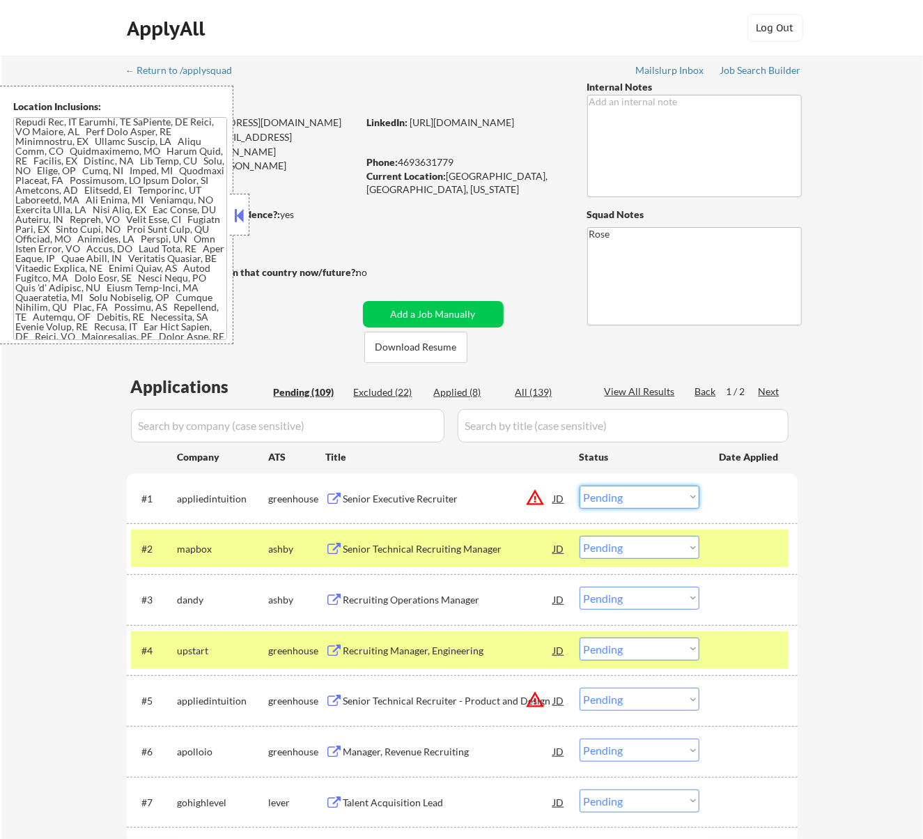
drag, startPoint x: 670, startPoint y: 497, endPoint x: 670, endPoint y: 506, distance: 8.4
click at [670, 497] on select "Choose an option... Pending Applied Excluded (Questions) Excluded (Expired) Exc…" at bounding box center [640, 497] width 120 height 23
click at [580, 486] on select "Choose an option... Pending Applied Excluded (Questions) Excluded (Expired) Exc…" at bounding box center [640, 497] width 120 height 23
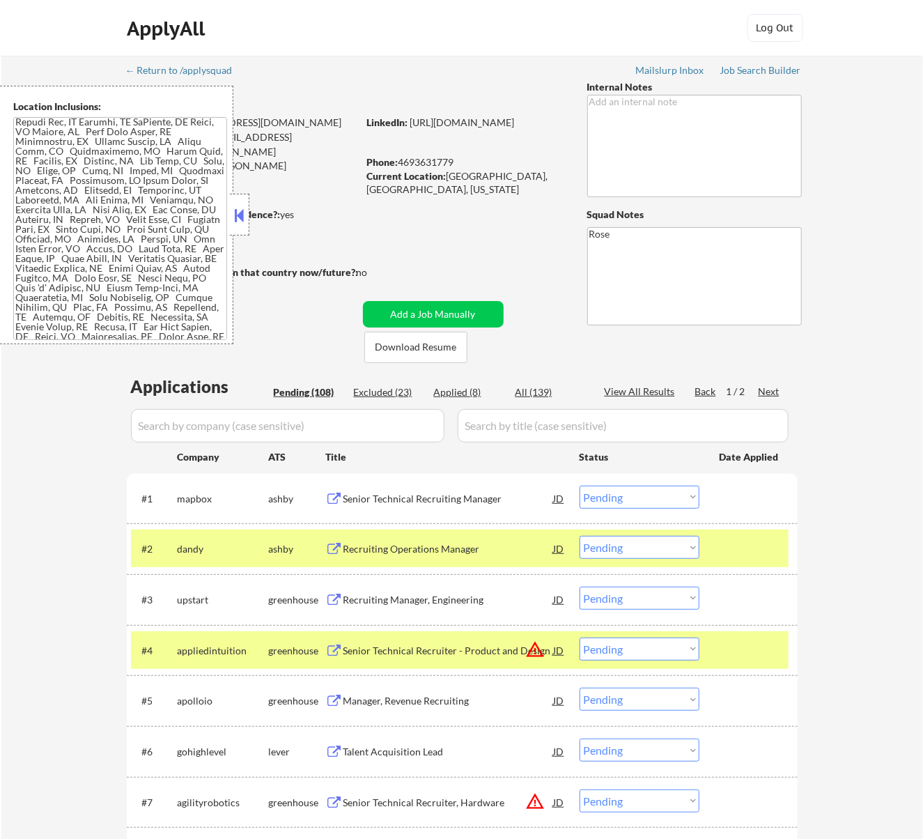
click at [494, 494] on div "Senior Technical Recruiting Manager" at bounding box center [449, 499] width 210 height 14
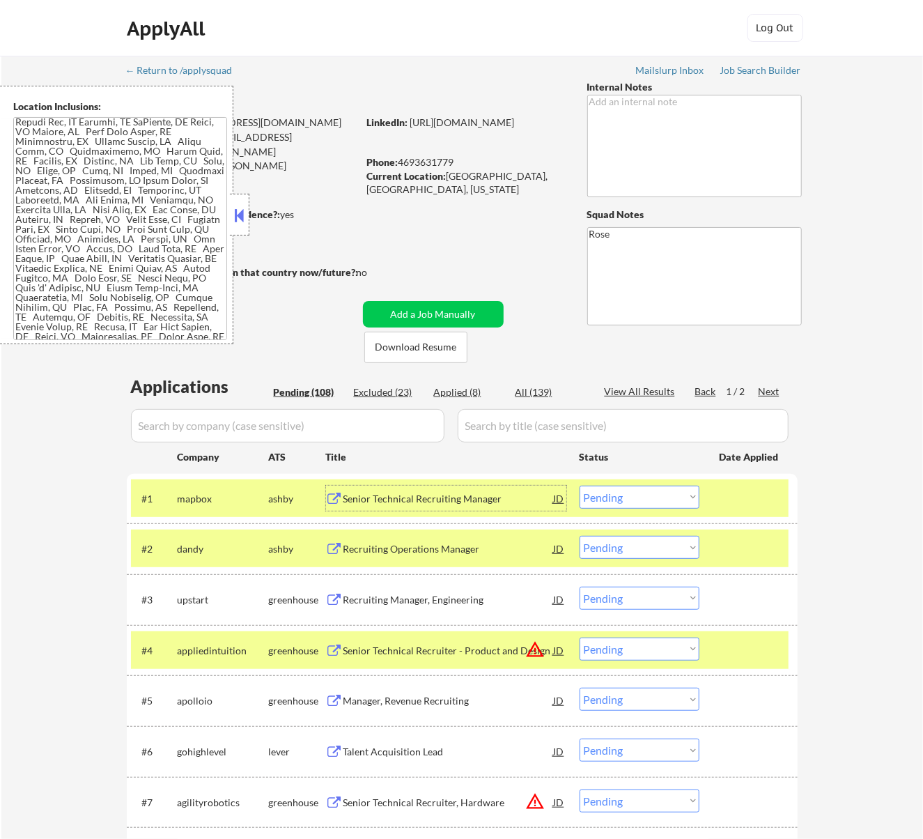
click at [664, 491] on select "Choose an option... Pending Applied Excluded (Questions) Excluded (Expired) Exc…" at bounding box center [640, 497] width 120 height 23
click at [580, 486] on select "Choose an option... Pending Applied Excluded (Questions) Excluded (Expired) Exc…" at bounding box center [640, 497] width 120 height 23
click at [503, 500] on div "Recruiting Operations Manager" at bounding box center [449, 499] width 210 height 14
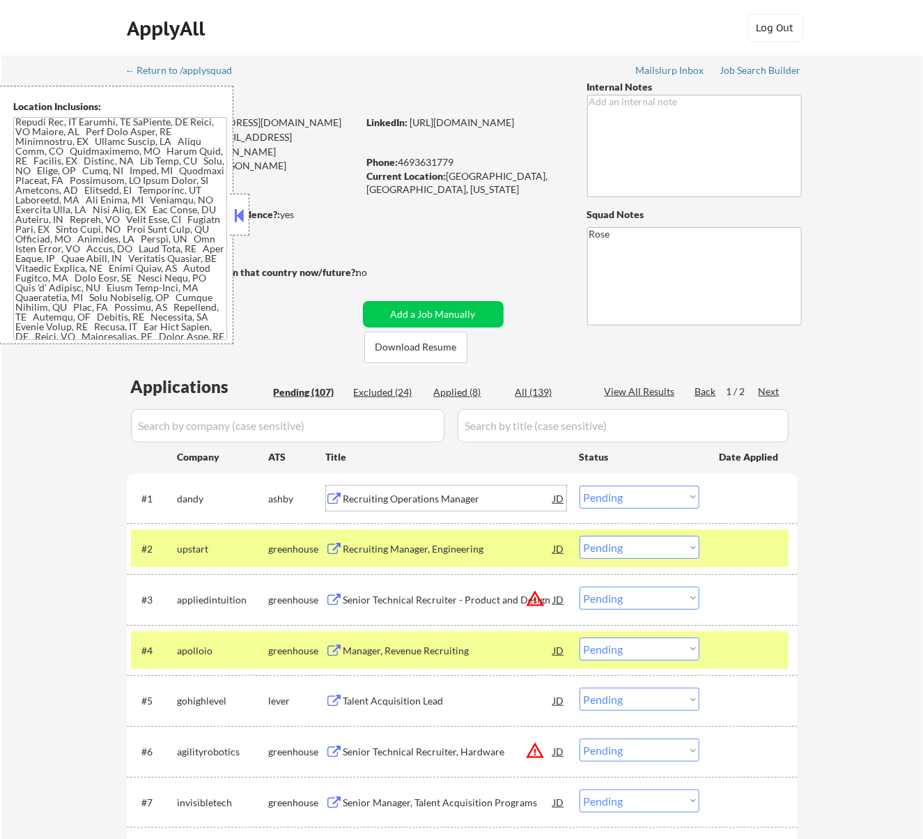
click at [645, 492] on select "Choose an option... Pending Applied Excluded (Questions) Excluded (Expired) Exc…" at bounding box center [640, 497] width 120 height 23
click at [580, 486] on select "Choose an option... Pending Applied Excluded (Questions) Excluded (Expired) Exc…" at bounding box center [640, 497] width 120 height 23
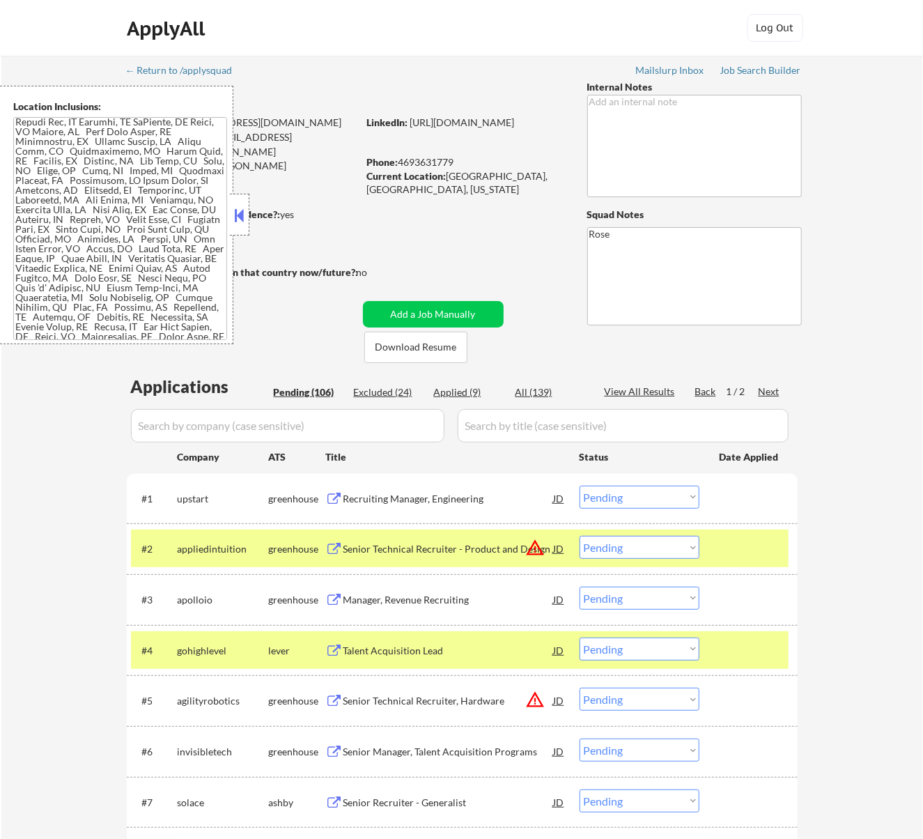
click at [522, 503] on div "Recruiting Manager, Engineering" at bounding box center [449, 499] width 210 height 14
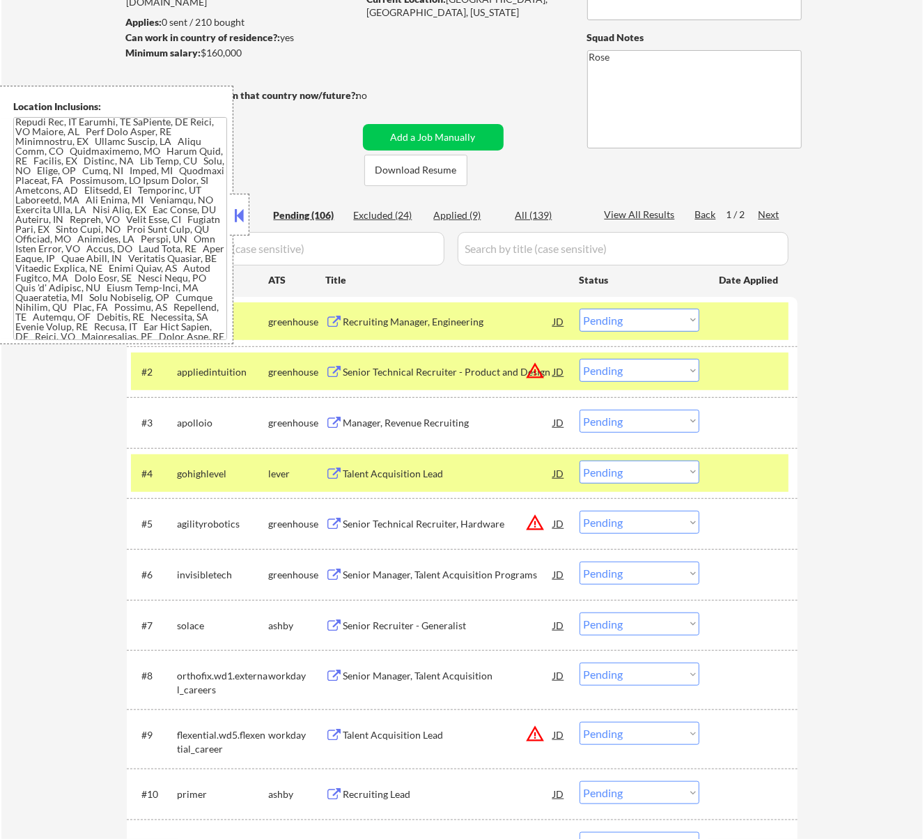
scroll to position [130, 0]
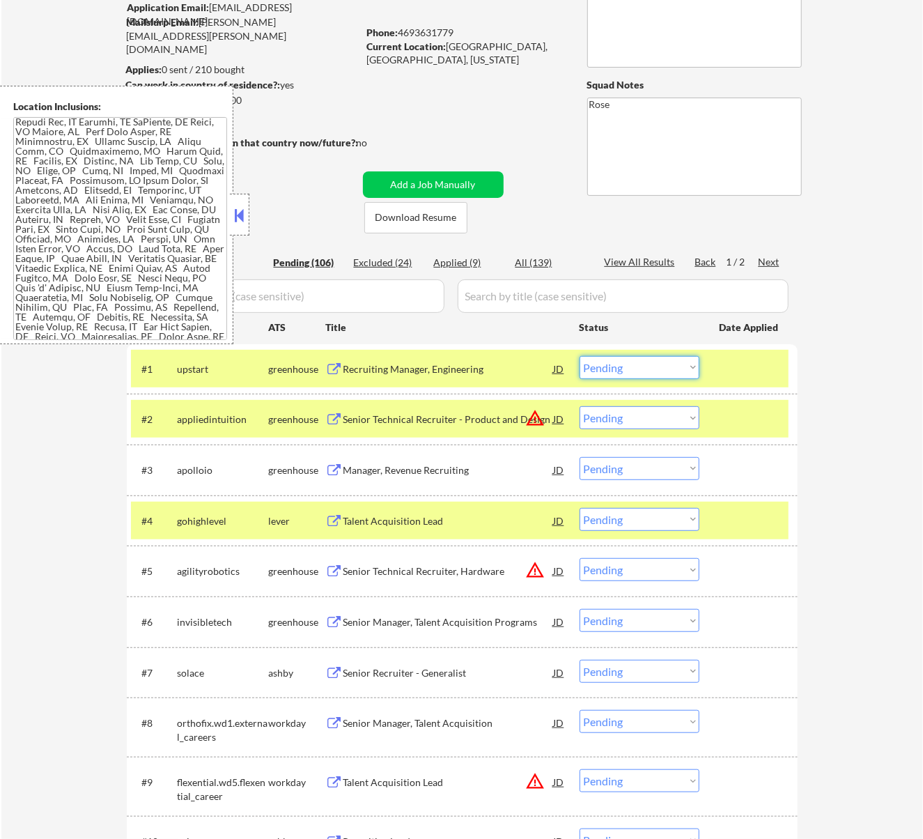
click at [672, 364] on select "Choose an option... Pending Applied Excluded (Questions) Excluded (Expired) Exc…" at bounding box center [640, 367] width 120 height 23
click at [580, 356] on select "Choose an option... Pending Applied Excluded (Questions) Excluded (Expired) Exc…" at bounding box center [640, 367] width 120 height 23
click at [243, 215] on button at bounding box center [238, 215] width 15 height 21
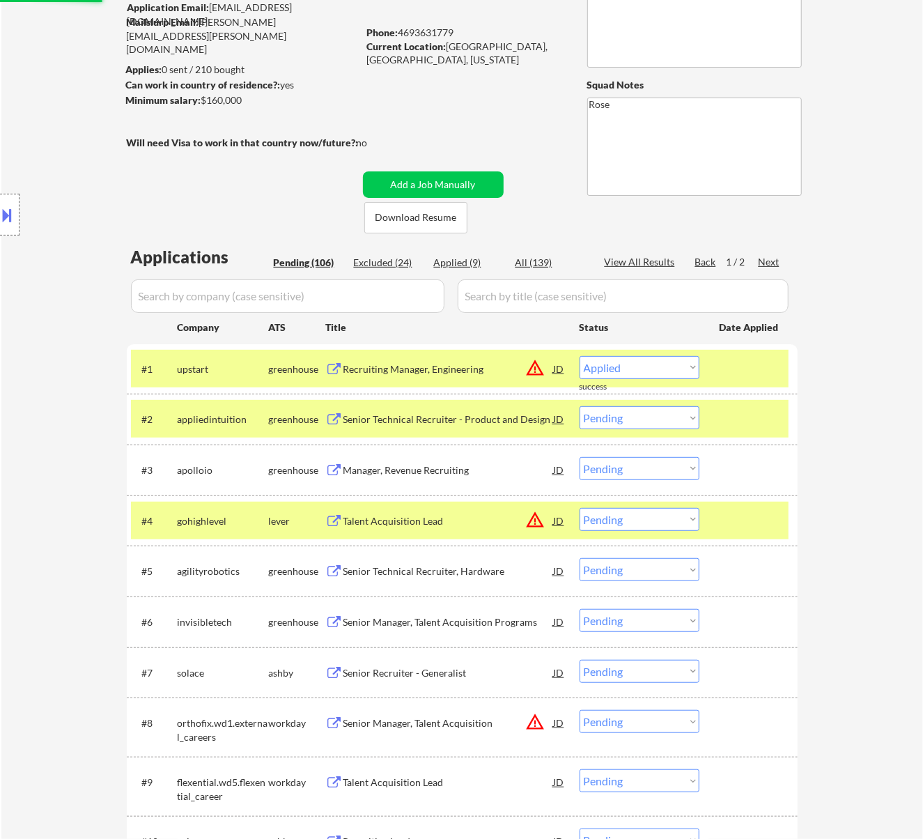
select select ""pending""
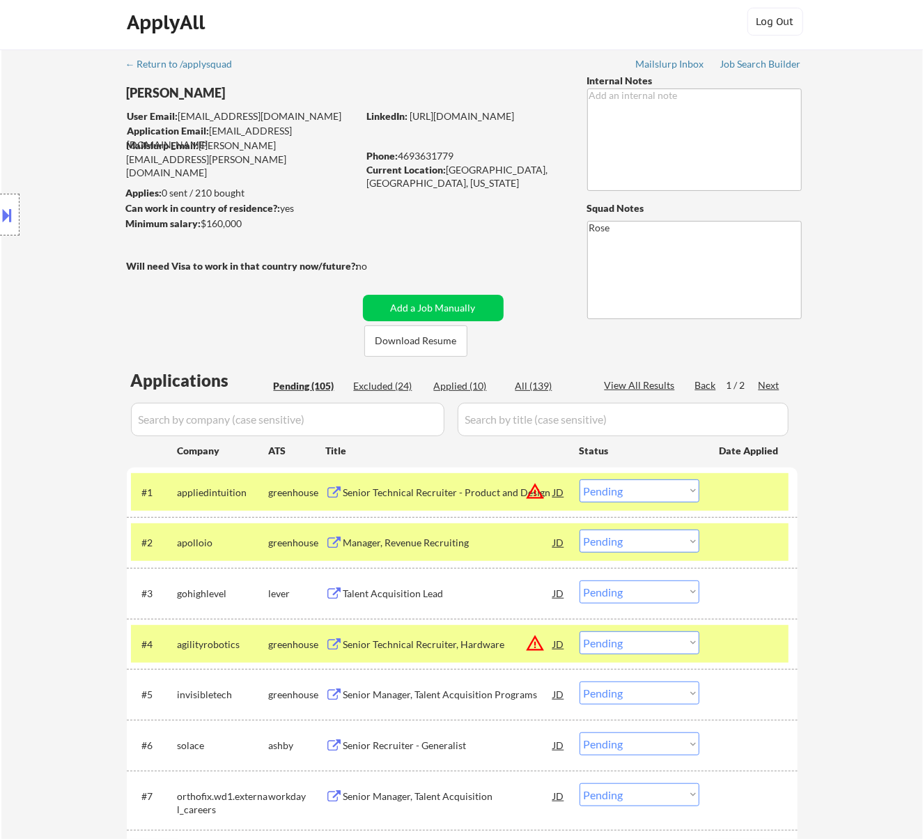
scroll to position [0, 0]
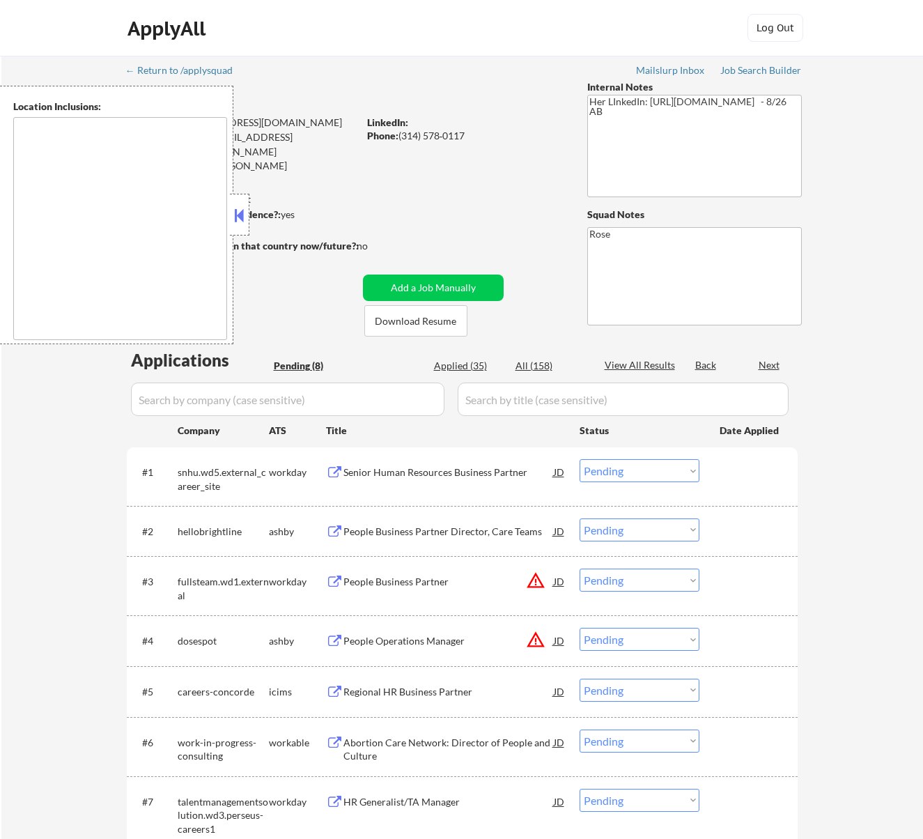
select select ""pending""
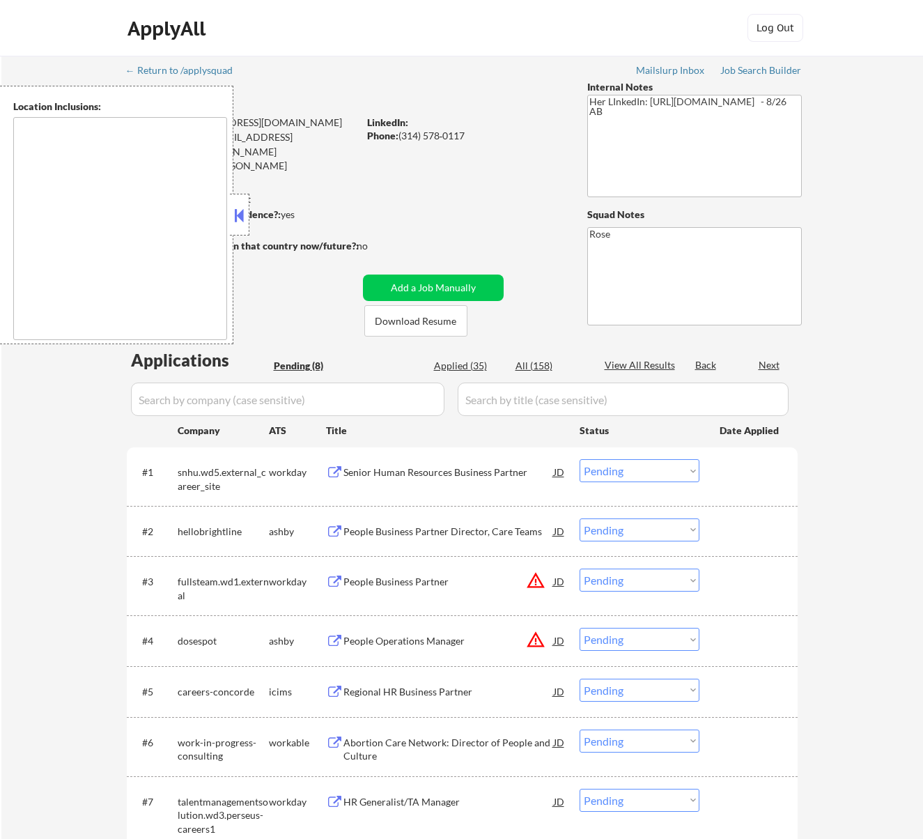
select select ""pending""
type textarea "[GEOGRAPHIC_DATA][PERSON_NAME], [GEOGRAPHIC_DATA][PERSON_NAME][GEOGRAPHIC_DATA]…"
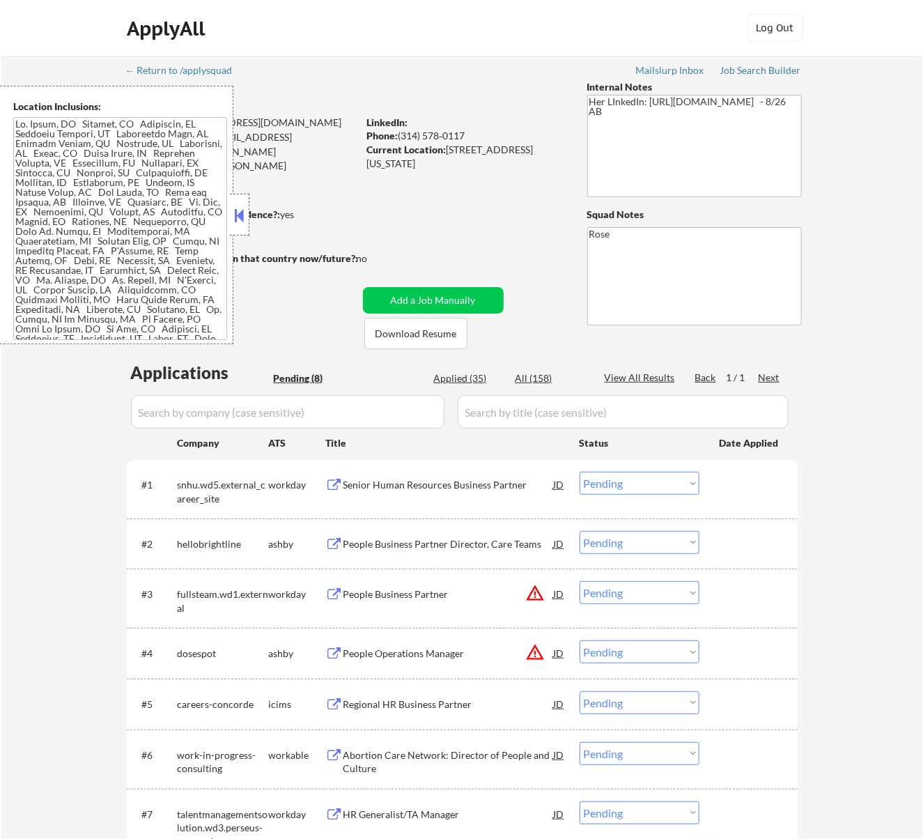
click at [246, 213] on button at bounding box center [238, 215] width 15 height 21
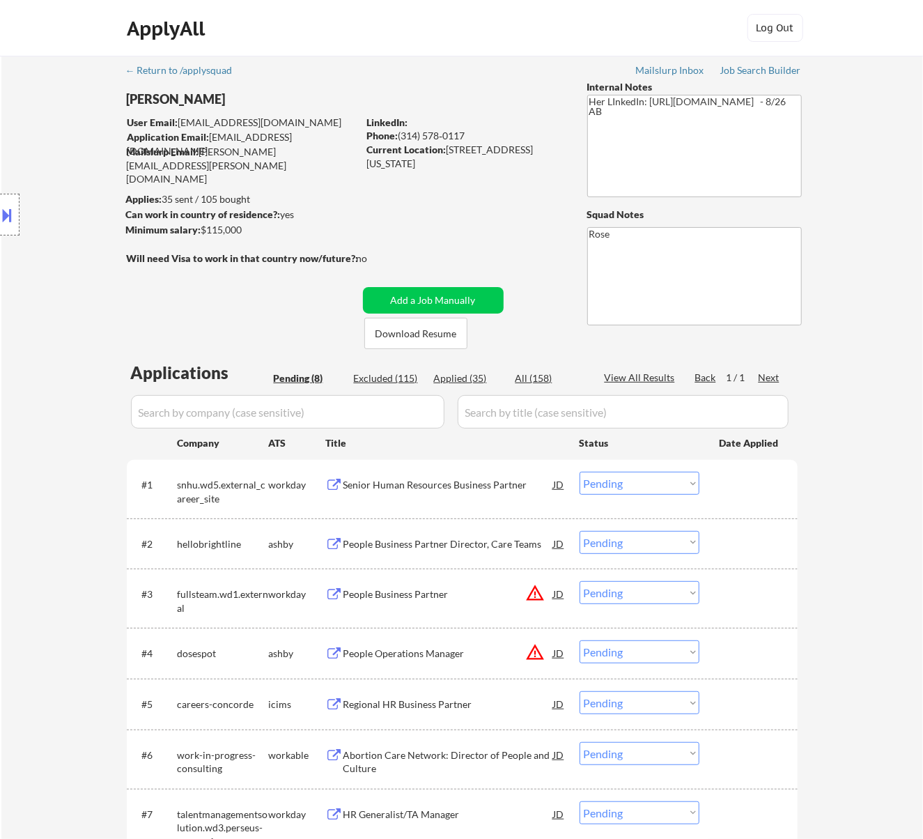
click at [391, 376] on div "Excluded (115)" at bounding box center [389, 378] width 70 height 14
click at [397, 380] on div "Excluded (115)" at bounding box center [389, 378] width 70 height 14
click at [405, 376] on div "Excluded (115)" at bounding box center [389, 378] width 70 height 14
select select ""excluded__expired_""
select select ""excluded__location_""
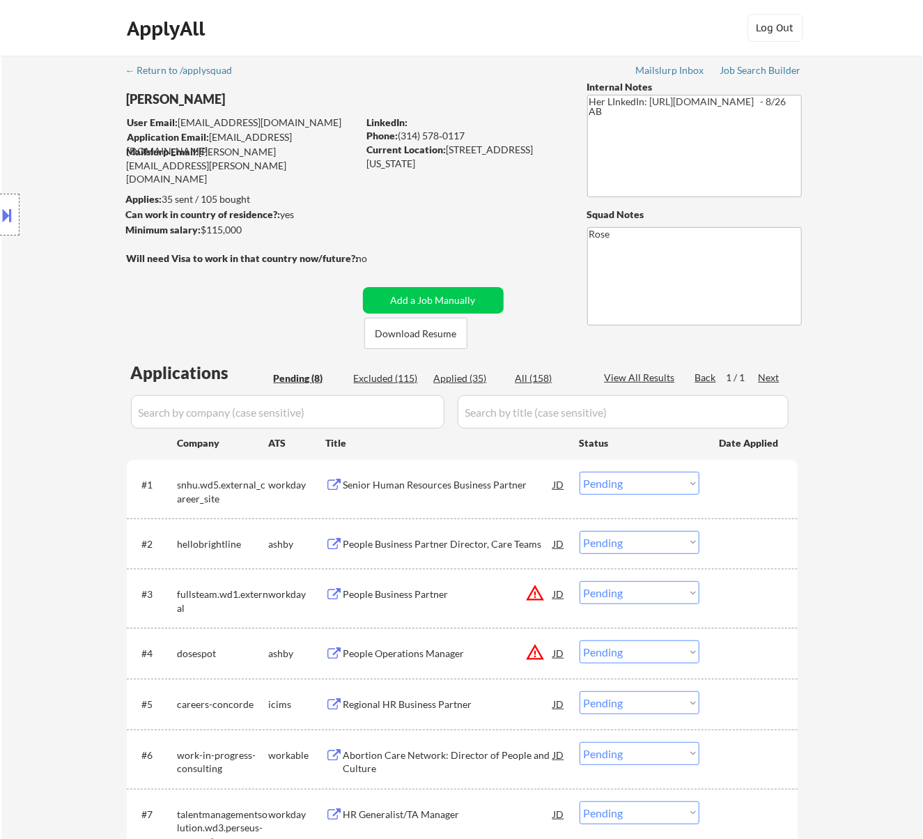
select select ""excluded__expired_""
select select ""excluded__location_""
select select ""excluded__salary_""
select select ""excluded__expired_""
select select ""excluded""
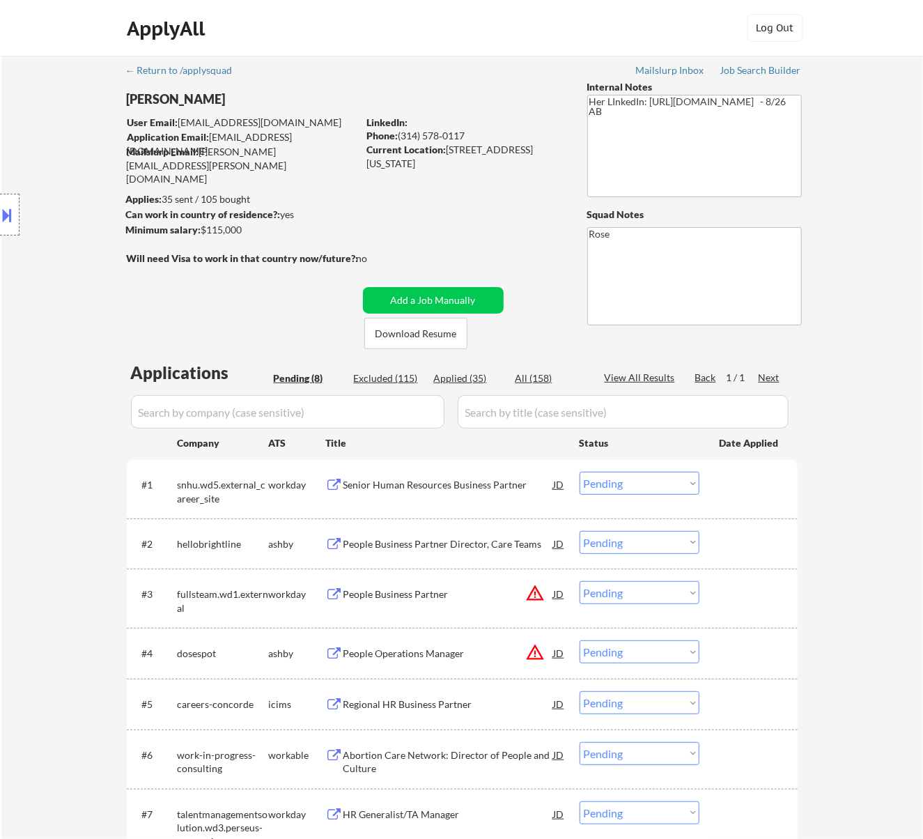
select select ""excluded__salary_""
select select ""excluded__expired_""
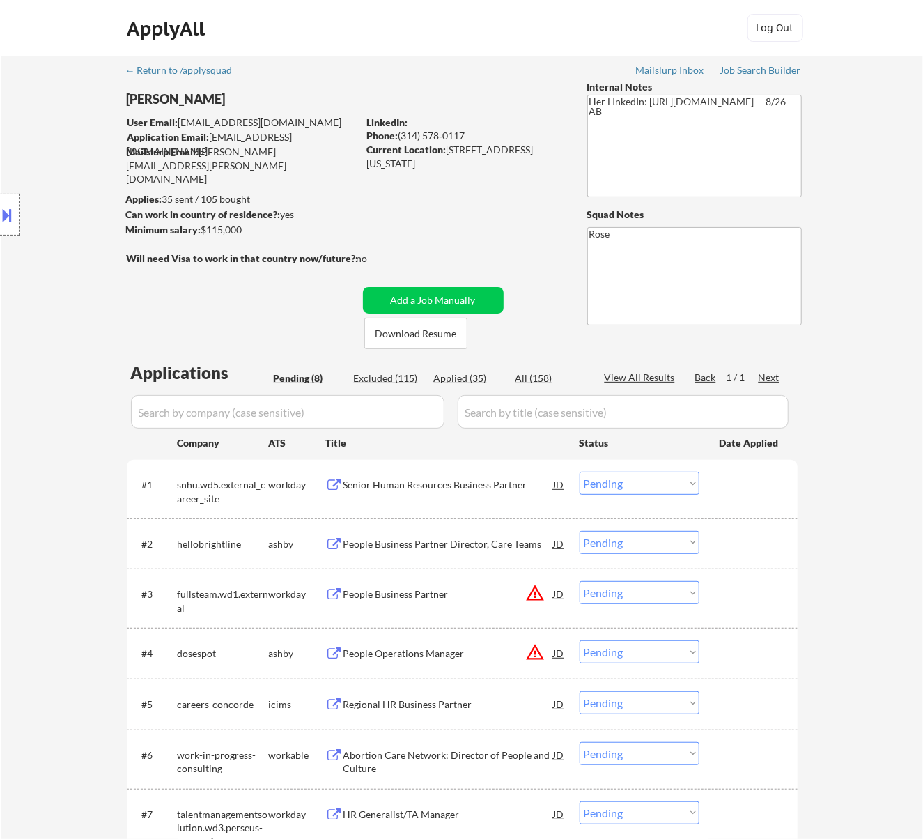
select select ""excluded""
select select ""excluded__expired_""
select select ""excluded__bad_match_""
select select ""excluded__expired_""
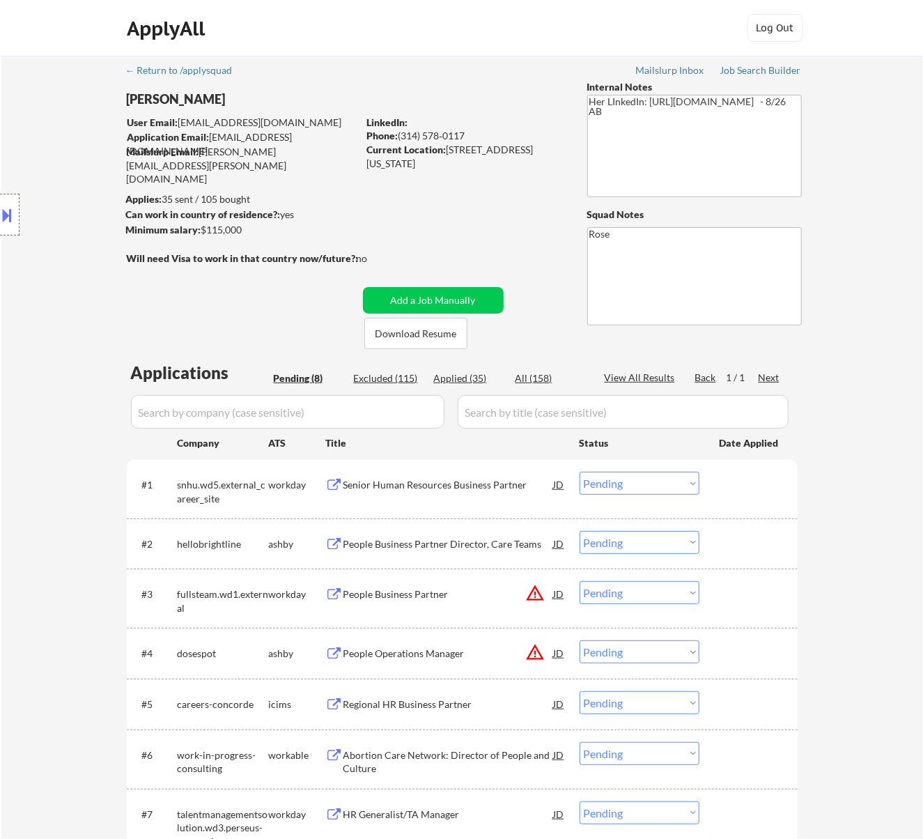
select select ""excluded__bad_match_""
select select ""excluded__location_""
select select ""excluded""
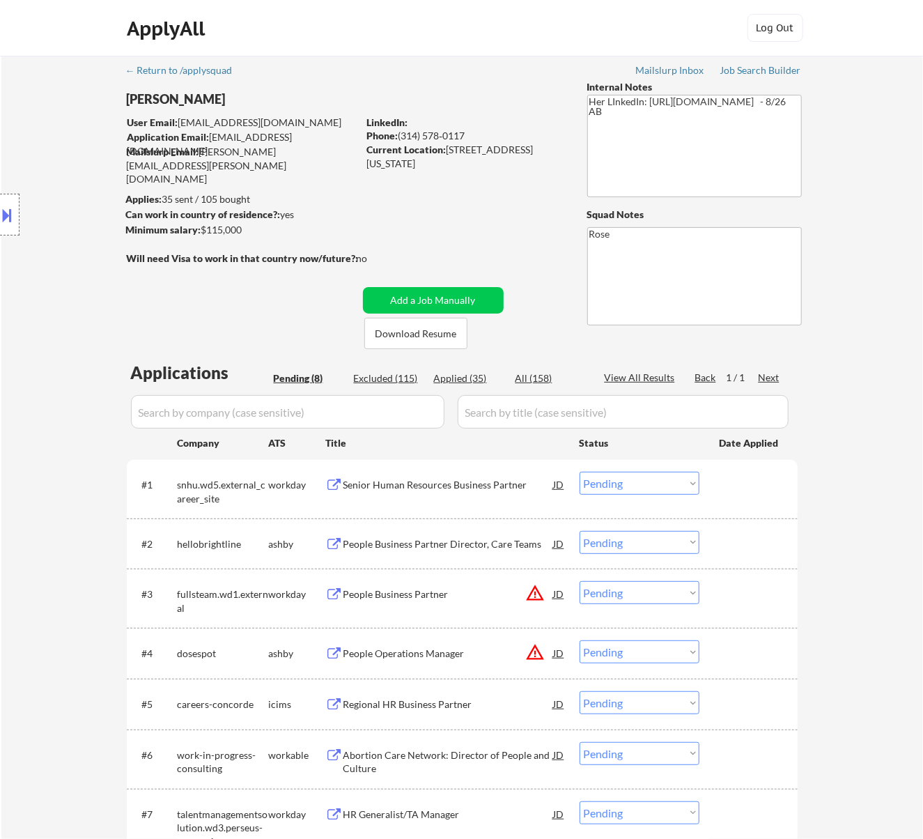
select select ""excluded__location_""
select select ""excluded__expired_""
select select ""excluded__location_""
select select ""excluded""
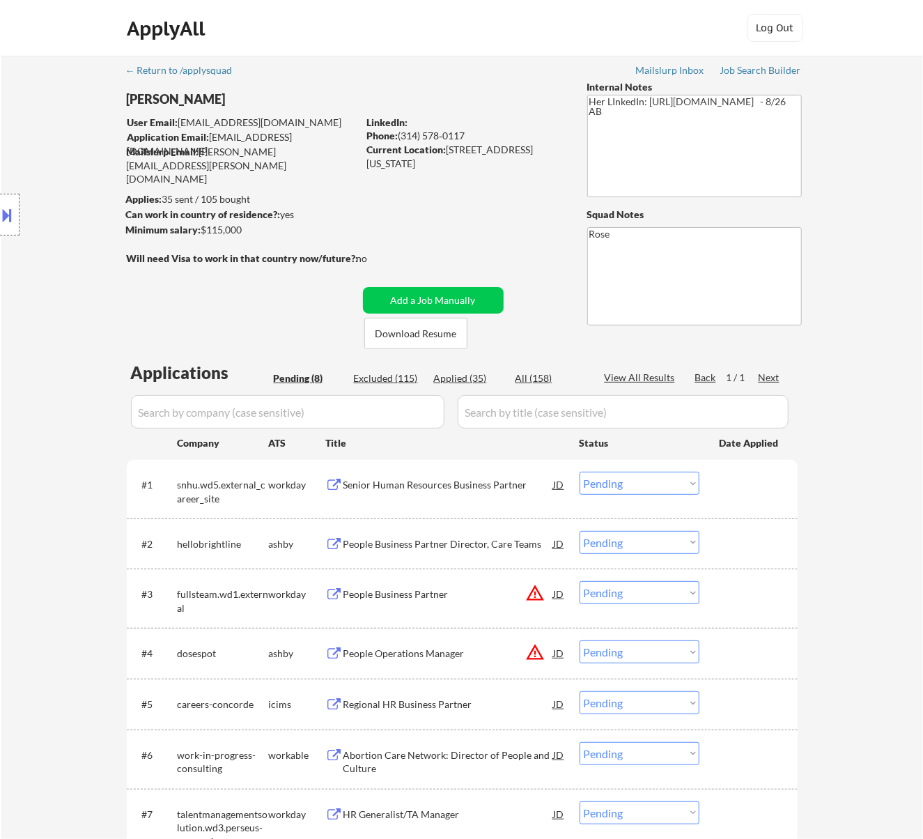
select select ""excluded__location_""
select select ""excluded""
select select ""excluded__expired_""
select select ""excluded""
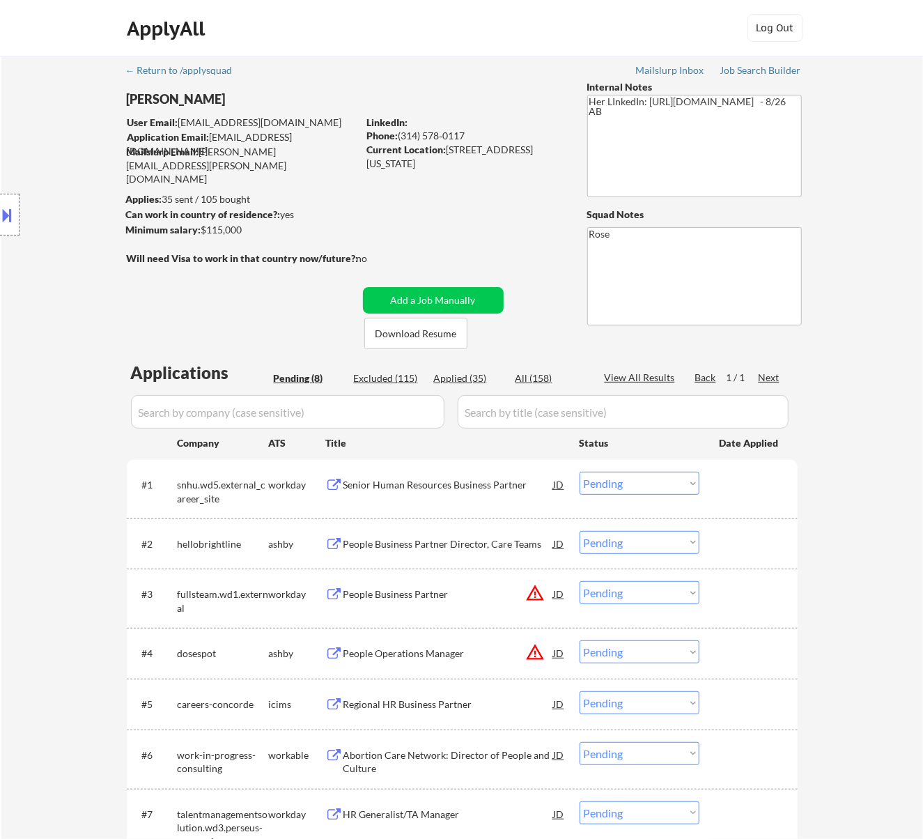
select select ""excluded__expired_""
select select ""excluded""
select select ""excluded__location_""
select select ""excluded__bad_match_""
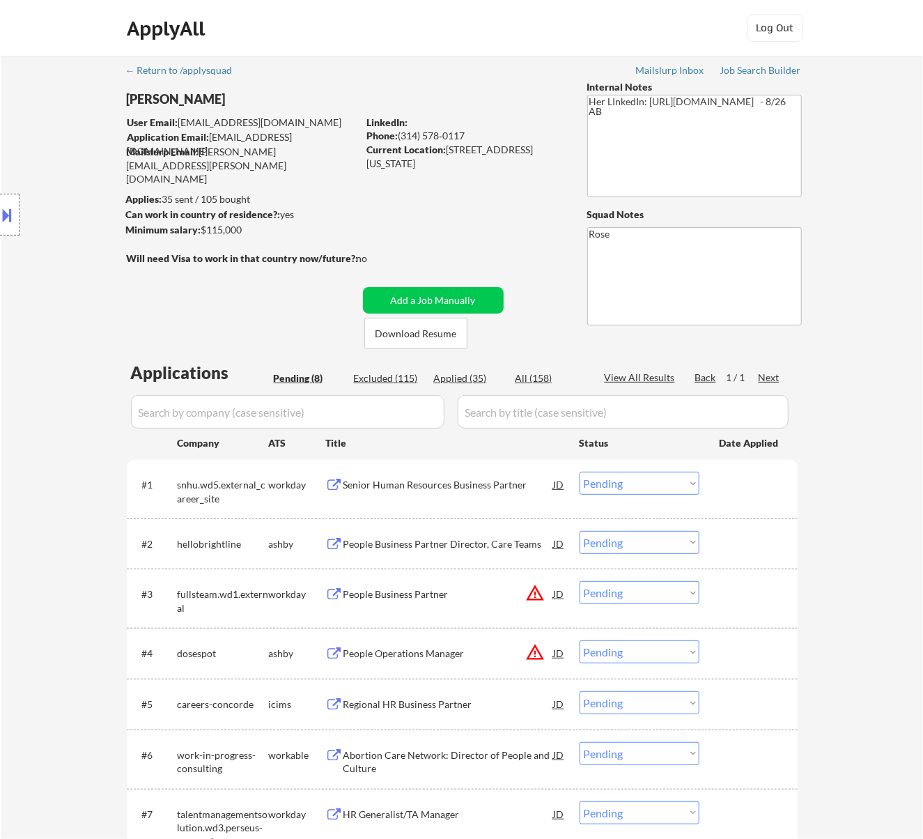
select select ""excluded__expired_""
select select ""excluded__bad_match_""
select select ""excluded""
select select ""excluded__location_""
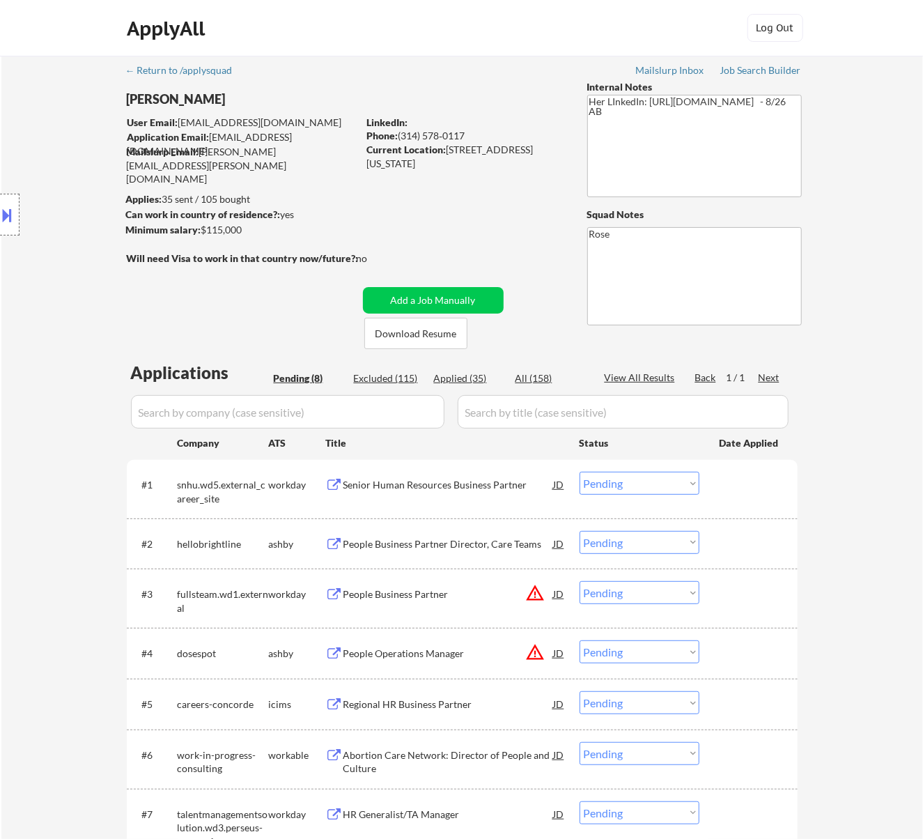
select select ""excluded""
select select ""excluded__expired_""
select select ""excluded__bad_match_""
select select ""excluded__expired_""
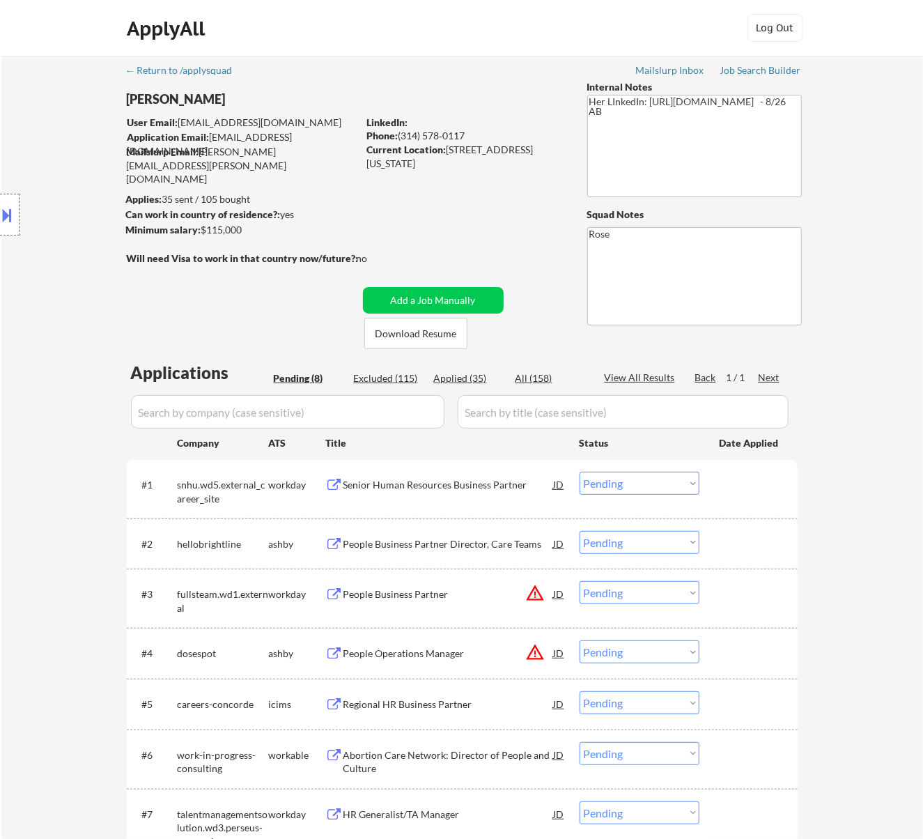
select select ""excluded""
select select ""excluded__expired_""
select select ""excluded""
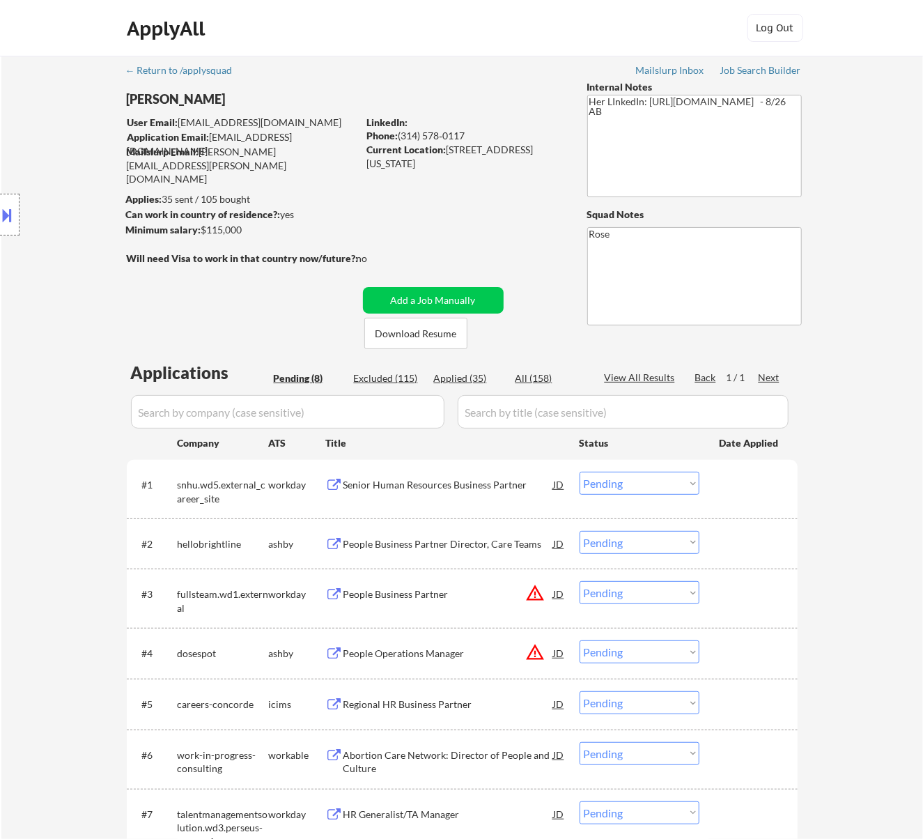
select select ""excluded""
select select ""excluded__bad_match_""
select select ""excluded__expired_""
select select ""excluded__bad_match_""
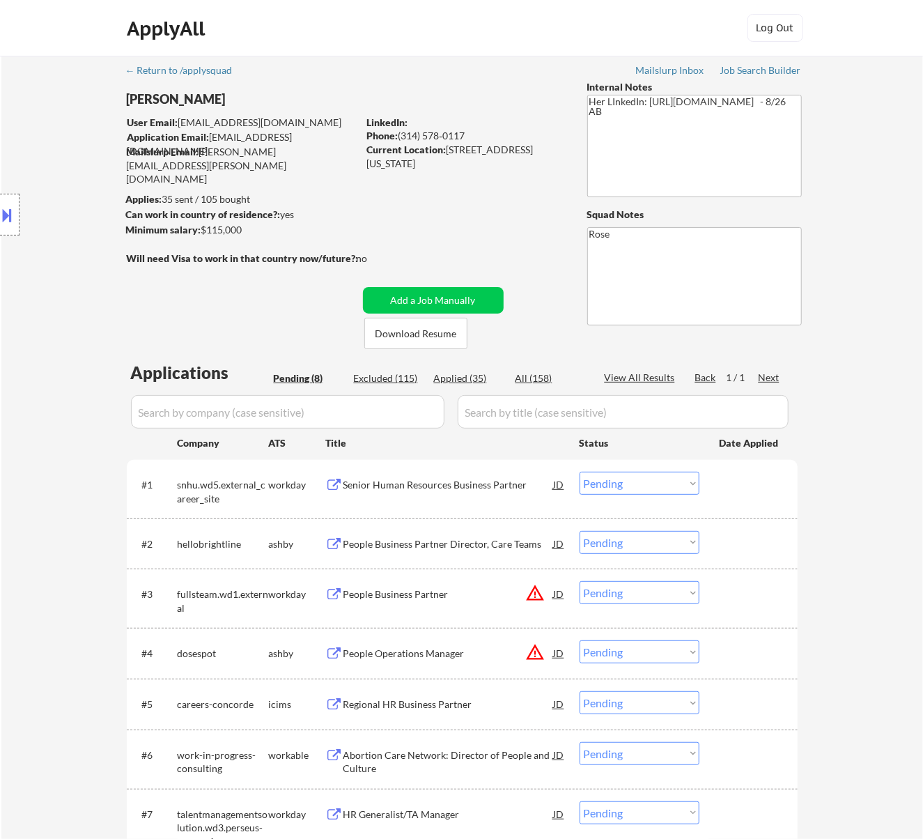
select select ""excluded__expired_""
select select ""excluded__bad_match_""
select select ""excluded""
select select ""excluded__salary_""
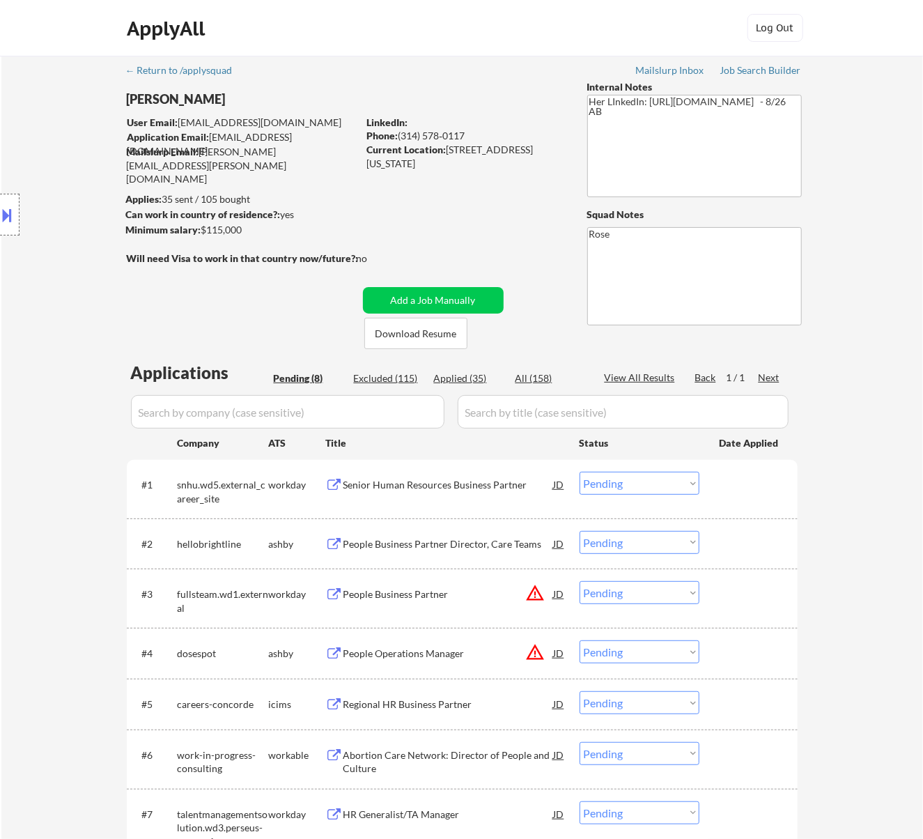
select select ""excluded__expired_""
select select ""excluded""
select select ""excluded__expired_""
select select ""excluded__location_""
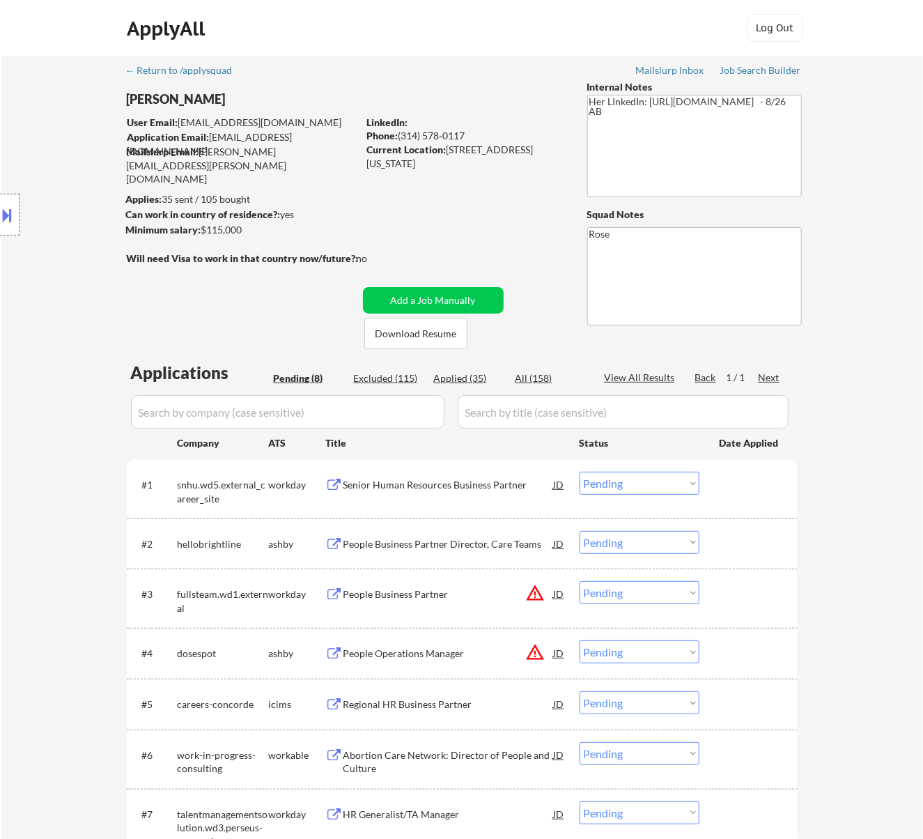
select select ""excluded""
select select ""excluded__bad_match_""
select select ""excluded__salary_""
select select ""excluded""
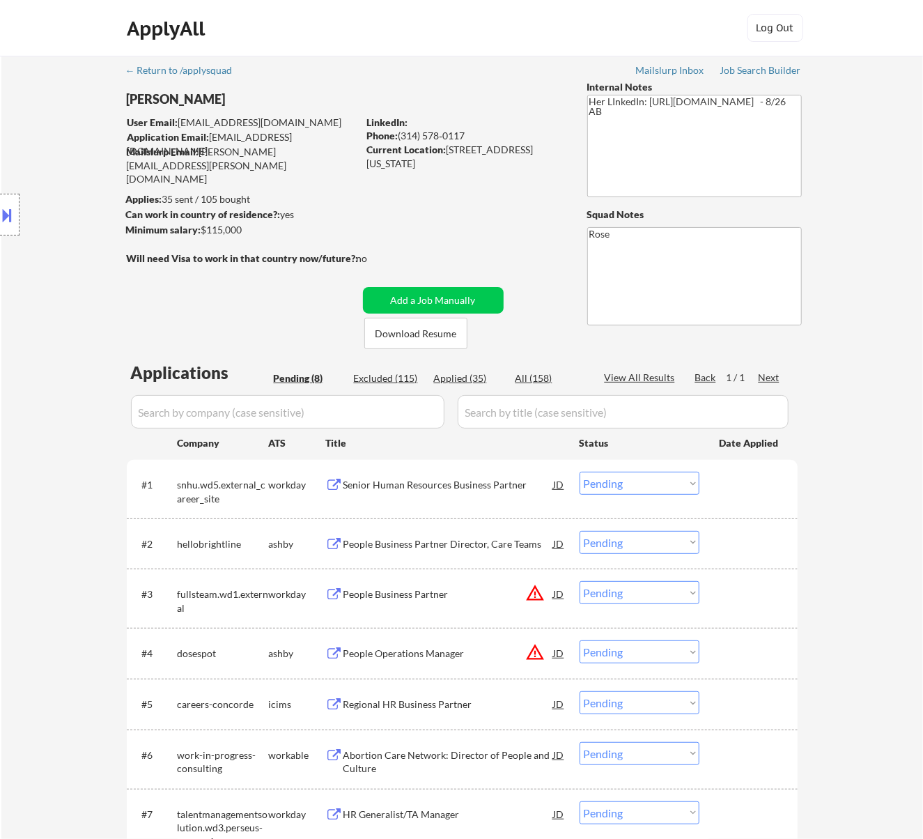
select select ""excluded__location_""
select select ""excluded__bad_match_""
select select ""excluded__salary_""
select select ""excluded__expired_""
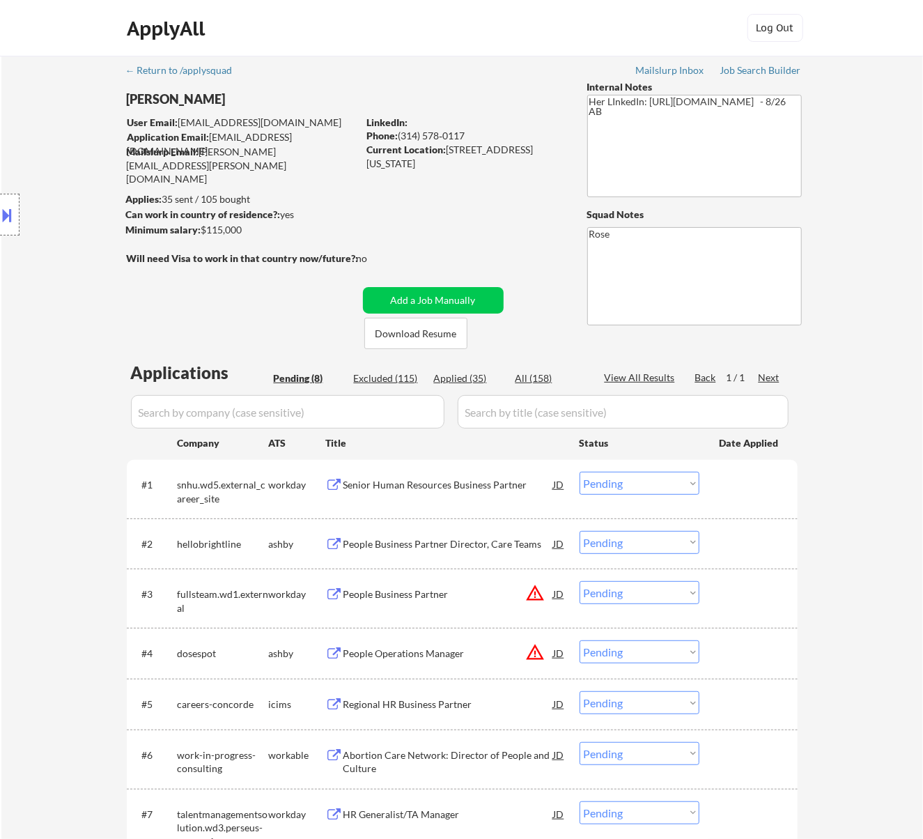
select select ""excluded""
select select ""excluded__location_""
select select ""excluded__bad_match_""
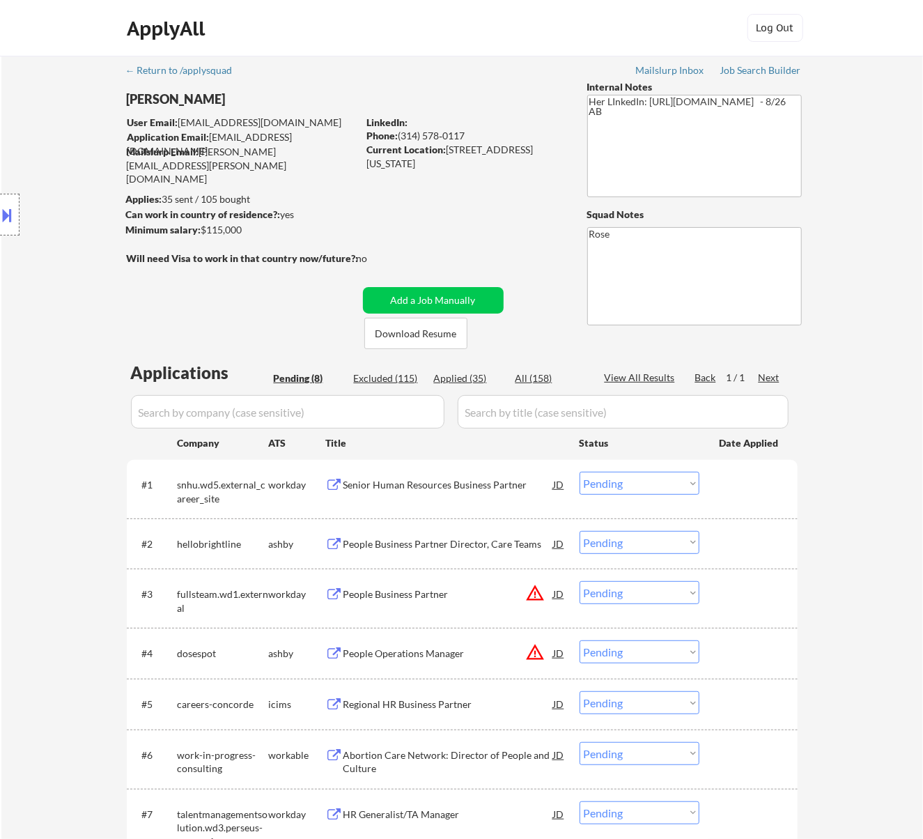
select select ""excluded__expired_""
select select ""excluded__bad_match_""
select select ""excluded__other_""
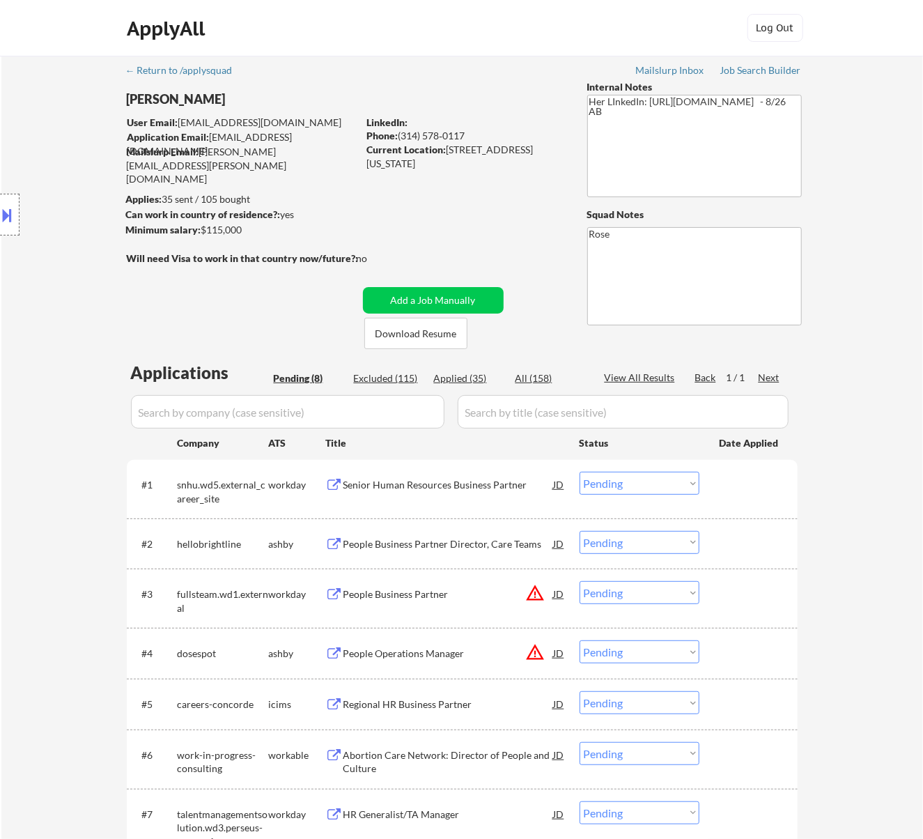
select select ""excluded__expired_""
select select ""excluded__bad_match_""
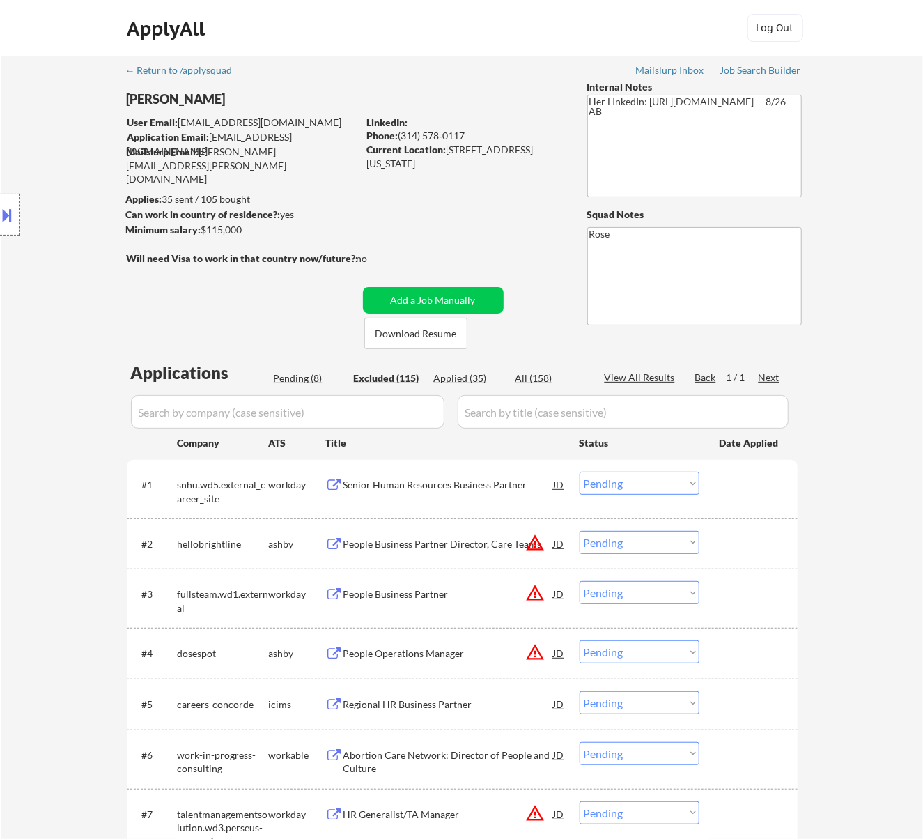
select select ""excluded__location_""
select select ""excluded__expired_""
select select ""excluded__location_""
select select ""excluded__expired_""
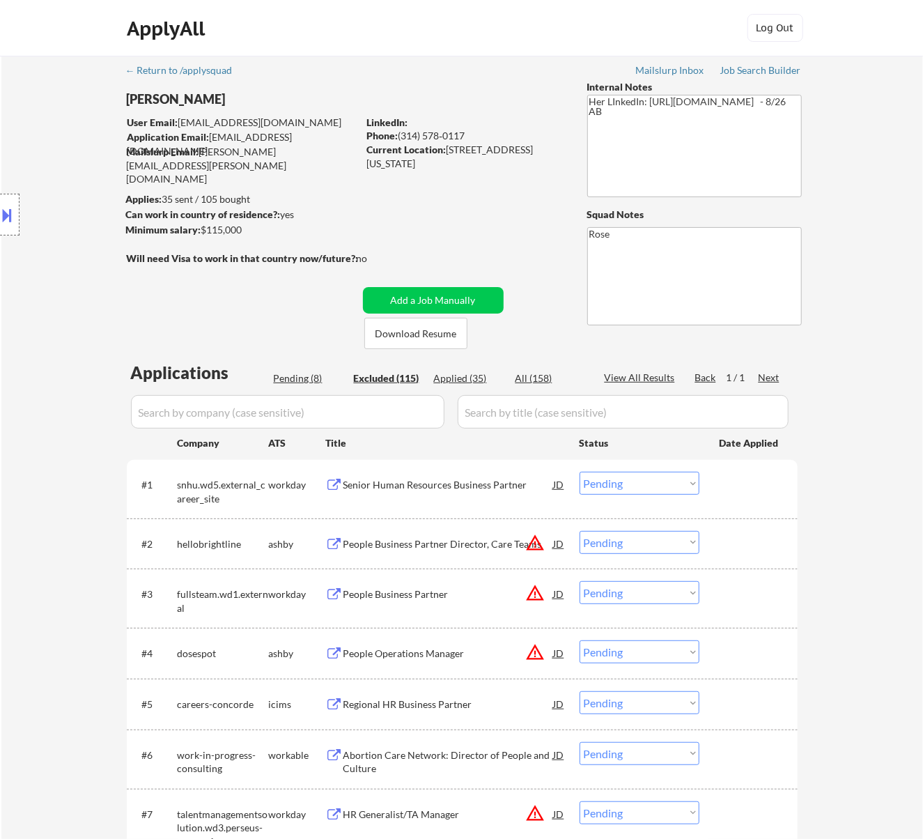
select select ""excluded__salary_""
select select ""excluded__expired_""
select select ""excluded__salary_""
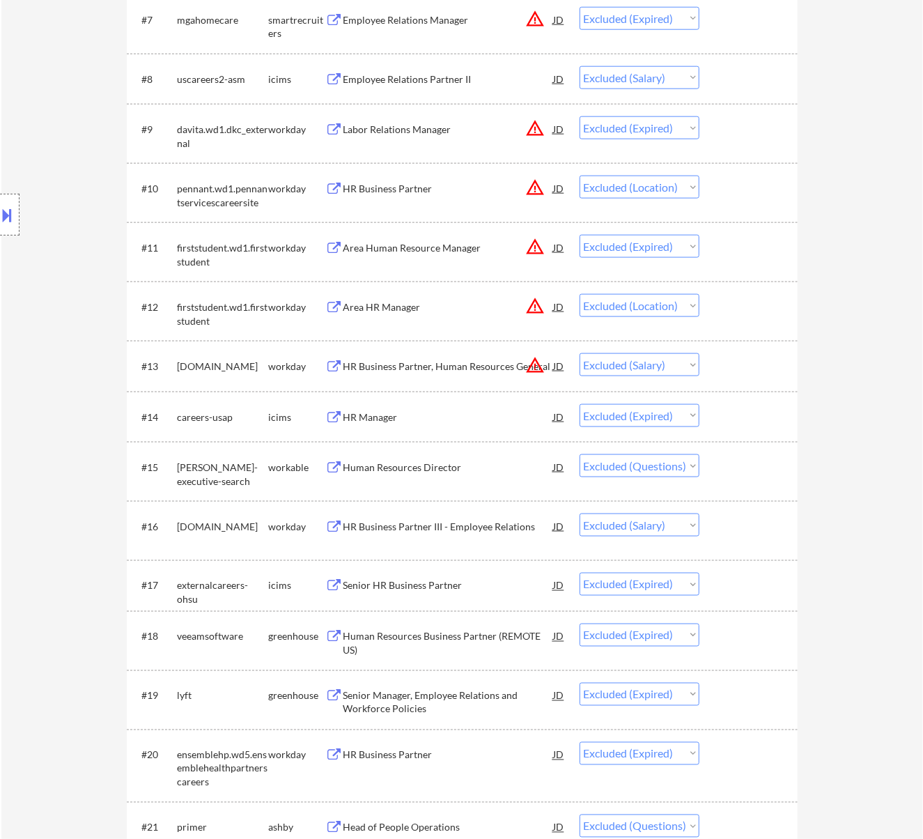
scroll to position [836, 0]
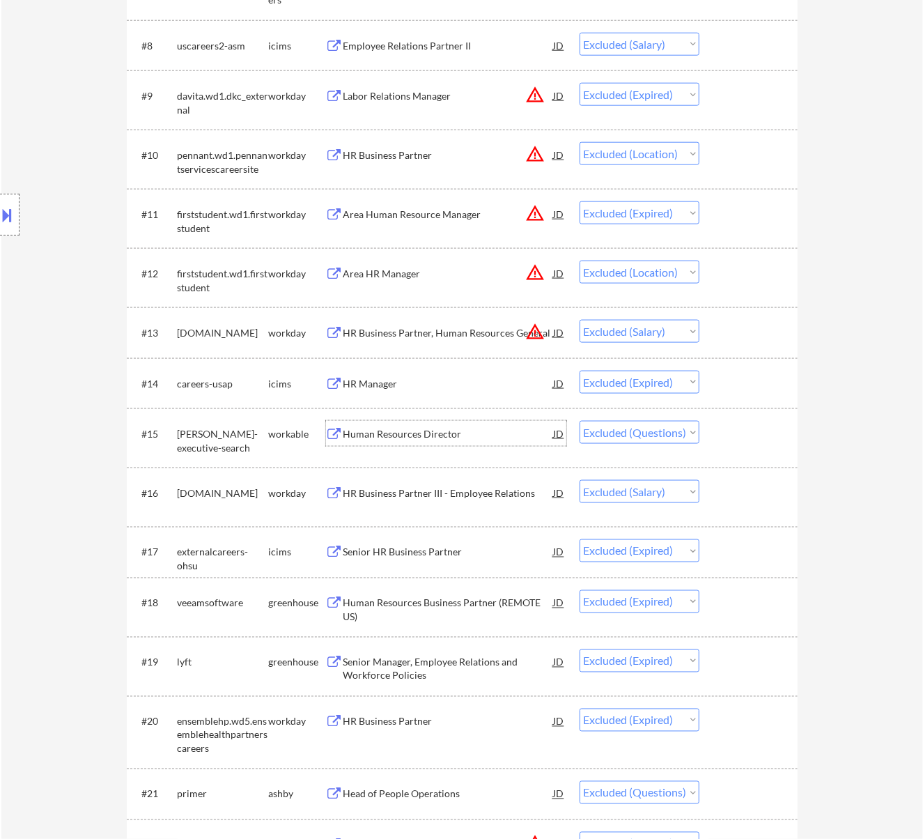
click at [488, 435] on div "Human Resources Director" at bounding box center [449, 434] width 210 height 14
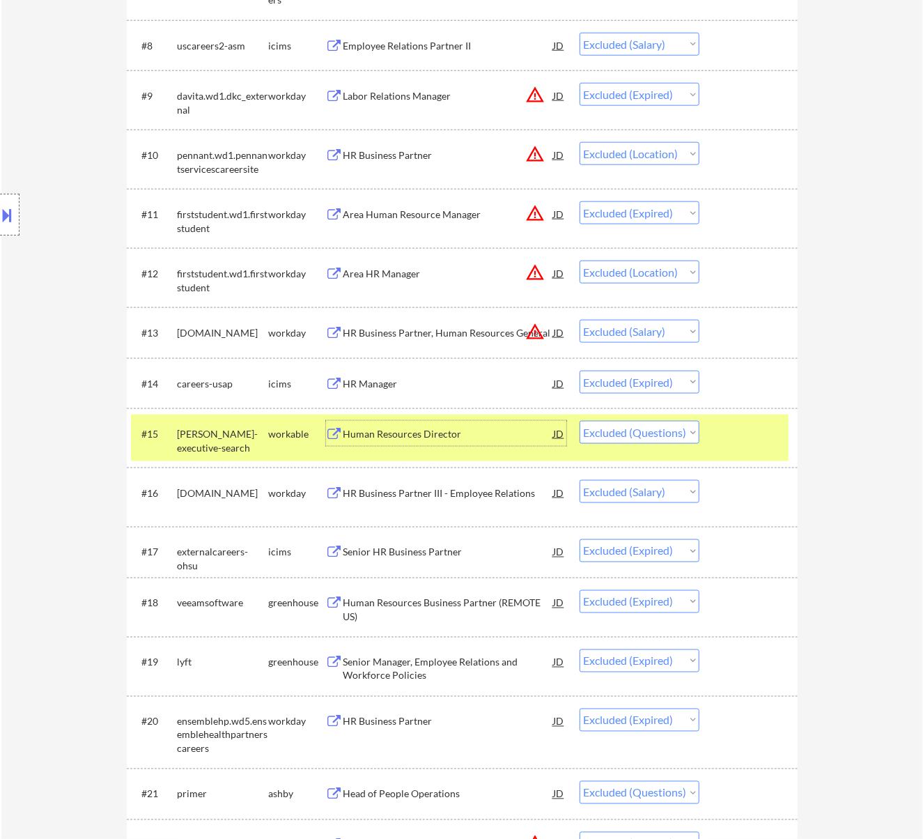
click at [530, 435] on div "Human Resources Director" at bounding box center [449, 434] width 210 height 14
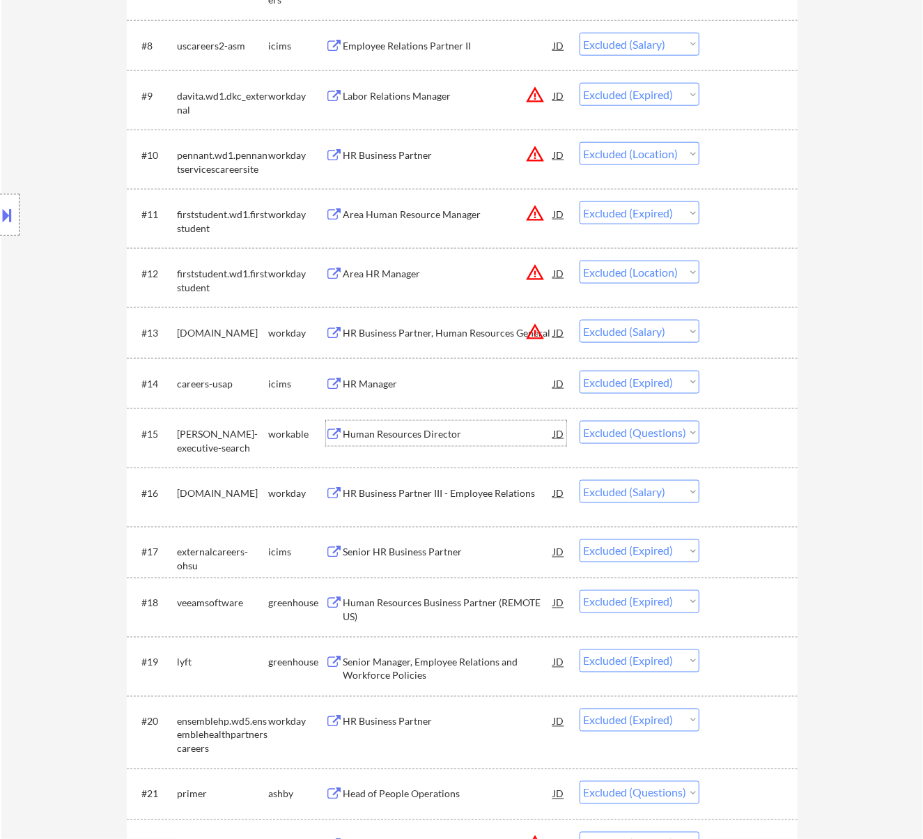
click at [634, 430] on select "Choose an option... Pending Applied Excluded (Questions) Excluded (Expired) Exc…" at bounding box center [640, 432] width 120 height 23
click at [580, 421] on select "Choose an option... Pending Applied Excluded (Questions) Excluded (Expired) Exc…" at bounding box center [640, 432] width 120 height 23
select select ""excluded__salary_""
select select ""excluded__expired_""
select select ""excluded""
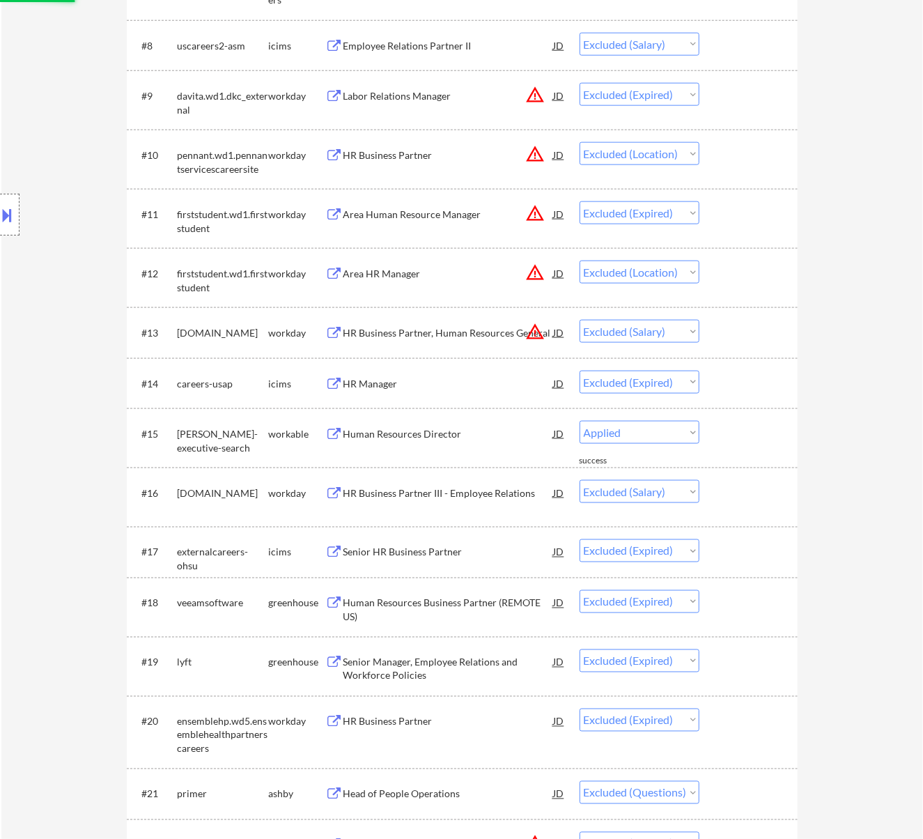
select select ""excluded__expired_""
select select ""excluded__bad_match_""
select select ""excluded__expired_""
select select ""excluded__bad_match_""
select select ""excluded__location_""
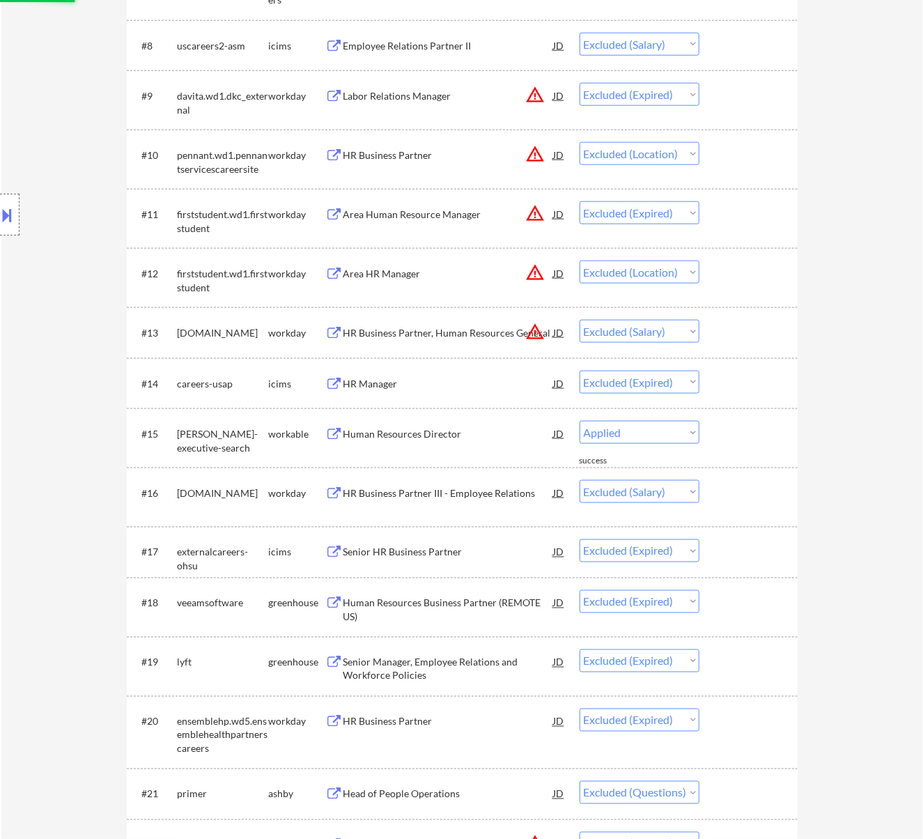
select select ""excluded""
select select ""excluded__location_""
select select ""excluded__expired_""
select select ""excluded__location_""
select select ""excluded""
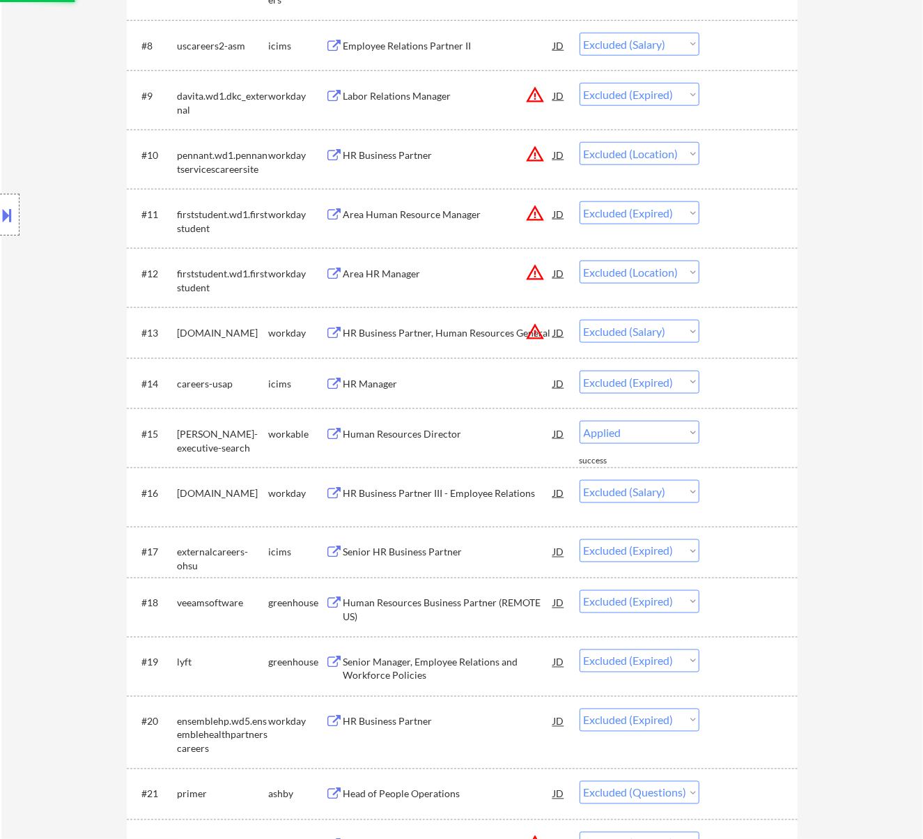
select select ""excluded__location_""
select select ""excluded""
select select ""excluded__expired_""
select select ""excluded""
select select ""excluded__expired_""
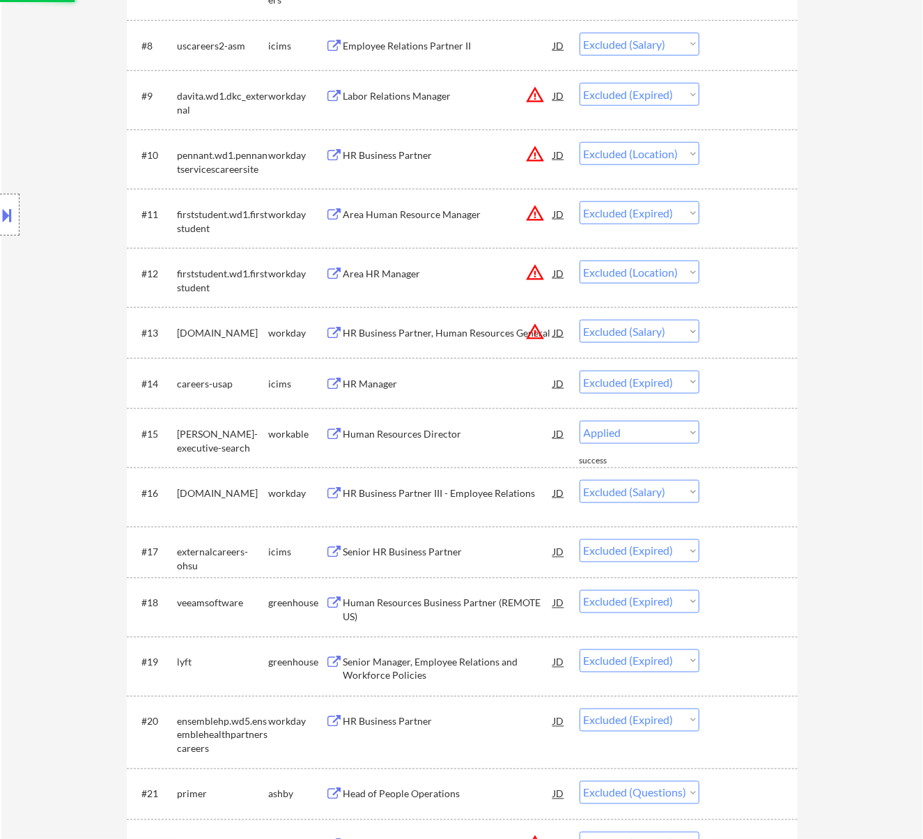
select select ""excluded""
select select ""excluded__location_""
select select ""excluded__bad_match_""
select select ""excluded__expired_""
select select ""excluded__bad_match_""
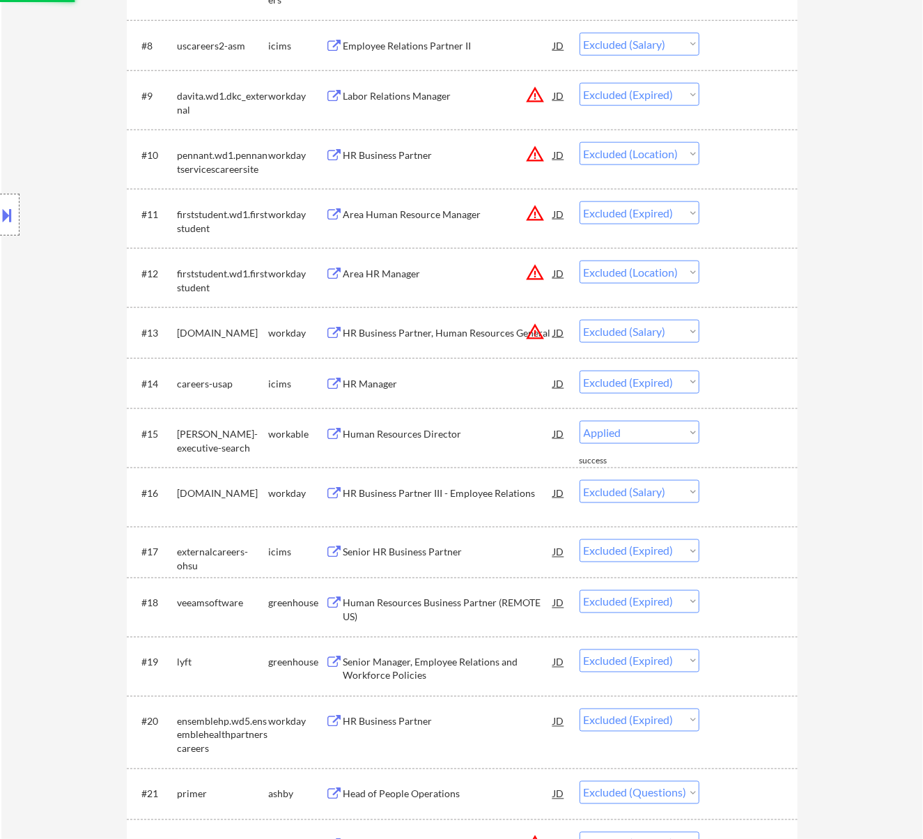
select select ""excluded""
select select ""excluded__location_""
select select ""excluded""
select select ""excluded__expired_""
select select ""excluded__bad_match_""
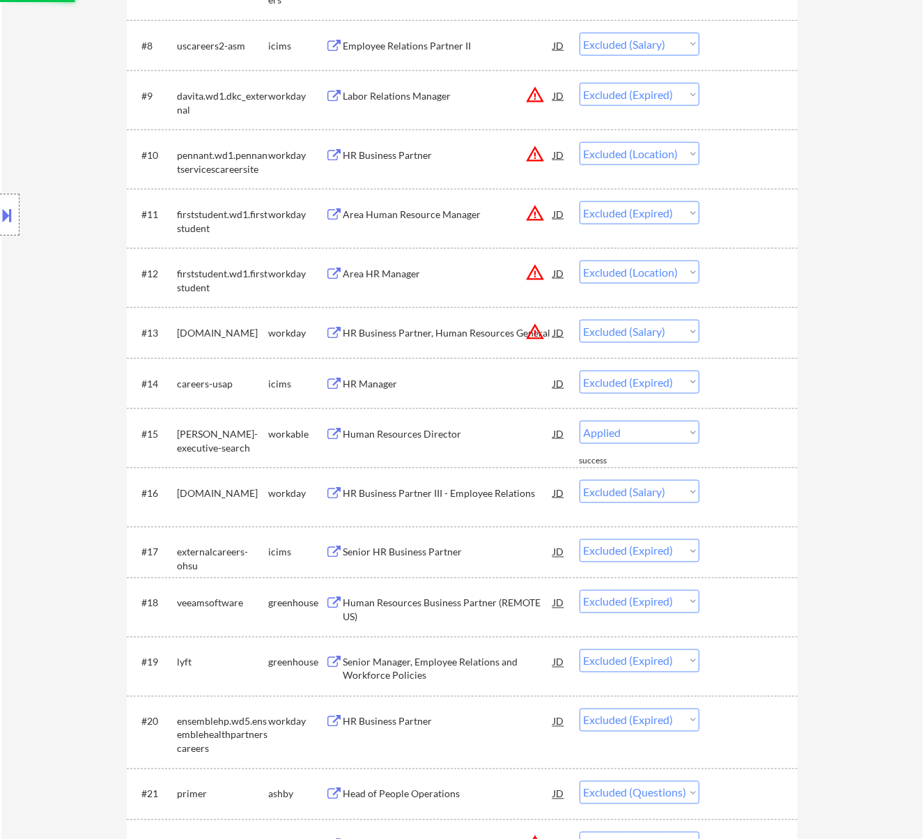
select select ""excluded__expired_""
select select ""excluded""
select select ""excluded__expired_""
select select ""excluded""
select select ""excluded__bad_match_""
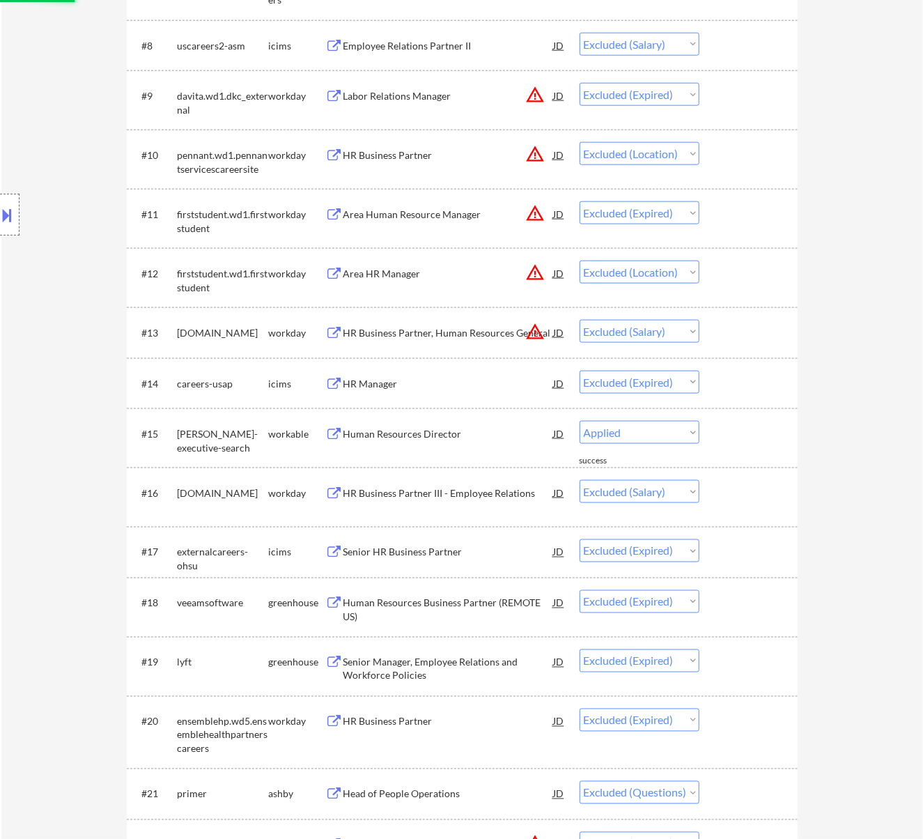
select select ""excluded__expired_""
select select ""excluded__bad_match_""
select select ""excluded__expired_""
select select ""excluded__bad_match_""
select select ""excluded""
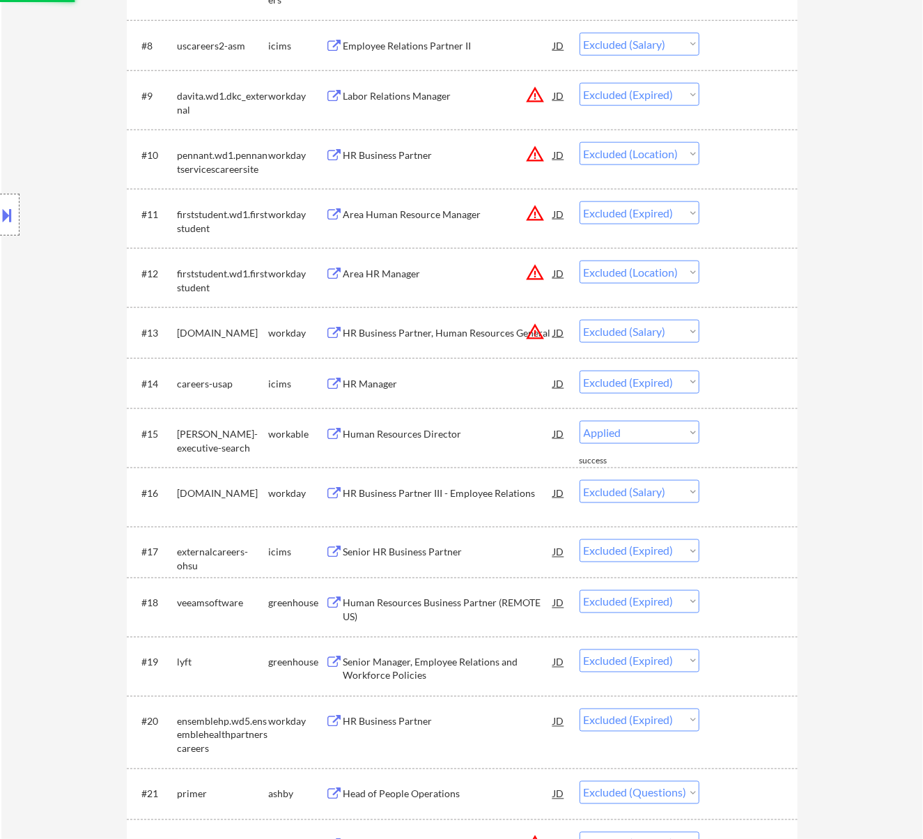
select select ""excluded__salary_""
select select ""excluded__expired_""
select select ""excluded""
select select ""excluded__expired_""
select select ""excluded__location_""
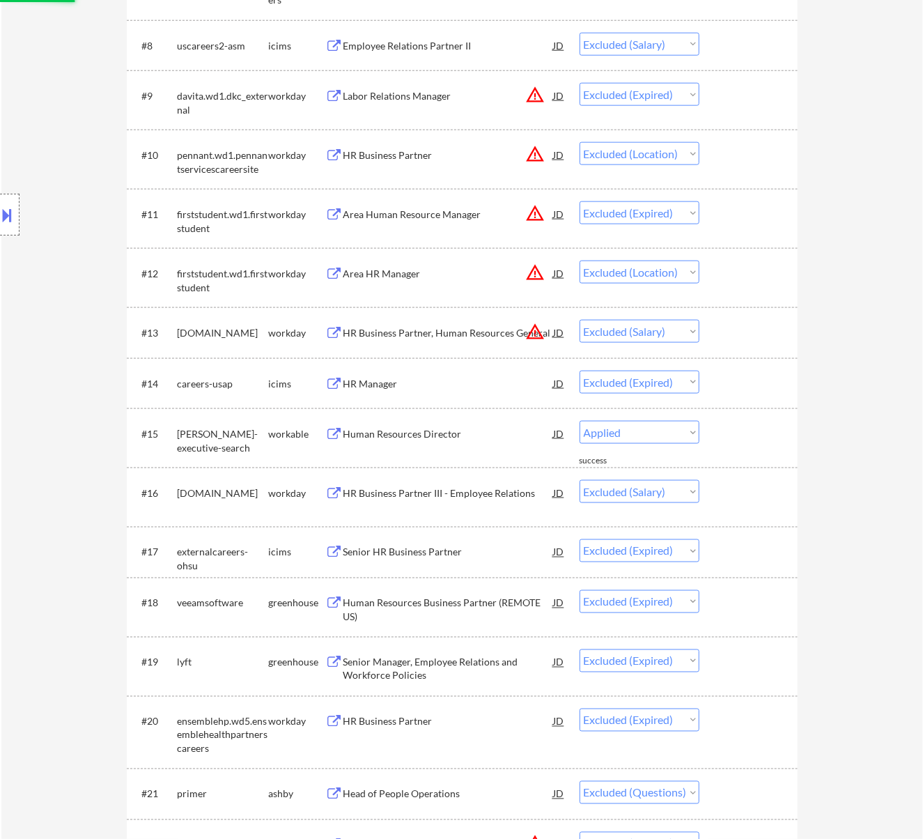
select select ""excluded""
select select ""excluded__bad_match_""
select select ""excluded__salary_""
select select ""excluded""
select select ""excluded__location_""
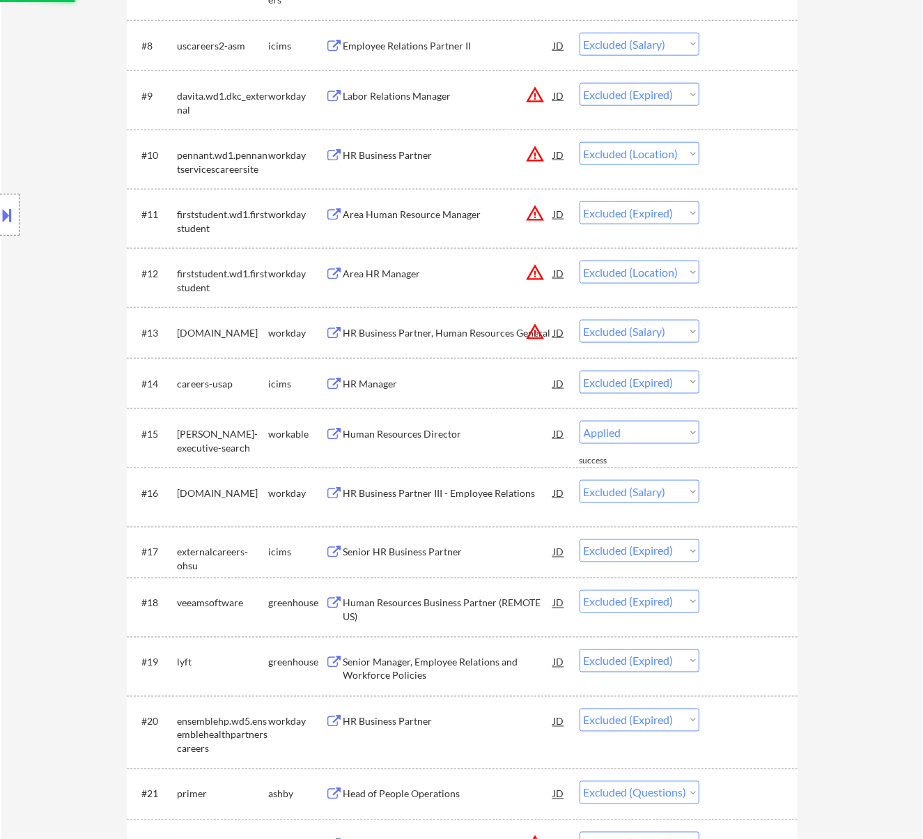
select select ""excluded__bad_match_""
select select ""excluded__salary_""
select select ""excluded__expired_""
select select ""excluded""
select select ""excluded__location_""
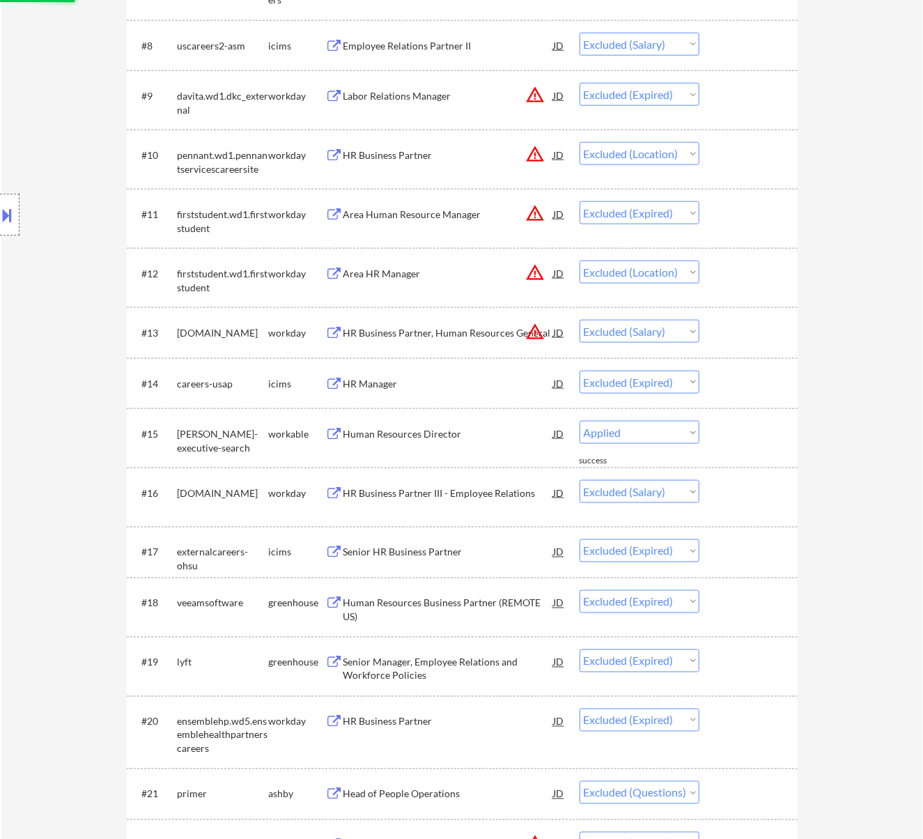
select select ""excluded__bad_match_""
select select ""excluded__expired_""
select select ""excluded__bad_match_""
select select ""excluded__other_""
select select ""excluded__expired_""
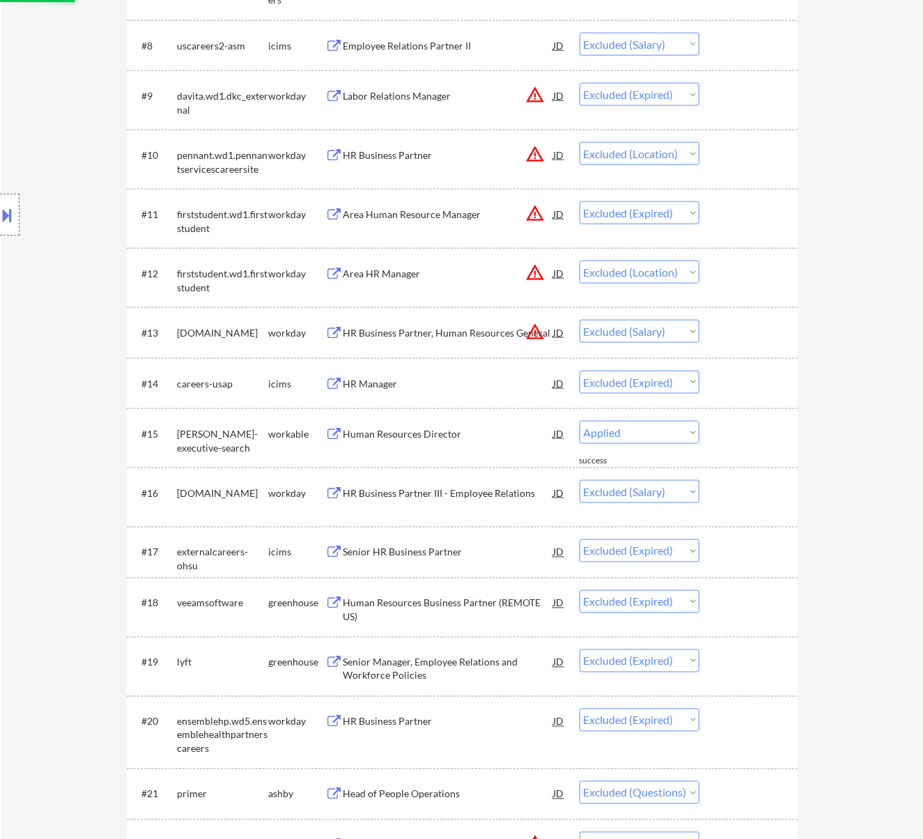
select select ""excluded__bad_match_""
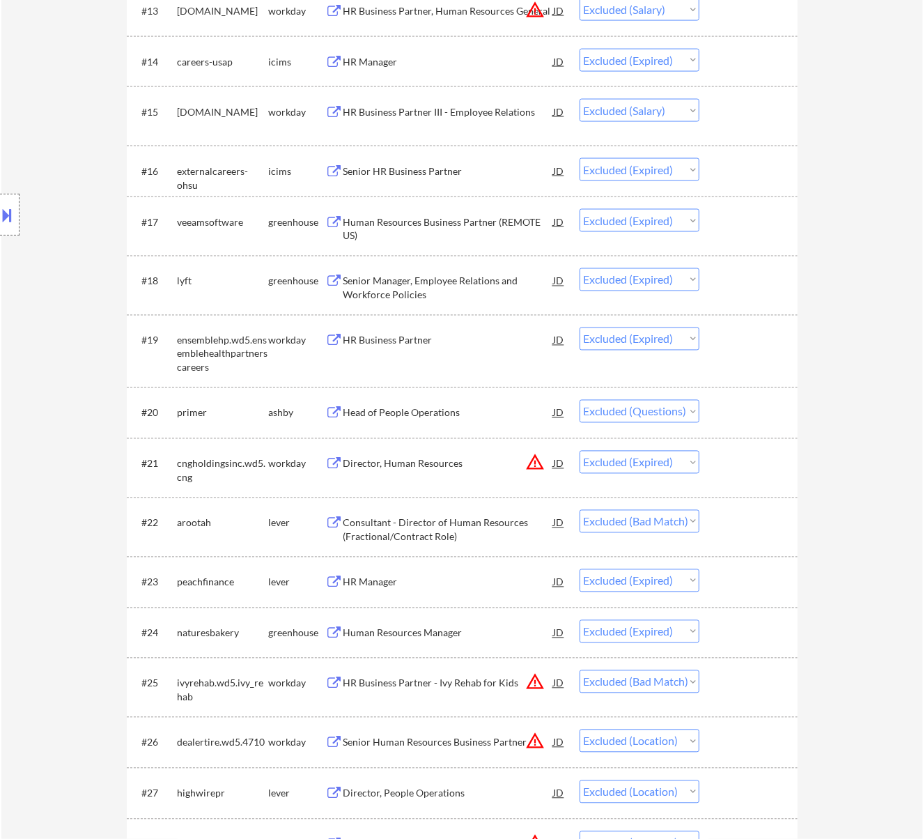
scroll to position [1208, 0]
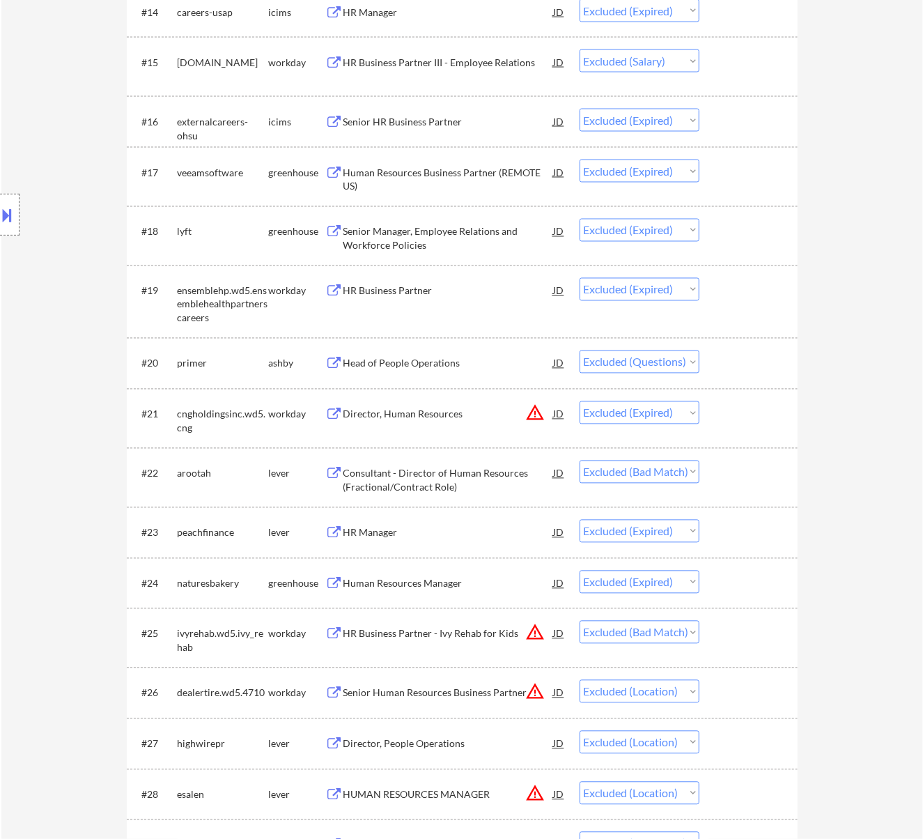
click at [441, 360] on div "Head of People Operations" at bounding box center [449, 364] width 210 height 14
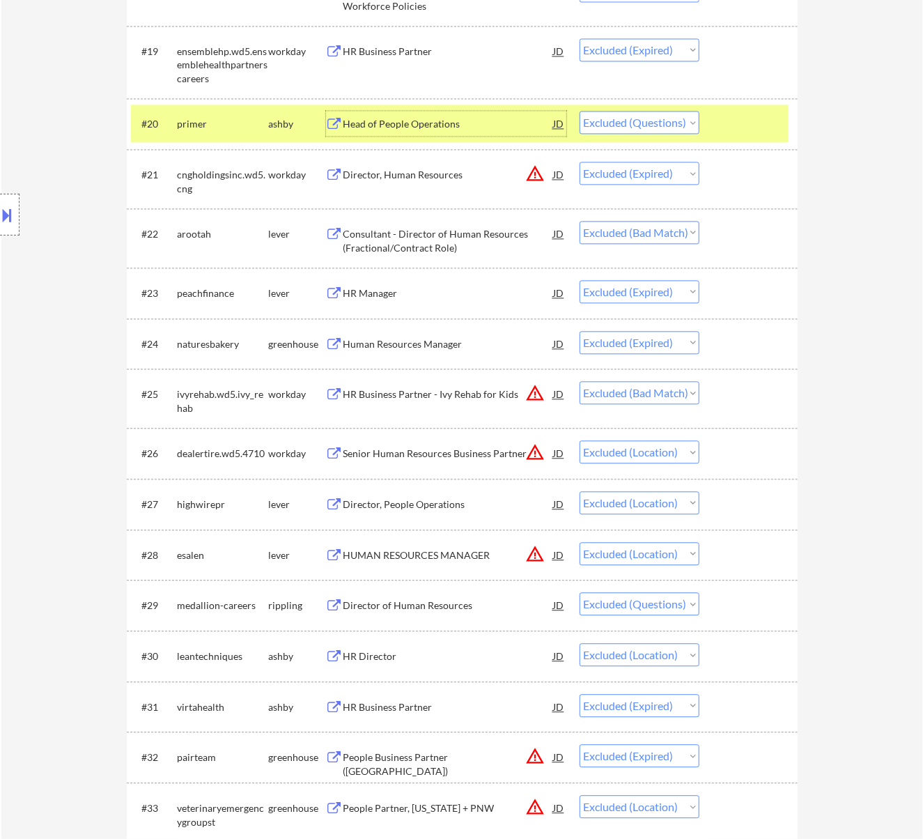
scroll to position [1486, 0]
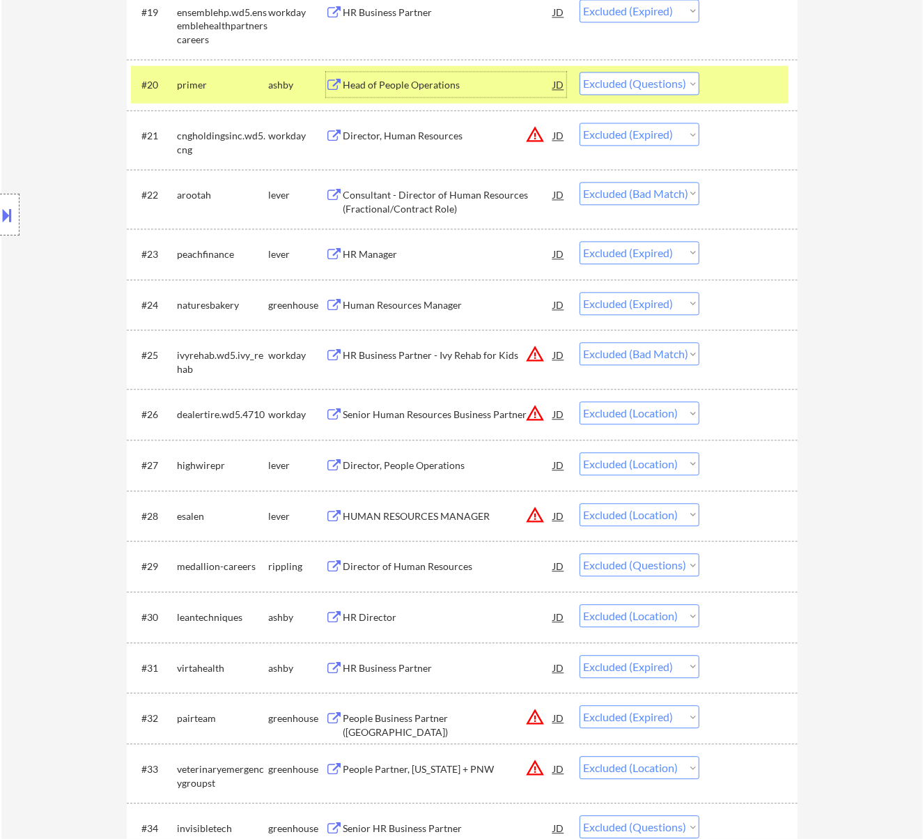
click at [479, 560] on div "Director of Human Resources" at bounding box center [449, 567] width 210 height 14
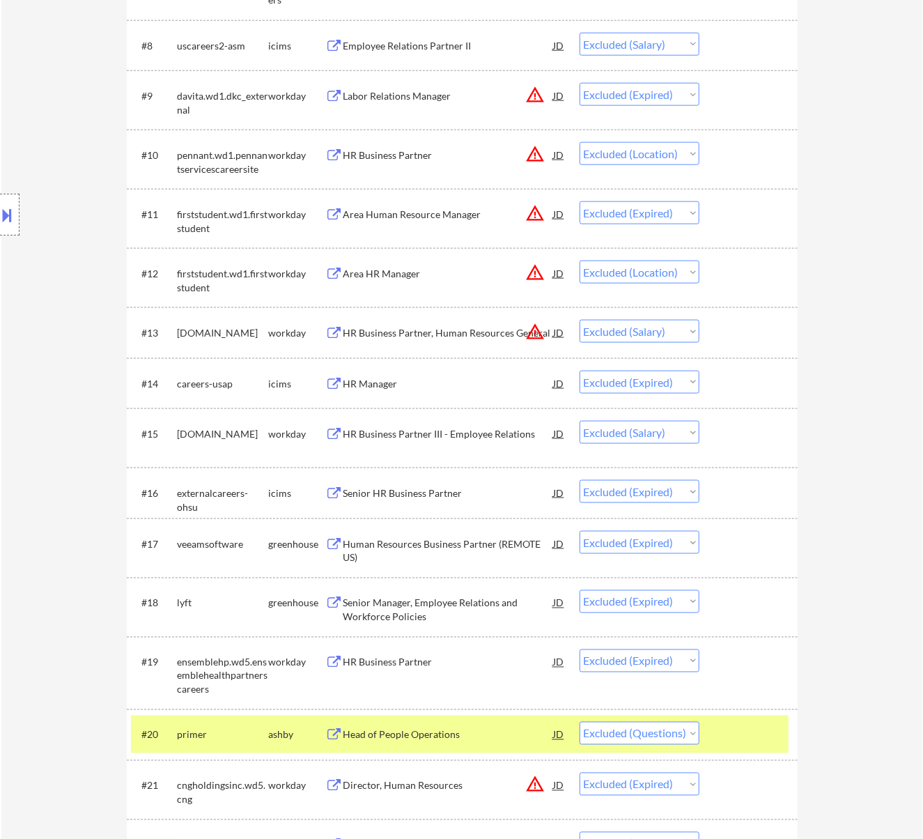
scroll to position [929, 0]
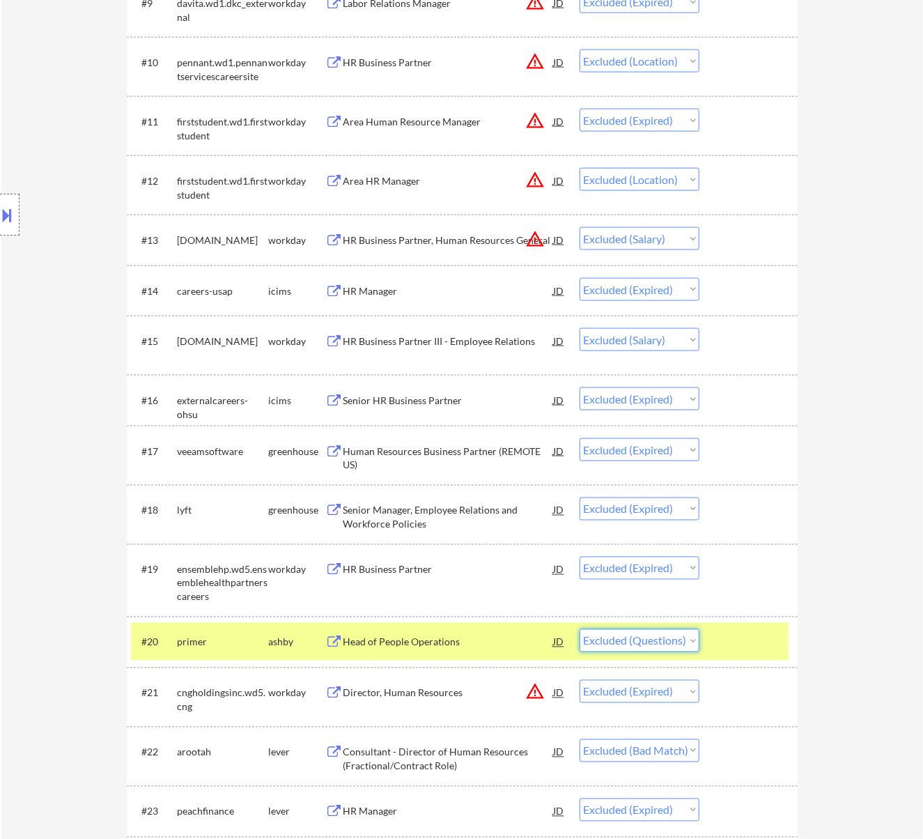
click at [659, 639] on select "Choose an option... Pending Applied Excluded (Questions) Excluded (Expired) Exc…" at bounding box center [640, 640] width 120 height 23
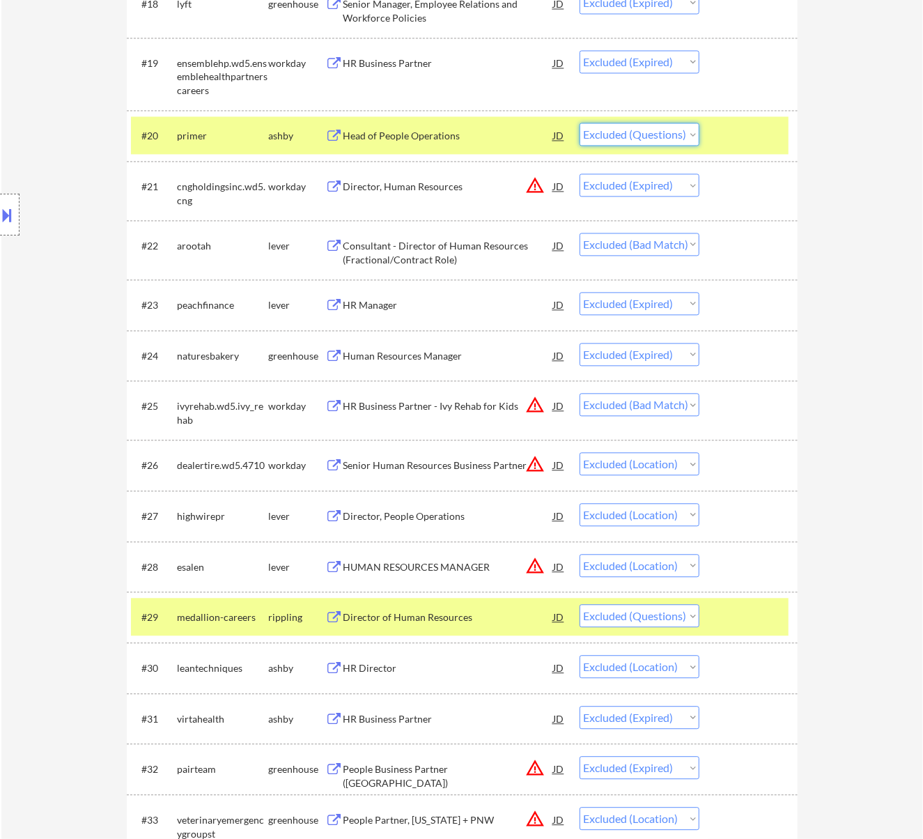
scroll to position [1486, 0]
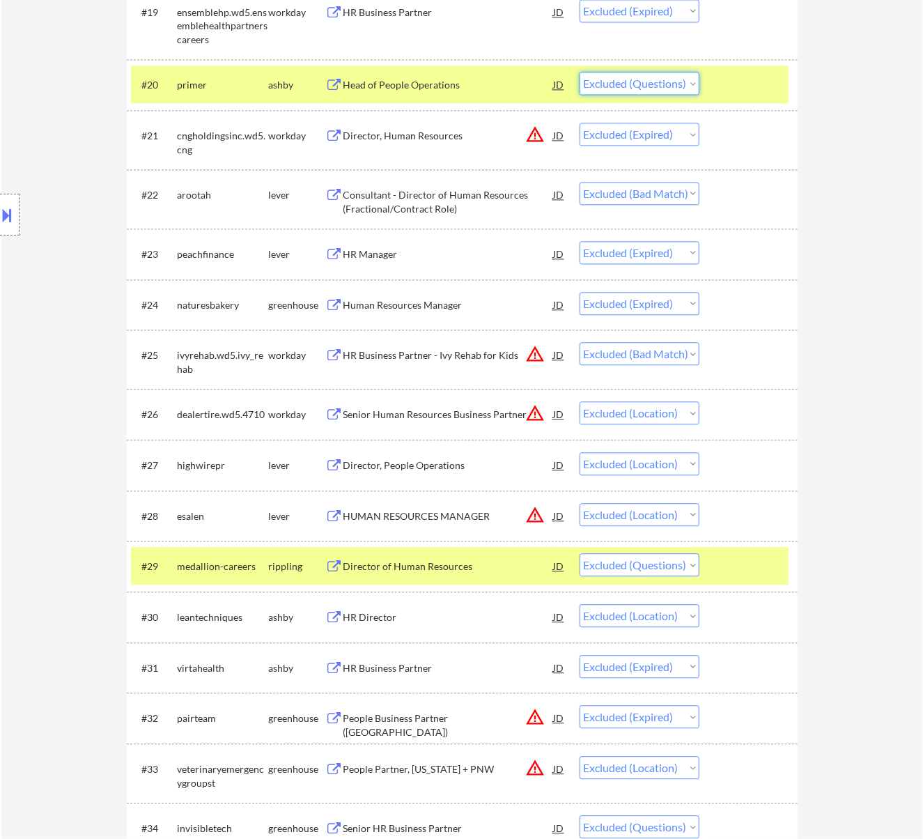
click at [650, 566] on select "Choose an option... Pending Applied Excluded (Questions) Excluded (Expired) Exc…" at bounding box center [640, 564] width 120 height 23
click at [580, 553] on select "Choose an option... Pending Applied Excluded (Questions) Excluded (Expired) Exc…" at bounding box center [640, 564] width 120 height 23
select select ""excluded__location_""
select select ""excluded__expired_""
select select ""excluded__location_""
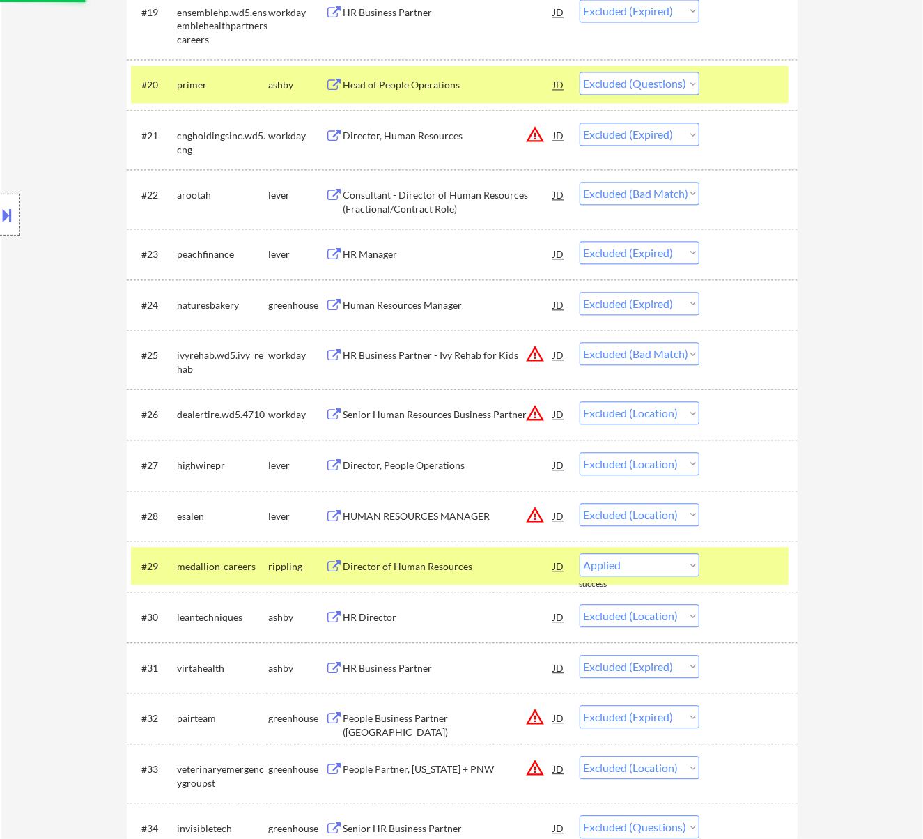
select select ""excluded""
select select ""excluded__location_""
select select ""excluded""
select select ""excluded__expired_""
select select ""excluded""
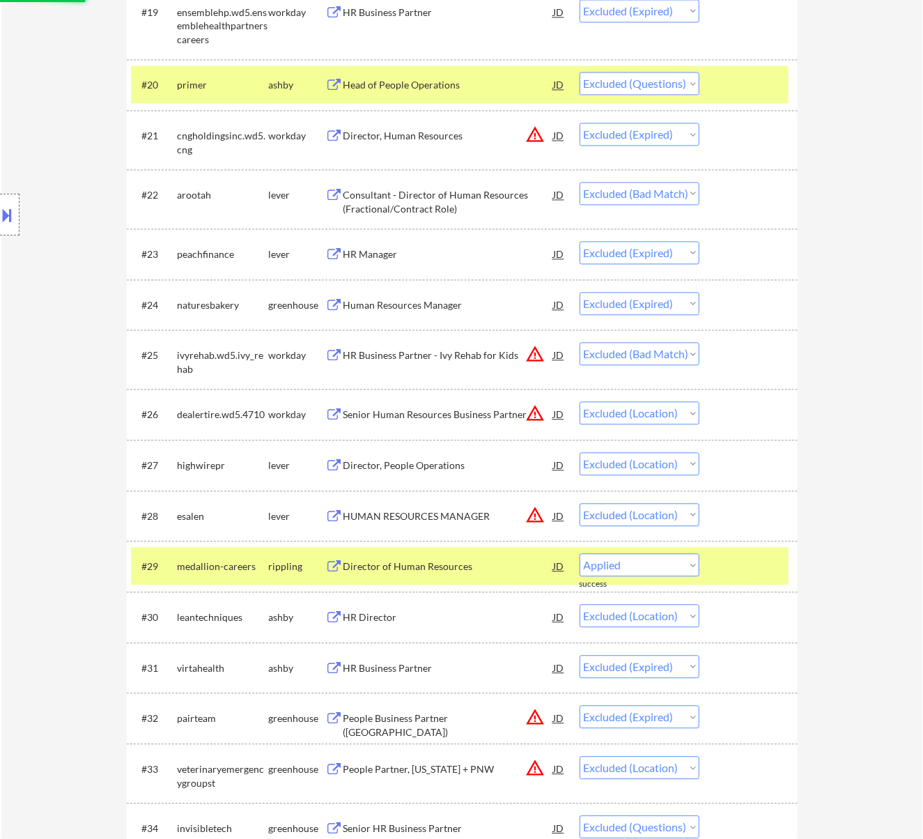
select select ""excluded__expired_""
select select ""excluded""
select select ""excluded__location_""
select select ""excluded__bad_match_""
select select ""excluded__expired_""
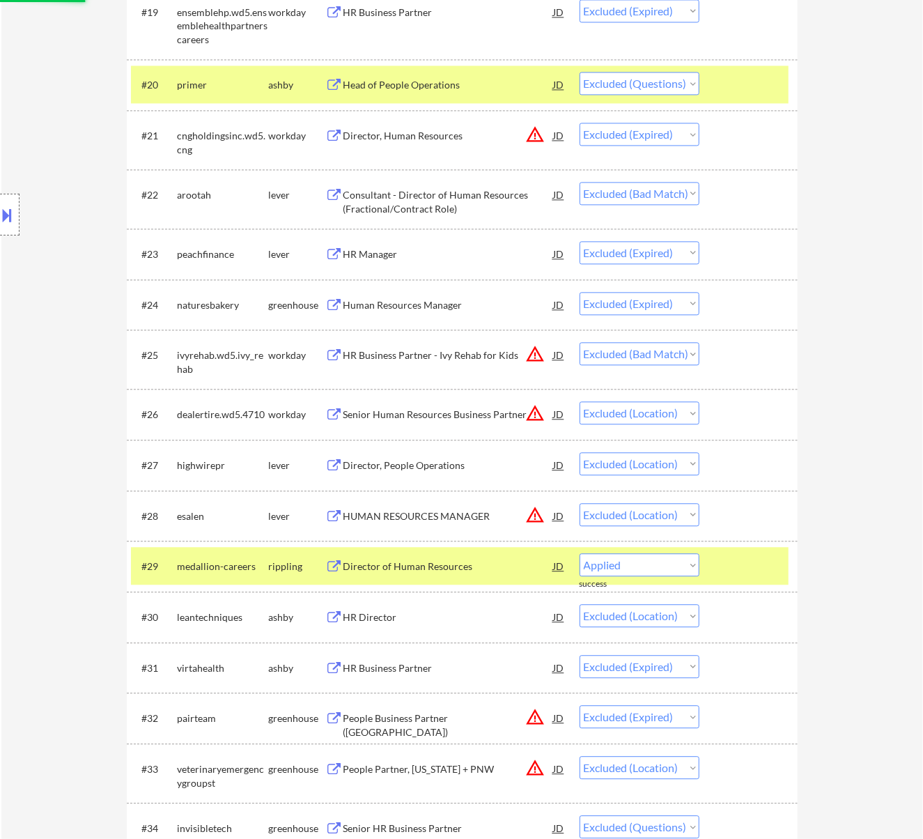
select select ""excluded__bad_match_""
select select ""excluded""
select select ""excluded__location_""
select select ""excluded""
select select ""excluded__expired_""
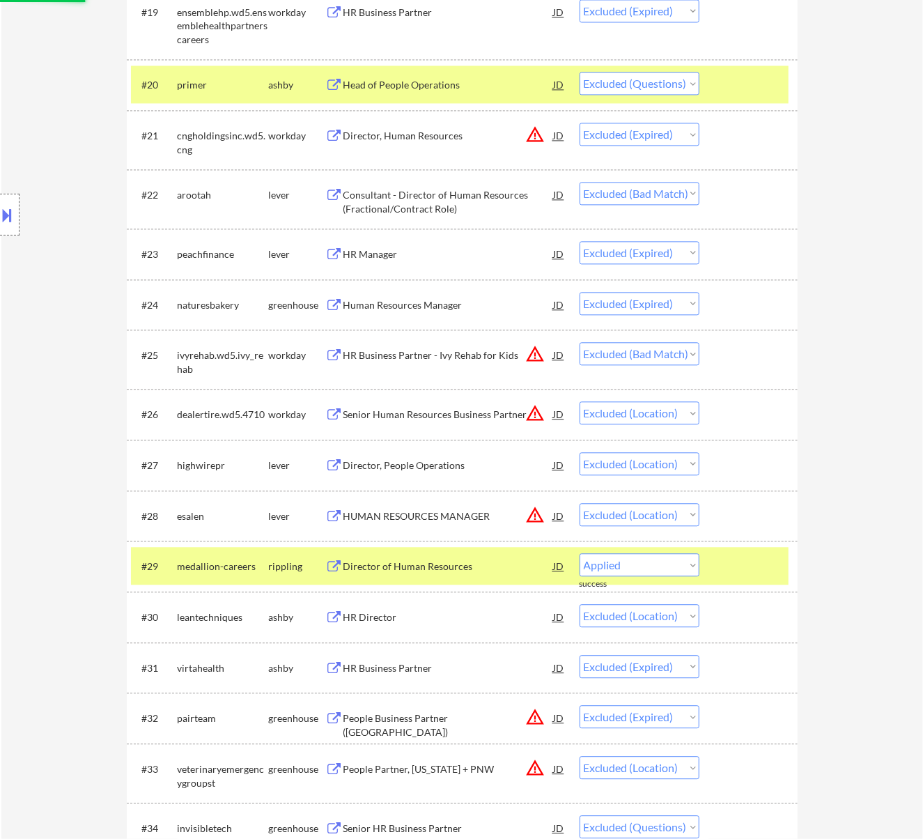
select select ""excluded__bad_match_""
select select ""excluded__expired_""
select select ""excluded""
select select ""excluded__expired_""
select select ""excluded""
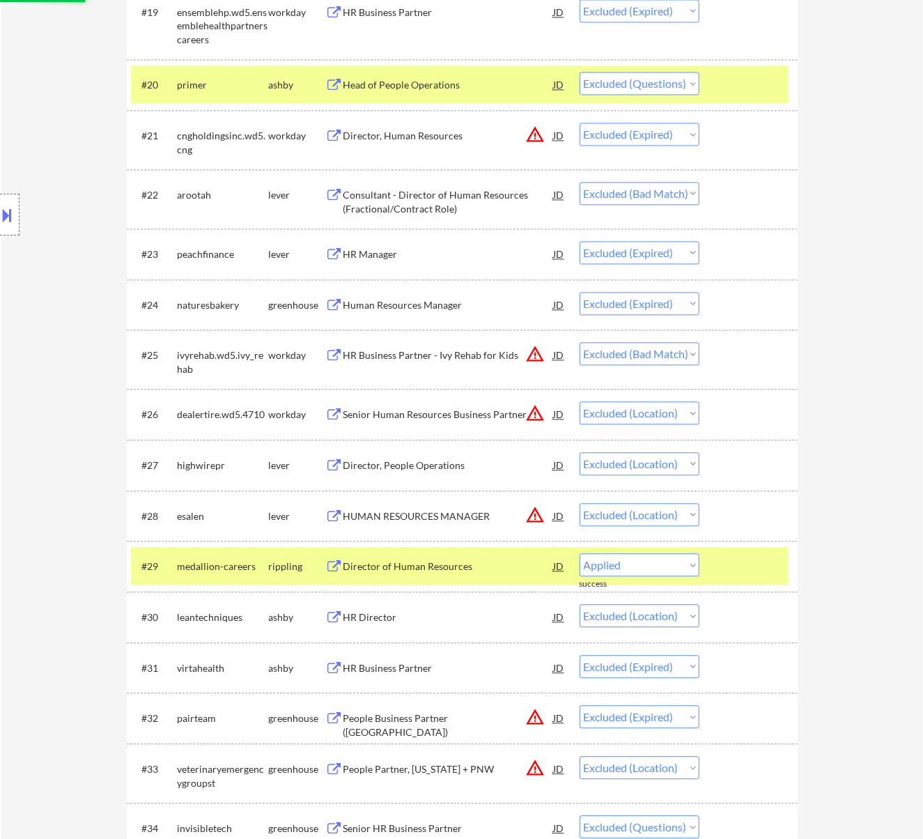
select select ""excluded__bad_match_""
select select ""excluded__expired_""
select select ""excluded__bad_match_""
select select ""excluded__expired_""
select select ""excluded__bad_match_""
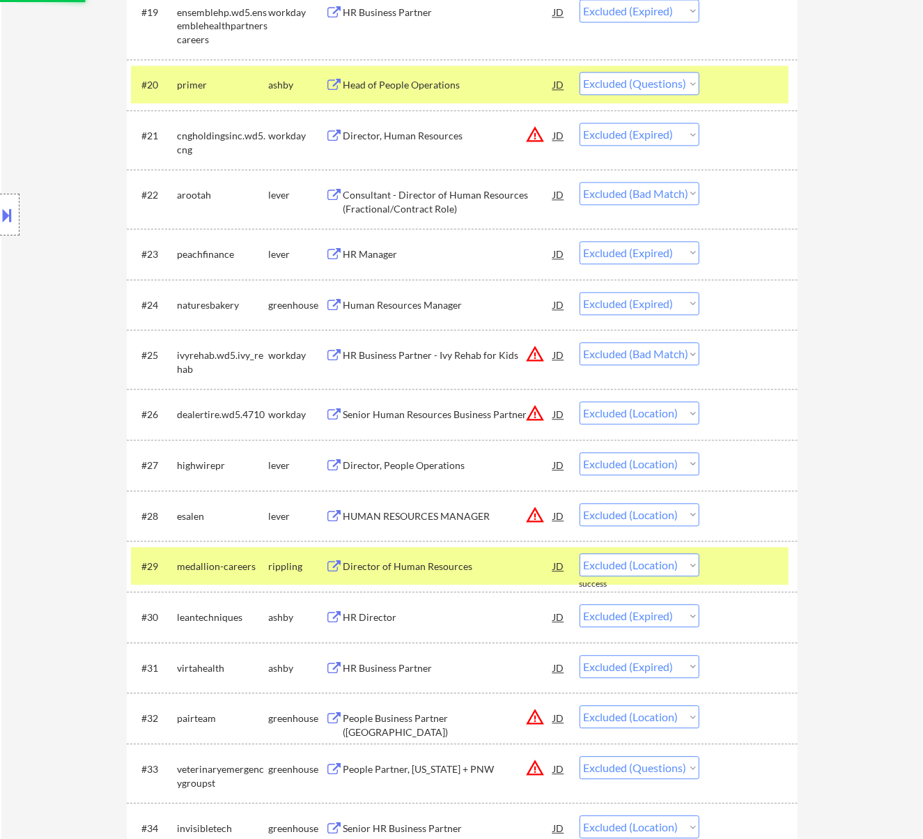
select select ""excluded""
select select ""excluded__salary_""
select select ""excluded__expired_""
select select ""excluded""
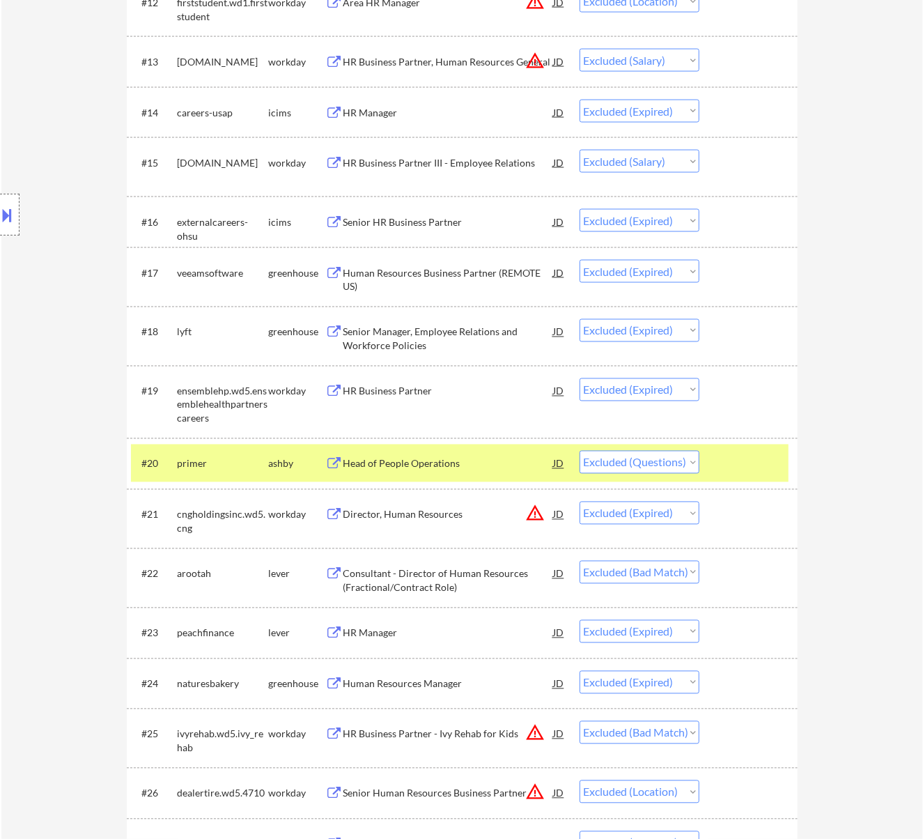
scroll to position [1115, 0]
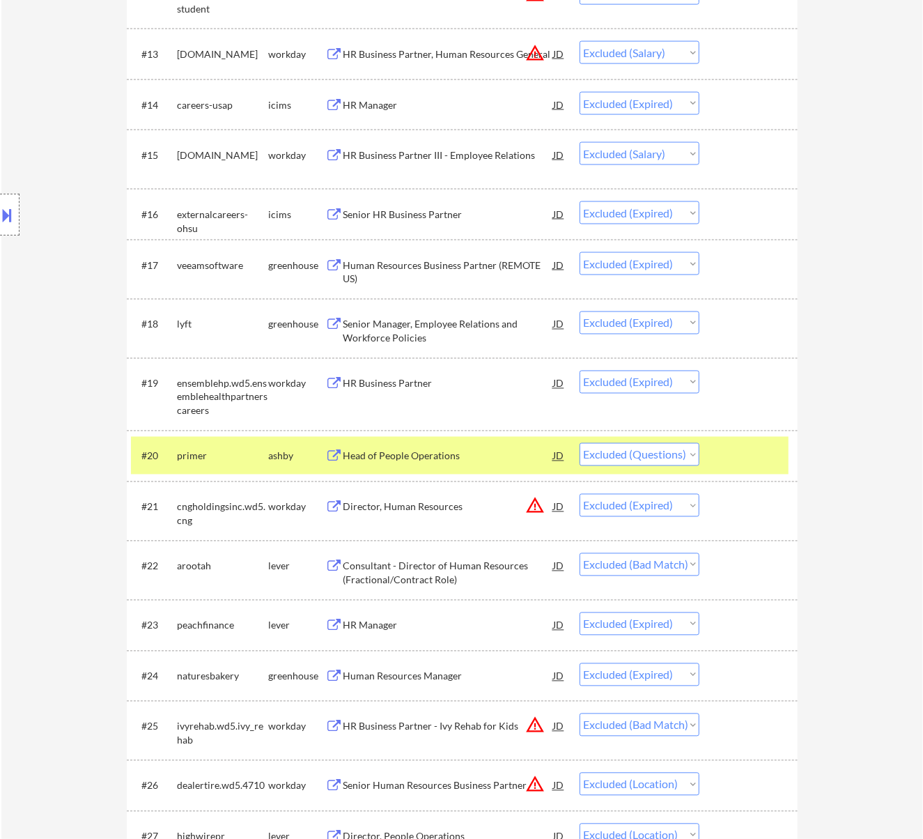
click at [733, 449] on div at bounding box center [750, 455] width 61 height 25
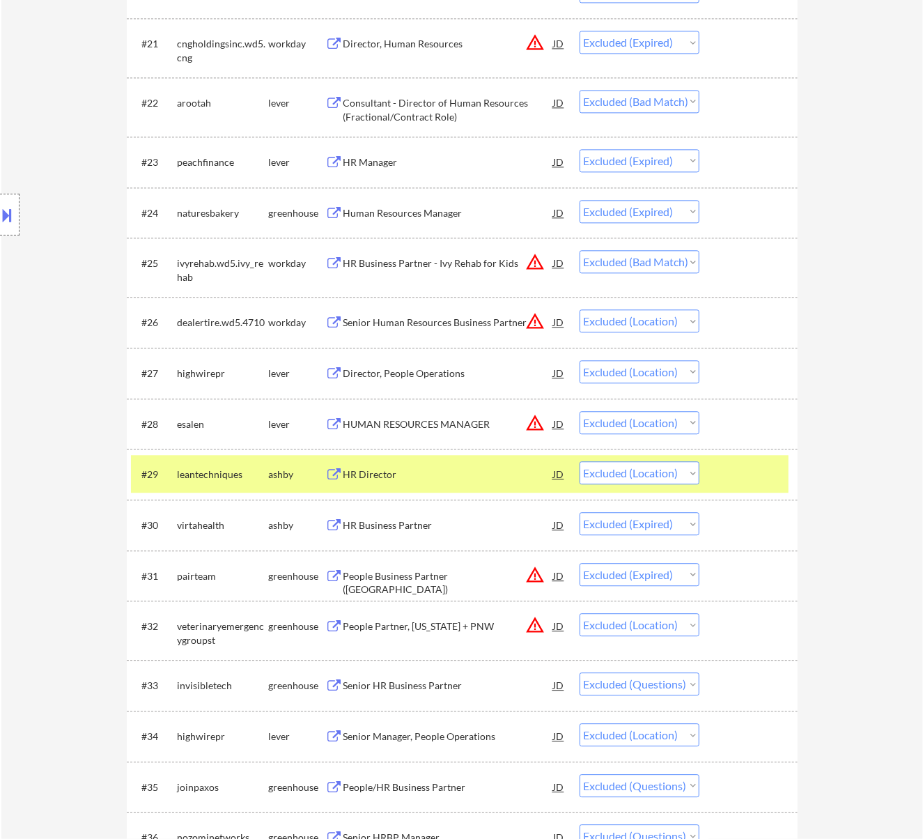
scroll to position [1579, 0]
click at [747, 472] on div at bounding box center [750, 473] width 61 height 25
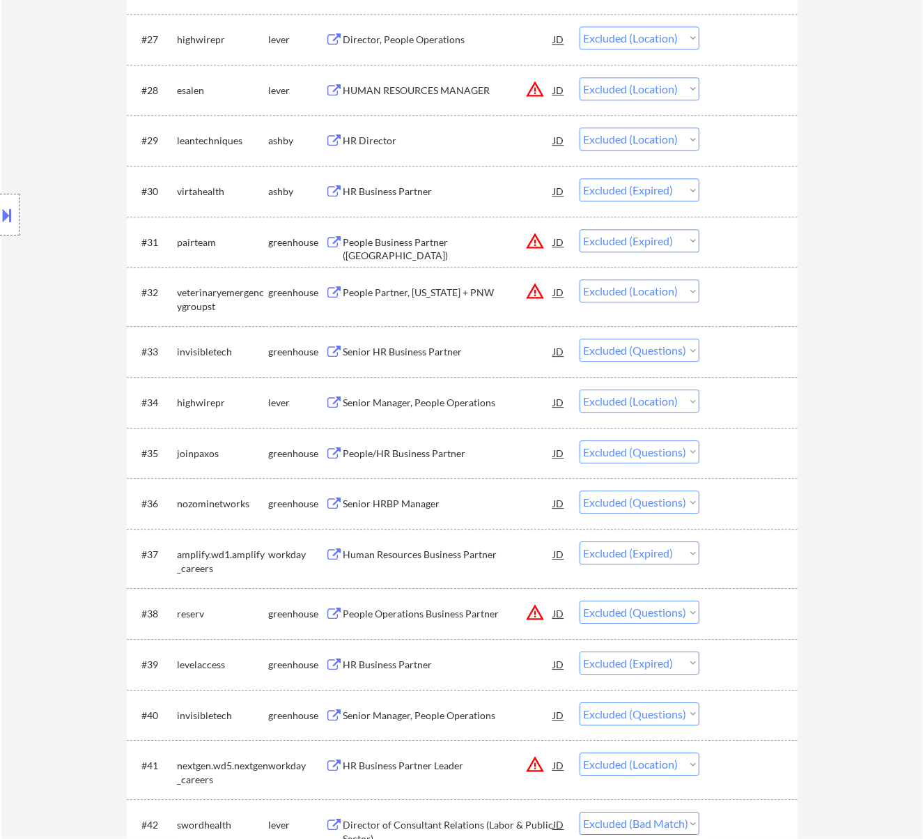
scroll to position [1951, 0]
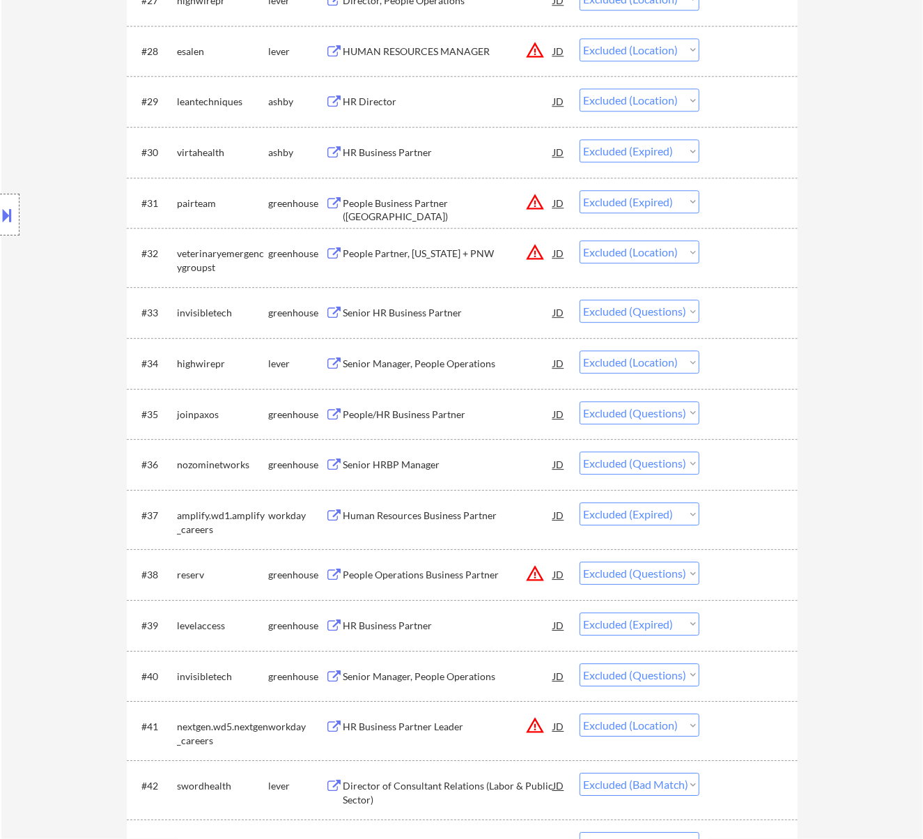
click at [419, 406] on div "People/HR Business Partner" at bounding box center [449, 413] width 210 height 25
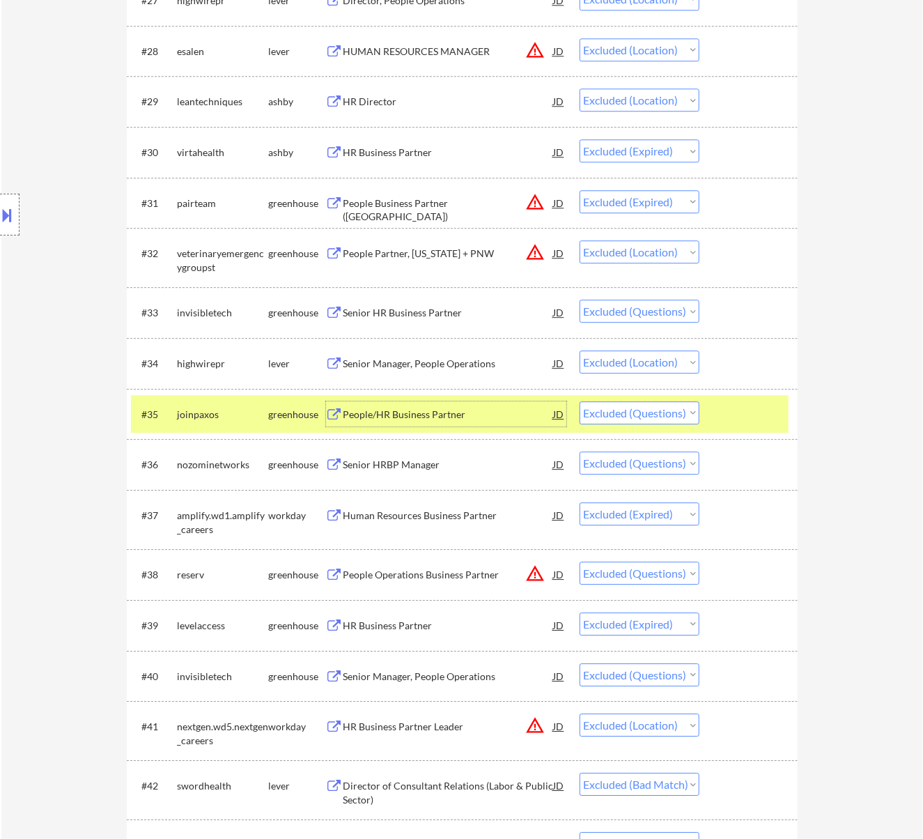
click at [741, 411] on div at bounding box center [750, 413] width 61 height 25
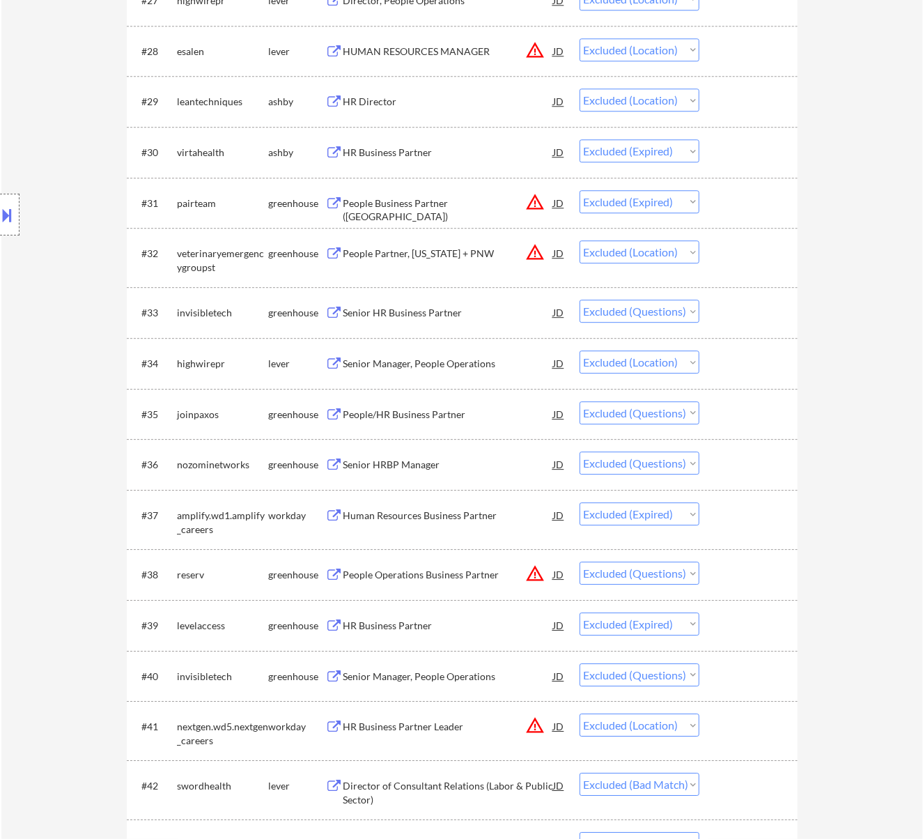
click at [480, 471] on div "Senior HRBP Manager" at bounding box center [449, 465] width 210 height 14
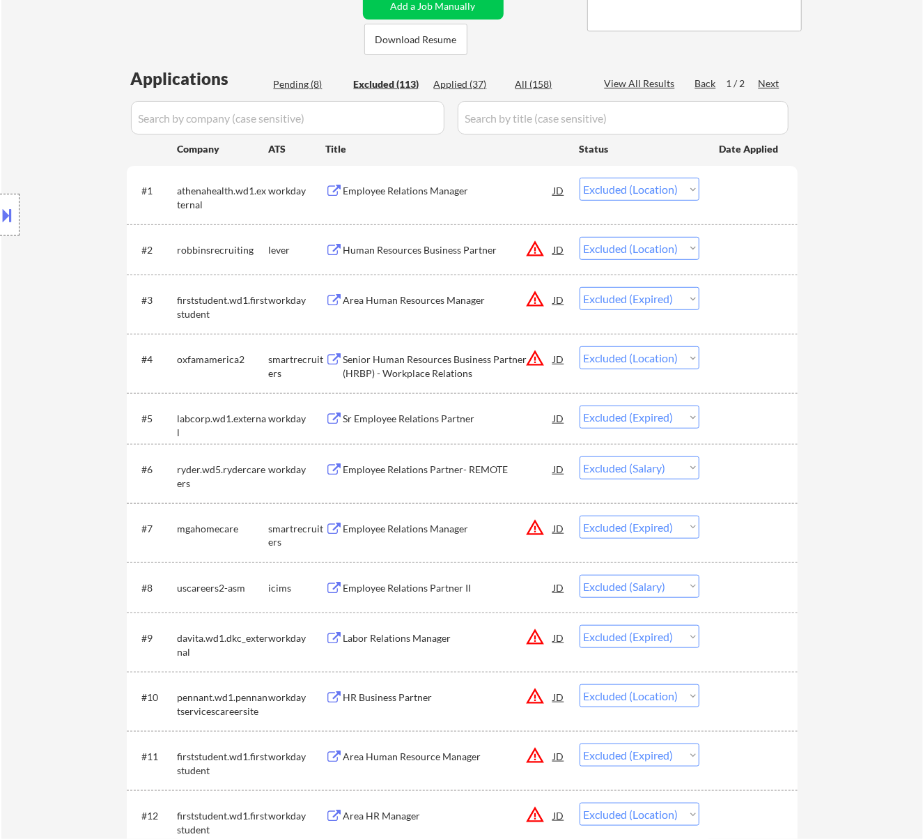
scroll to position [0, 0]
